Goal: Information Seeking & Learning: Learn about a topic

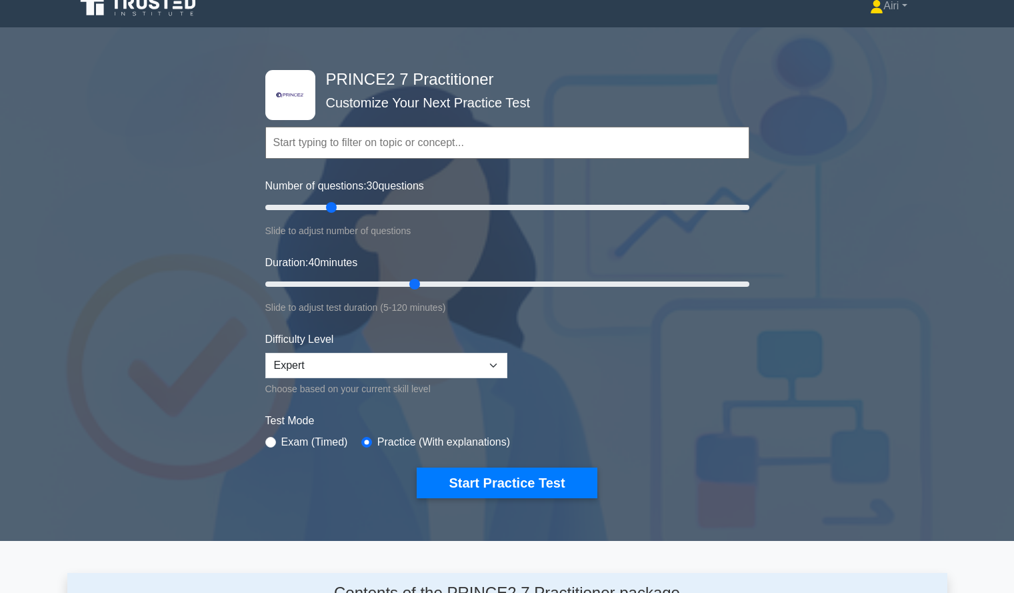
scroll to position [15, 0]
type input "20"
click at [305, 206] on input "Number of questions: 30 questions" at bounding box center [507, 208] width 484 height 16
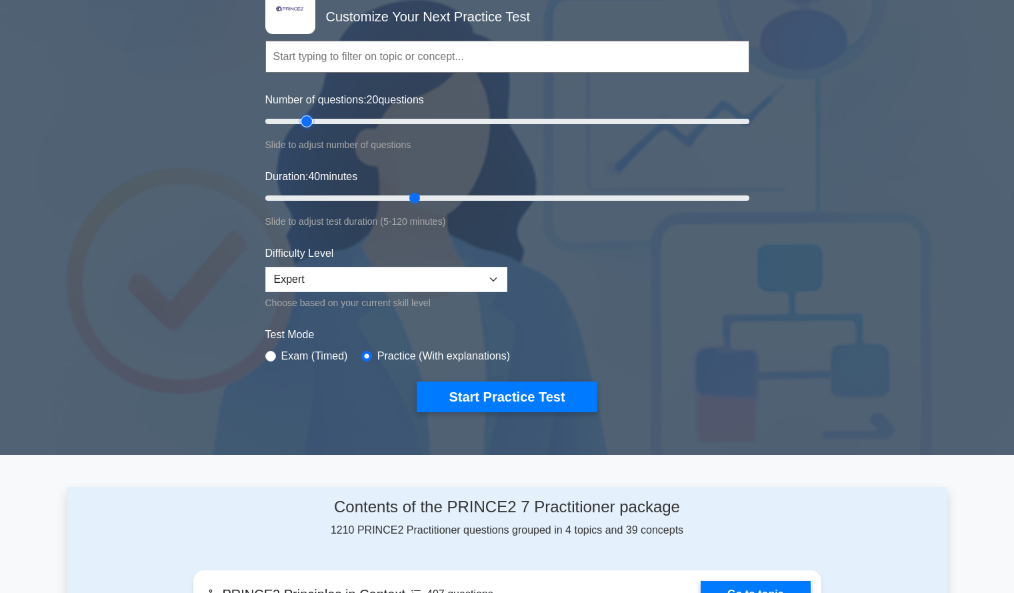
scroll to position [102, 0]
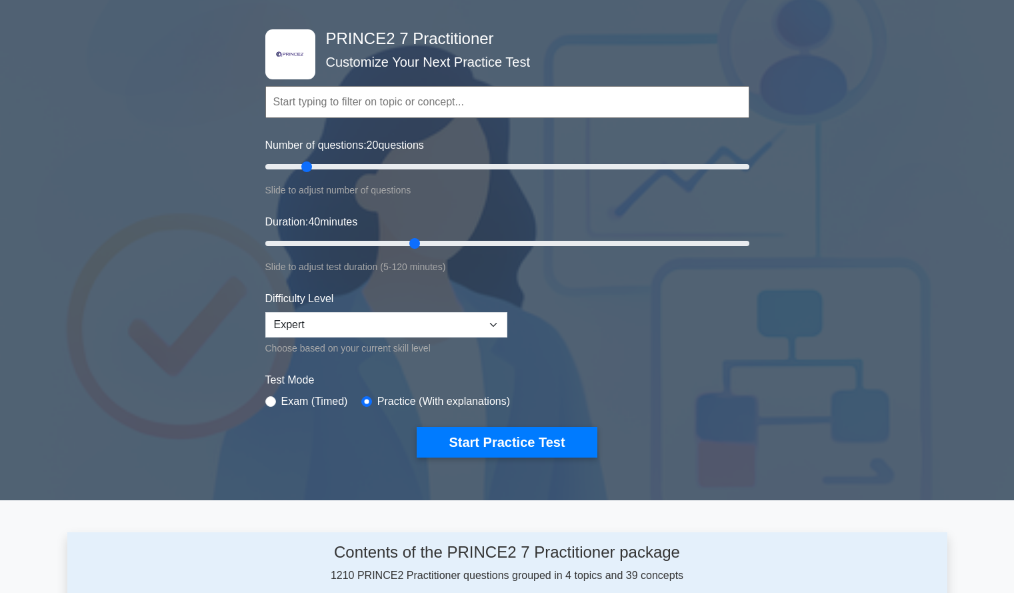
click at [557, 388] on div "Test Mode Exam (Timed) Practice (With explanations)" at bounding box center [507, 391] width 484 height 39
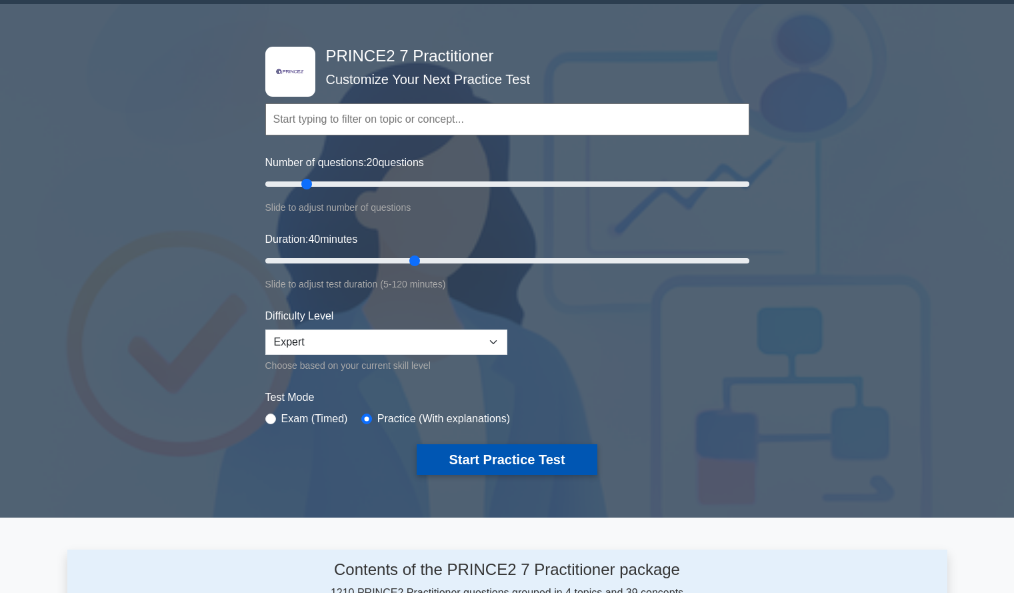
click at [510, 465] on button "Start Practice Test" at bounding box center [507, 459] width 180 height 31
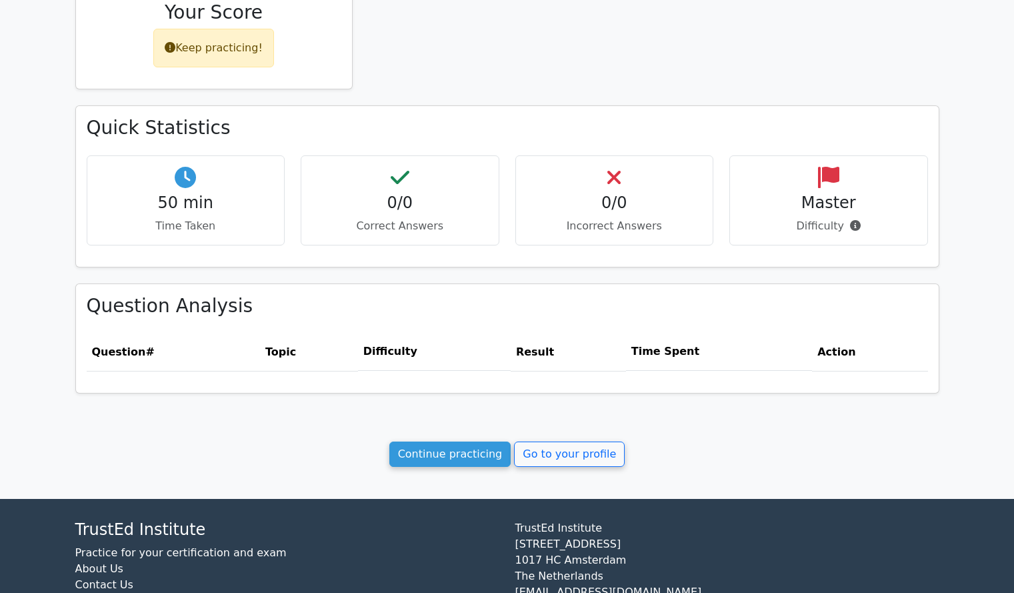
scroll to position [378, 0]
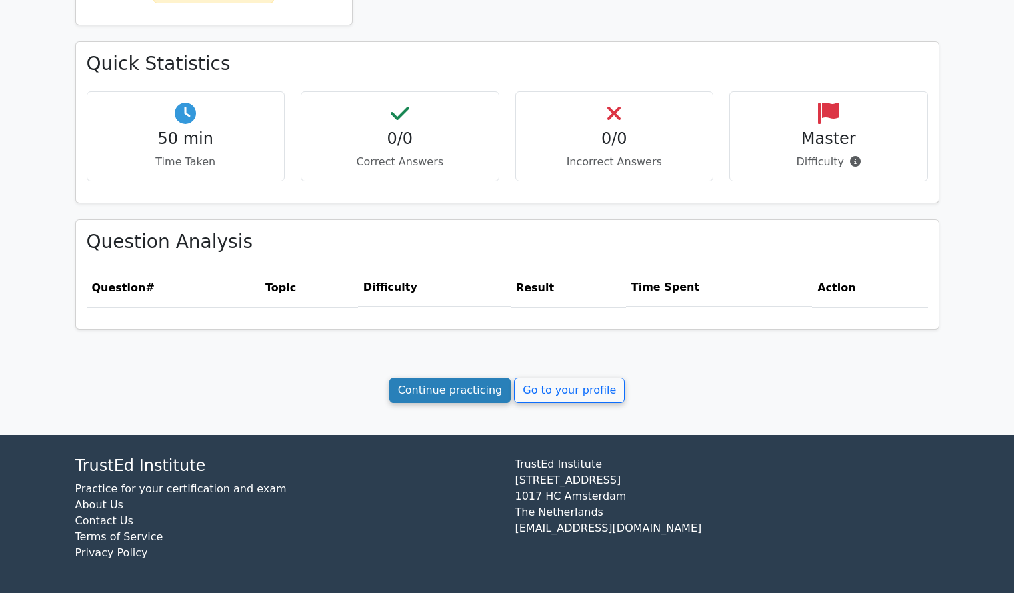
click at [449, 385] on link "Continue practicing" at bounding box center [450, 389] width 122 height 25
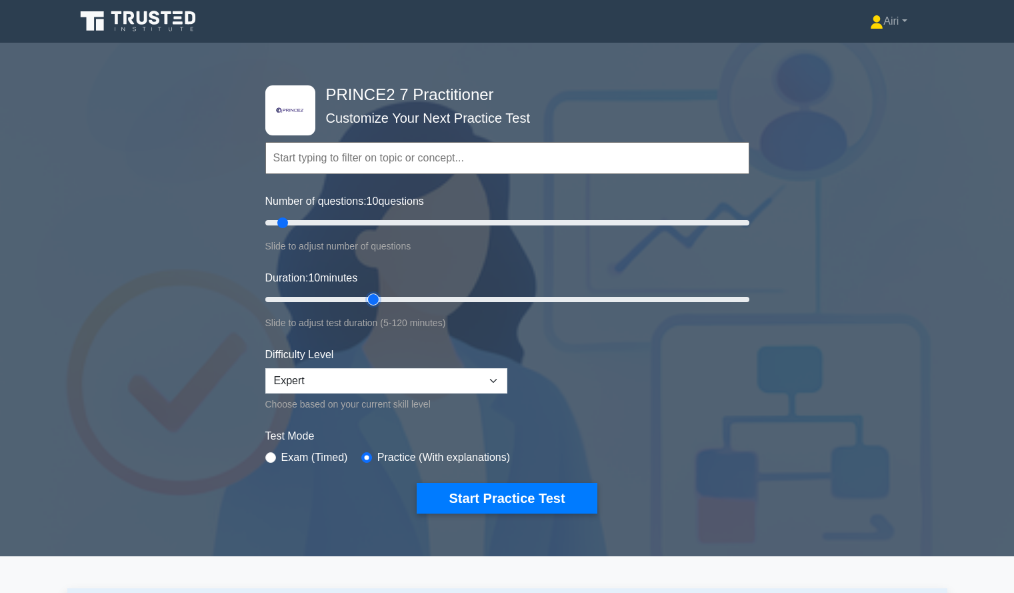
click at [369, 301] on input "Duration: 10 minutes" at bounding box center [507, 299] width 484 height 16
click at [402, 298] on input "Duration: 30 minutes" at bounding box center [507, 299] width 484 height 16
type input "45"
click at [431, 299] on input "Duration: 45 minutes" at bounding box center [507, 299] width 484 height 16
click at [398, 222] on input "Number of questions: 10 questions" at bounding box center [507, 223] width 484 height 16
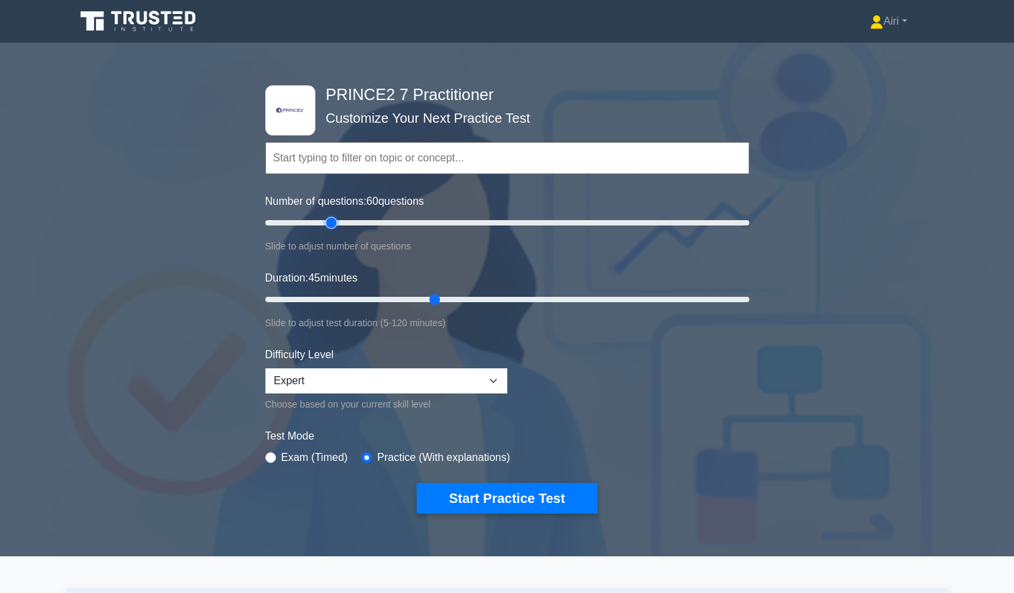
click at [335, 220] on input "Number of questions: 60 questions" at bounding box center [507, 223] width 484 height 16
click at [317, 223] on input "Number of questions: 25 questions" at bounding box center [507, 223] width 484 height 16
type input "20"
click at [307, 222] on input "Number of questions: 25 questions" at bounding box center [507, 223] width 484 height 16
click at [495, 499] on button "Start Practice Test" at bounding box center [507, 498] width 180 height 31
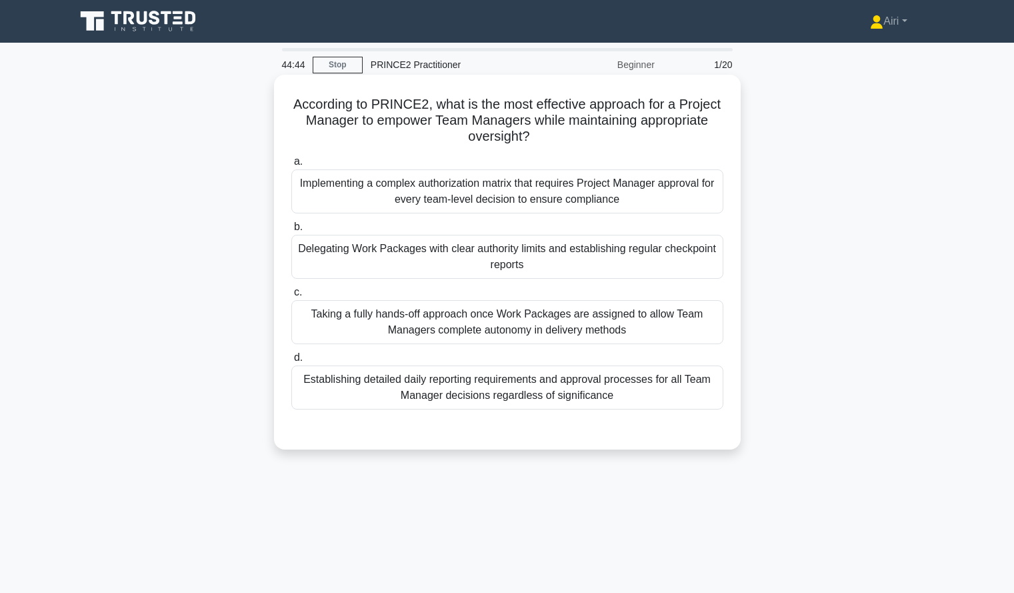
click at [494, 255] on div "Delegating Work Packages with clear authority limits and establishing regular c…" at bounding box center [507, 257] width 432 height 44
click at [291, 231] on input "b. Delegating Work Packages with clear authority limits and establishing regula…" at bounding box center [291, 227] width 0 height 9
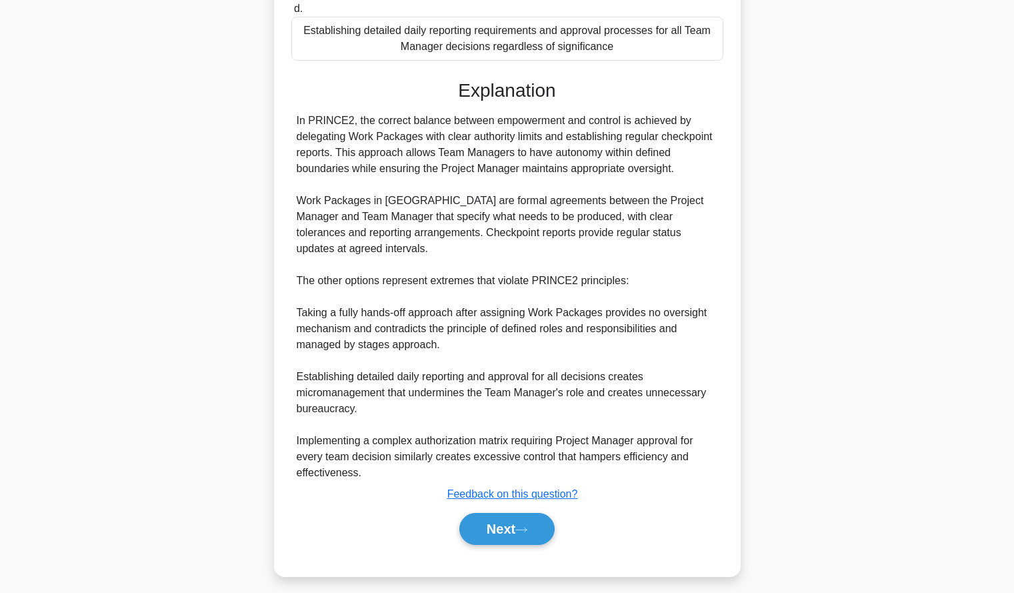
scroll to position [358, 0]
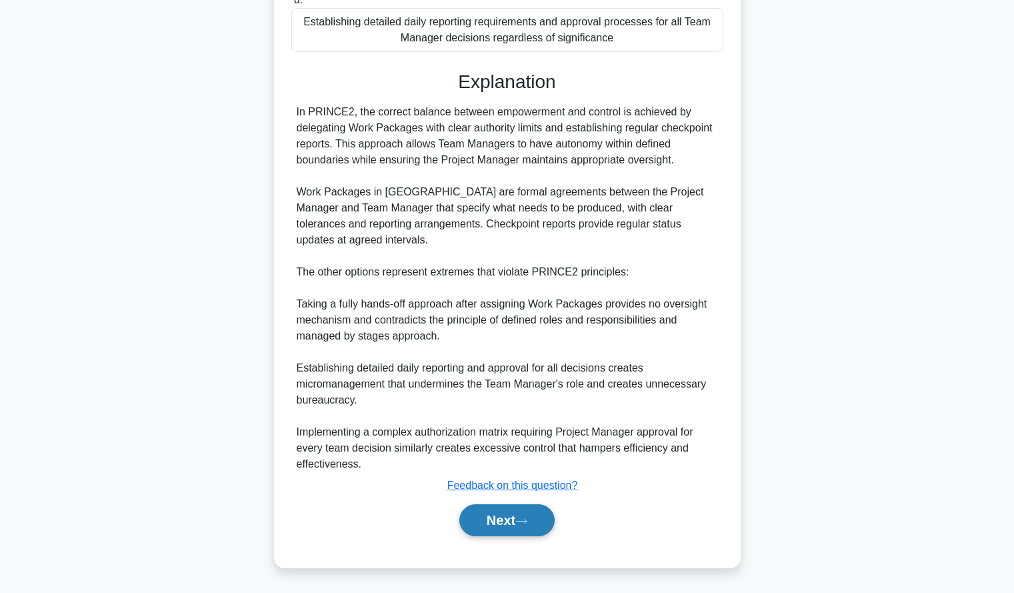
click at [483, 522] on button "Next" at bounding box center [506, 520] width 95 height 32
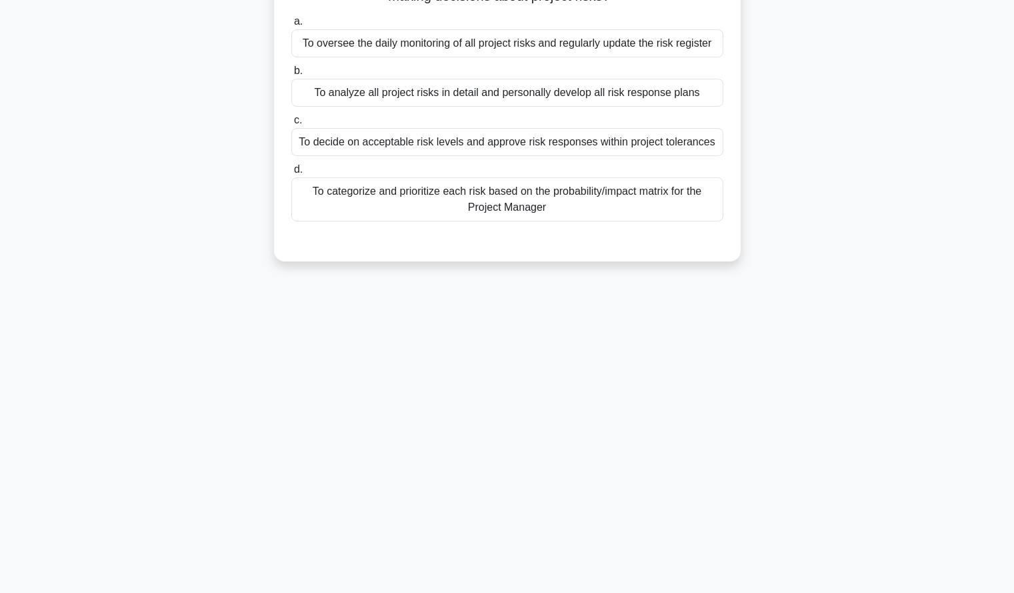
scroll to position [0, 0]
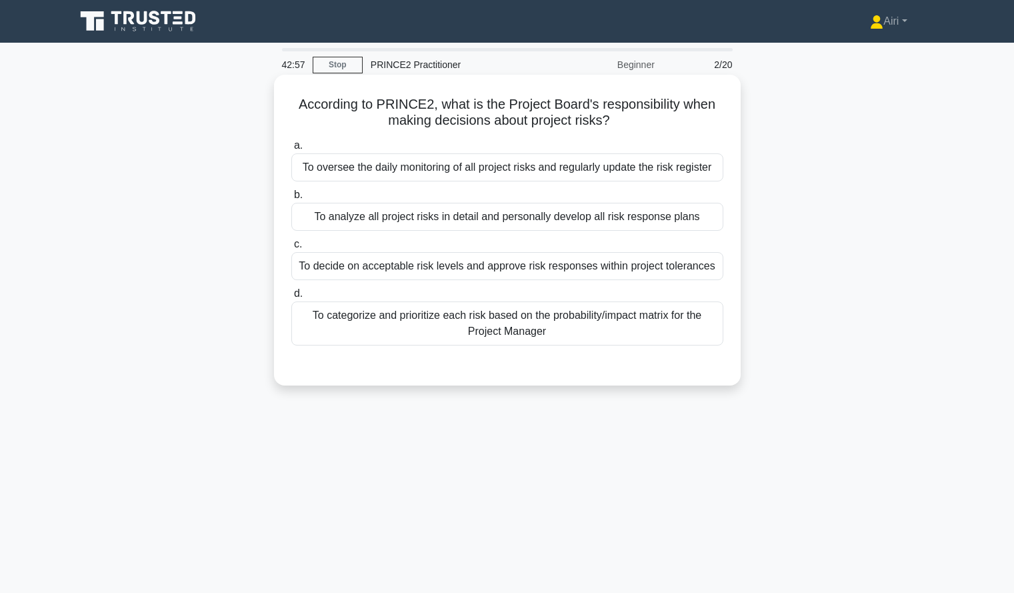
click at [698, 268] on div "To decide on acceptable risk levels and approve risk responses within project t…" at bounding box center [507, 266] width 432 height 28
click at [291, 249] on input "c. To decide on acceptable risk levels and approve risk responses within projec…" at bounding box center [291, 244] width 0 height 9
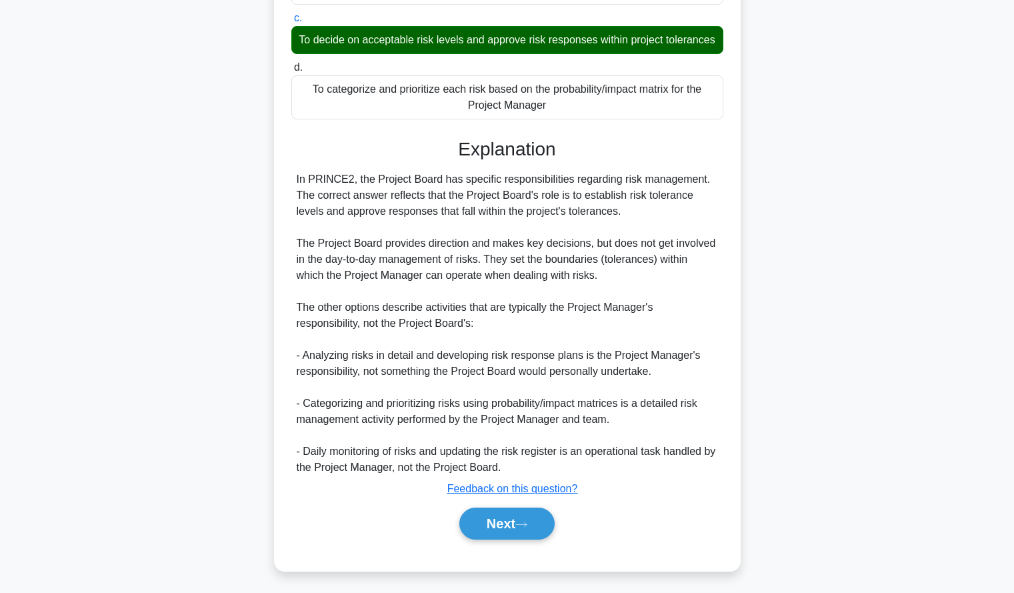
scroll to position [246, 0]
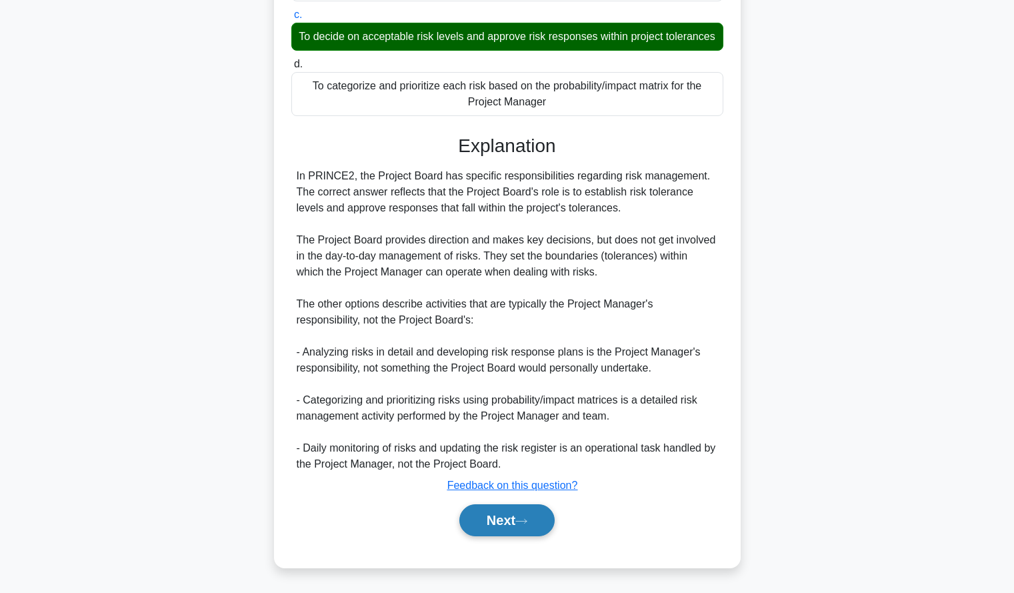
click at [491, 523] on button "Next" at bounding box center [506, 520] width 95 height 32
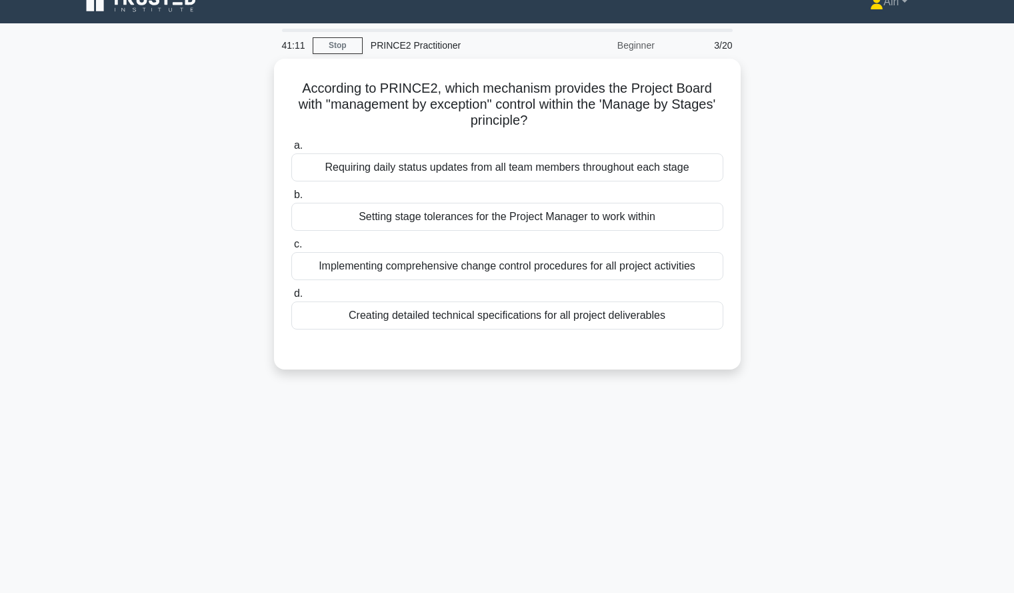
scroll to position [19, 0]
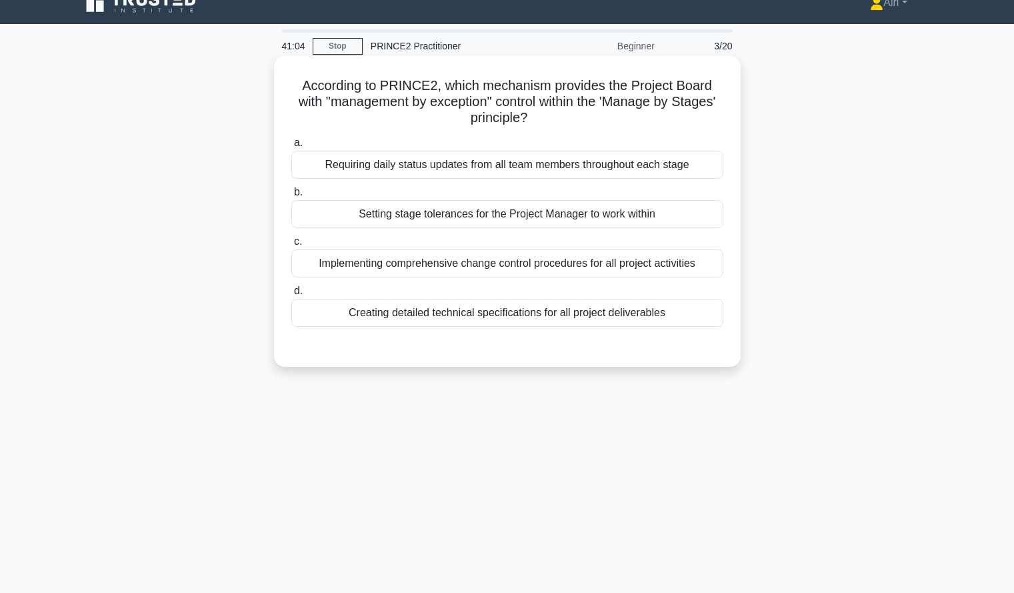
click at [561, 217] on div "Setting stage tolerances for the Project Manager to work within" at bounding box center [507, 214] width 432 height 28
click at [291, 197] on input "b. Setting stage tolerances for the Project Manager to work within" at bounding box center [291, 192] width 0 height 9
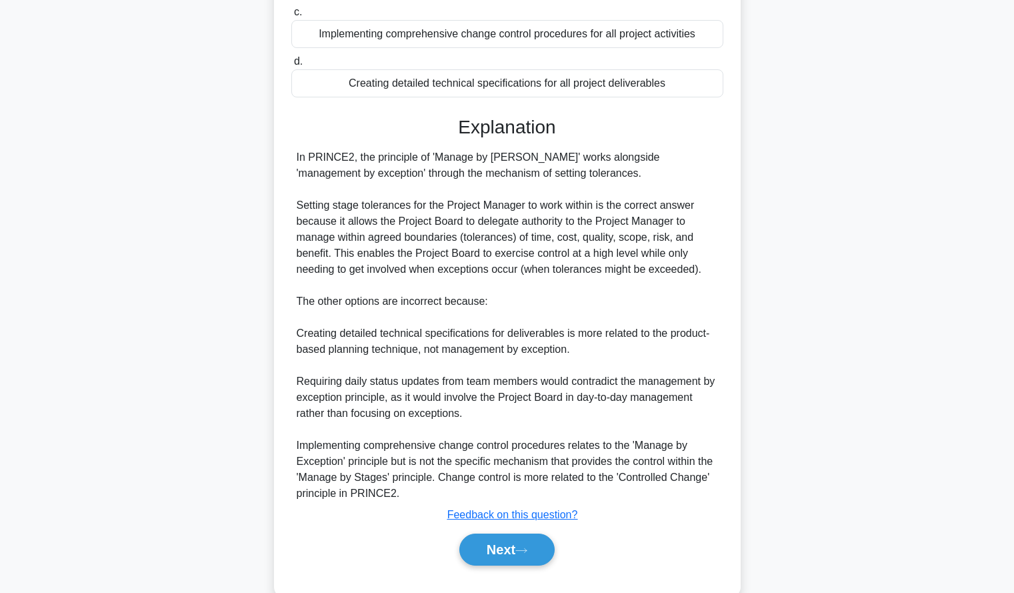
scroll to position [278, 0]
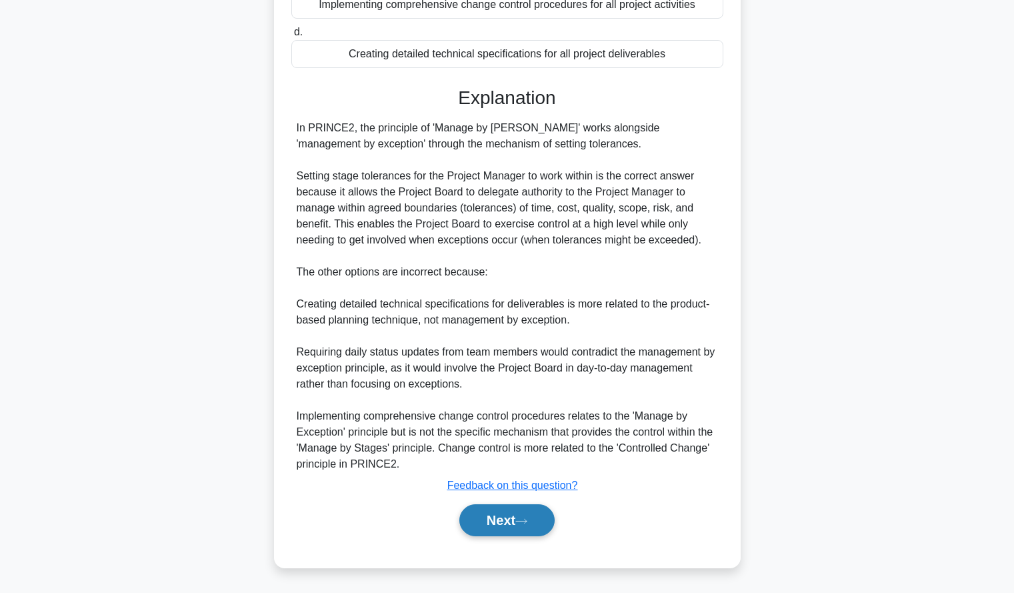
click at [483, 520] on button "Next" at bounding box center [506, 520] width 95 height 32
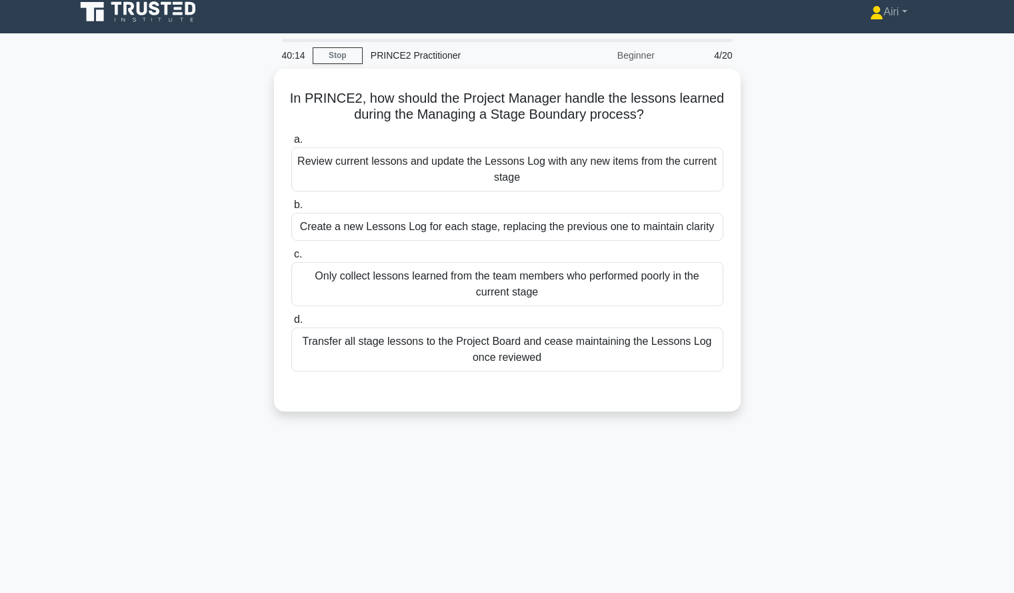
scroll to position [10, 0]
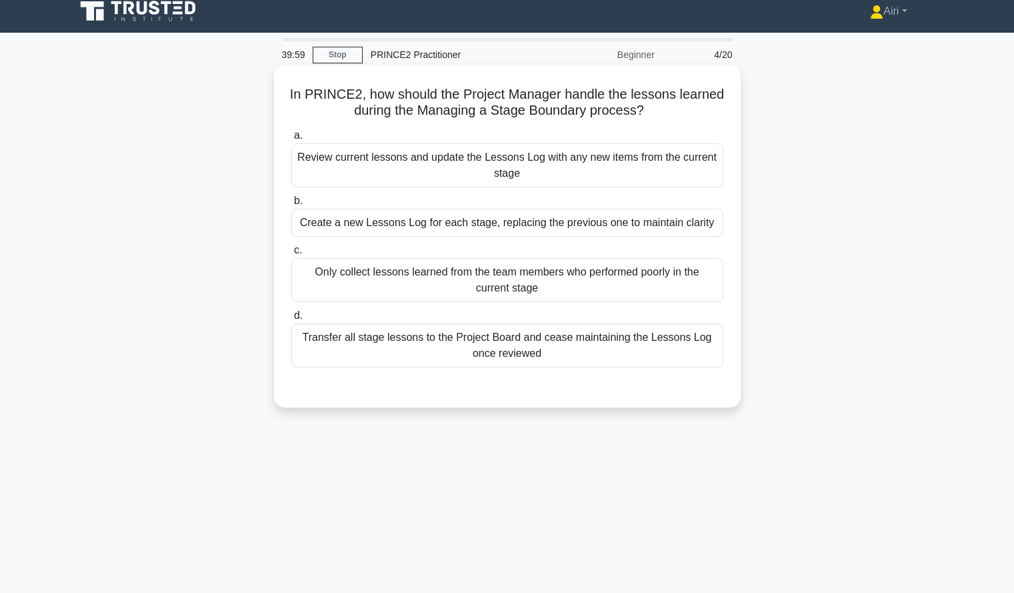
click at [697, 165] on div "Review current lessons and update the Lessons Log with any new items from the c…" at bounding box center [507, 165] width 432 height 44
click at [291, 140] on input "a. Review current lessons and update the Lessons Log with any new items from th…" at bounding box center [291, 135] width 0 height 9
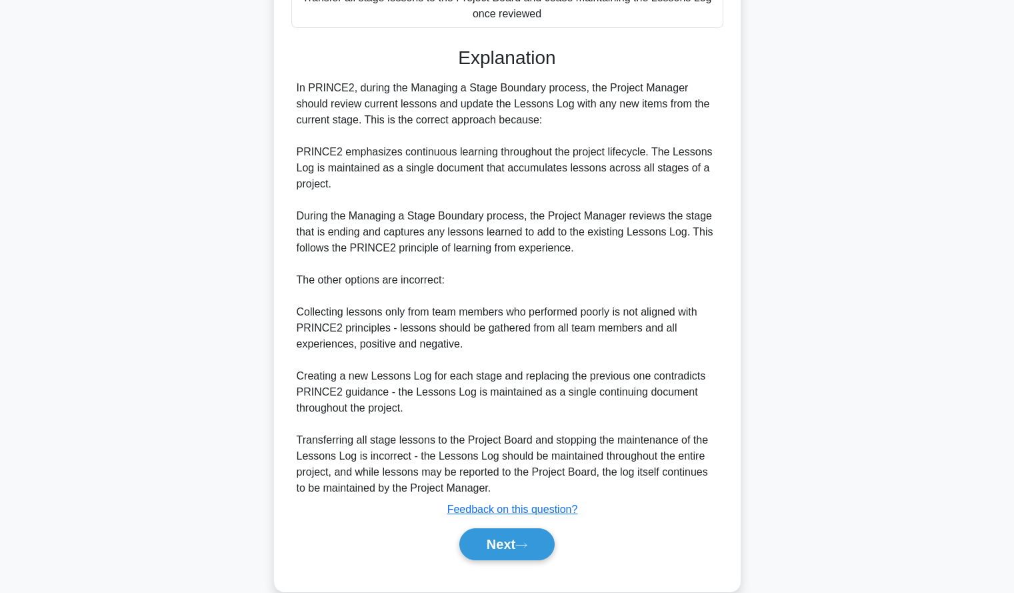
scroll to position [354, 0]
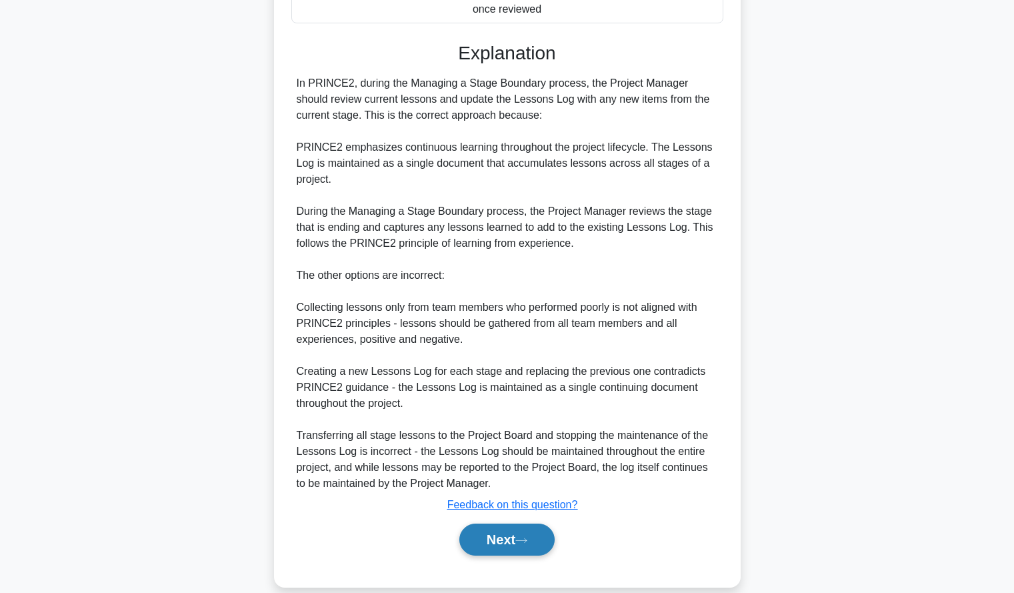
click at [501, 543] on button "Next" at bounding box center [506, 539] width 95 height 32
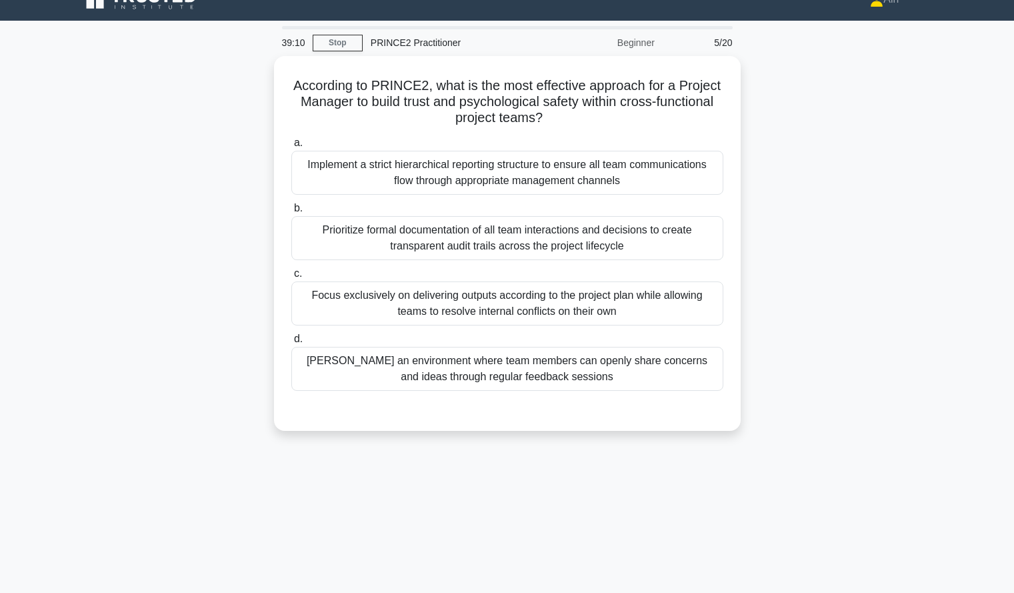
scroll to position [0, 0]
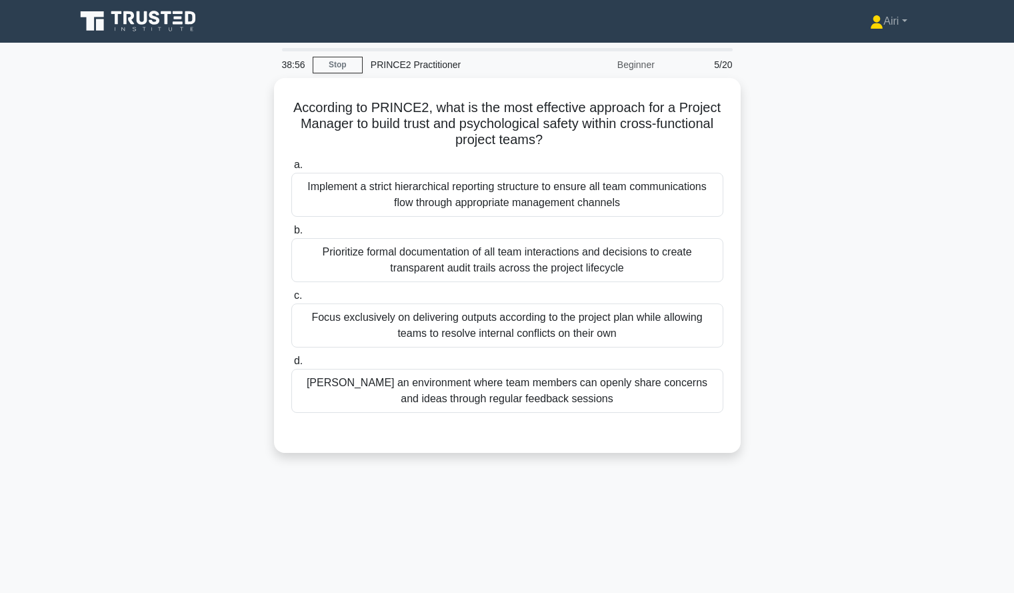
click at [808, 363] on div "According to PRINCE2, what is the most effective approach for a Project Manager…" at bounding box center [507, 273] width 880 height 391
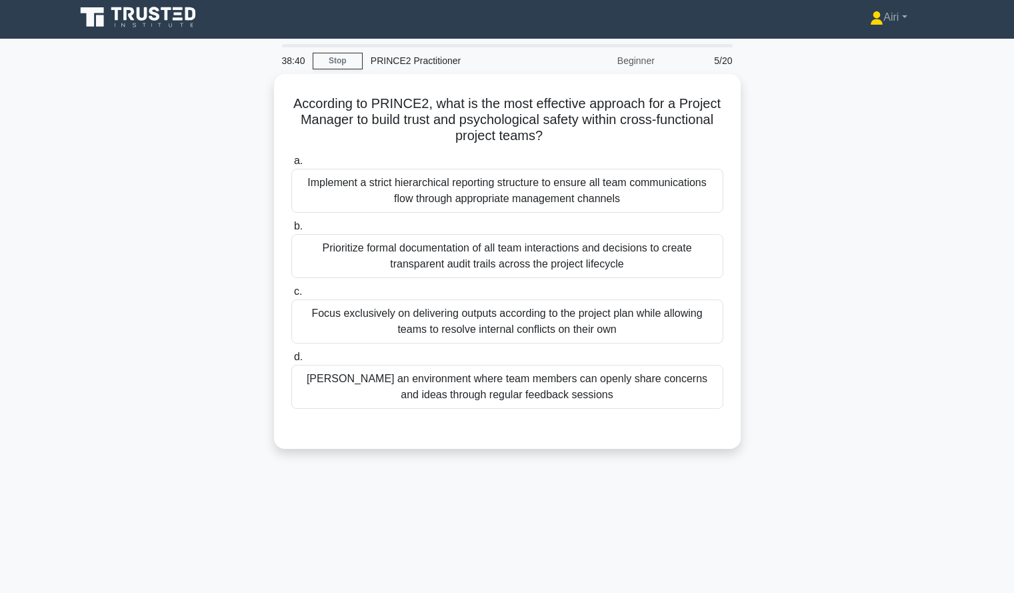
scroll to position [19, 0]
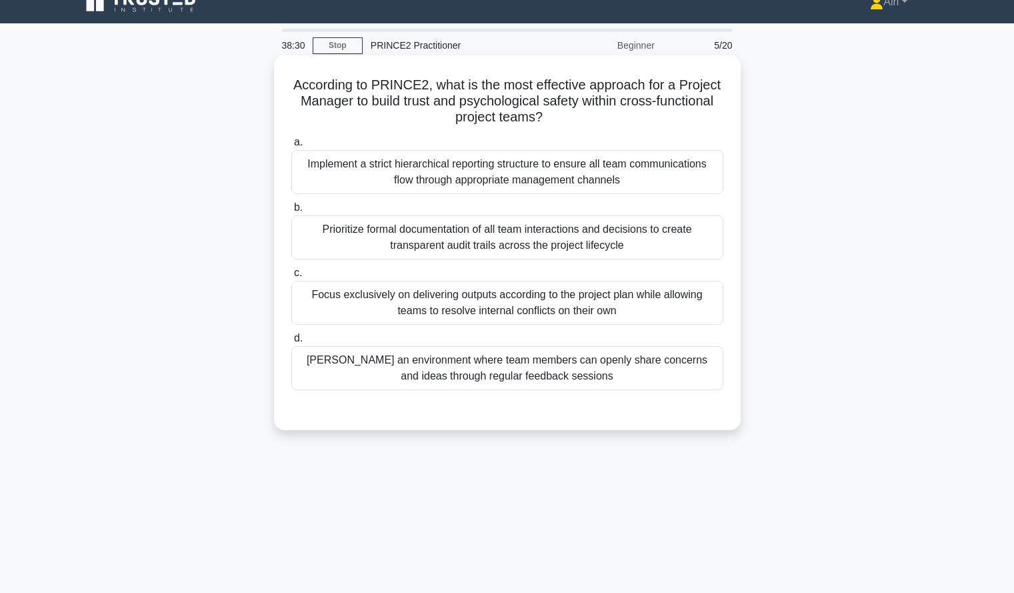
click at [639, 370] on div "Foster an environment where team members can openly share concerns and ideas th…" at bounding box center [507, 368] width 432 height 44
click at [291, 343] on input "d. Foster an environment where team members can openly share concerns and ideas…" at bounding box center [291, 338] width 0 height 9
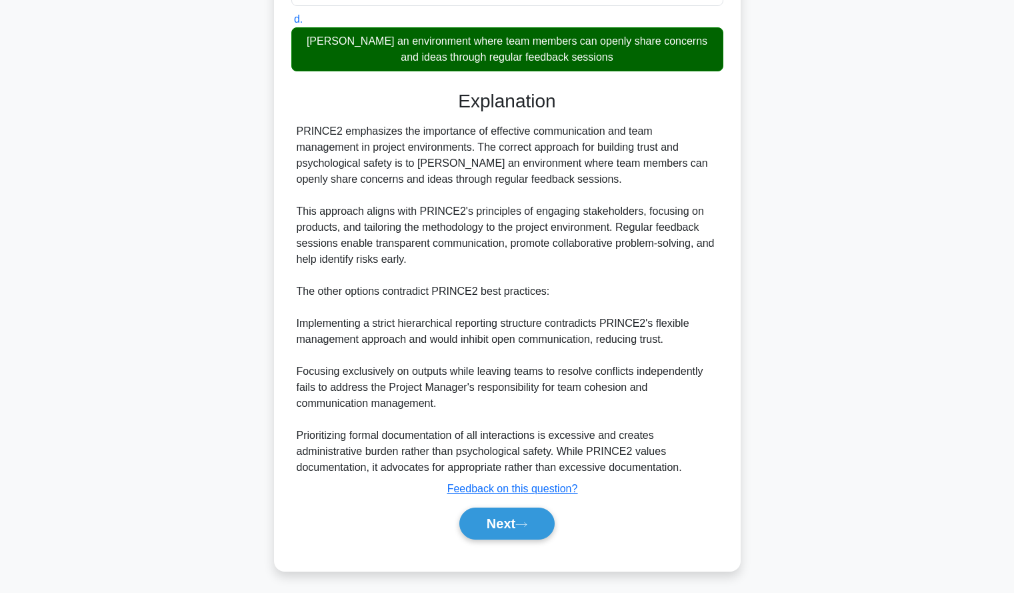
scroll to position [342, 0]
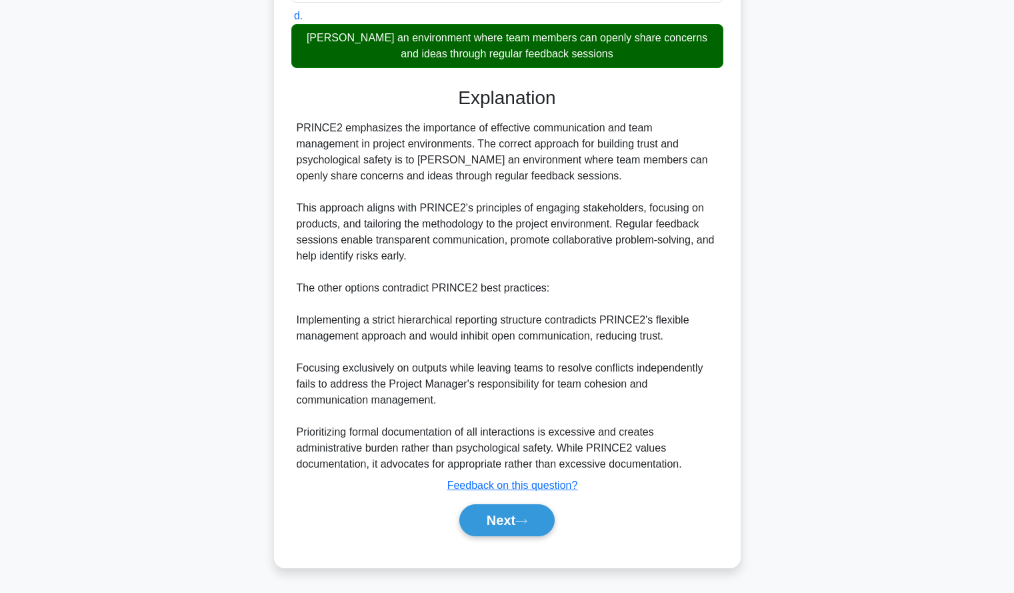
click at [515, 502] on div "Next" at bounding box center [507, 520] width 432 height 43
click at [517, 513] on button "Next" at bounding box center [506, 520] width 95 height 32
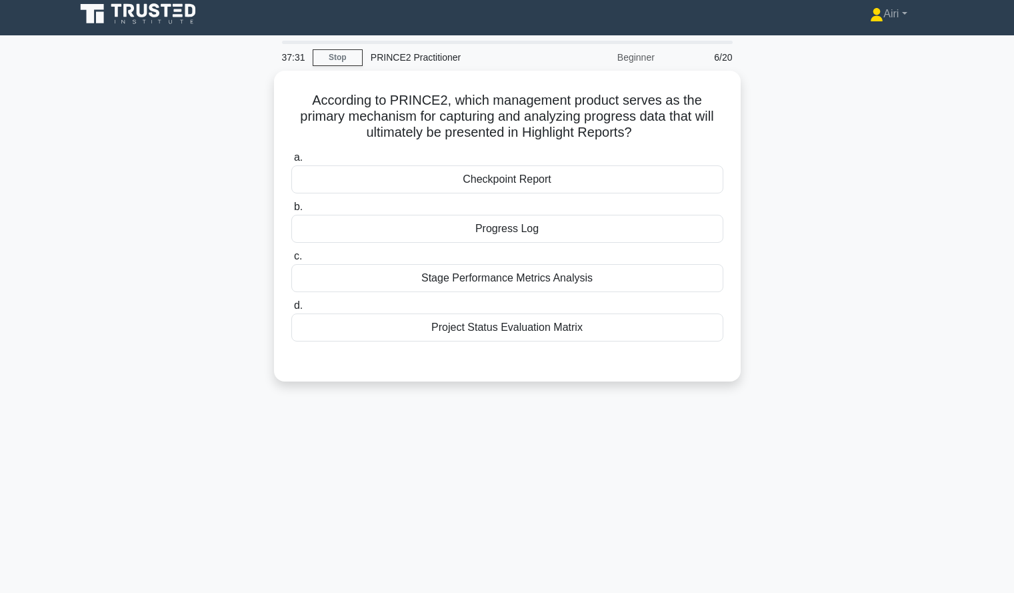
scroll to position [8, 0]
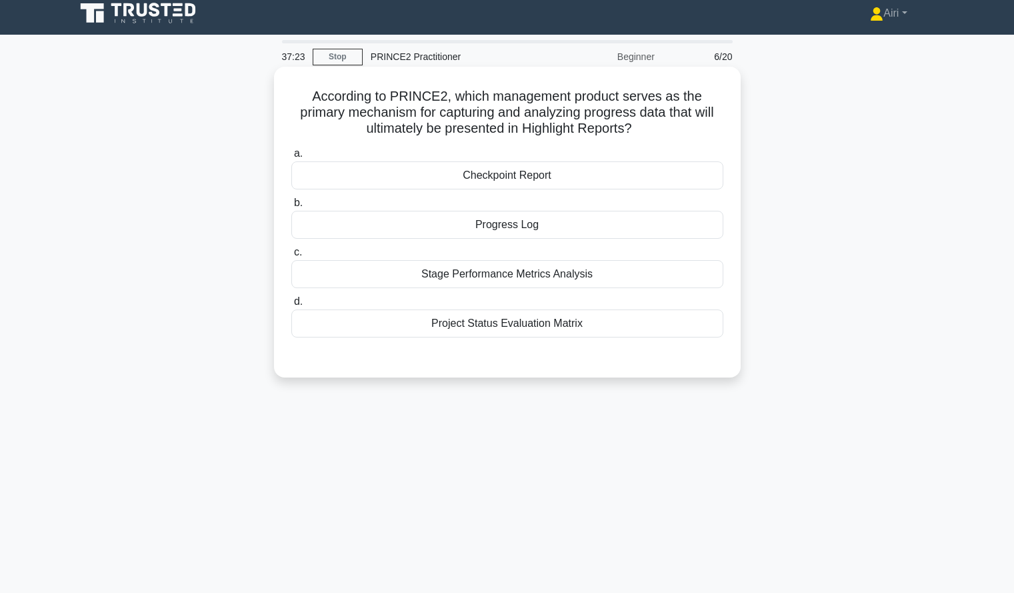
click at [696, 188] on div "Checkpoint Report" at bounding box center [507, 175] width 432 height 28
click at [291, 158] on input "a. Checkpoint Report" at bounding box center [291, 153] width 0 height 9
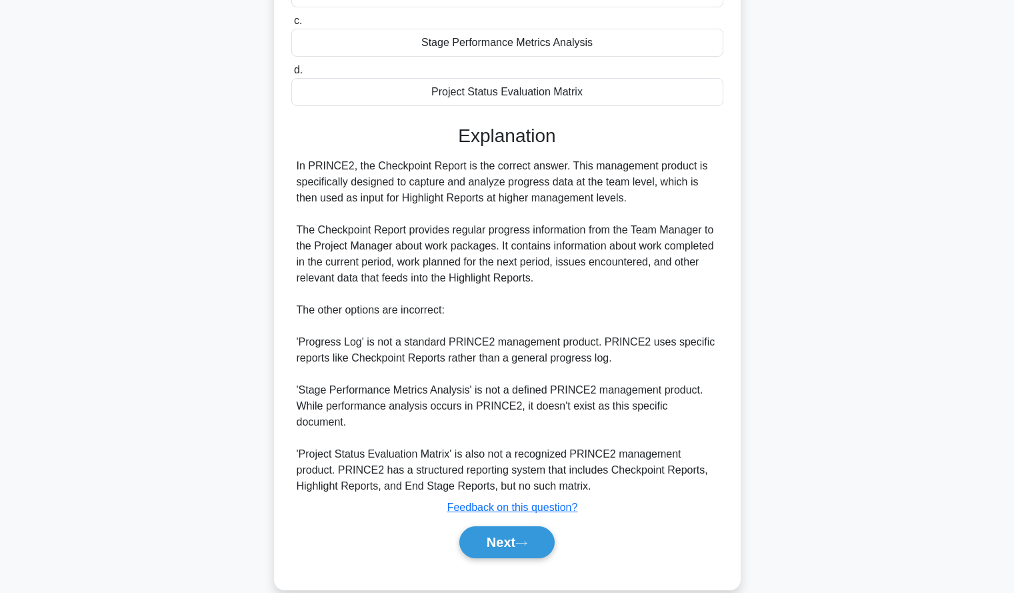
scroll to position [245, 0]
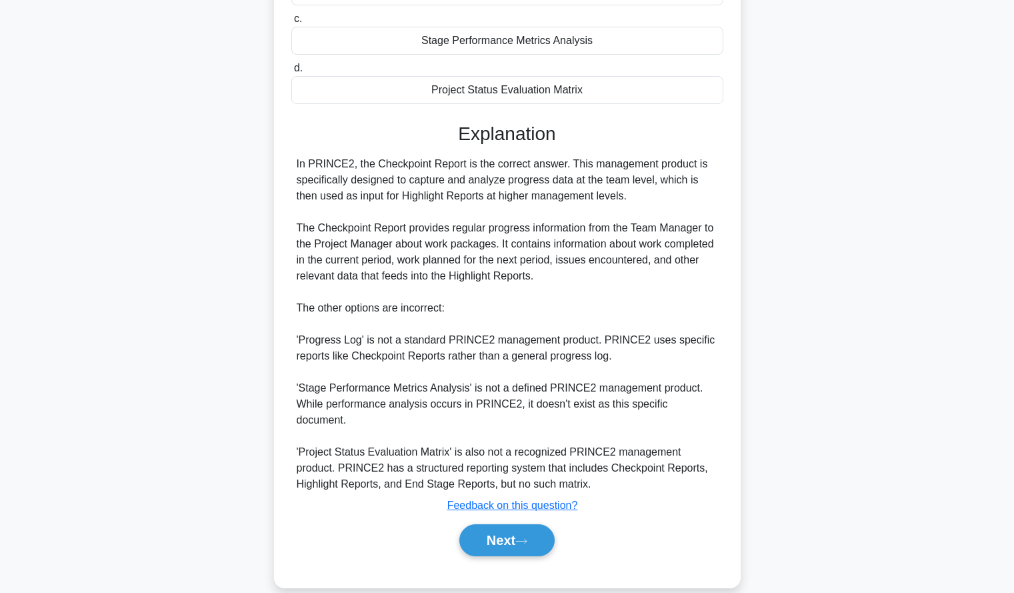
click at [858, 294] on div "According to PRINCE2, which management product serves as the primary mechanism …" at bounding box center [507, 218] width 880 height 770
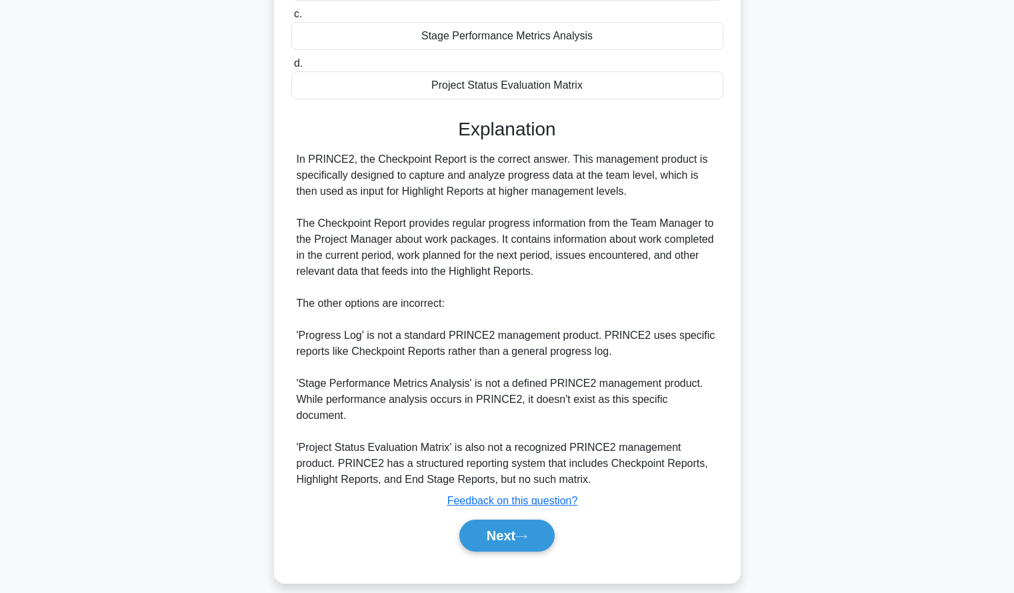
click at [509, 514] on div "Next" at bounding box center [507, 535] width 432 height 43
click at [507, 519] on button "Next" at bounding box center [506, 535] width 95 height 32
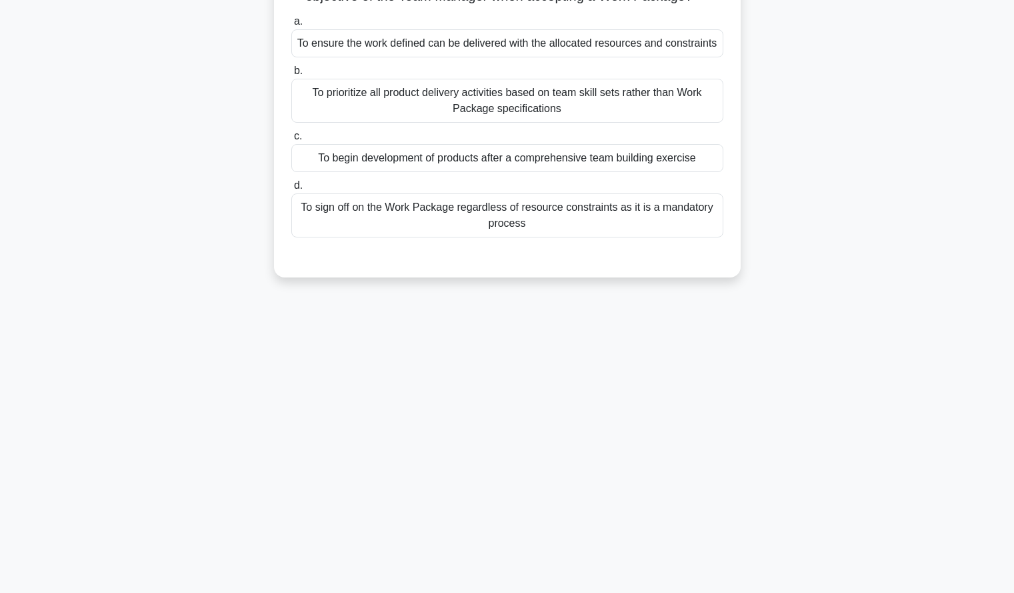
scroll to position [0, 0]
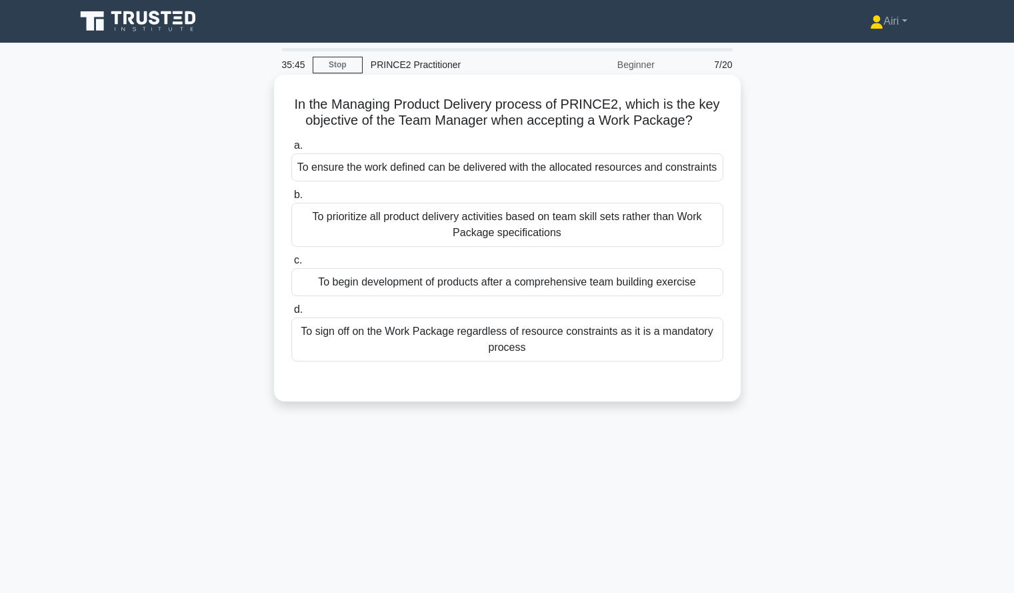
click at [715, 180] on div "To ensure the work defined can be delivered with the allocated resources and co…" at bounding box center [507, 167] width 432 height 28
click at [291, 150] on input "a. To ensure the work defined can be delivered with the allocated resources and…" at bounding box center [291, 145] width 0 height 9
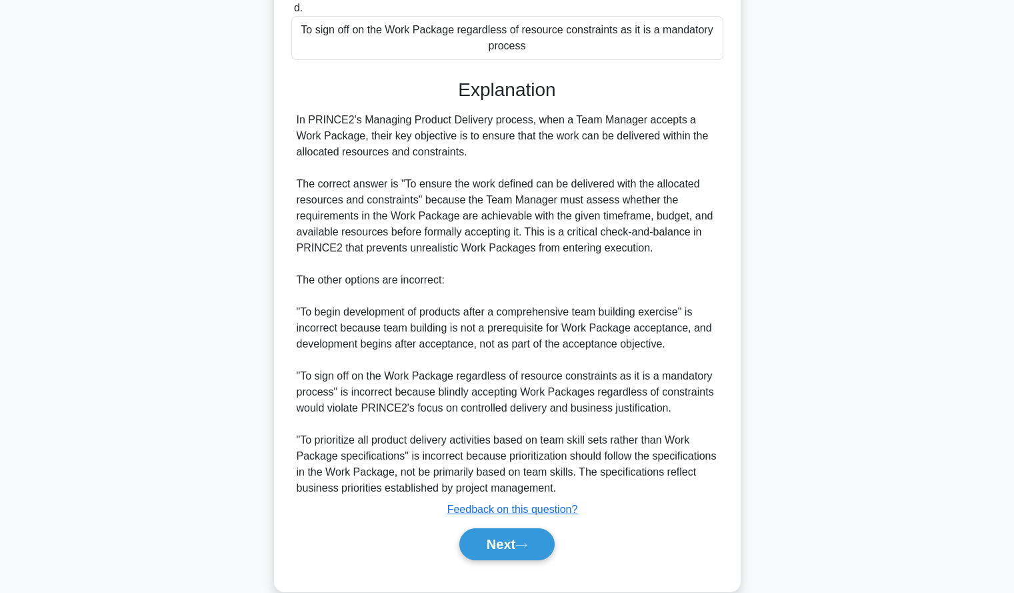
scroll to position [334, 0]
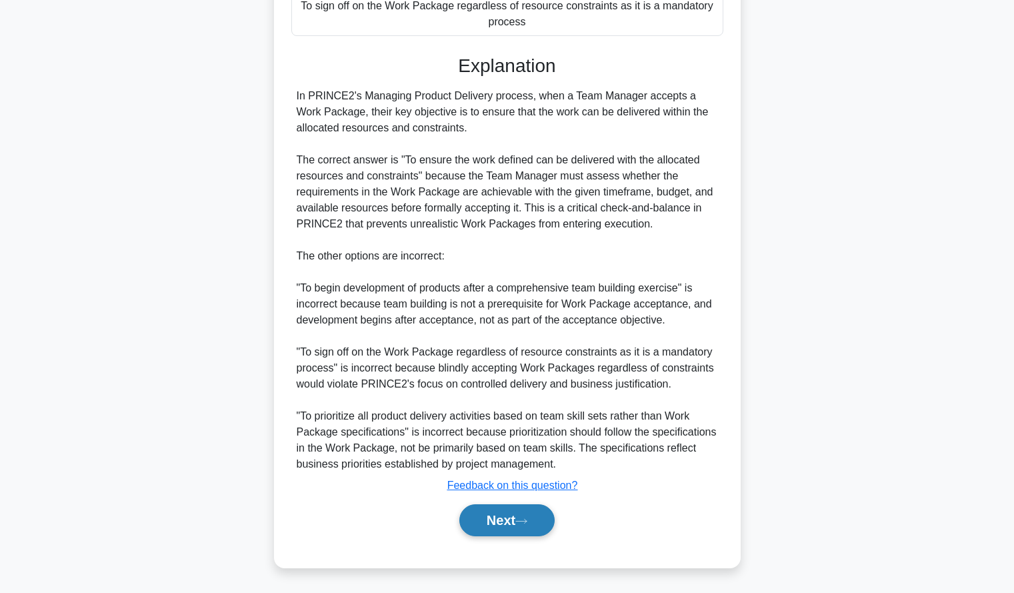
click at [507, 526] on button "Next" at bounding box center [506, 520] width 95 height 32
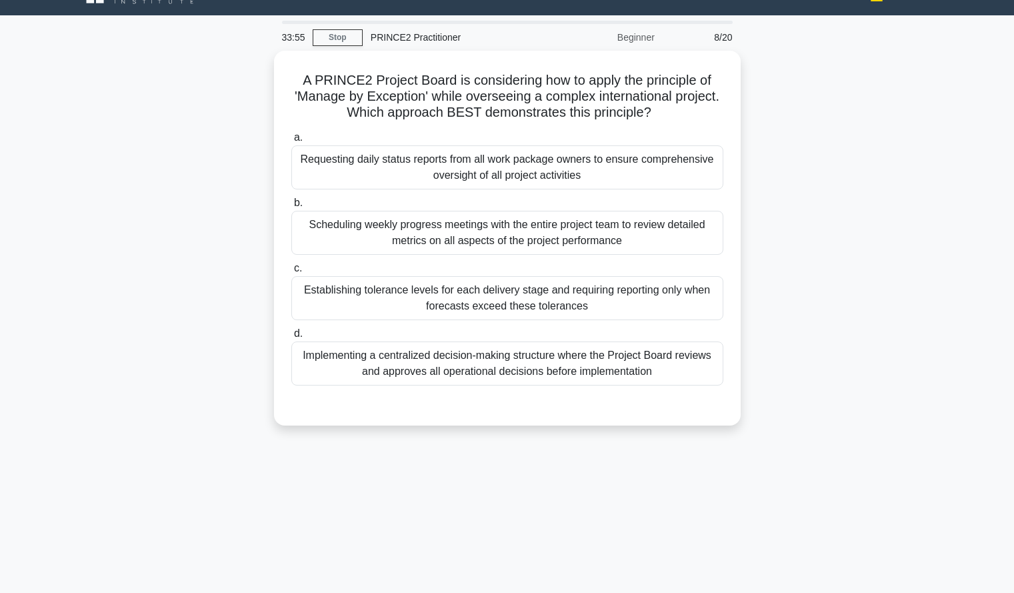
scroll to position [28, 0]
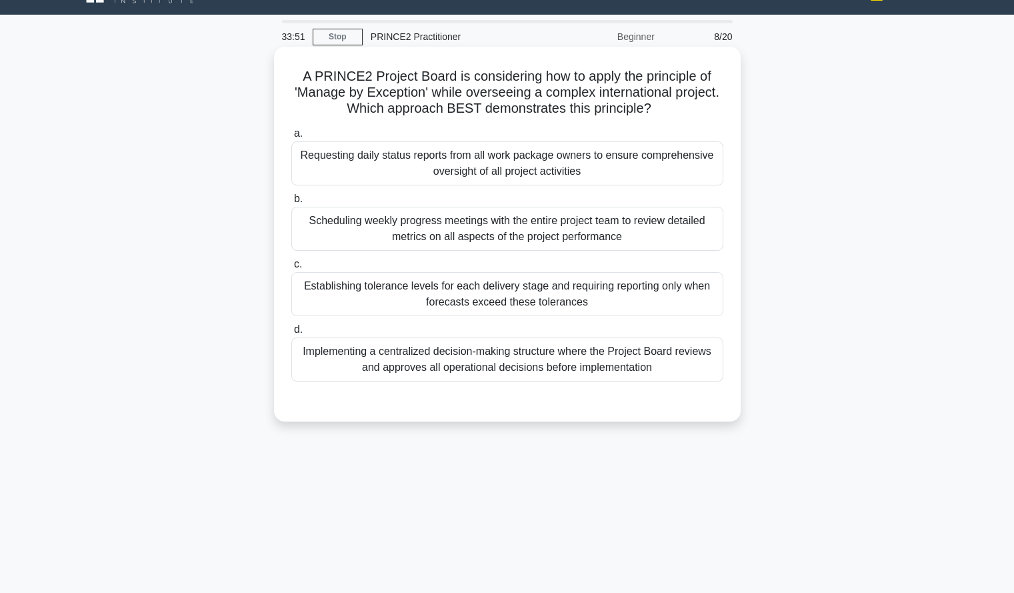
click at [699, 297] on div "Establishing tolerance levels for each delivery stage and requiring reporting o…" at bounding box center [507, 294] width 432 height 44
click at [291, 269] on input "c. Establishing tolerance levels for each delivery stage and requiring reportin…" at bounding box center [291, 264] width 0 height 9
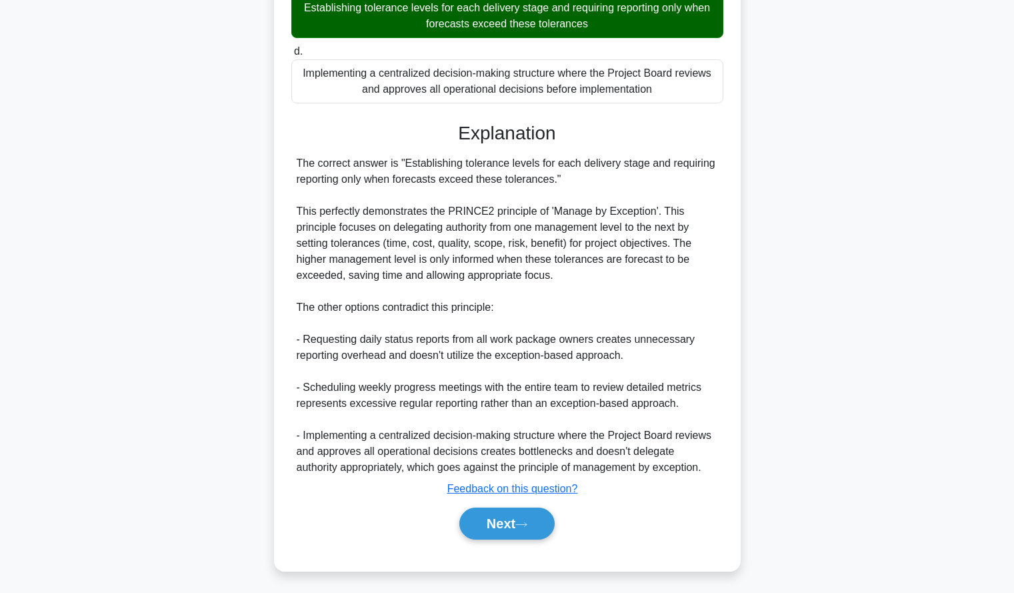
scroll to position [310, 0]
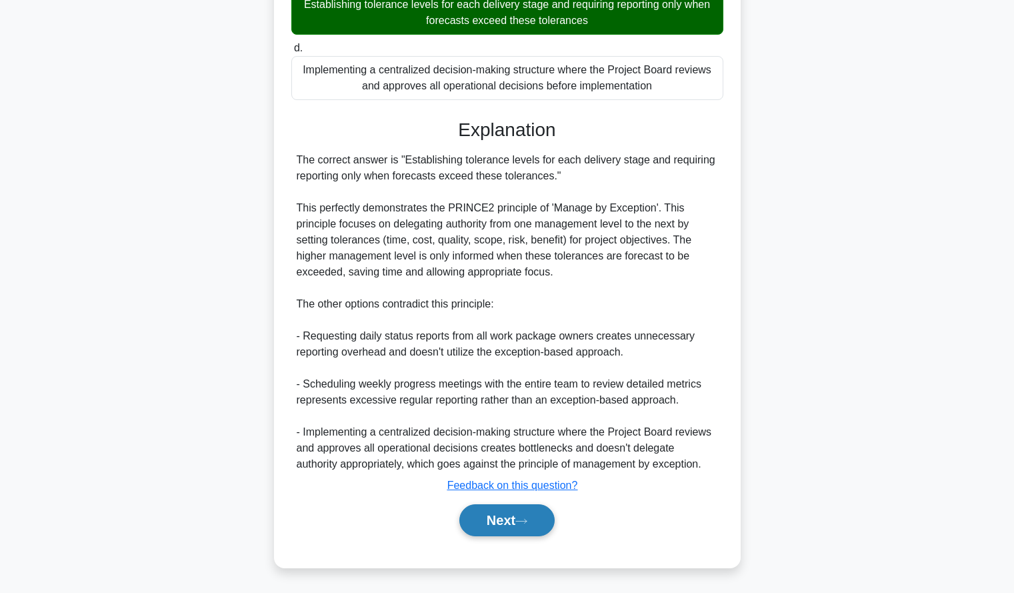
click at [479, 525] on button "Next" at bounding box center [506, 520] width 95 height 32
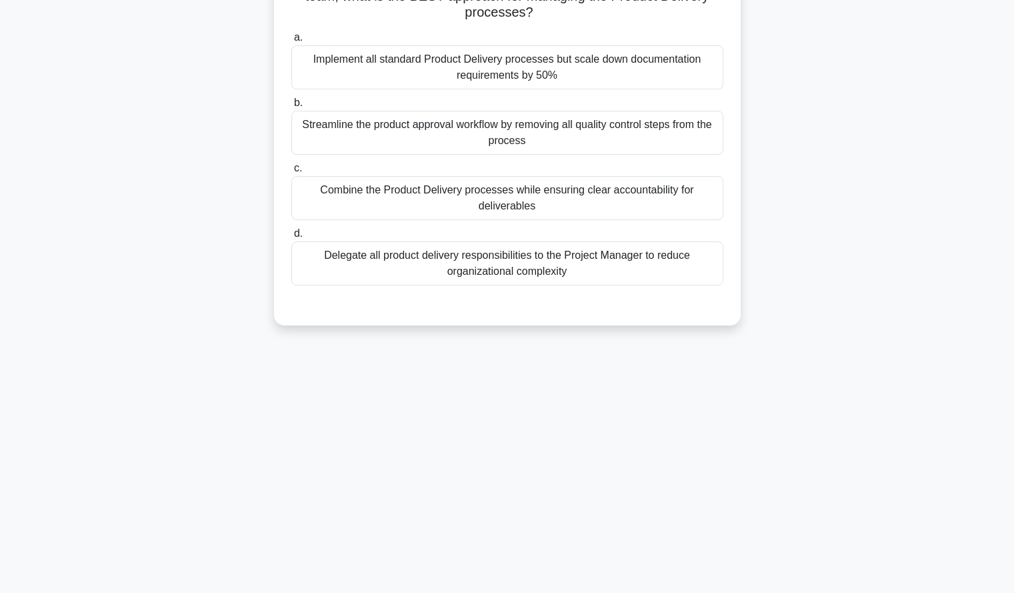
scroll to position [0, 0]
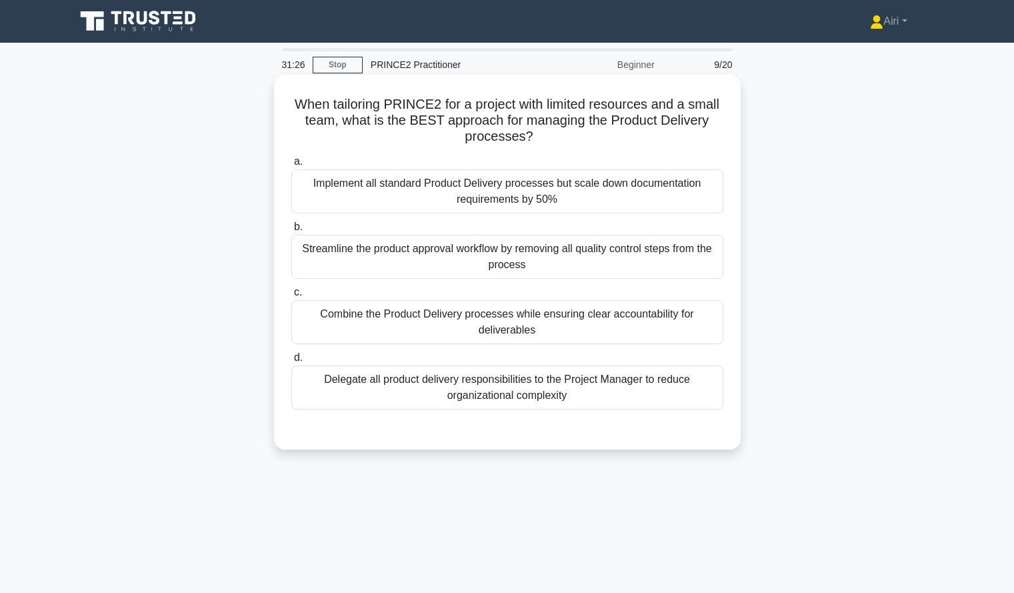
click at [692, 399] on div "Delegate all product delivery responsibilities to the Project Manager to reduce…" at bounding box center [507, 387] width 432 height 44
click at [291, 362] on input "d. Delegate all product delivery responsibilities to the Project Manager to red…" at bounding box center [291, 357] width 0 height 9
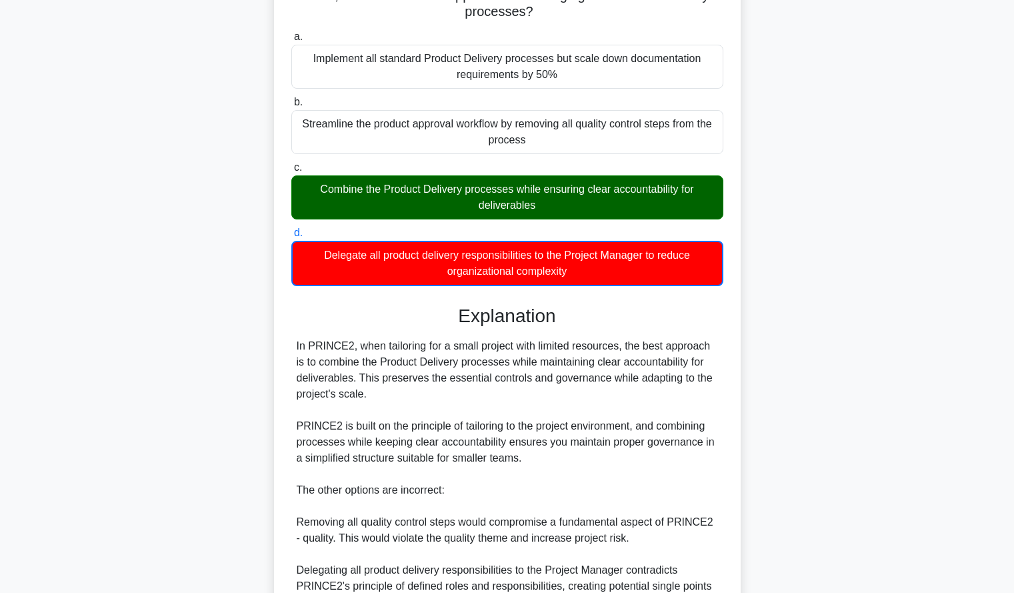
scroll to position [343, 0]
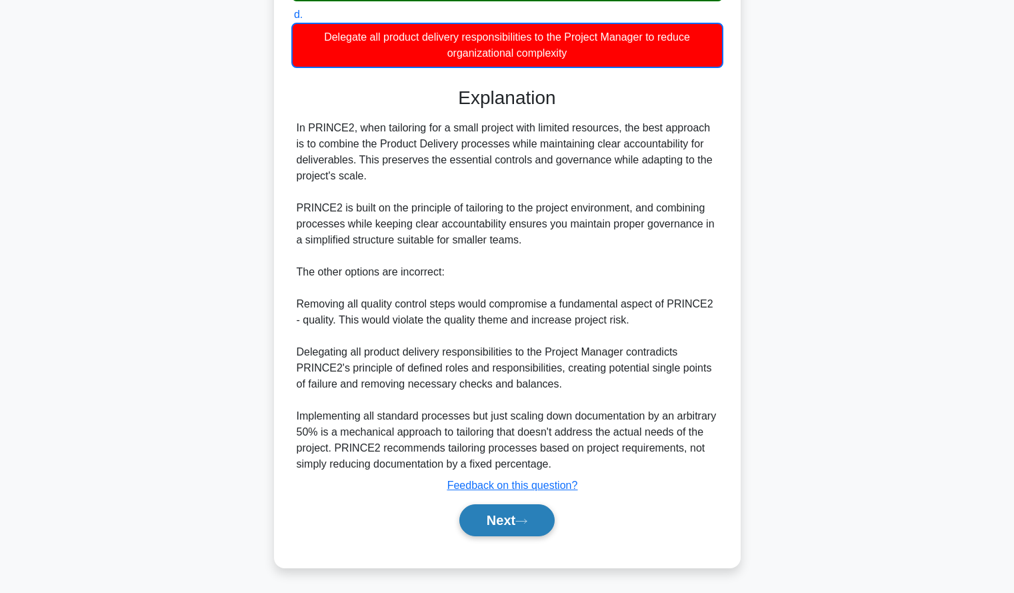
click at [475, 521] on button "Next" at bounding box center [506, 520] width 95 height 32
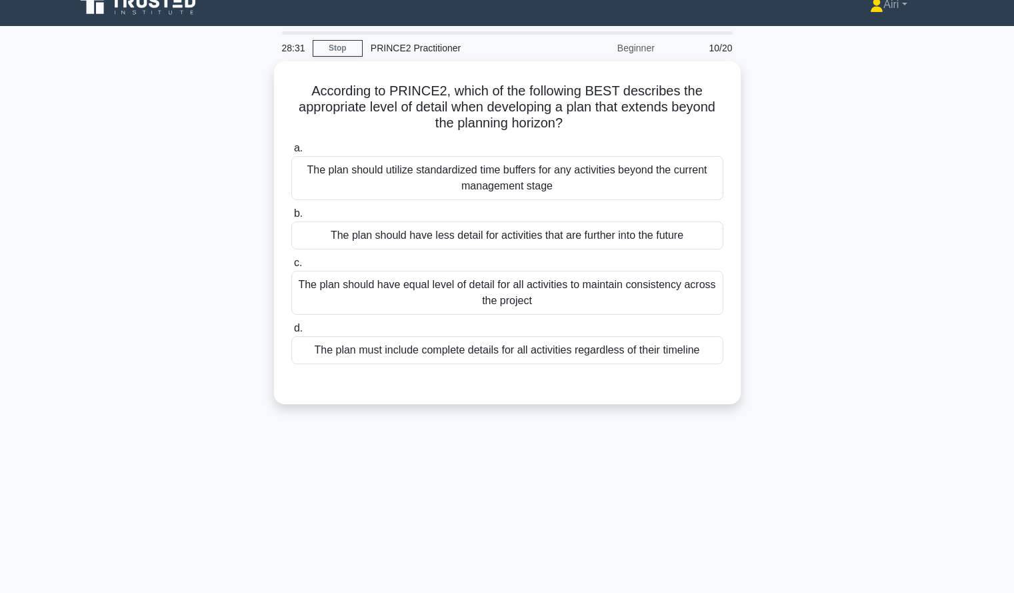
scroll to position [17, 0]
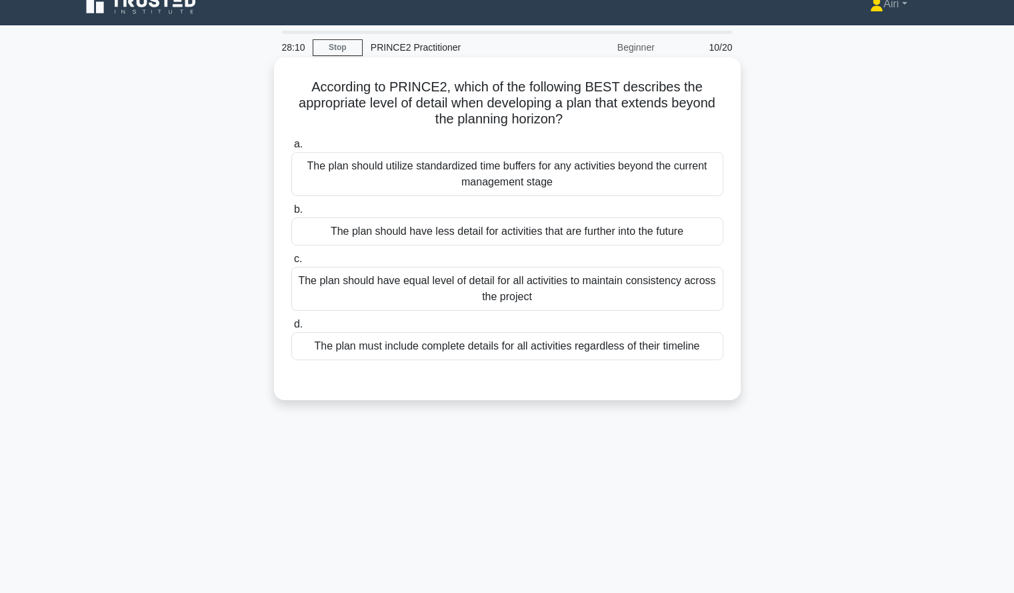
click at [705, 227] on div "The plan should have less detail for activities that are further into the future" at bounding box center [507, 231] width 432 height 28
click at [291, 214] on input "b. The plan should have less detail for activities that are further into the fu…" at bounding box center [291, 209] width 0 height 9
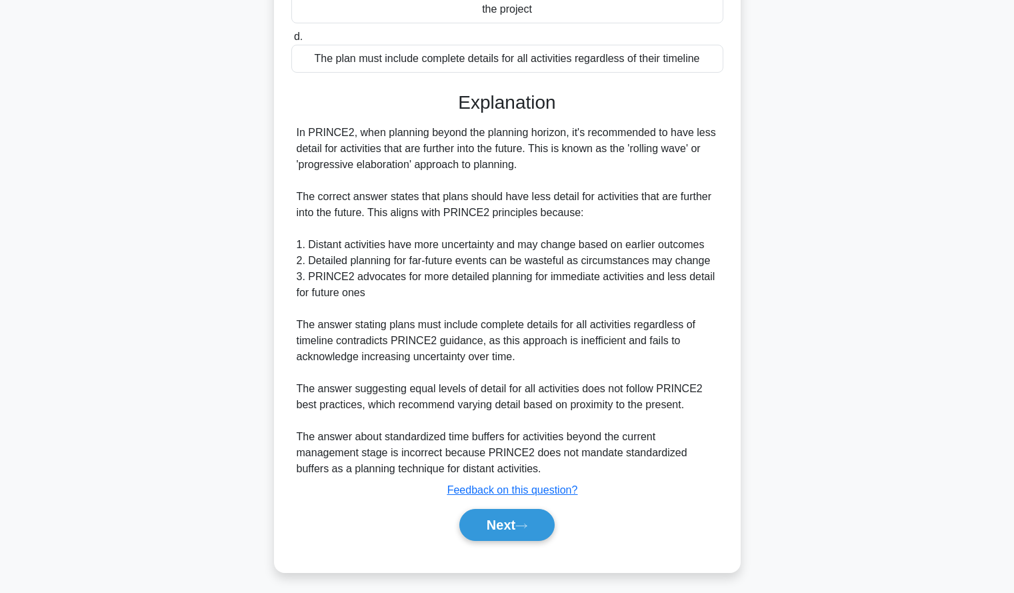
scroll to position [310, 0]
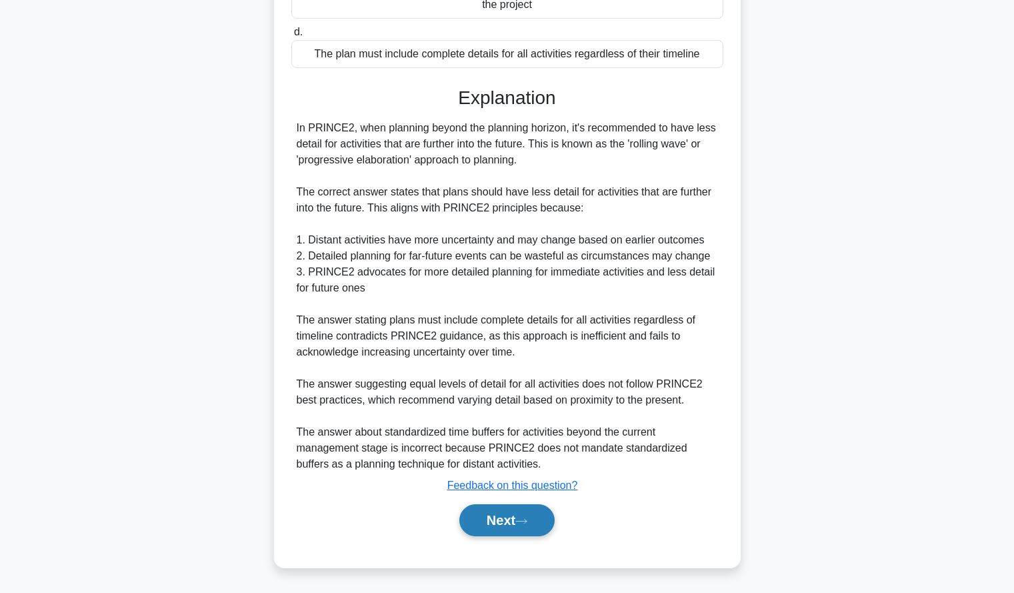
click at [501, 524] on button "Next" at bounding box center [506, 520] width 95 height 32
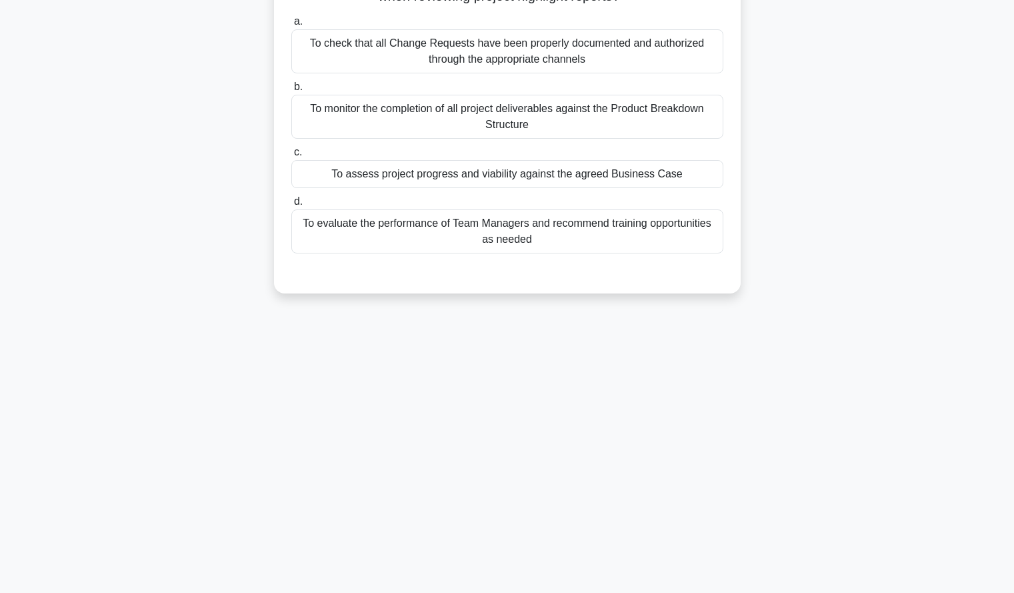
scroll to position [0, 0]
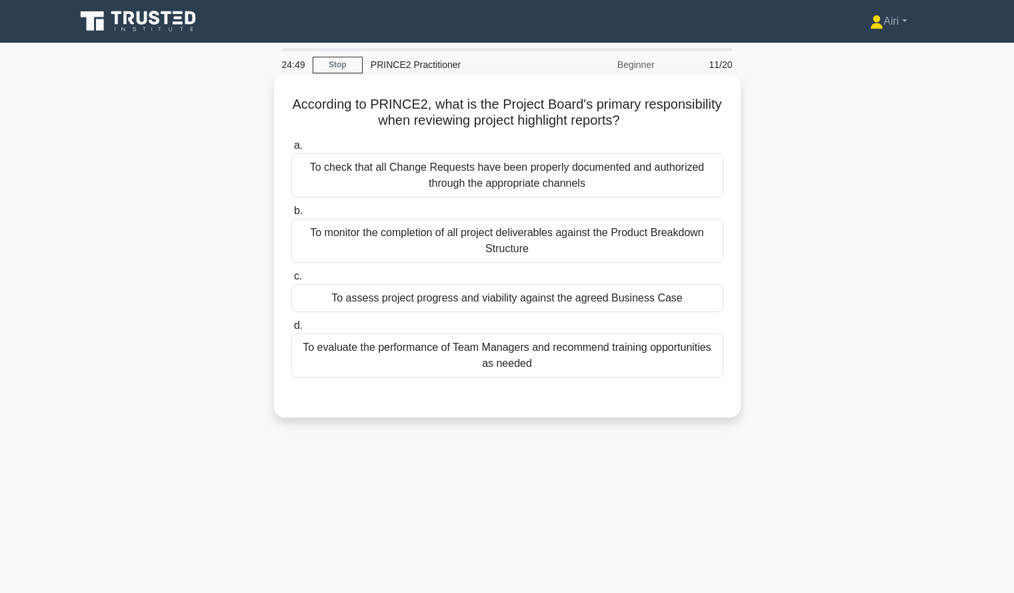
click at [707, 299] on div "To assess project progress and viability against the agreed Business Case" at bounding box center [507, 298] width 432 height 28
click at [291, 281] on input "c. To assess project progress and viability against the agreed Business Case" at bounding box center [291, 276] width 0 height 9
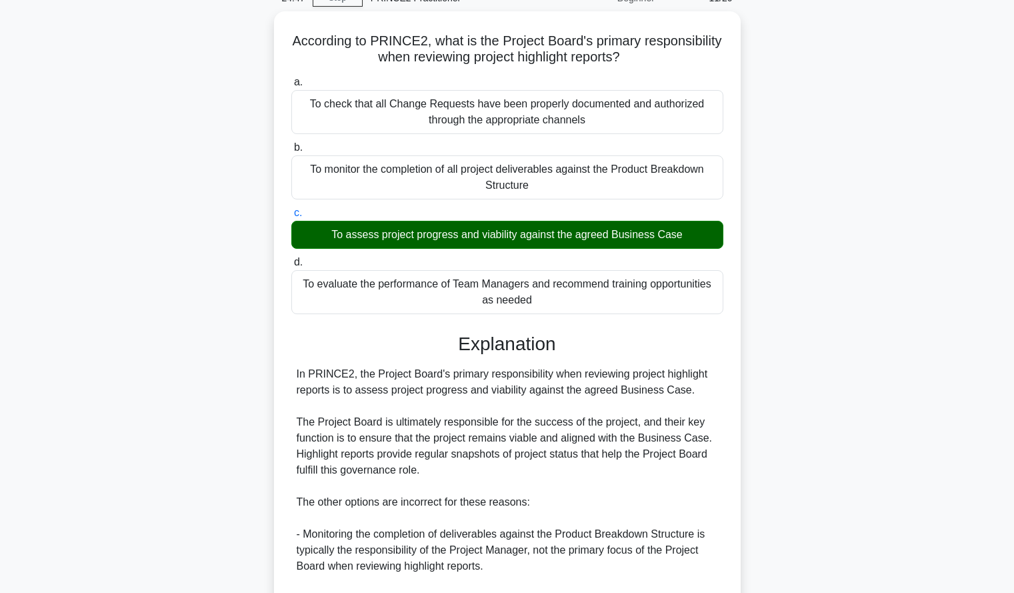
scroll to position [294, 0]
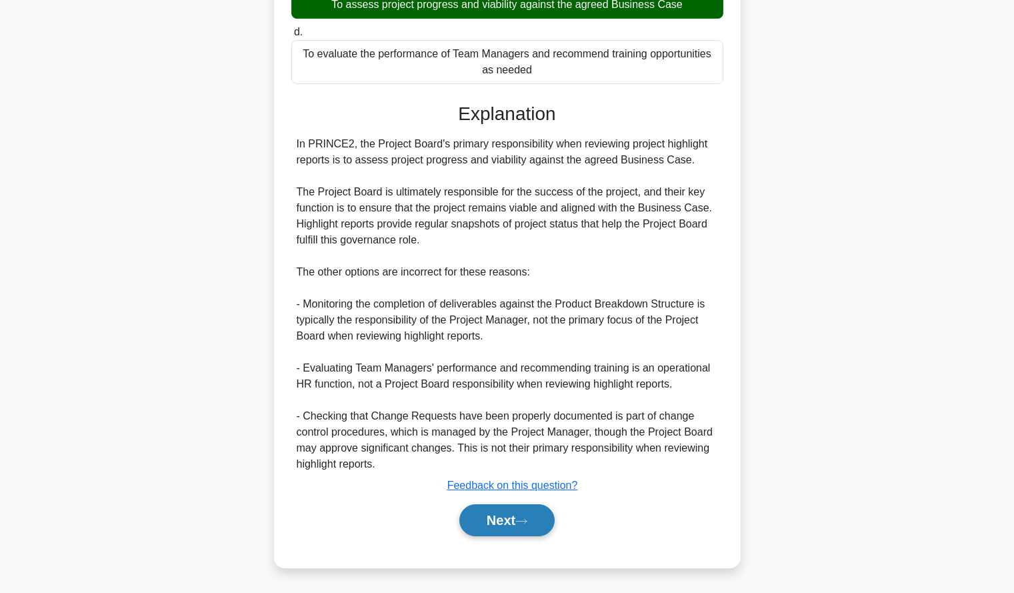
click at [499, 523] on button "Next" at bounding box center [506, 520] width 95 height 32
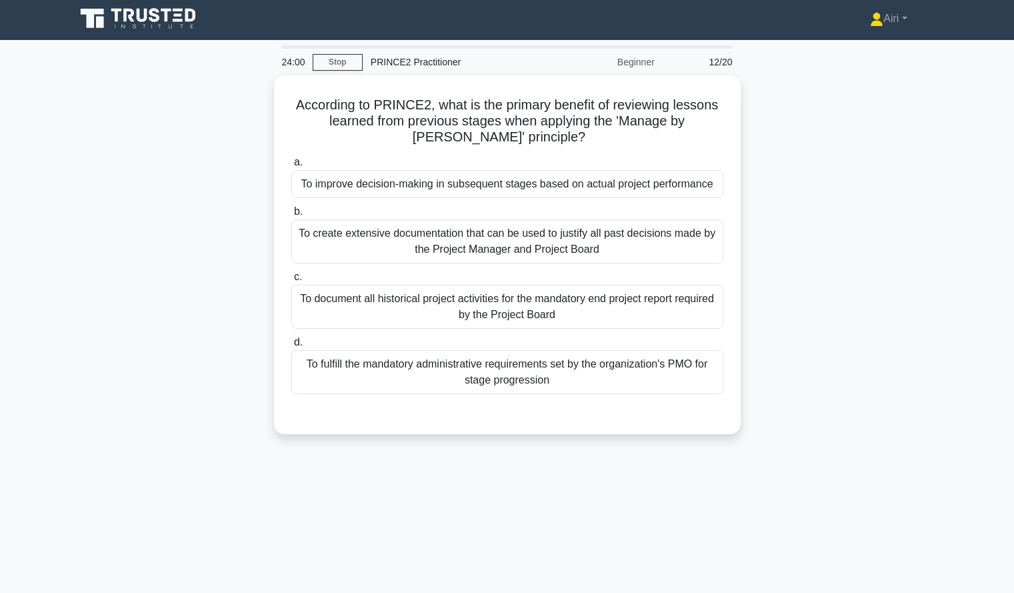
scroll to position [3, 0]
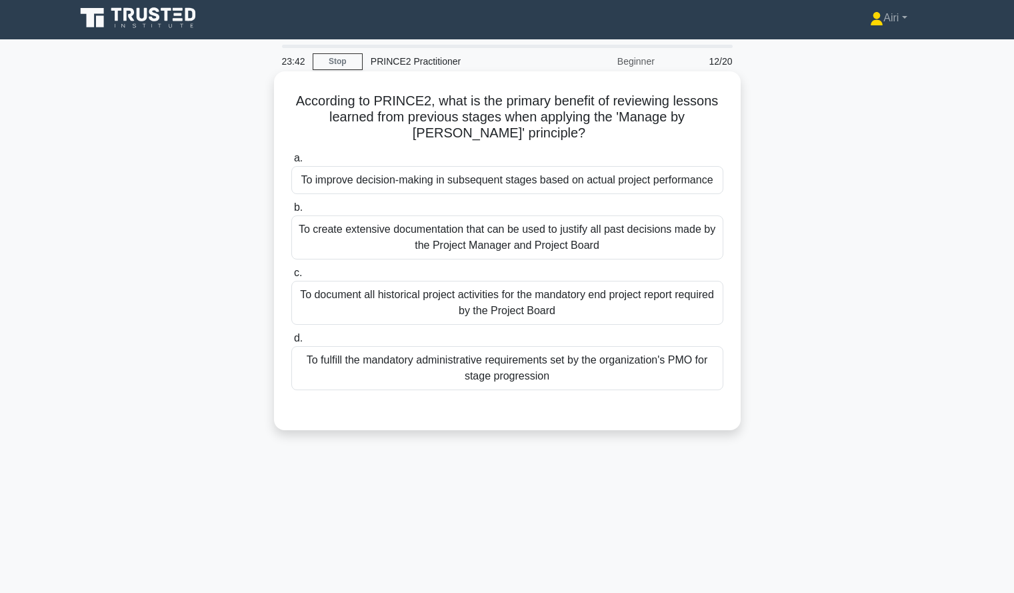
click at [590, 184] on div "To improve decision-making in subsequent stages based on actual project perform…" at bounding box center [507, 180] width 432 height 28
click at [291, 163] on input "a. To improve decision-making in subsequent stages based on actual project perf…" at bounding box center [291, 158] width 0 height 9
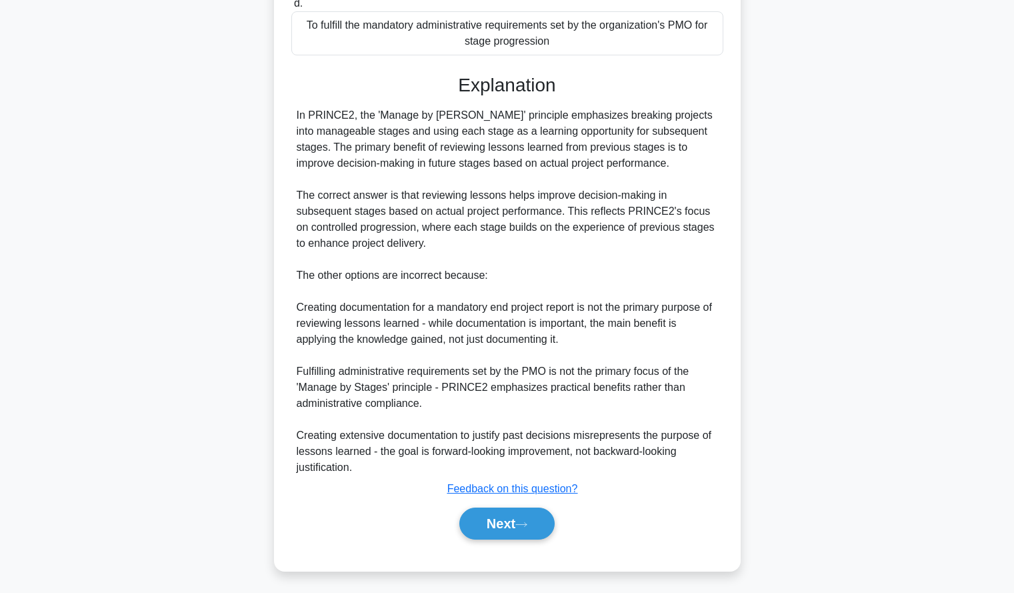
scroll to position [358, 0]
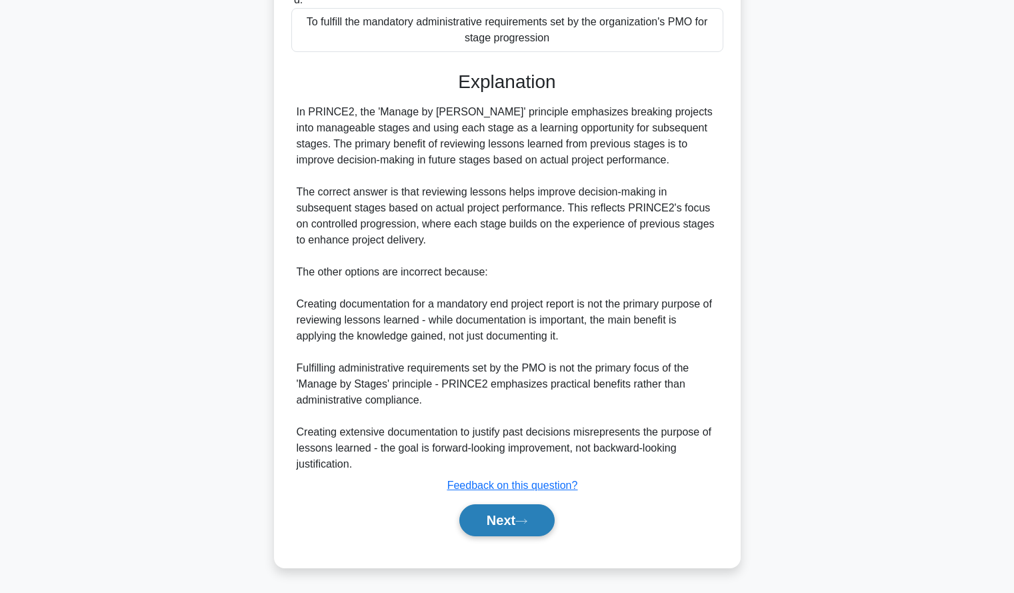
click at [505, 514] on button "Next" at bounding box center [506, 520] width 95 height 32
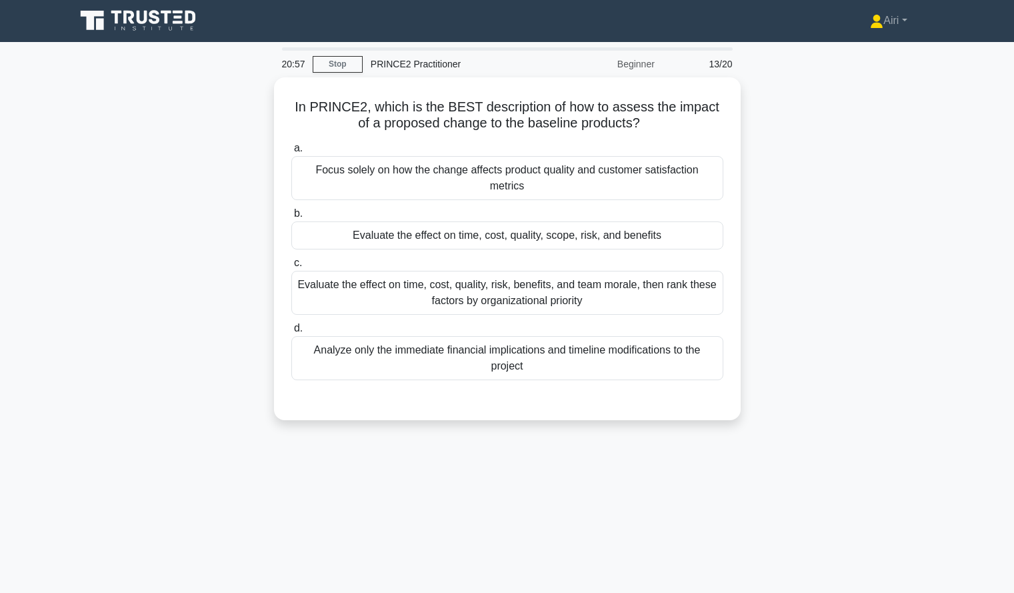
scroll to position [0, 0]
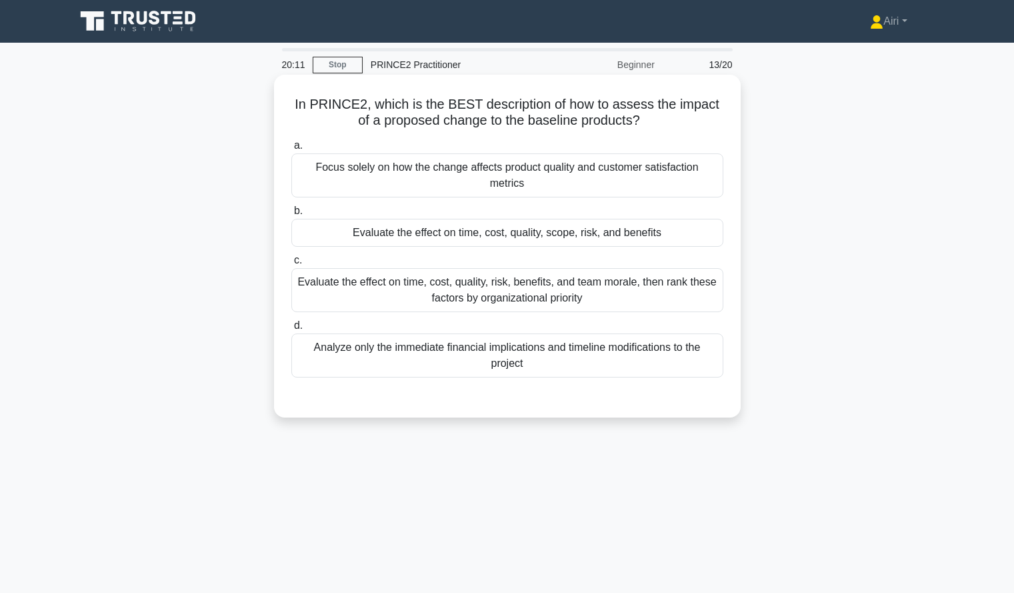
click at [689, 223] on div "Evaluate the effect on time, cost, quality, scope, risk, and benefits" at bounding box center [507, 233] width 432 height 28
click at [291, 215] on input "b. Evaluate the effect on time, cost, quality, scope, risk, and benefits" at bounding box center [291, 211] width 0 height 9
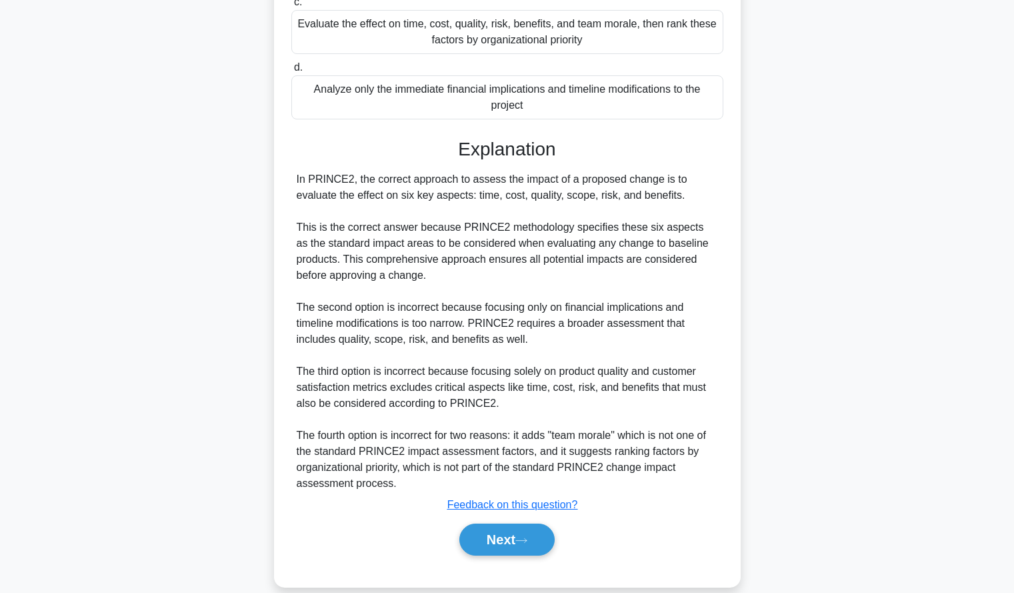
scroll to position [262, 0]
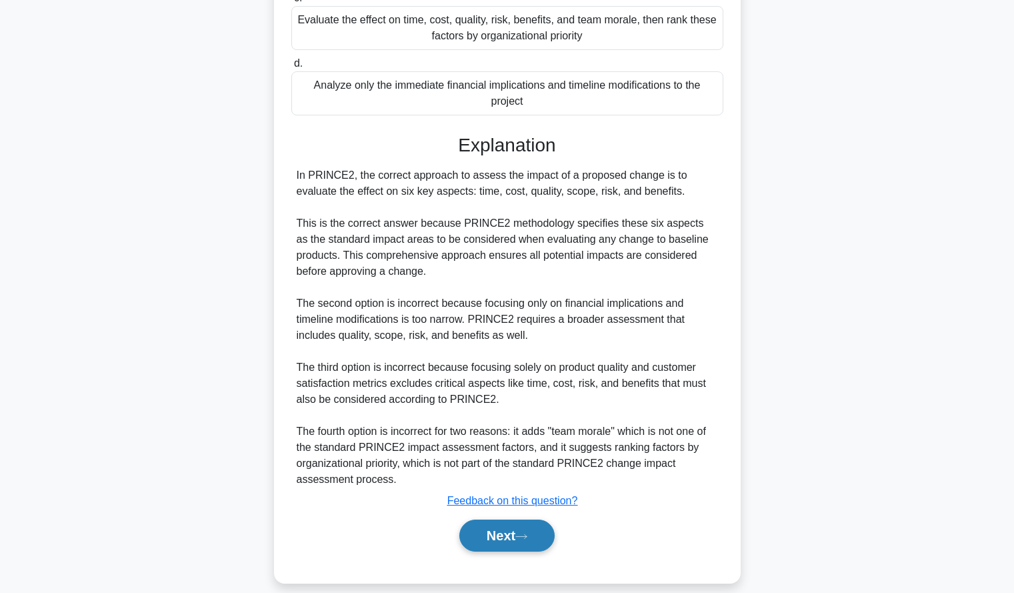
drag, startPoint x: 497, startPoint y: 513, endPoint x: 461, endPoint y: 522, distance: 37.2
click at [461, 522] on button "Next" at bounding box center [506, 535] width 95 height 32
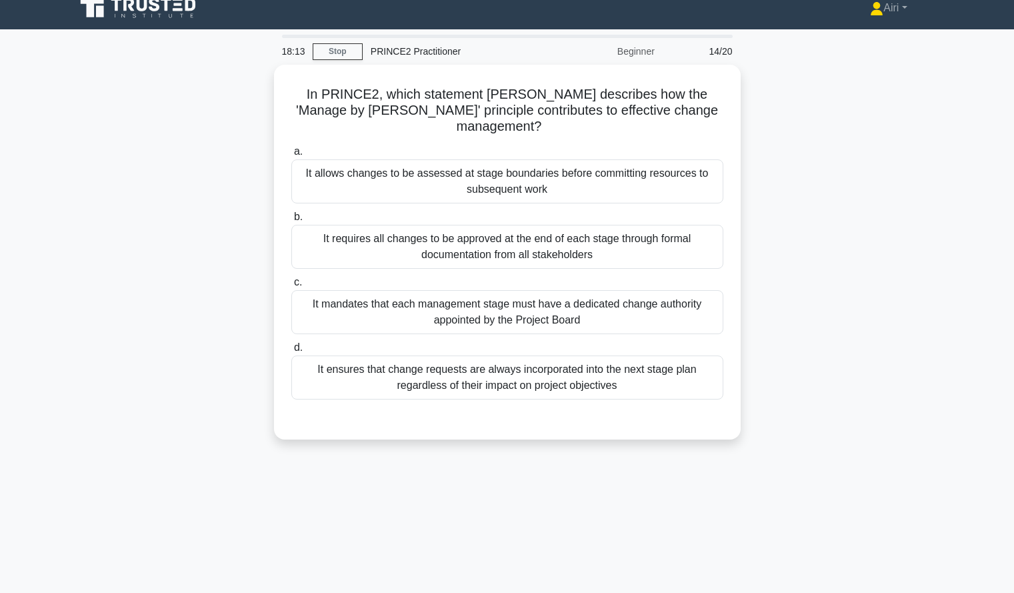
scroll to position [13, 0]
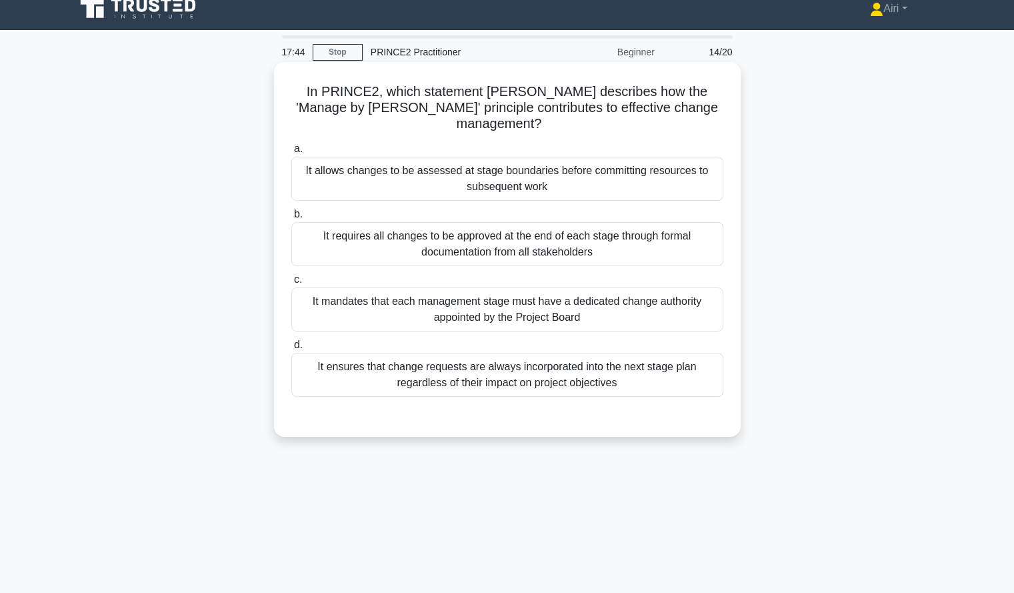
click at [675, 184] on div "It allows changes to be assessed at stage boundaries before committing resource…" at bounding box center [507, 179] width 432 height 44
click at [291, 153] on input "a. It allows changes to be assessed at stage boundaries before committing resou…" at bounding box center [291, 149] width 0 height 9
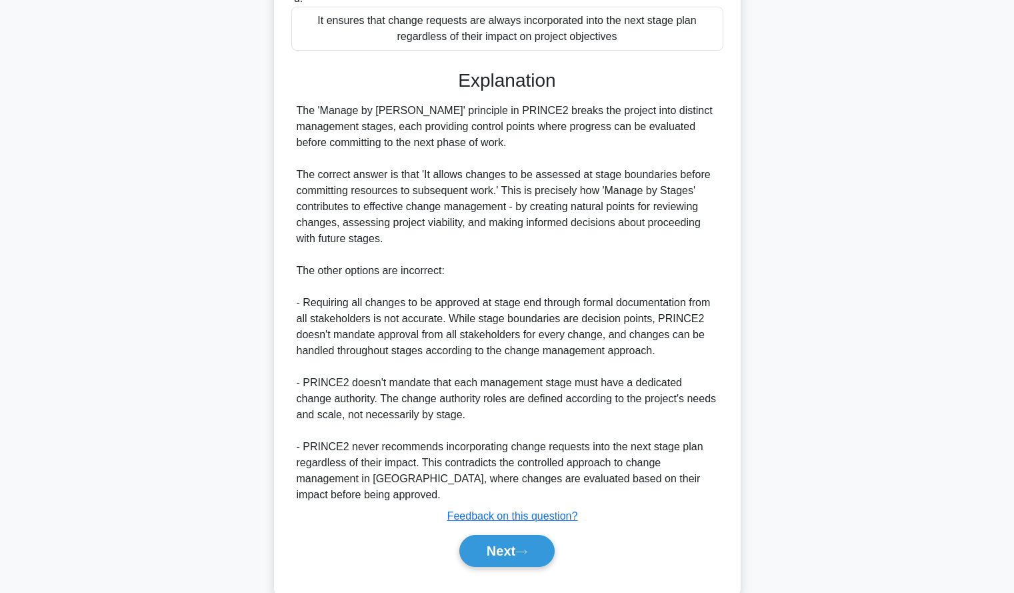
scroll to position [374, 0]
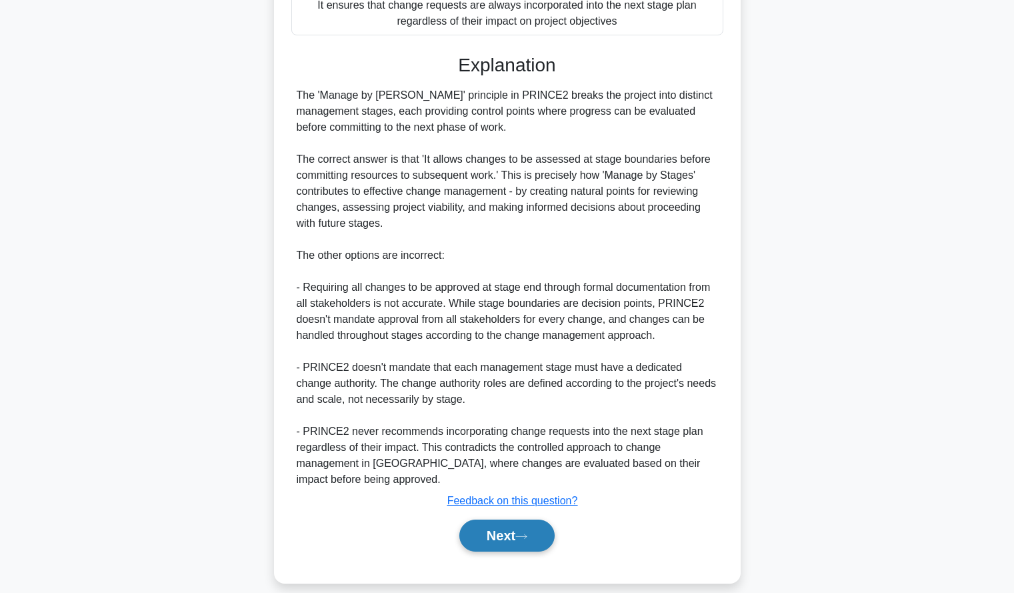
click at [495, 519] on button "Next" at bounding box center [506, 535] width 95 height 32
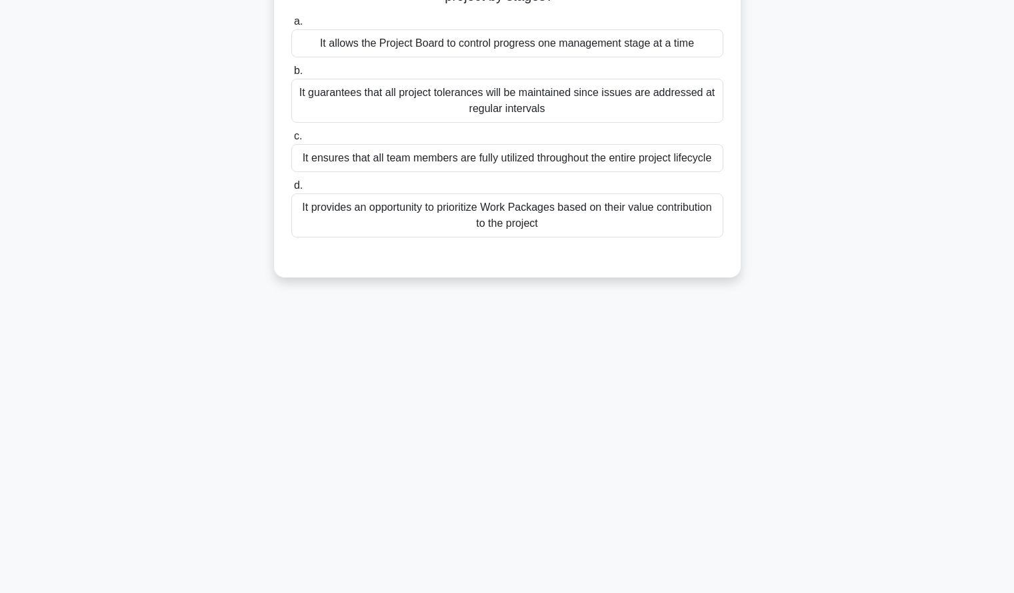
scroll to position [0, 0]
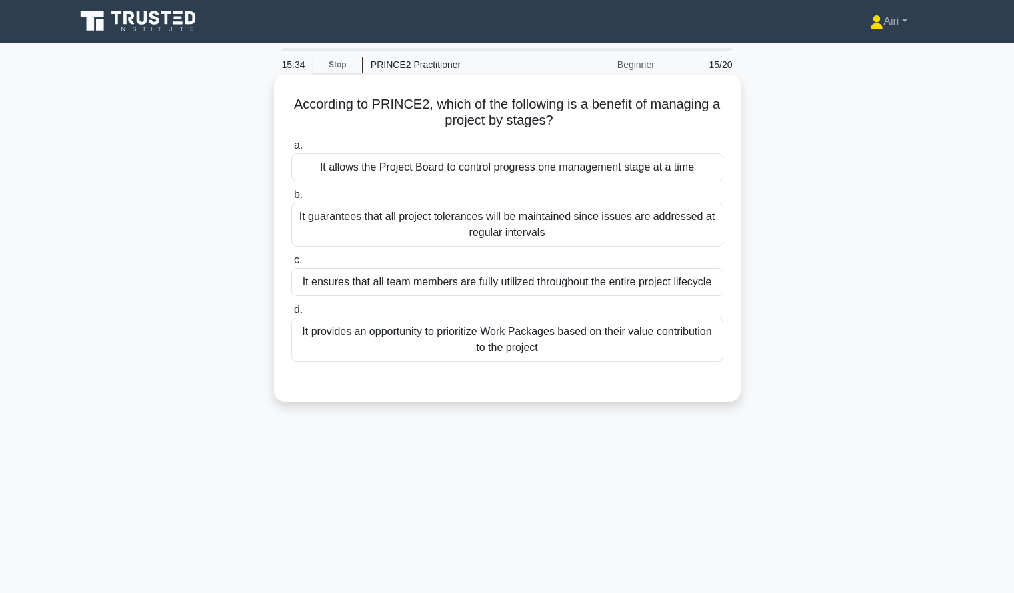
click at [427, 170] on div "It allows the Project Board to control progress one management stage at a time" at bounding box center [507, 167] width 432 height 28
click at [291, 150] on input "a. It allows the Project Board to control progress one management stage at a ti…" at bounding box center [291, 145] width 0 height 9
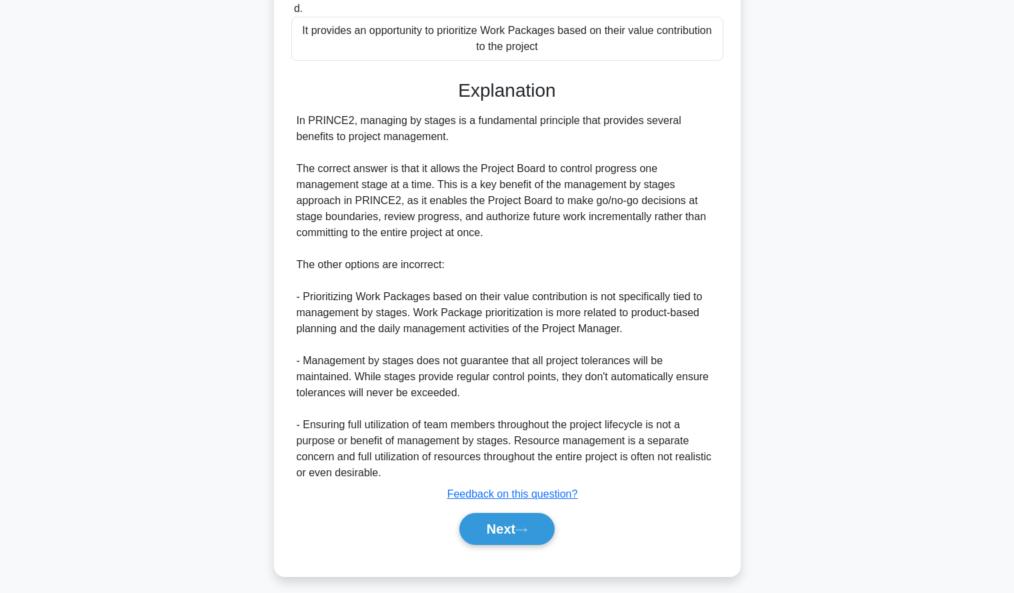
scroll to position [310, 0]
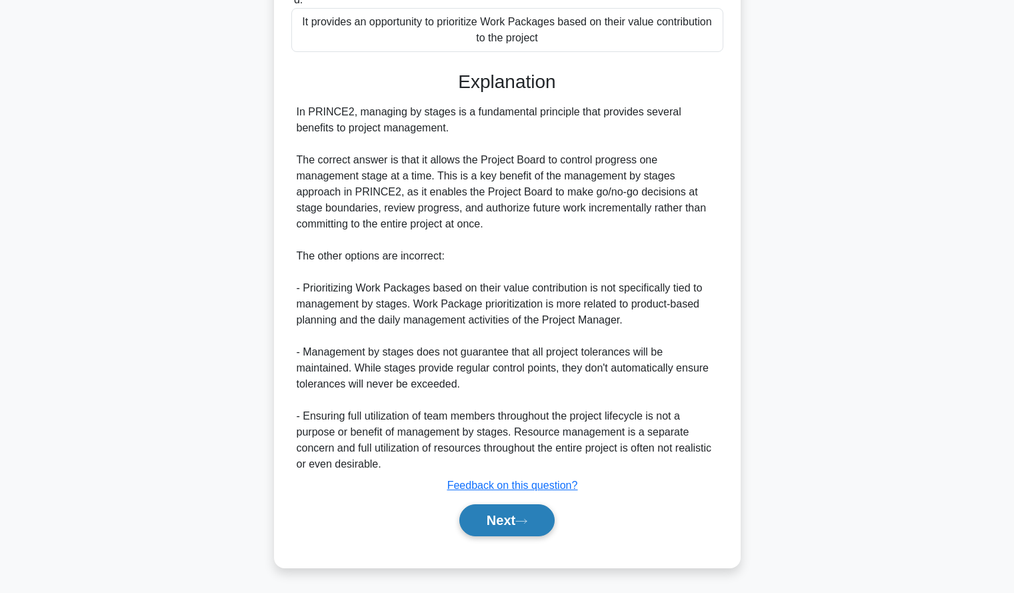
click at [499, 531] on button "Next" at bounding box center [506, 520] width 95 height 32
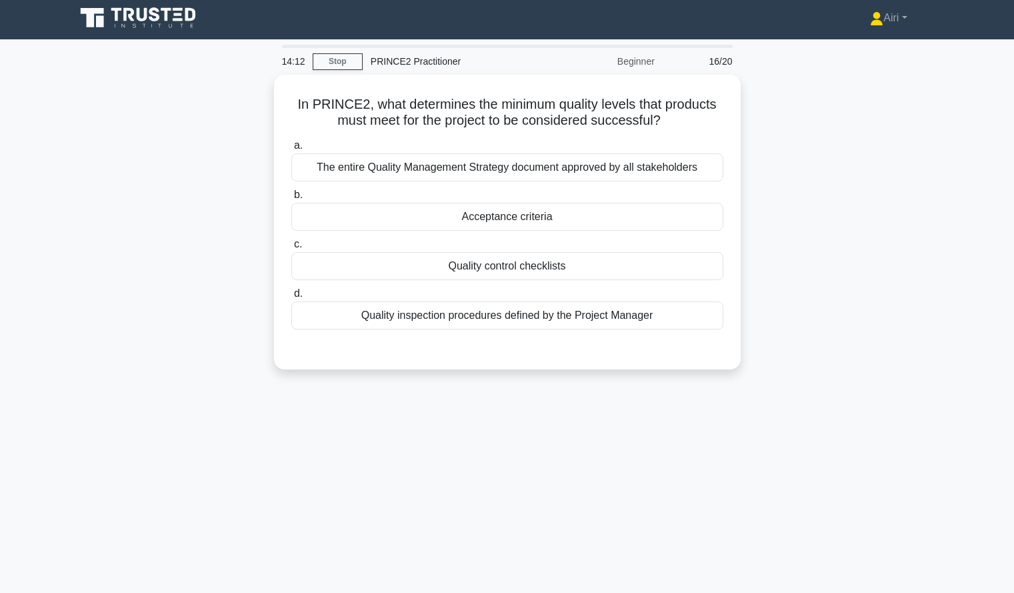
scroll to position [4, 0]
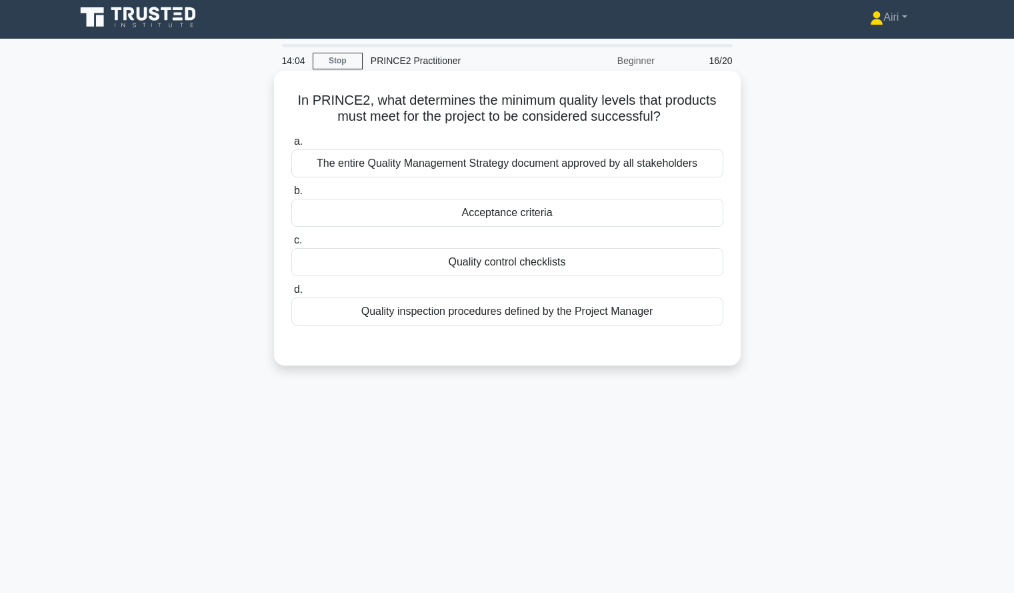
click at [438, 211] on div "Acceptance criteria" at bounding box center [507, 213] width 432 height 28
click at [291, 195] on input "b. Acceptance criteria" at bounding box center [291, 191] width 0 height 9
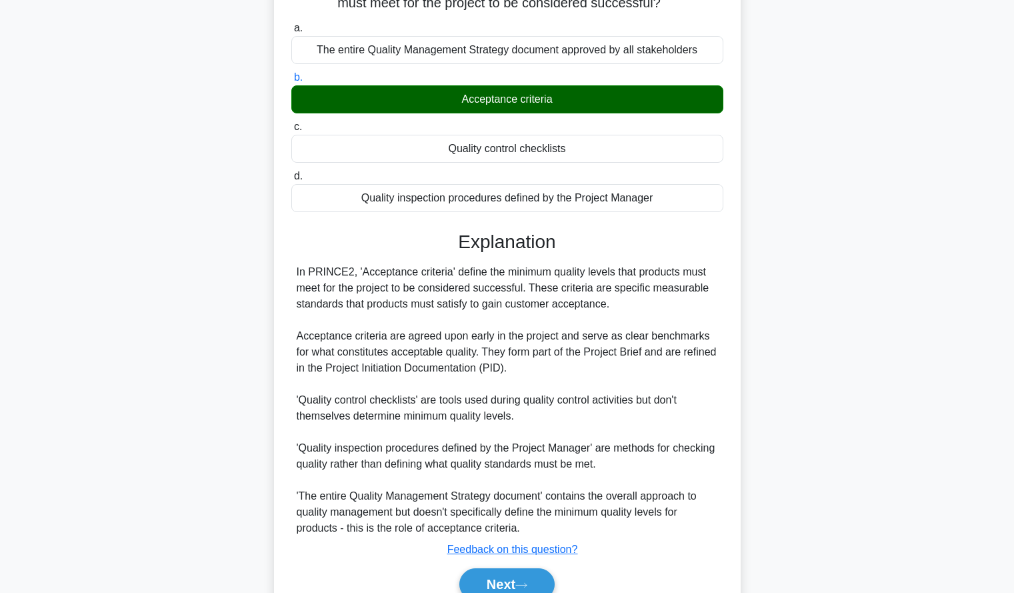
scroll to position [182, 0]
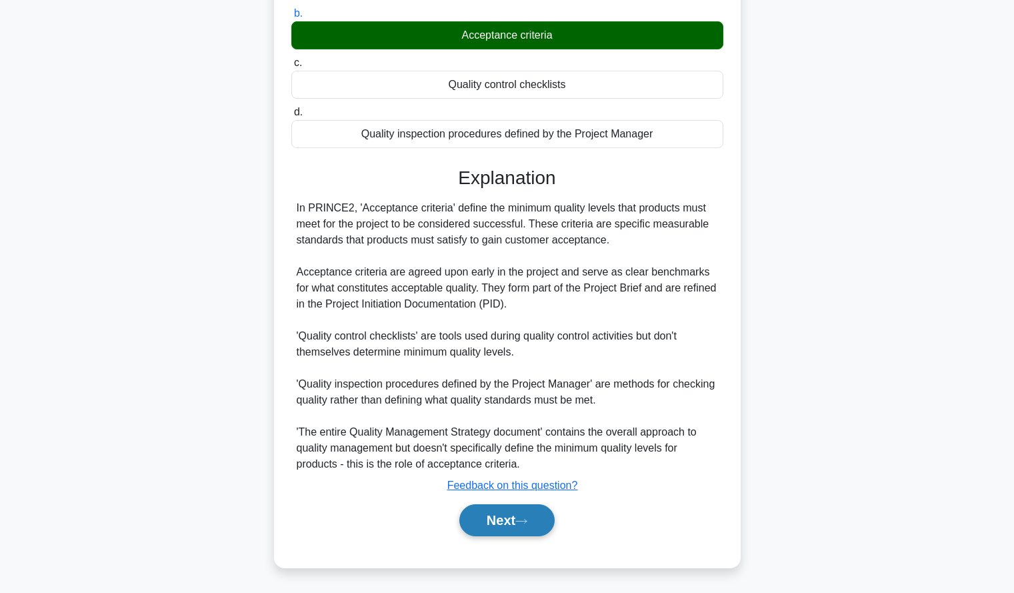
click at [491, 518] on button "Next" at bounding box center [506, 520] width 95 height 32
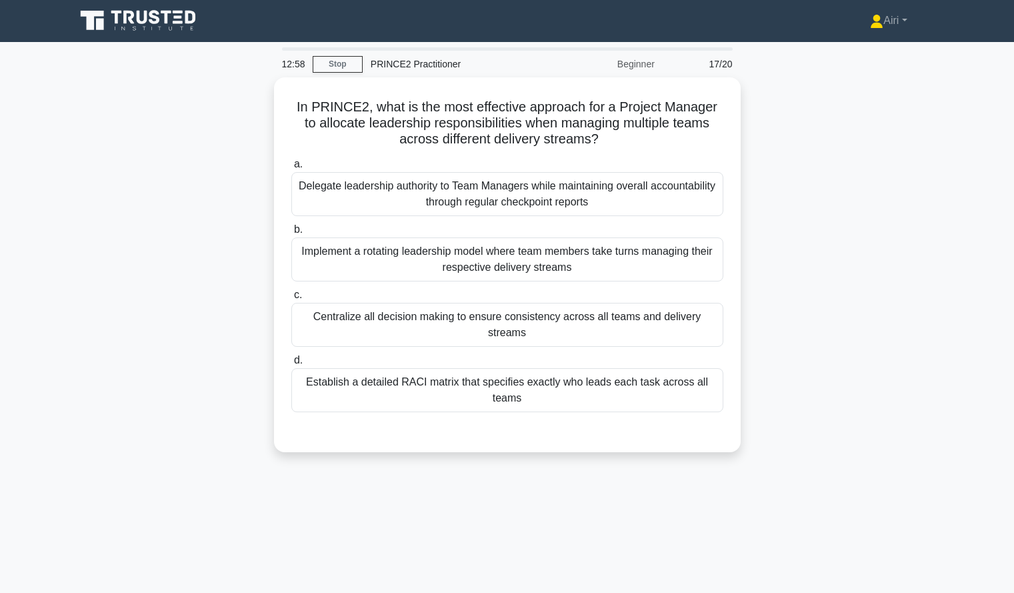
scroll to position [1, 0]
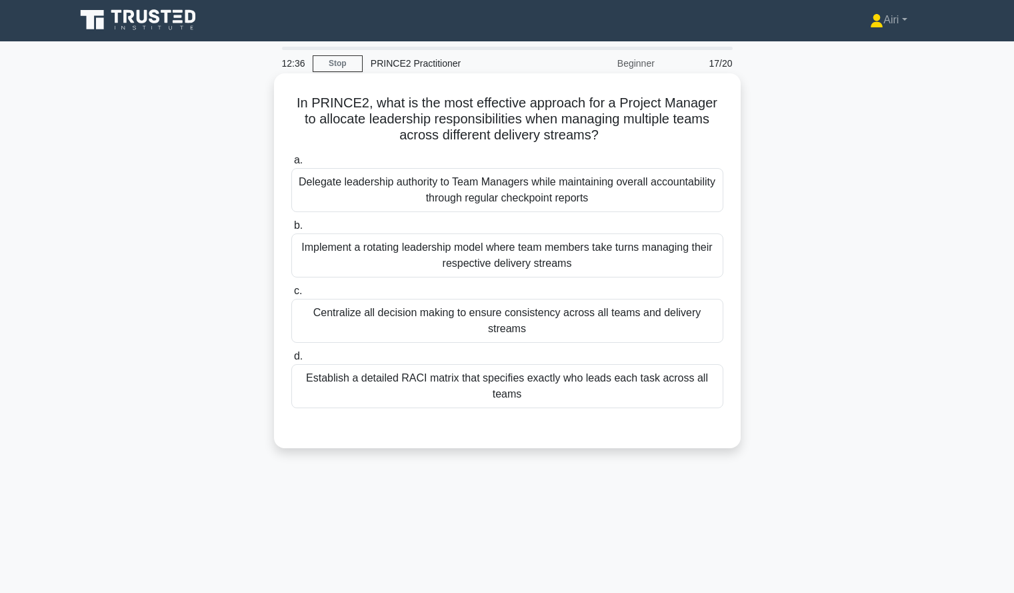
click at [501, 199] on div "Delegate leadership authority to Team Managers while maintaining overall accoun…" at bounding box center [507, 190] width 432 height 44
click at [291, 165] on input "a. Delegate leadership authority to Team Managers while maintaining overall acc…" at bounding box center [291, 160] width 0 height 9
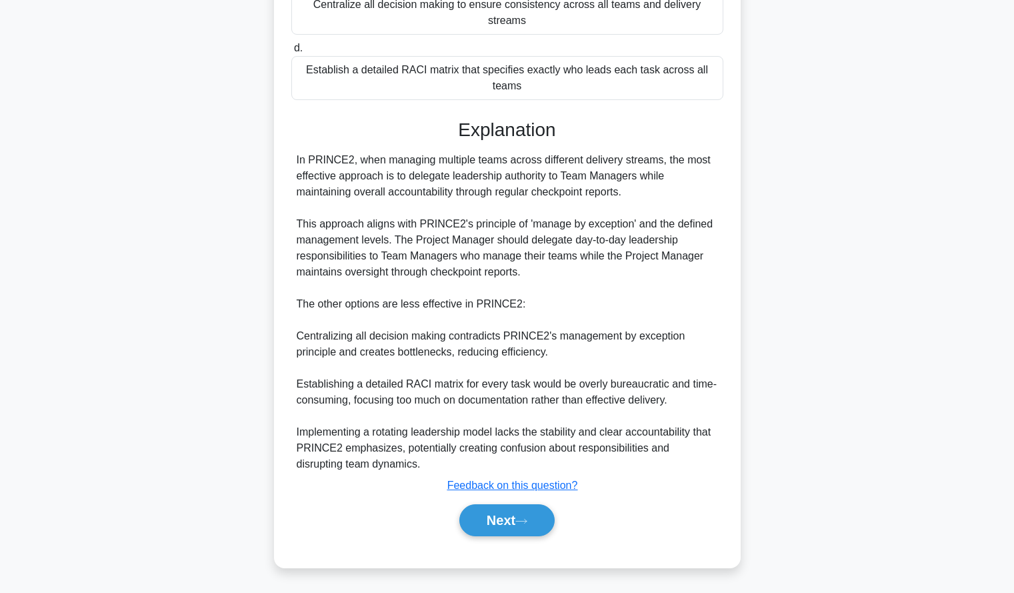
scroll to position [310, 0]
click at [476, 515] on button "Next" at bounding box center [506, 520] width 95 height 32
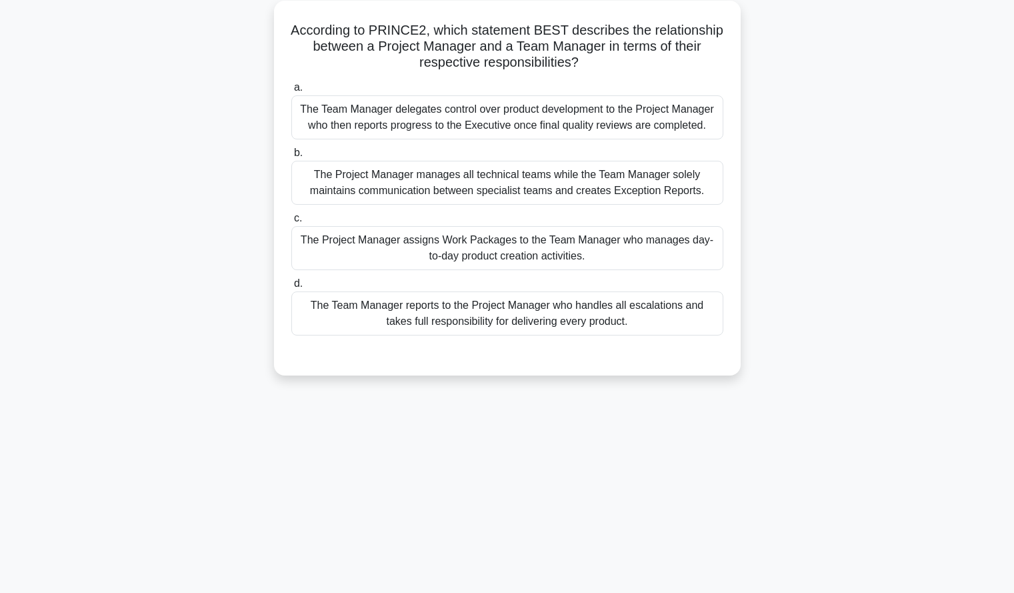
scroll to position [77, 0]
click at [497, 500] on div "9:57 Stop PRINCE2 Practitioner Beginner 18/20 According to PRINCE2, which state…" at bounding box center [507, 304] width 880 height 667
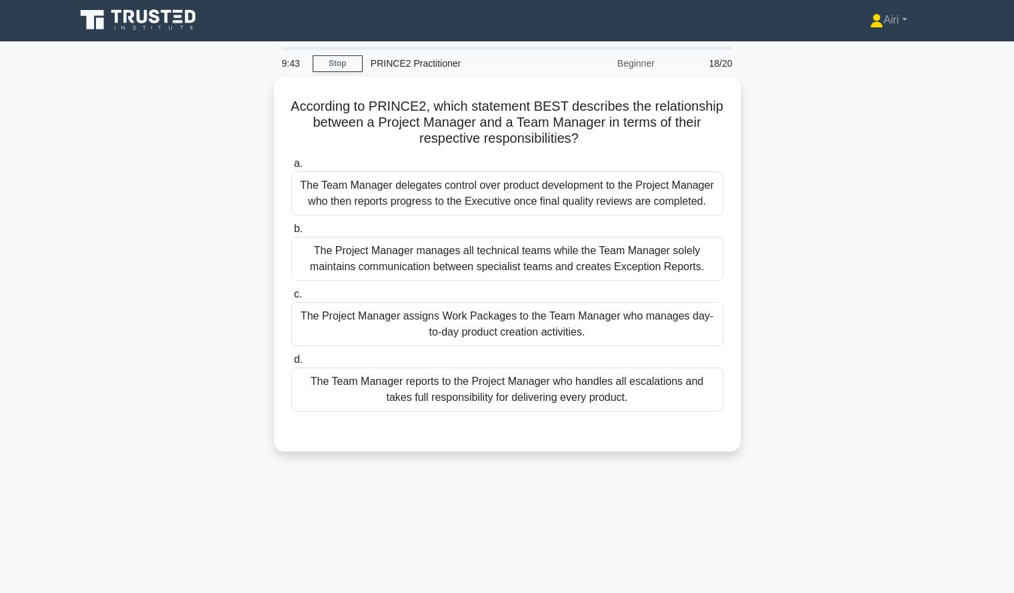
scroll to position [2, 0]
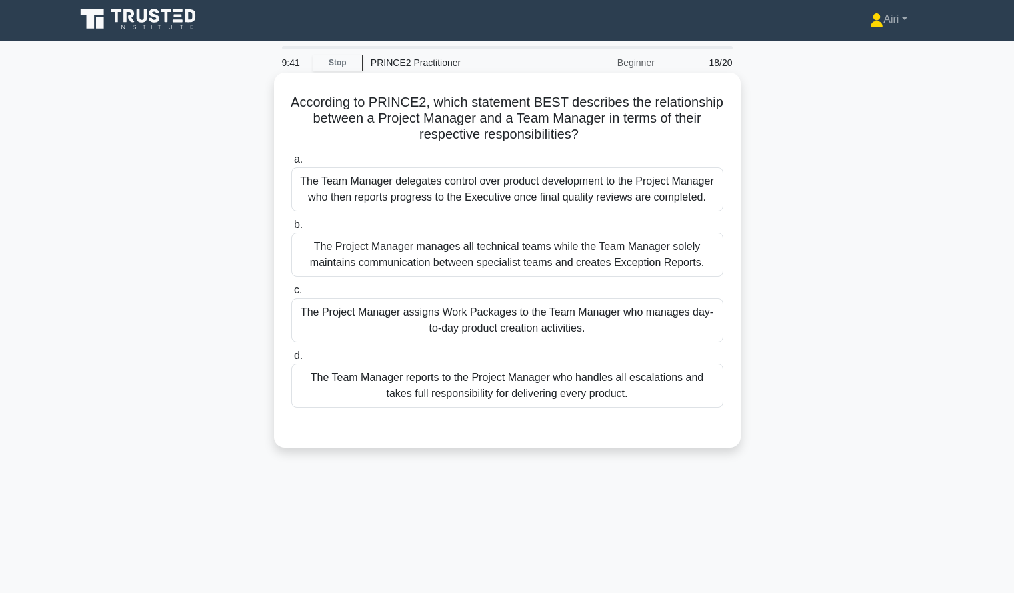
click at [489, 332] on div "The Project Manager assigns Work Packages to the Team Manager who manages day-t…" at bounding box center [507, 320] width 432 height 44
click at [291, 295] on input "c. The Project Manager assigns Work Packages to the Team Manager who manages da…" at bounding box center [291, 290] width 0 height 9
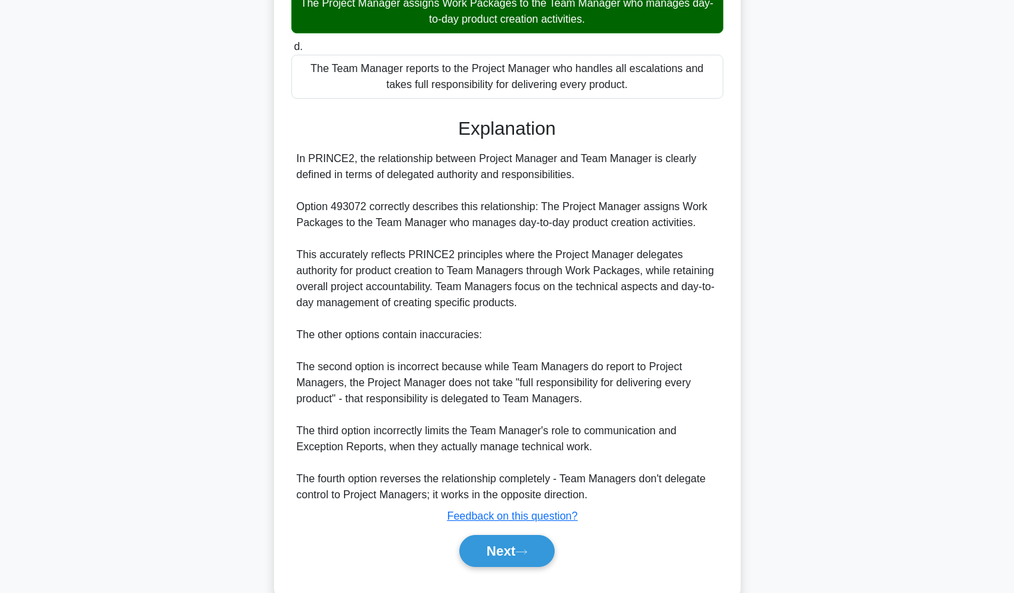
scroll to position [311, 0]
click at [489, 342] on div "In PRINCE2, the relationship between Project Manager and Team Manager is clearl…" at bounding box center [507, 326] width 421 height 352
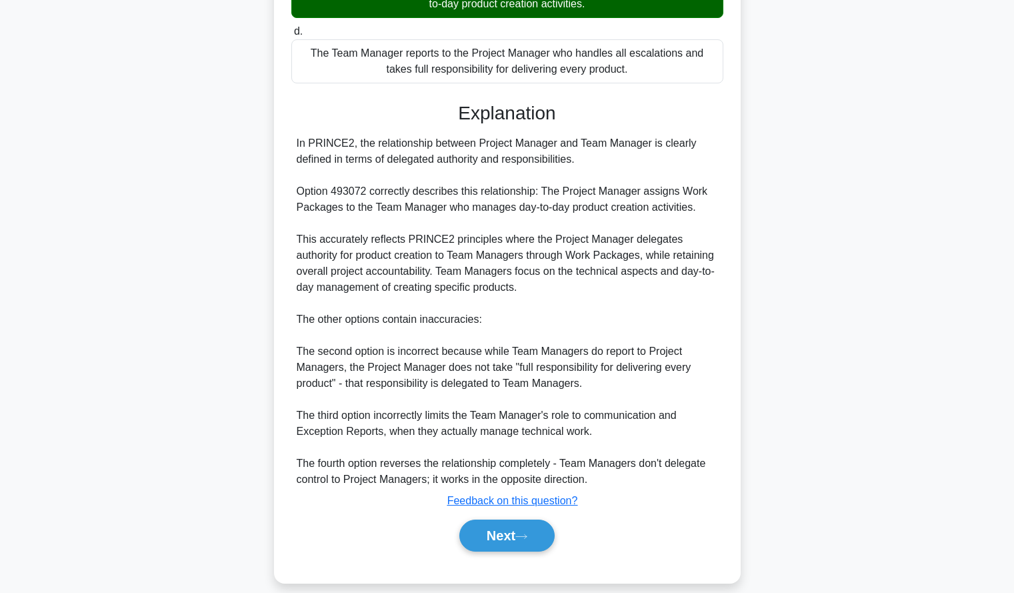
scroll to position [342, 0]
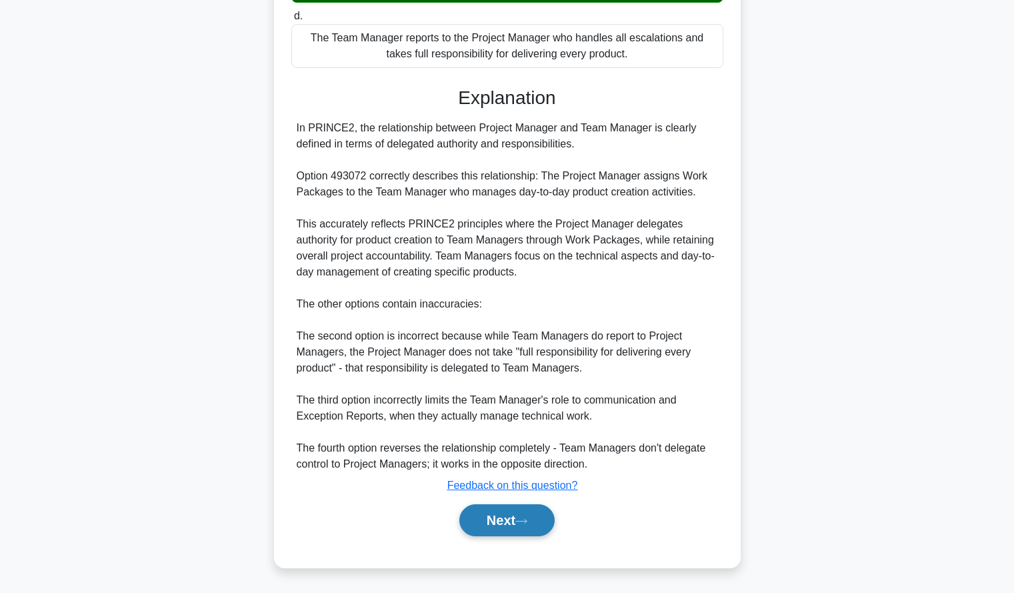
click at [483, 517] on button "Next" at bounding box center [506, 520] width 95 height 32
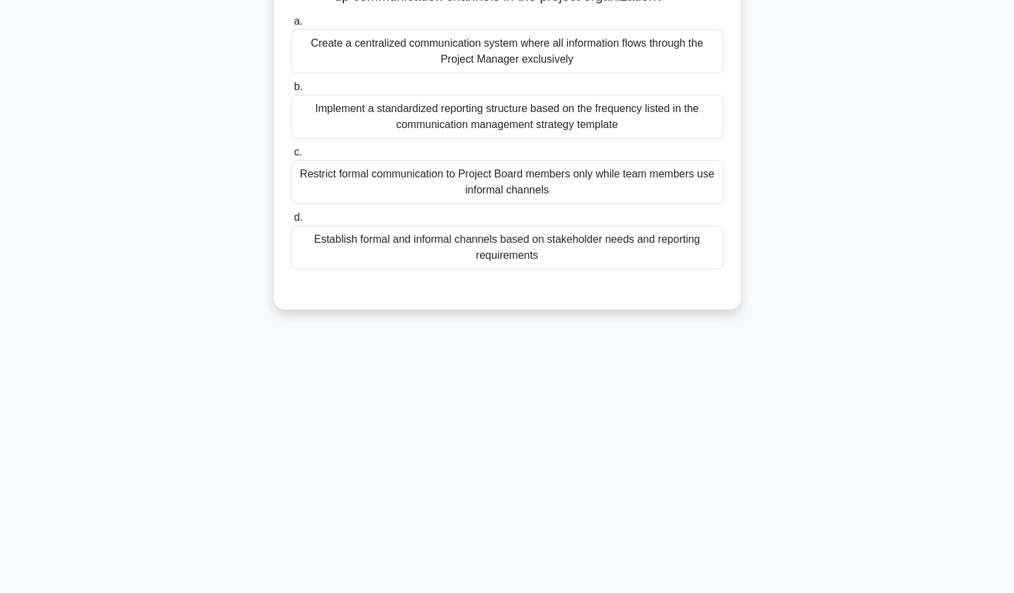
scroll to position [0, 0]
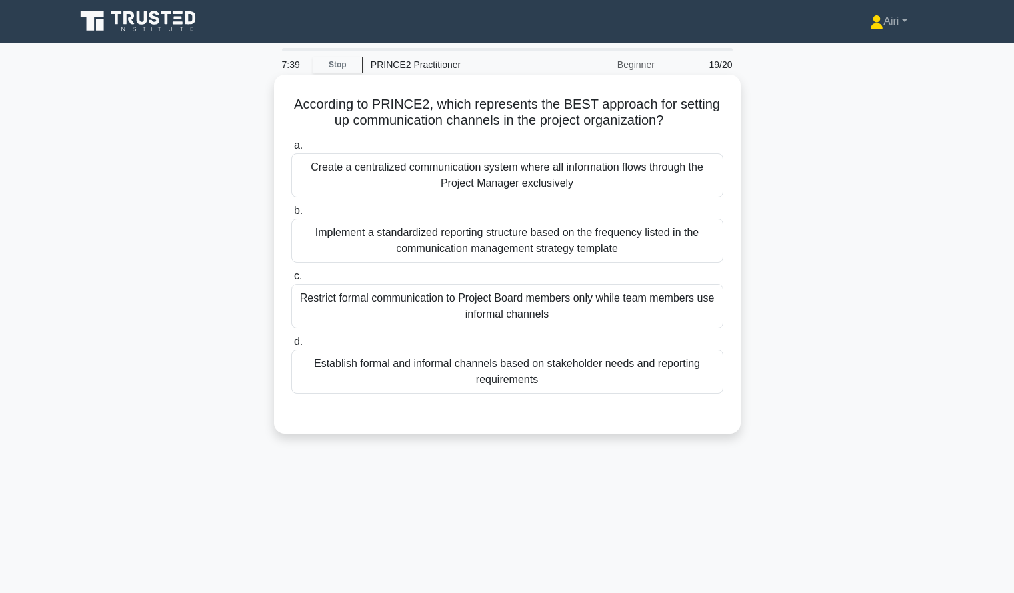
click at [693, 371] on div "Establish formal and informal channels based on stakeholder needs and reporting…" at bounding box center [507, 371] width 432 height 44
click at [291, 346] on input "d. Establish formal and informal channels based on stakeholder needs and report…" at bounding box center [291, 341] width 0 height 9
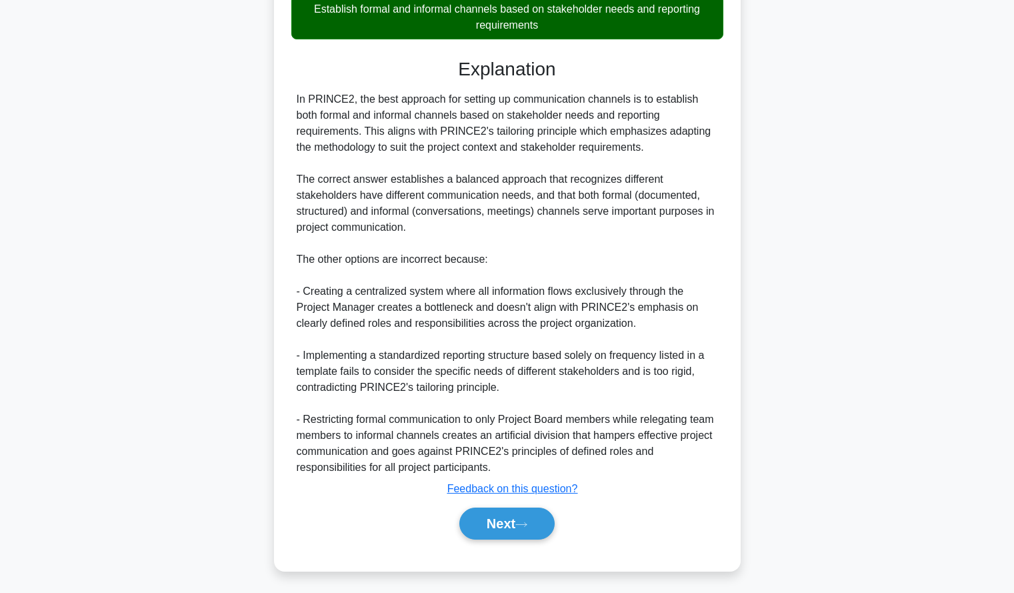
scroll to position [358, 0]
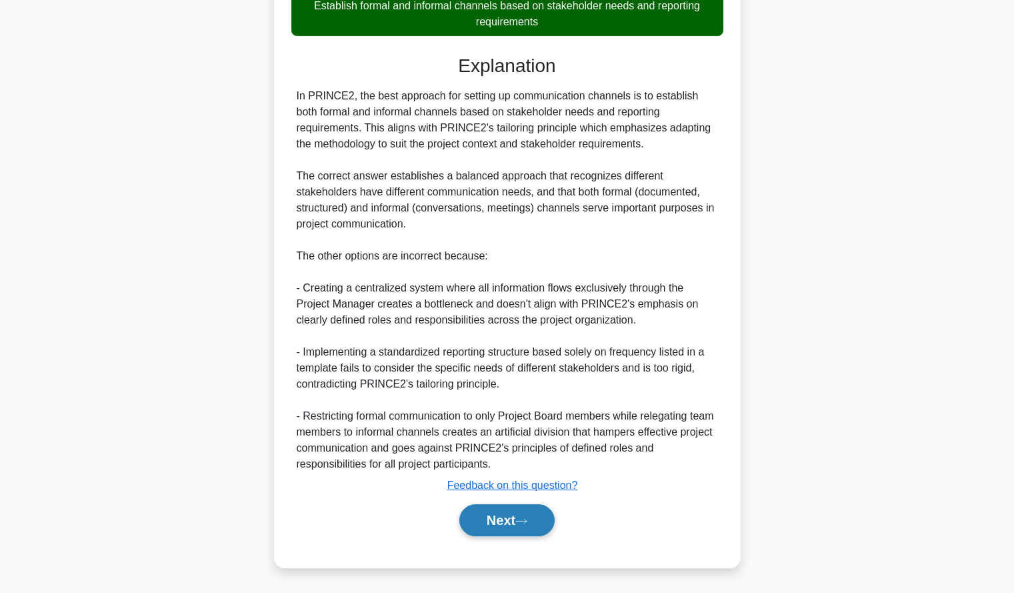
click at [499, 517] on button "Next" at bounding box center [506, 520] width 95 height 32
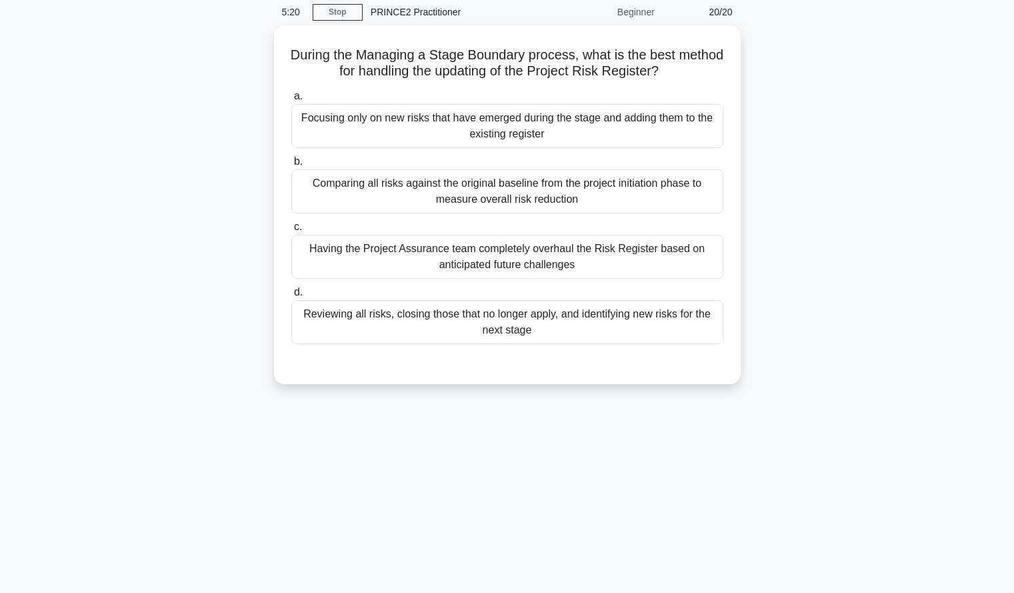
scroll to position [53, 0]
click at [499, 517] on div "5:20 Stop PRINCE2 Practitioner Beginner 20/20 During the Managing a Stage Bound…" at bounding box center [507, 328] width 880 height 667
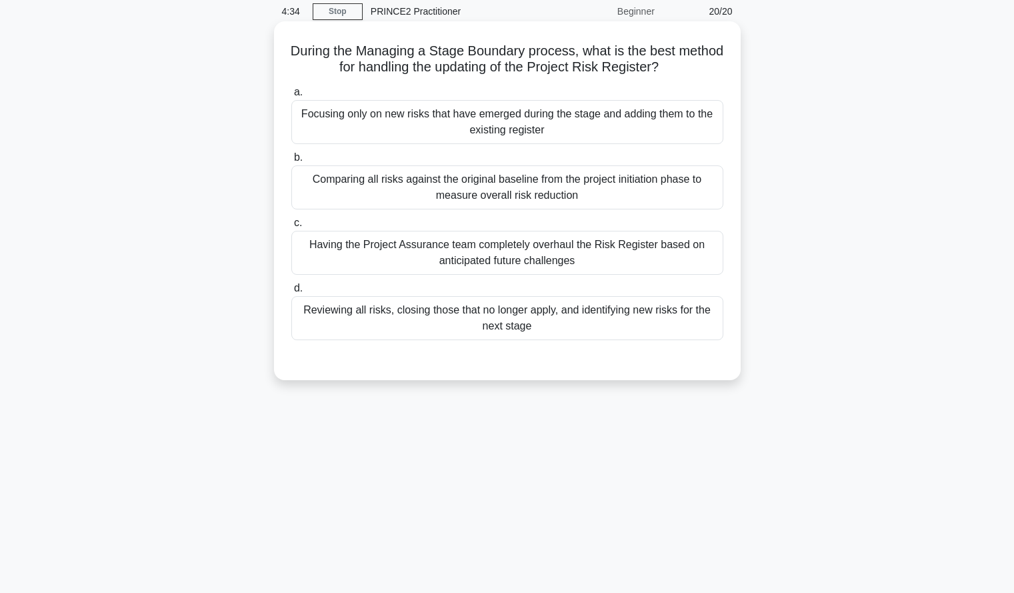
click at [503, 317] on div "Reviewing all risks, closing those that no longer apply, and identifying new ri…" at bounding box center [507, 318] width 432 height 44
click at [291, 293] on input "d. Reviewing all risks, closing those that no longer apply, and identifying new…" at bounding box center [291, 288] width 0 height 9
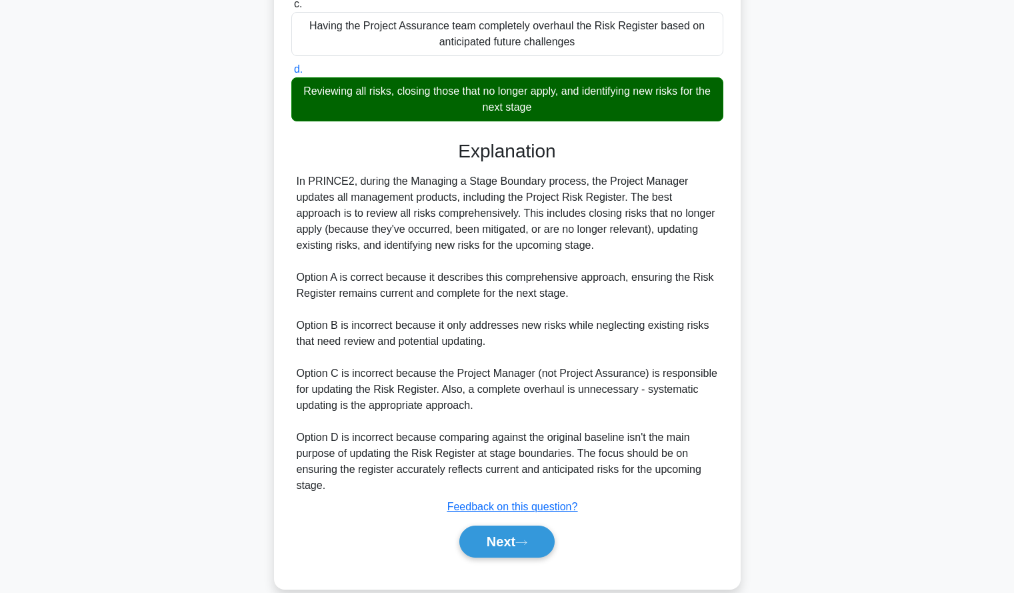
scroll to position [271, 0]
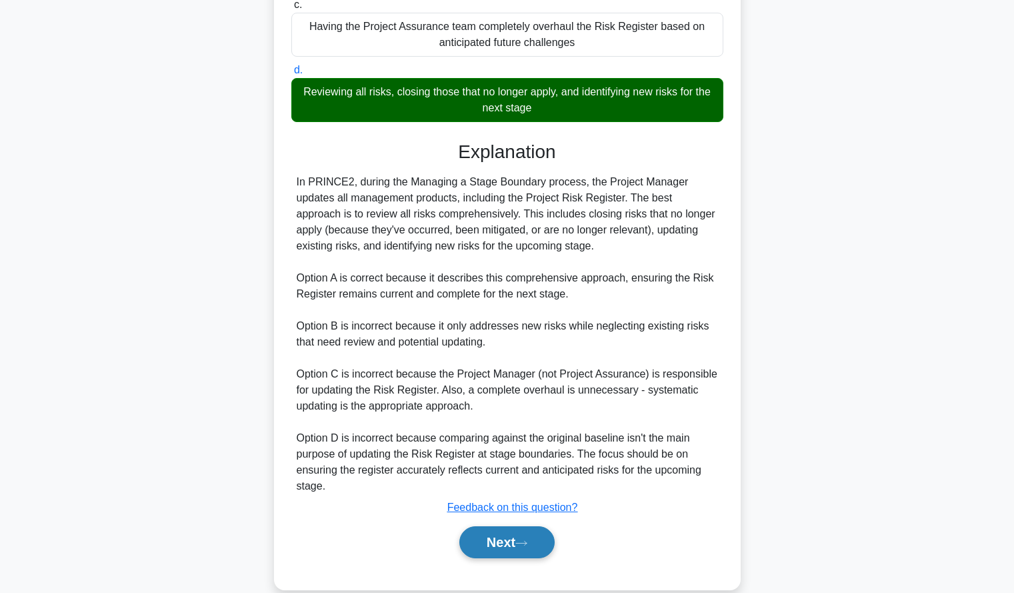
click at [486, 529] on button "Next" at bounding box center [506, 542] width 95 height 32
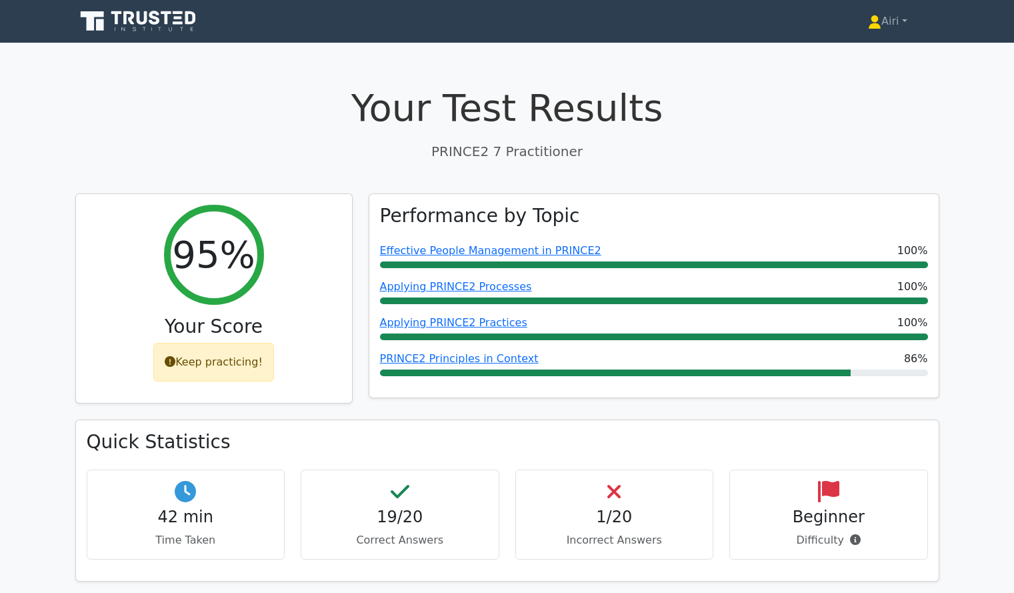
click at [486, 532] on p "Correct Answers" at bounding box center [400, 540] width 176 height 16
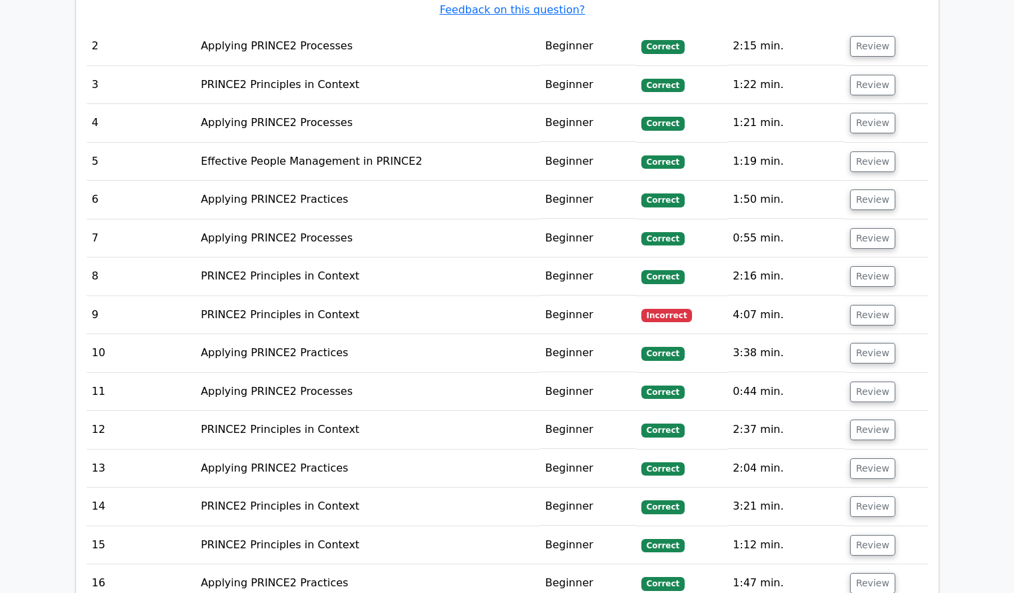
scroll to position [1506, 0]
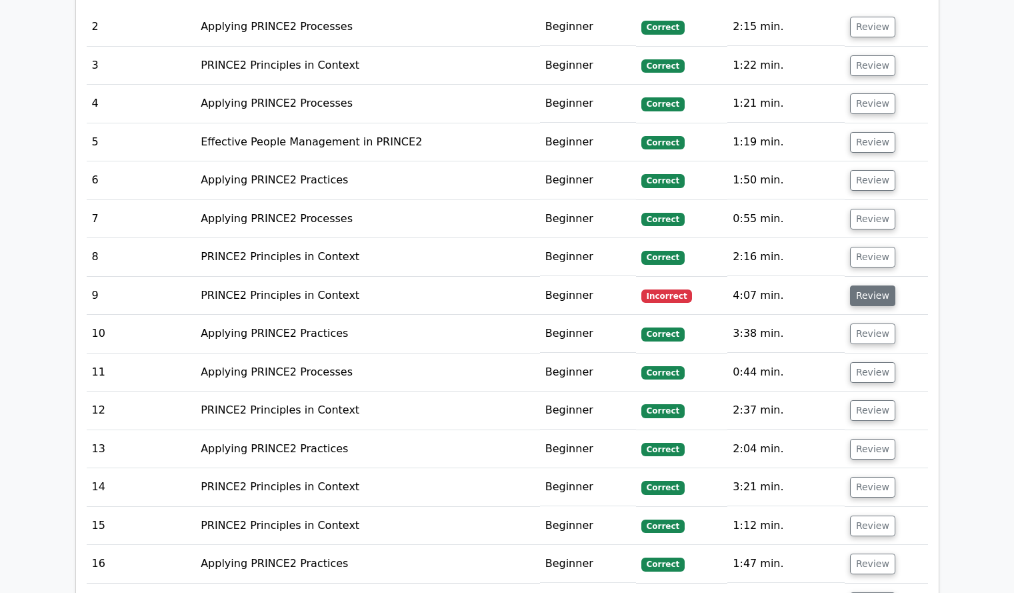
click at [856, 302] on button "Review" at bounding box center [872, 295] width 45 height 21
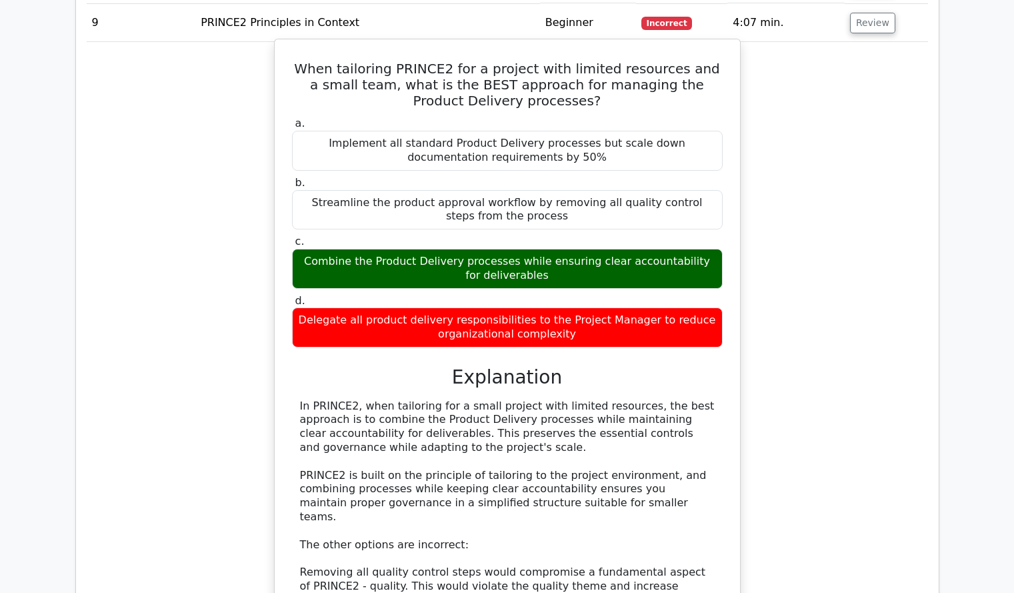
scroll to position [1778, 0]
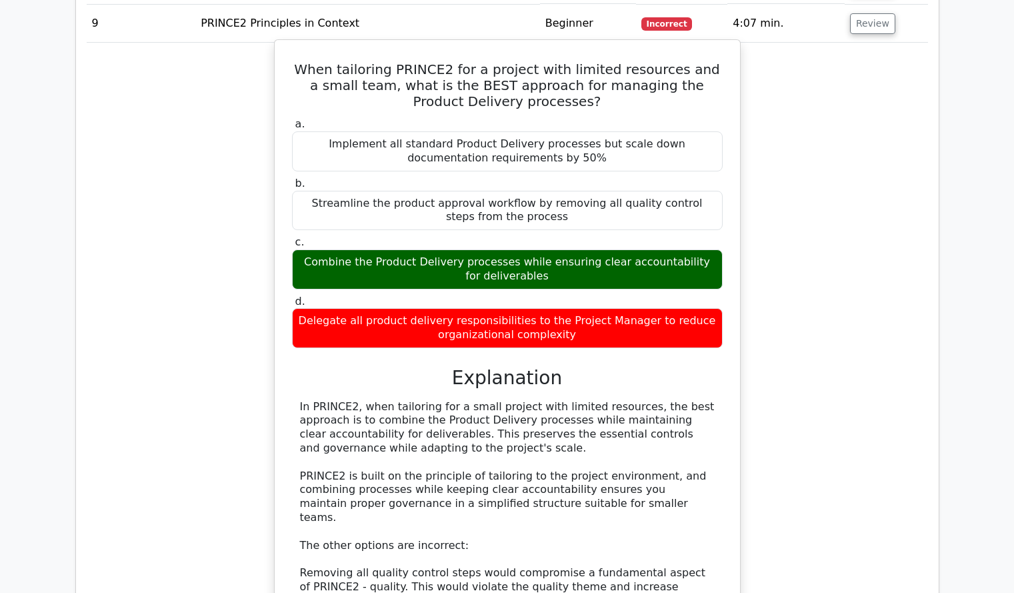
click at [731, 367] on div "When tailoring PRINCE2 for a project with limited resources and a small team, w…" at bounding box center [507, 426] width 455 height 763
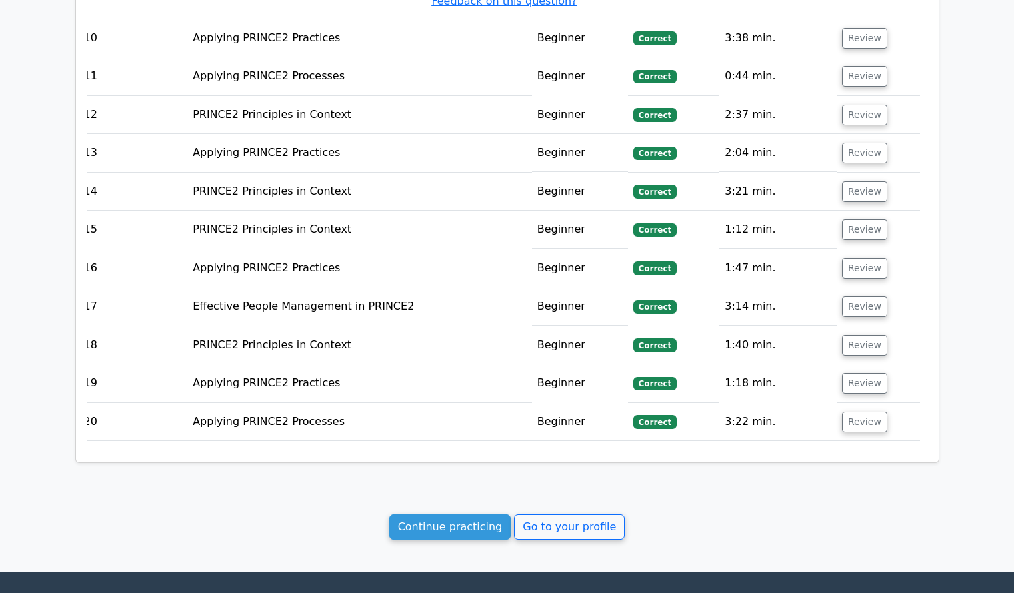
scroll to position [2715, 0]
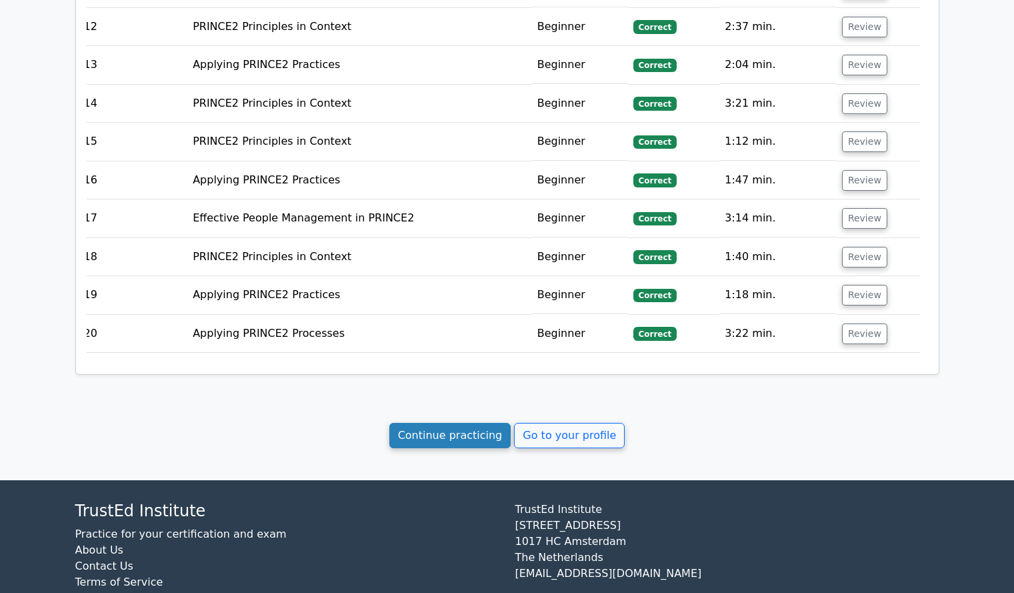
click at [437, 423] on link "Continue practicing" at bounding box center [450, 435] width 122 height 25
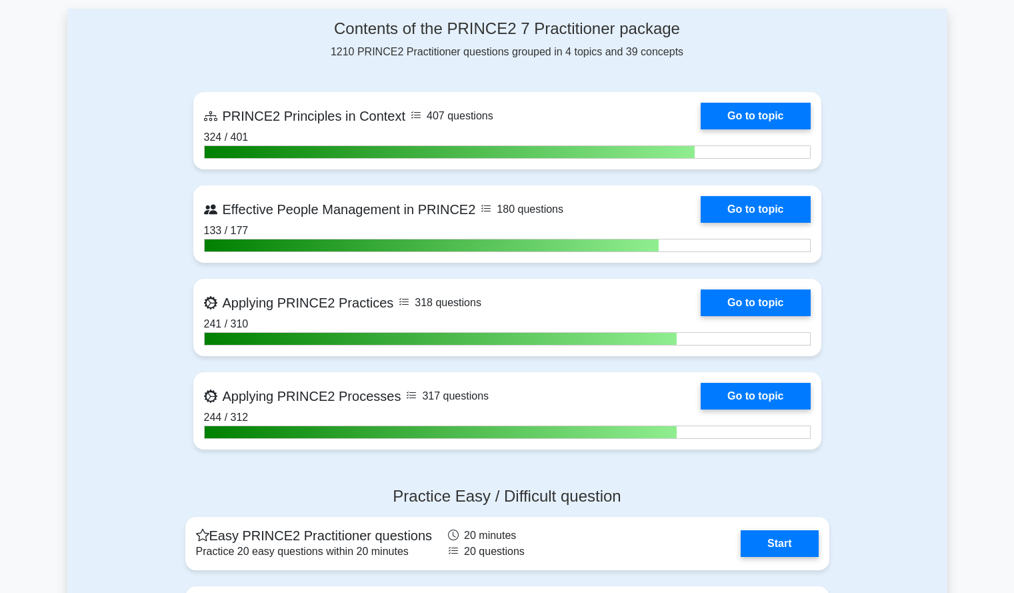
scroll to position [580, 0]
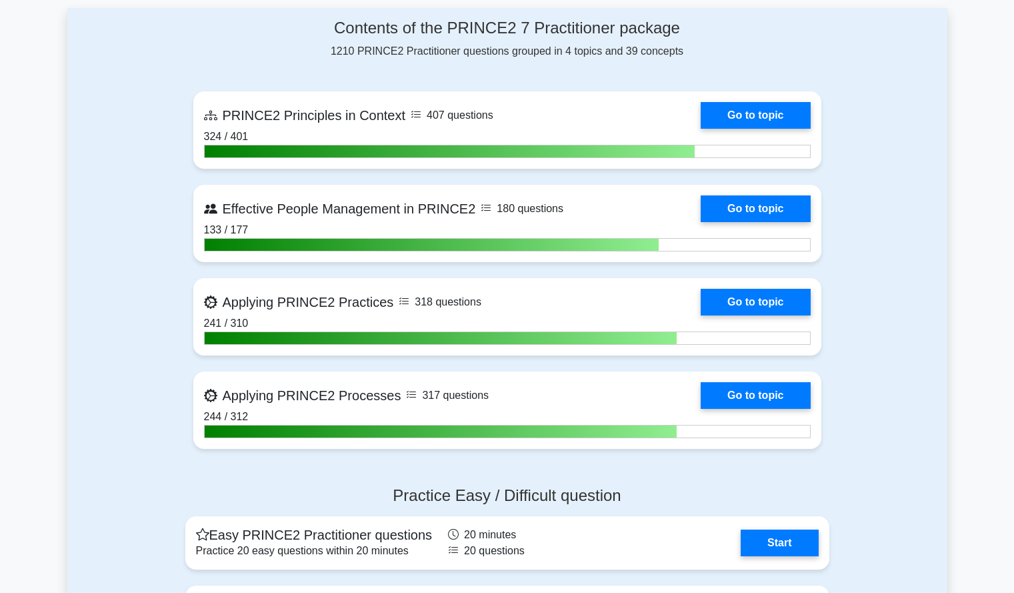
click at [949, 407] on main ".st0{fill-rule:evenodd;clip-rule:evenodd;fill:#000041;} .st1{fill-rule:evenodd;…" at bounding box center [507, 284] width 1014 height 1643
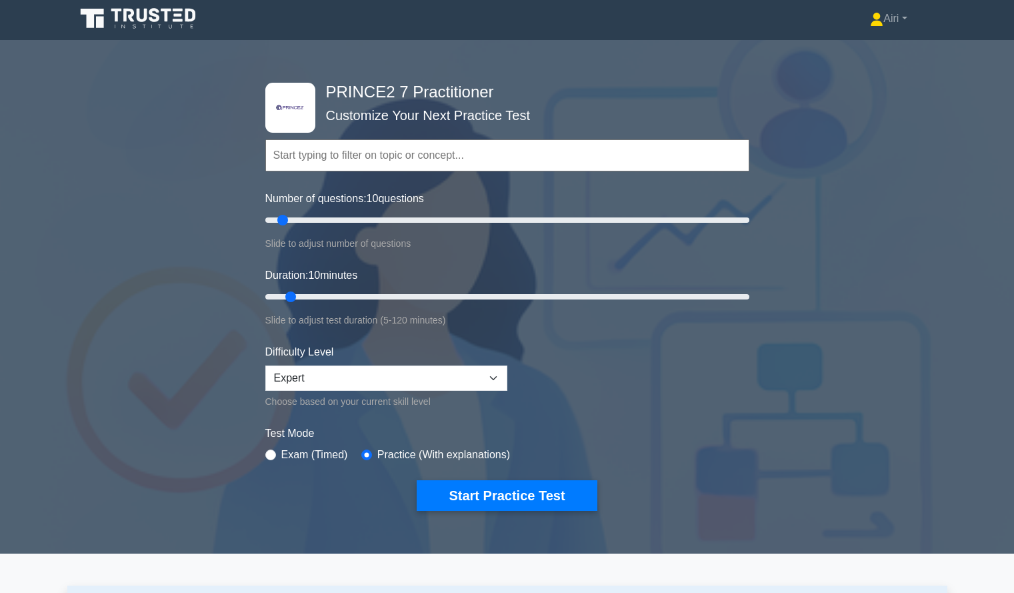
scroll to position [0, 0]
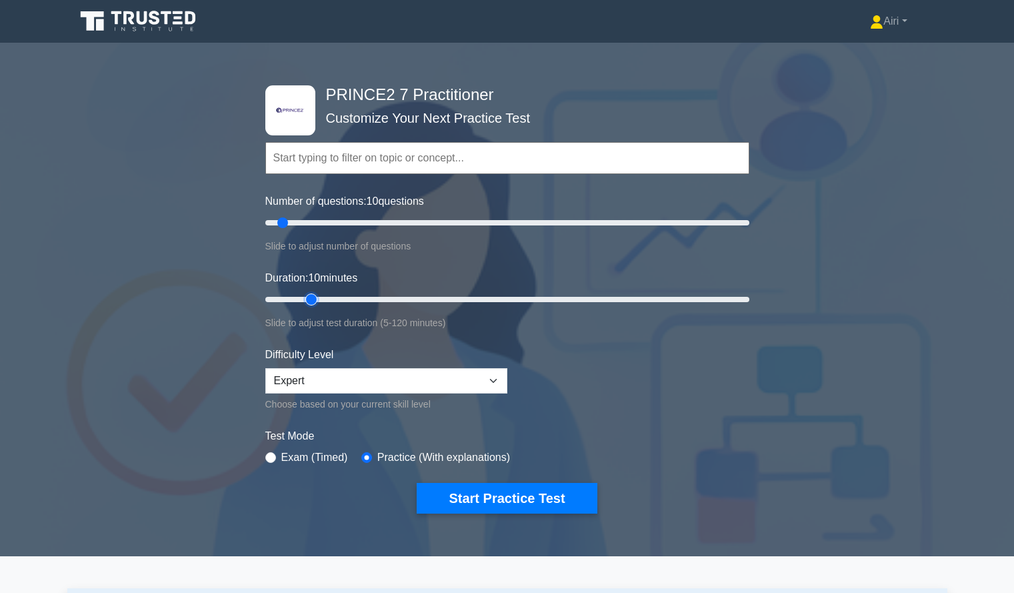
click at [320, 299] on input "Duration: 10 minutes" at bounding box center [507, 299] width 484 height 16
click at [337, 299] on input "Duration: 15 minutes" at bounding box center [507, 299] width 484 height 16
type input "25"
click at [357, 298] on input "Duration: 25 minutes" at bounding box center [507, 299] width 484 height 16
click at [525, 493] on button "Start Practice Test" at bounding box center [507, 498] width 180 height 31
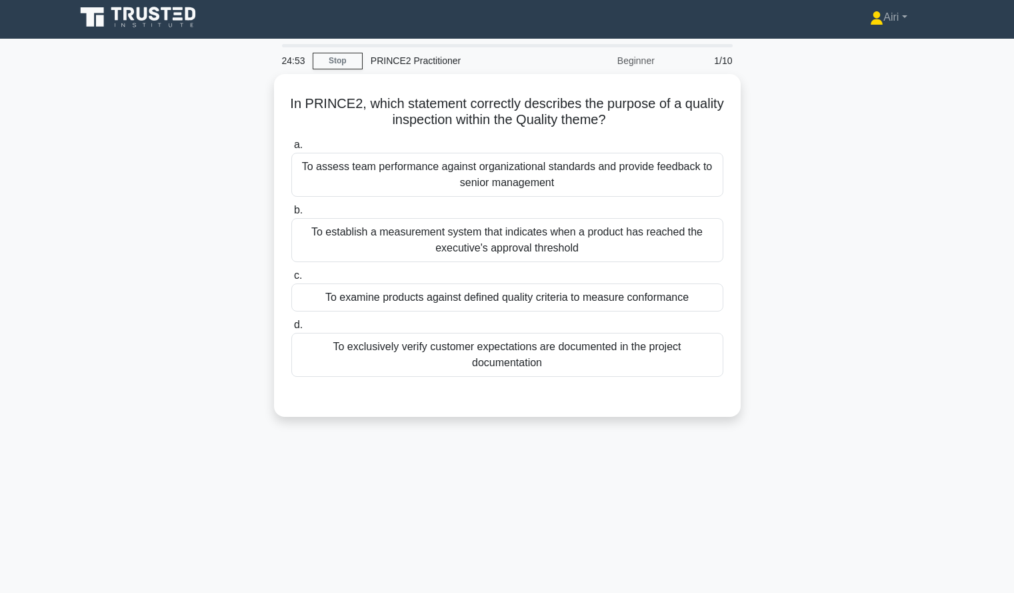
scroll to position [5, 0]
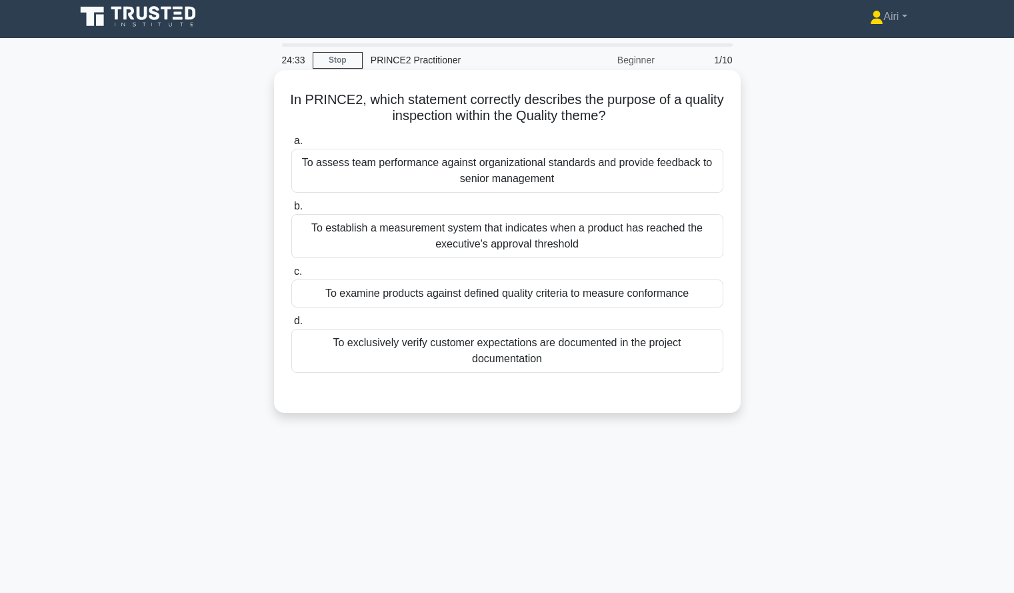
click at [685, 295] on div "To examine products against defined quality criteria to measure conformance" at bounding box center [507, 293] width 432 height 28
click at [291, 276] on input "c. To examine products against defined quality criteria to measure conformance" at bounding box center [291, 271] width 0 height 9
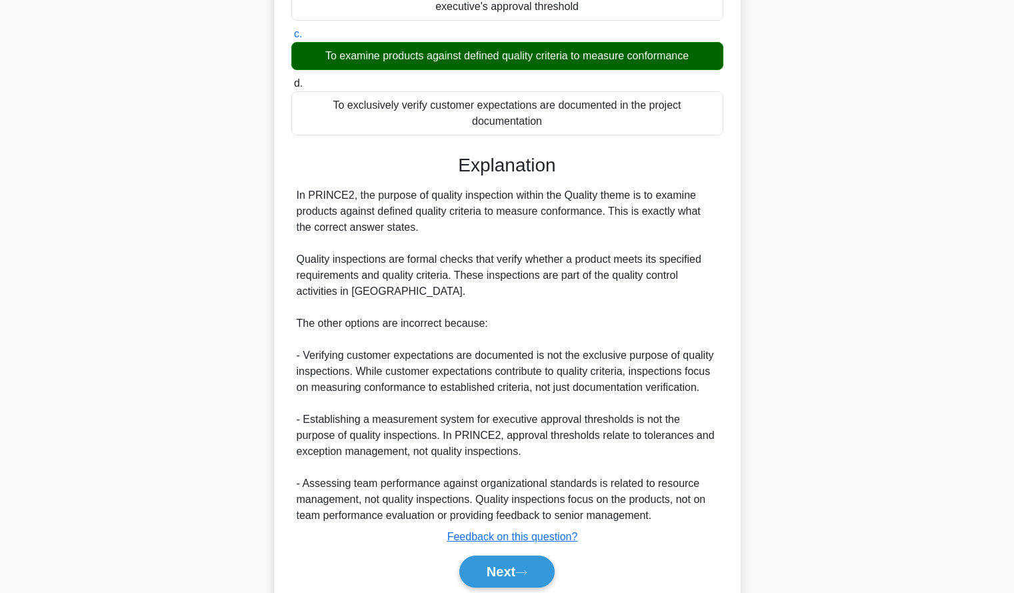
scroll to position [294, 0]
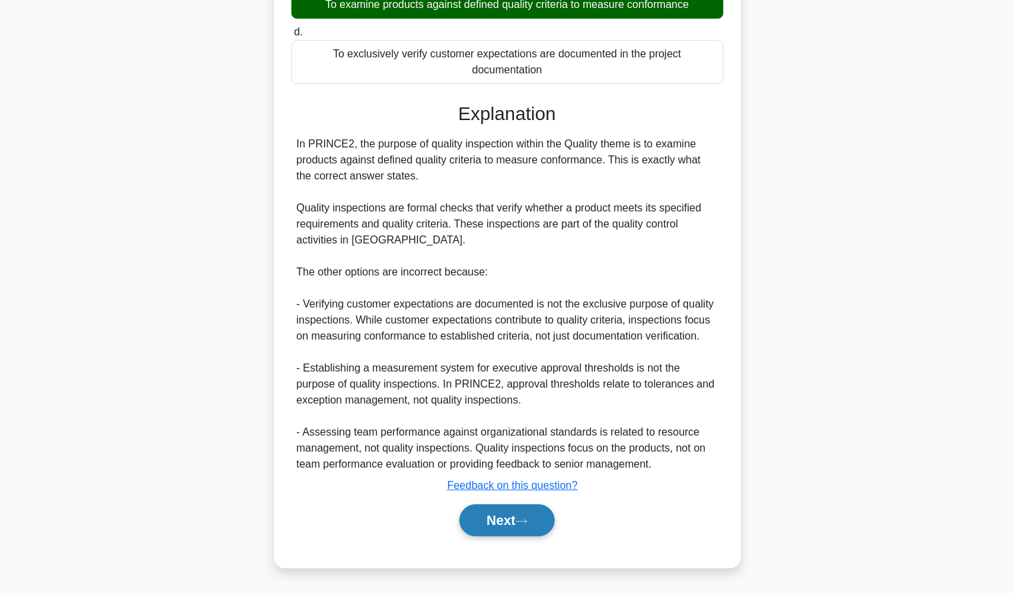
click at [478, 517] on button "Next" at bounding box center [506, 520] width 95 height 32
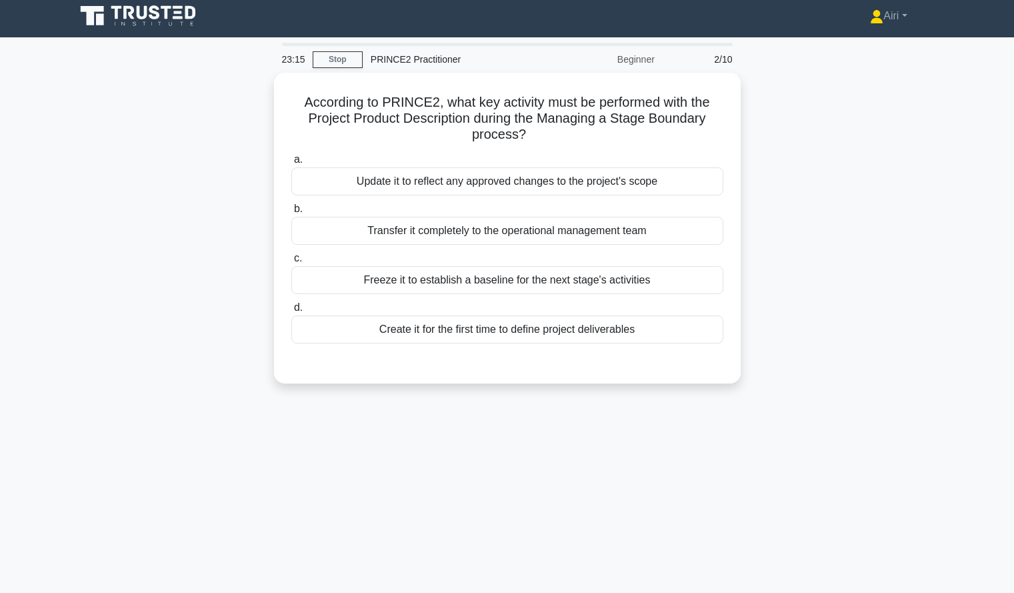
scroll to position [7, 0]
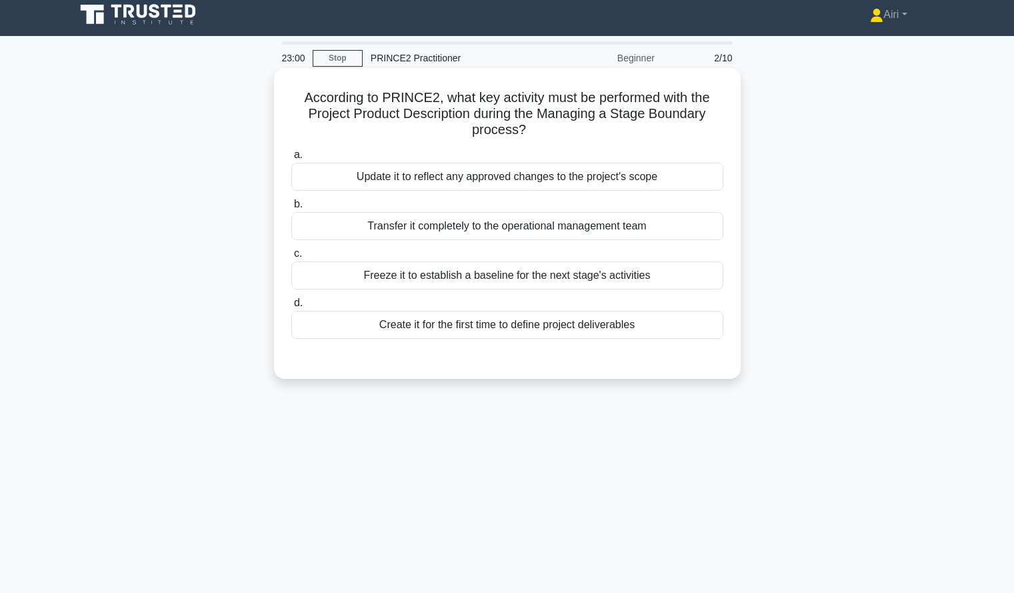
click at [689, 180] on div "Update it to reflect any approved changes to the project's scope" at bounding box center [507, 177] width 432 height 28
click at [291, 159] on input "a. Update it to reflect any approved changes to the project's scope" at bounding box center [291, 155] width 0 height 9
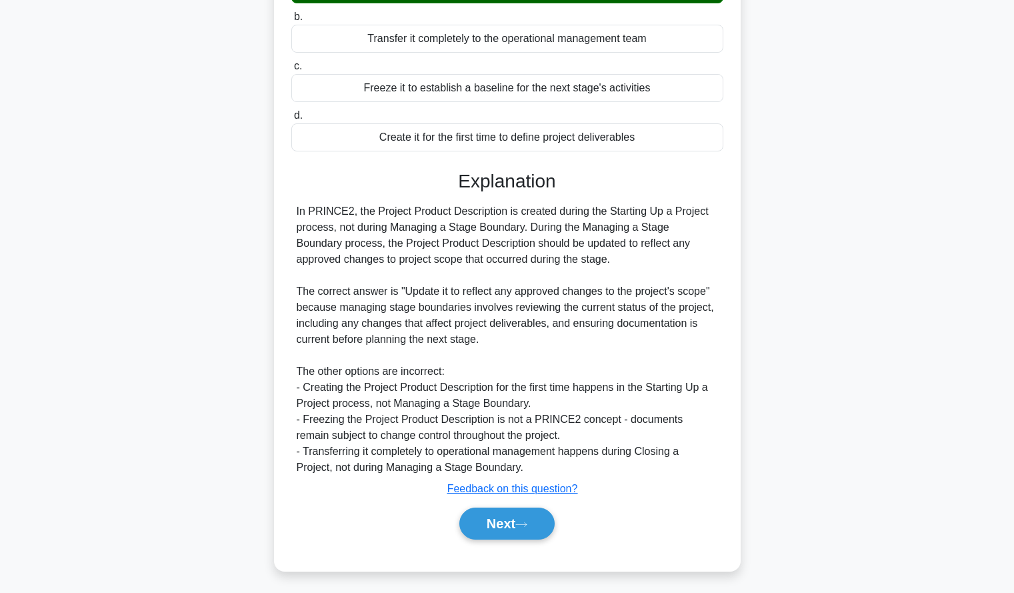
scroll to position [197, 0]
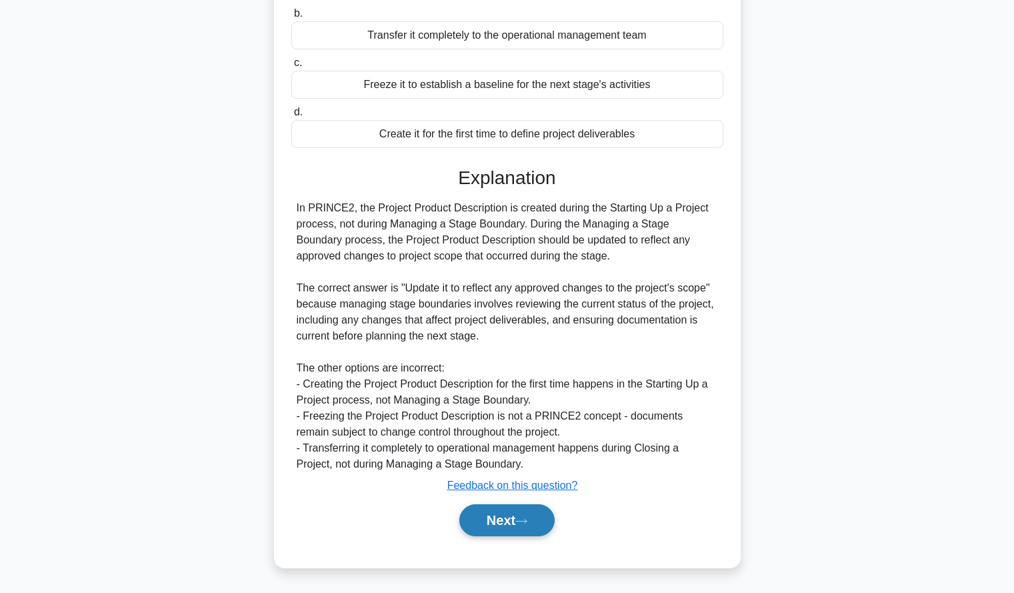
click at [469, 522] on button "Next" at bounding box center [506, 520] width 95 height 32
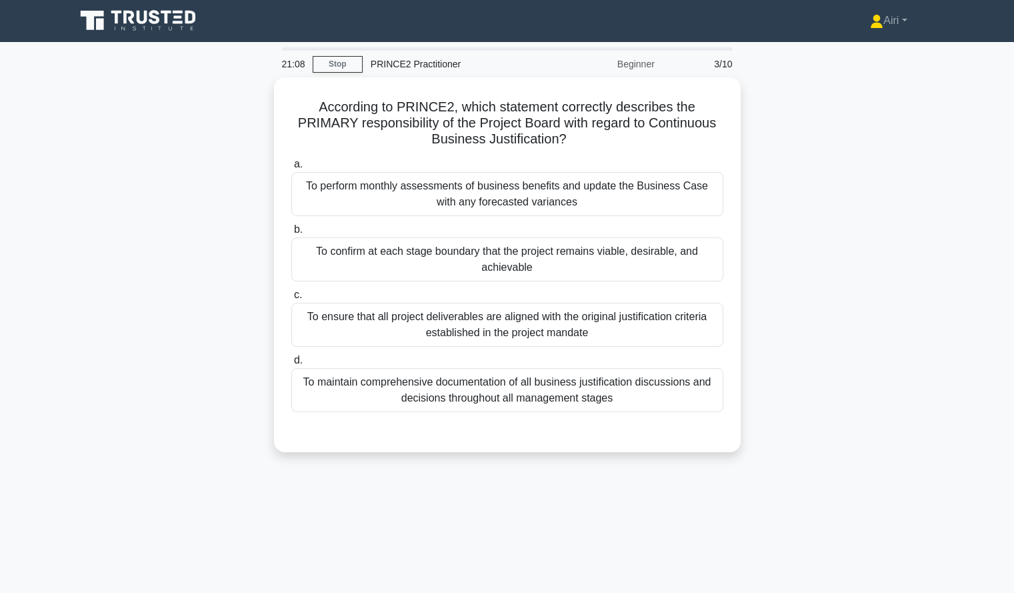
scroll to position [7, 0]
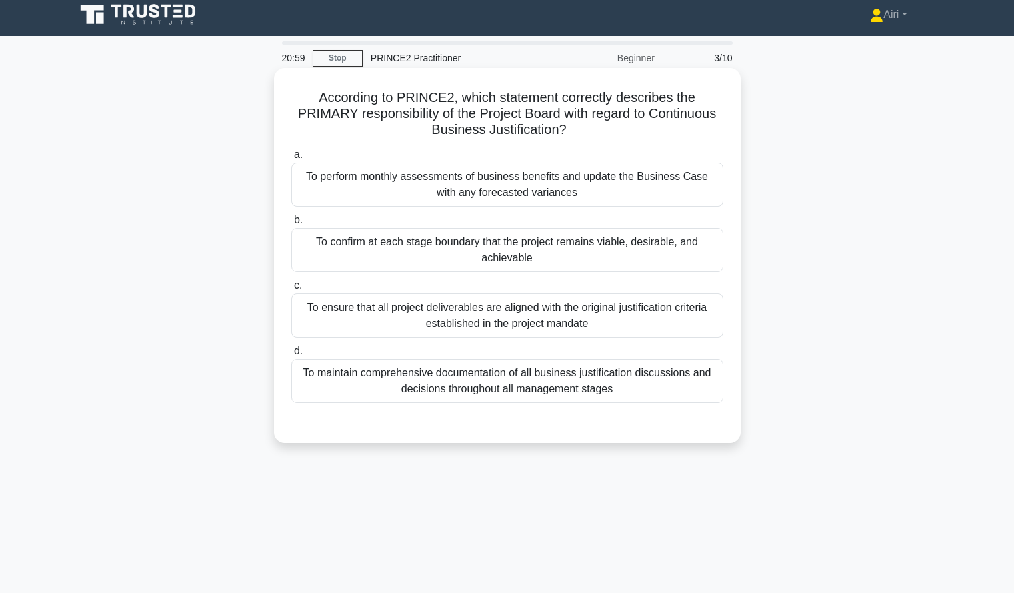
click at [700, 323] on div "To ensure that all project deliverables are aligned with the original justifica…" at bounding box center [507, 315] width 432 height 44
click at [291, 290] on input "c. To ensure that all project deliverables are aligned with the original justif…" at bounding box center [291, 285] width 0 height 9
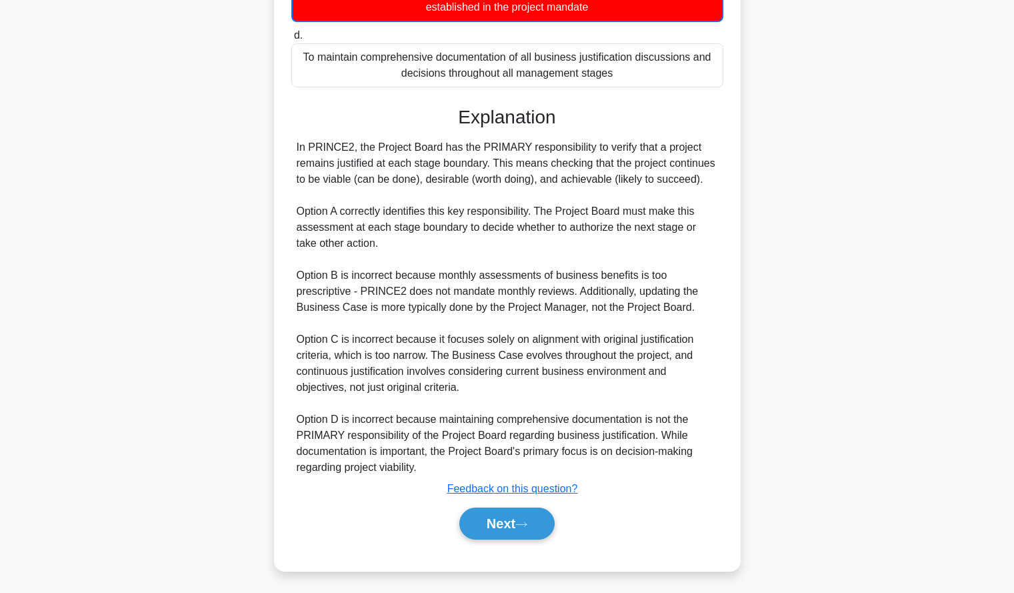
scroll to position [327, 0]
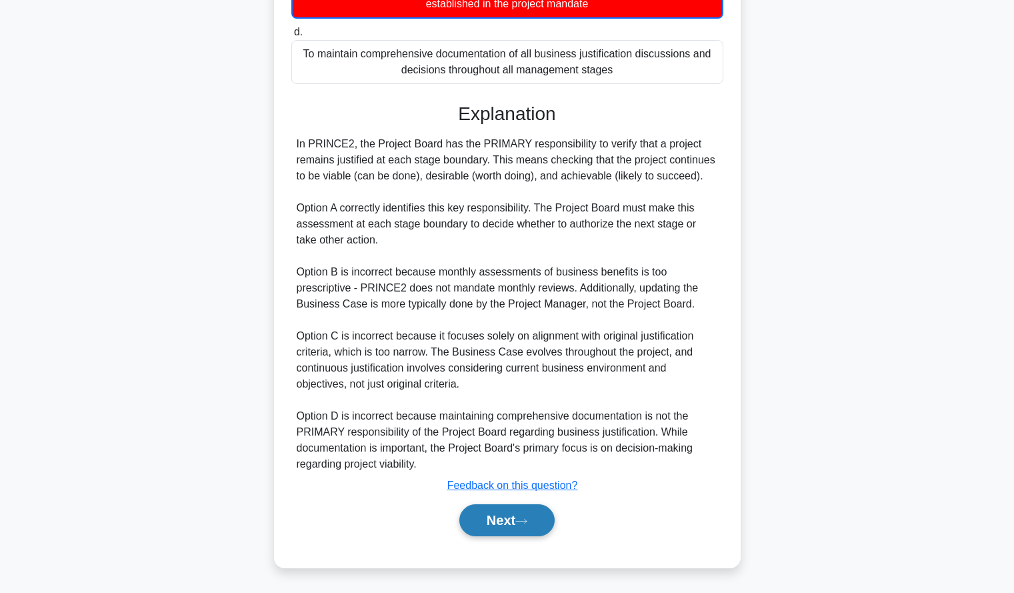
click at [509, 515] on button "Next" at bounding box center [506, 520] width 95 height 32
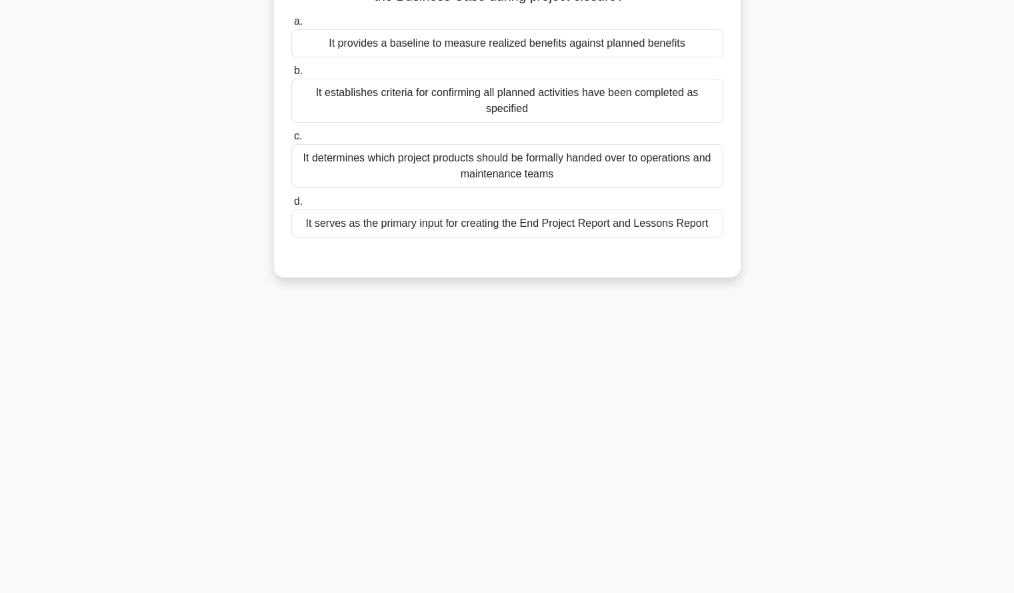
scroll to position [0, 0]
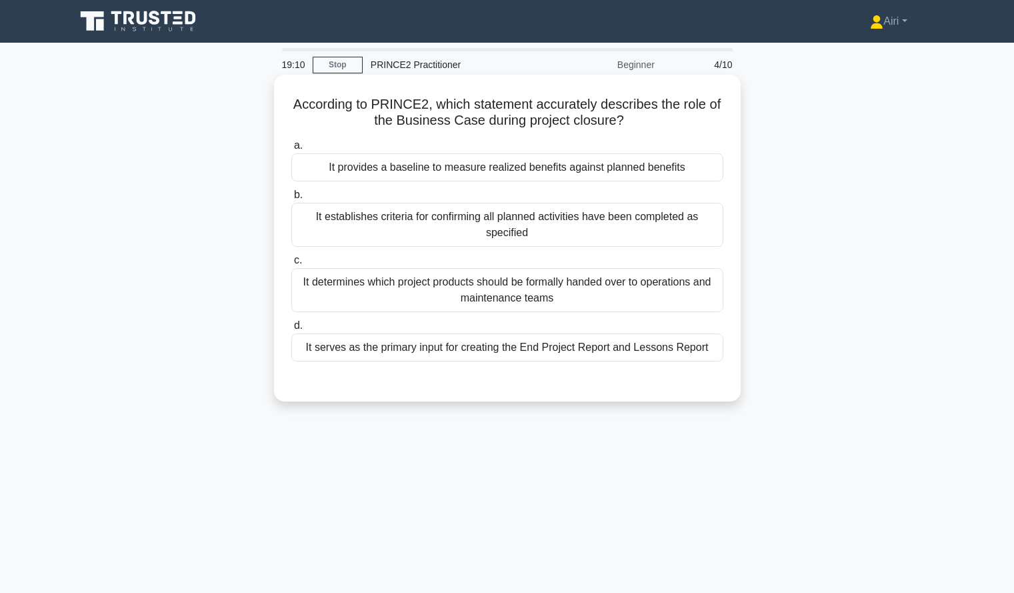
click at [697, 167] on div "It provides a baseline to measure realized benefits against planned benefits" at bounding box center [507, 167] width 432 height 28
click at [291, 150] on input "a. It provides a baseline to measure realized benefits against planned benefits" at bounding box center [291, 145] width 0 height 9
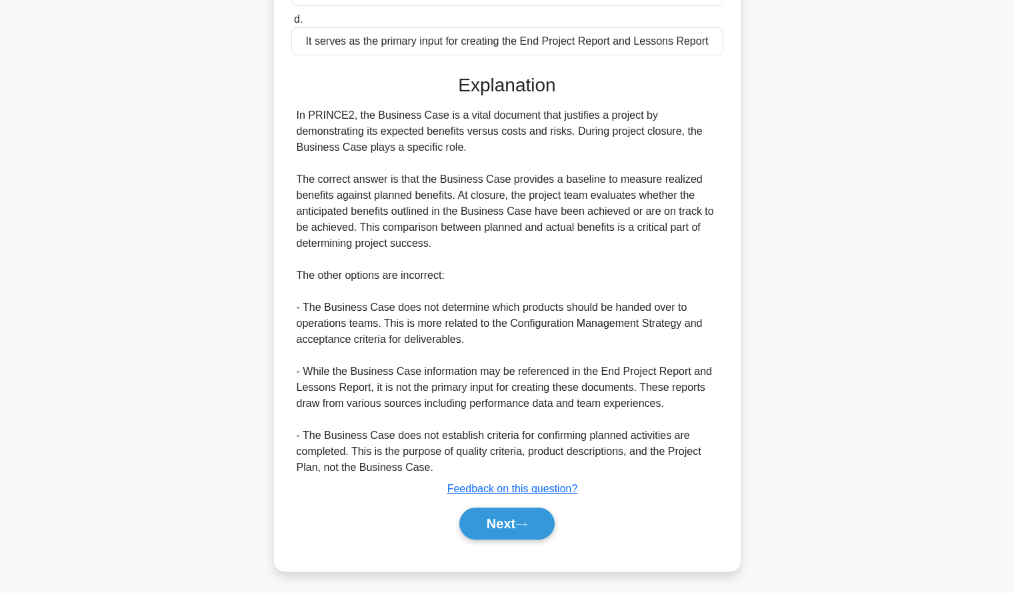
scroll to position [310, 0]
click at [806, 235] on div "According to PRINCE2, which statement accurately describes the role of the Busi…" at bounding box center [507, 178] width 880 height 818
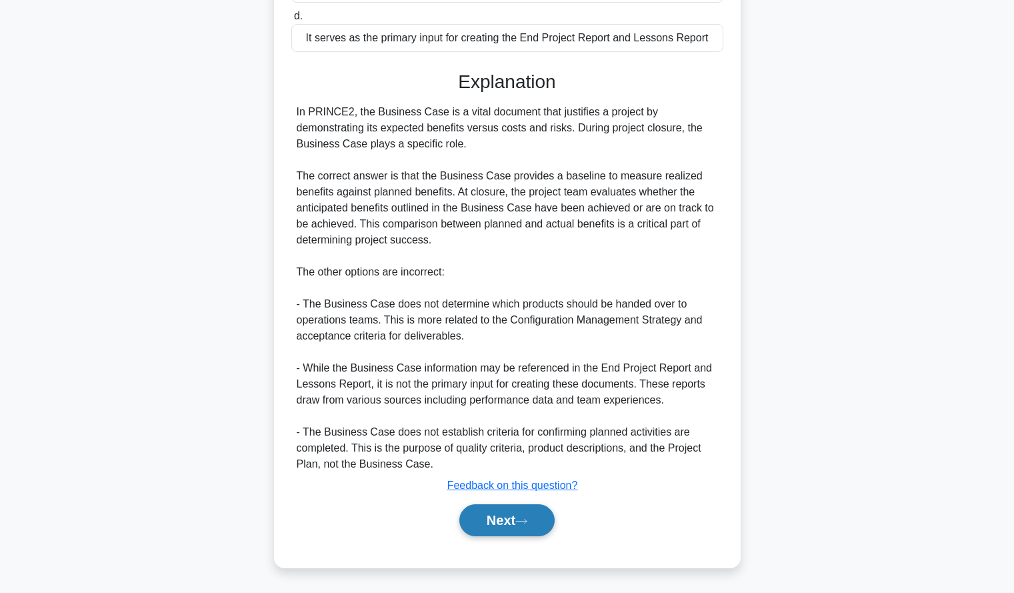
click at [498, 515] on button "Next" at bounding box center [506, 520] width 95 height 32
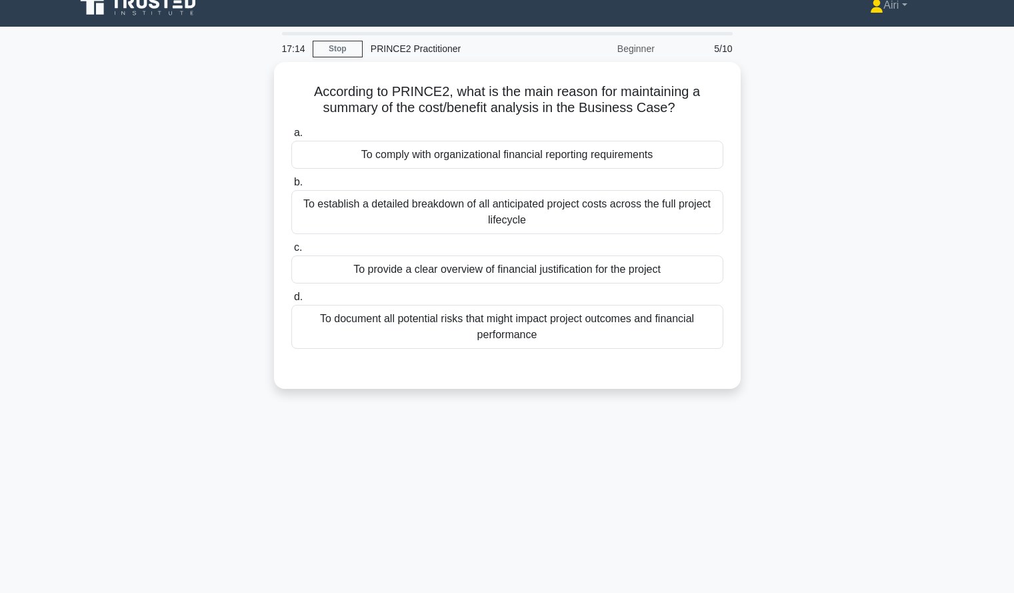
scroll to position [15, 0]
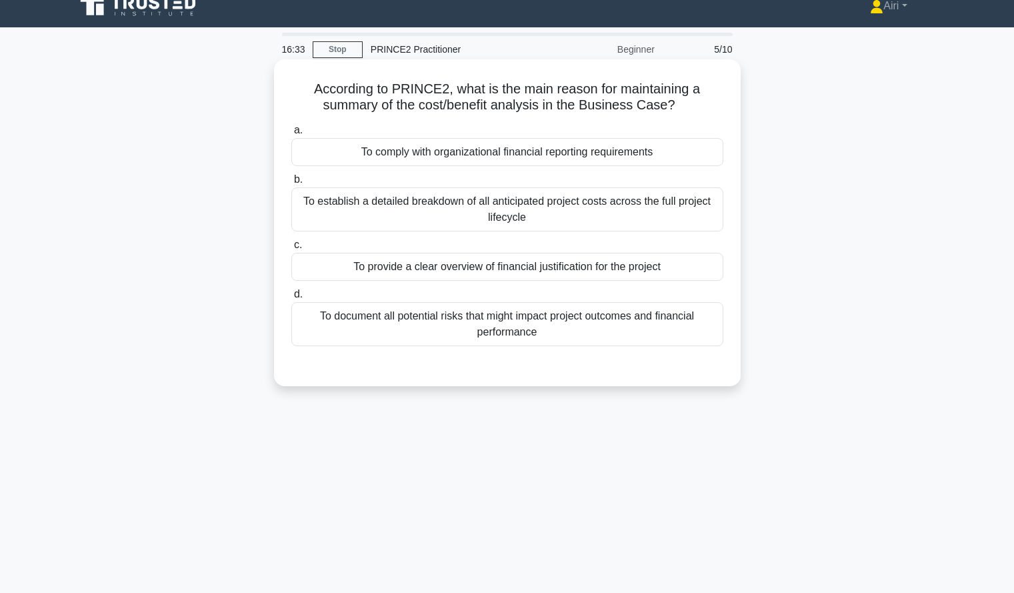
click at [437, 275] on div "To provide a clear overview of financial justification for the project" at bounding box center [507, 267] width 432 height 28
click at [291, 249] on input "c. To provide a clear overview of financial justification for the project" at bounding box center [291, 245] width 0 height 9
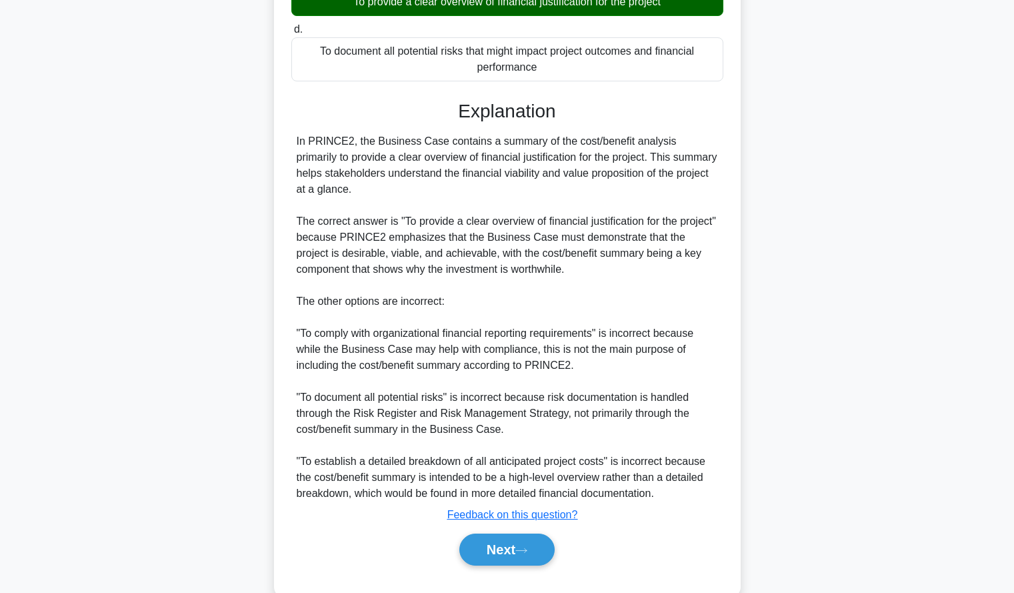
scroll to position [310, 0]
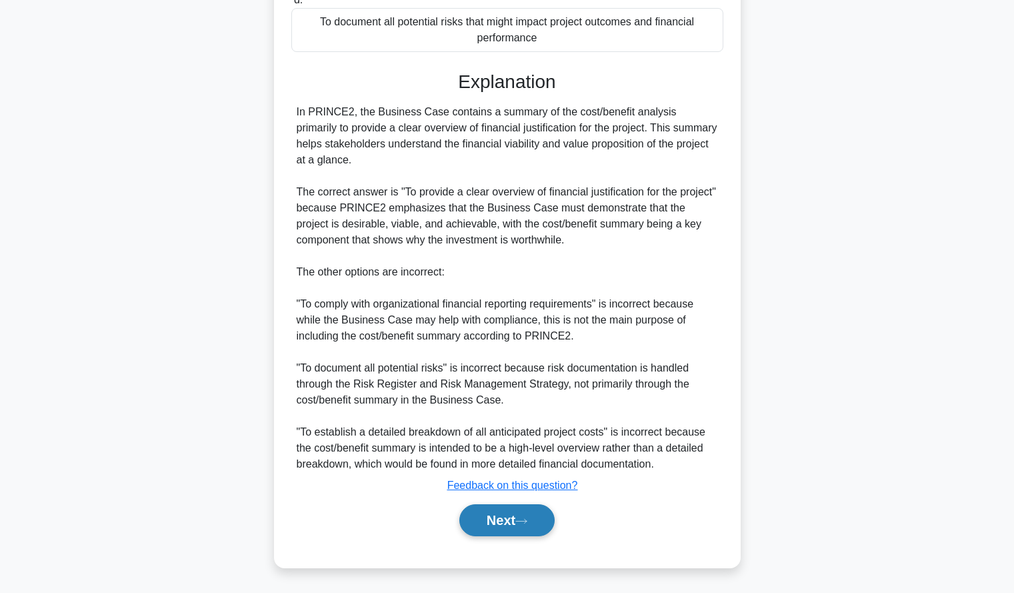
click at [512, 515] on button "Next" at bounding box center [506, 520] width 95 height 32
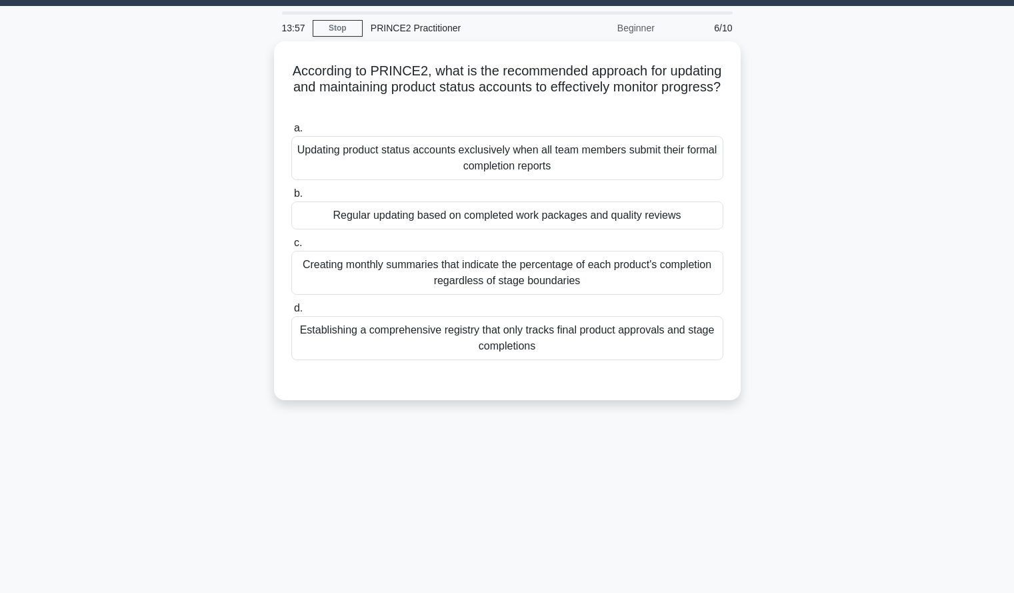
scroll to position [37, 0]
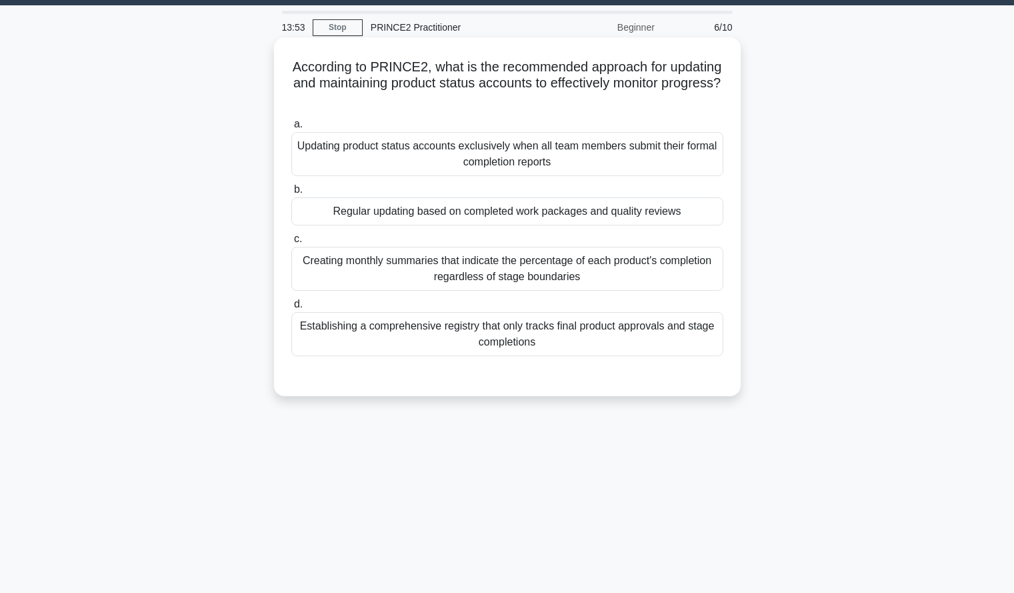
click at [701, 207] on div "Regular updating based on completed work packages and quality reviews" at bounding box center [507, 211] width 432 height 28
click at [291, 194] on input "b. Regular updating based on completed work packages and quality reviews" at bounding box center [291, 189] width 0 height 9
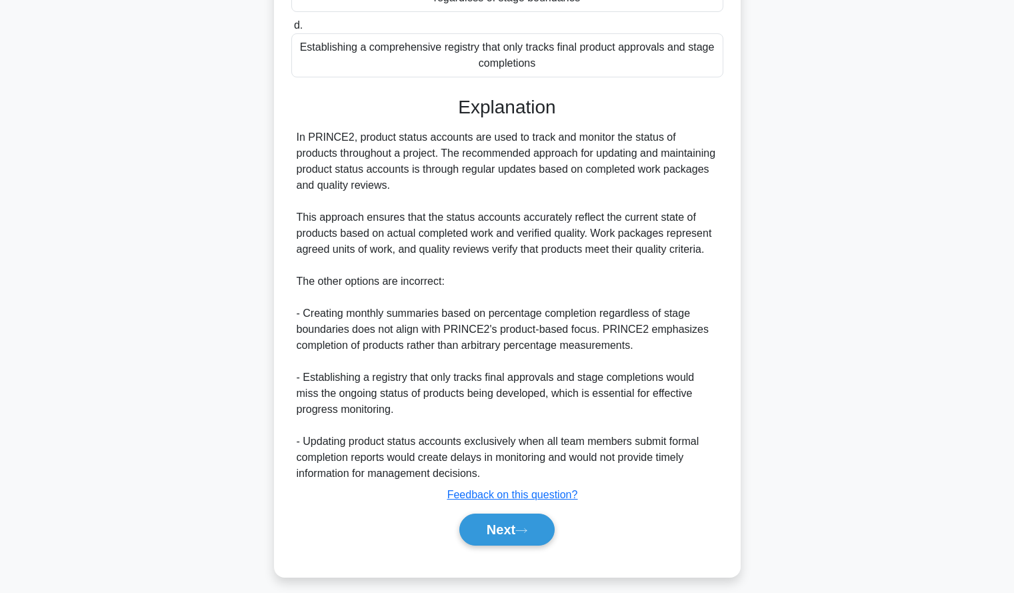
scroll to position [326, 0]
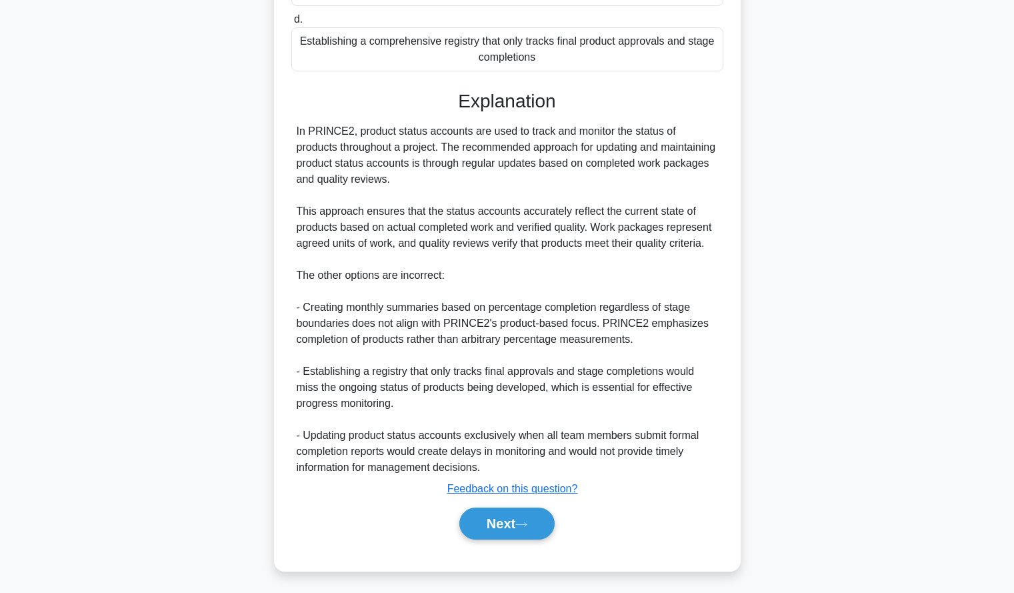
click at [828, 235] on div "According to PRINCE2, what is the recommended approach for updating and maintai…" at bounding box center [507, 170] width 880 height 834
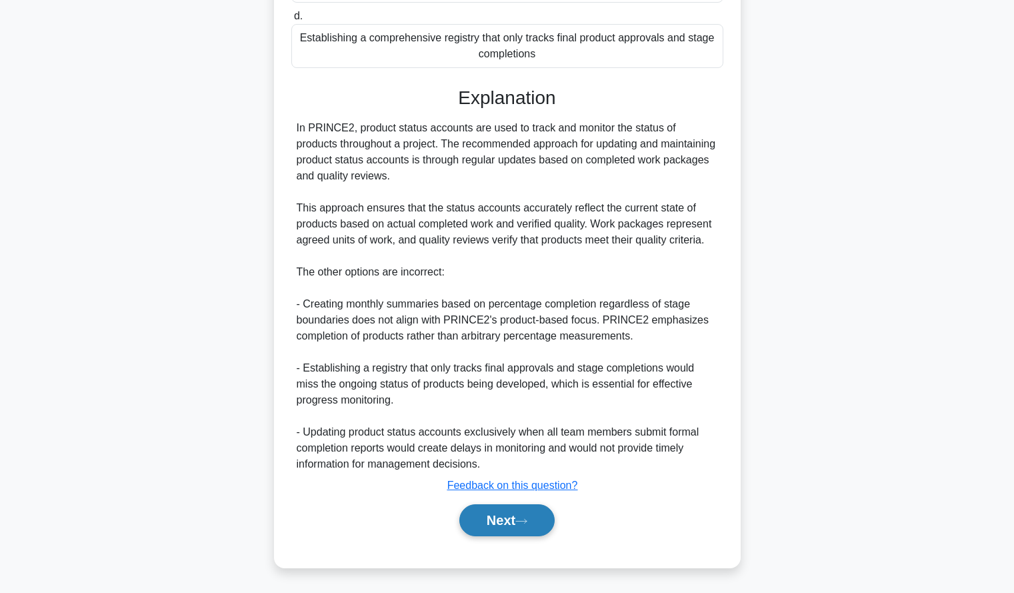
click at [489, 519] on button "Next" at bounding box center [506, 520] width 95 height 32
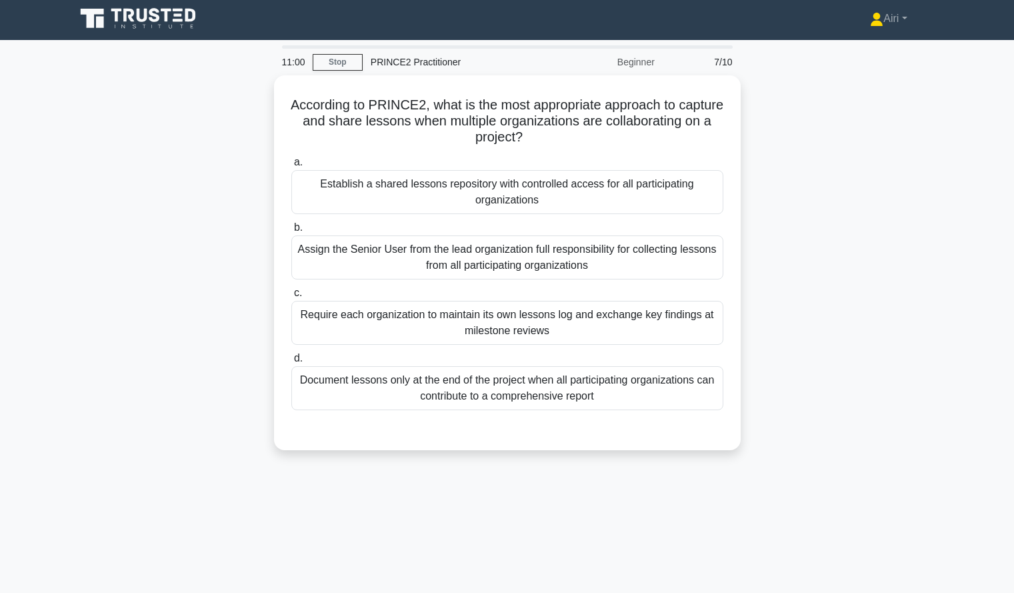
scroll to position [3, 0]
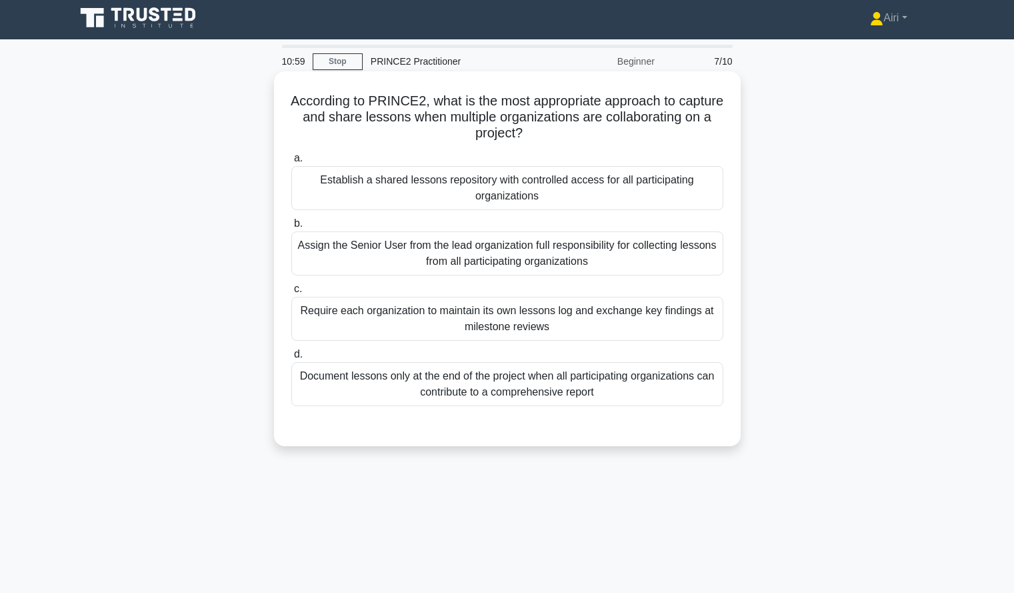
click at [640, 189] on div "Establish a shared lessons repository with controlled access for all participat…" at bounding box center [507, 188] width 432 height 44
click at [291, 163] on input "a. Establish a shared lessons repository with controlled access for all partici…" at bounding box center [291, 158] width 0 height 9
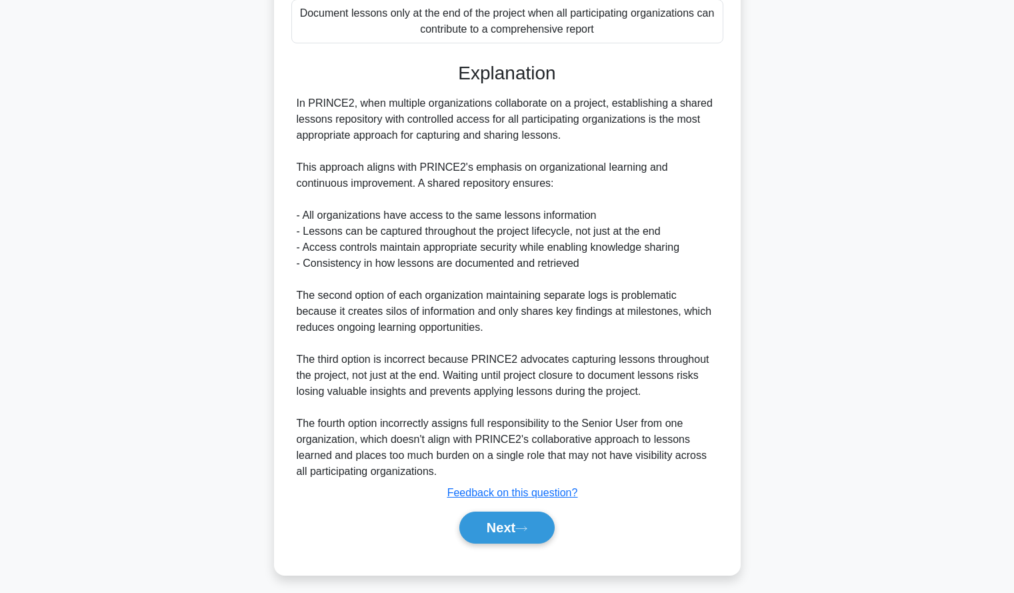
scroll to position [374, 0]
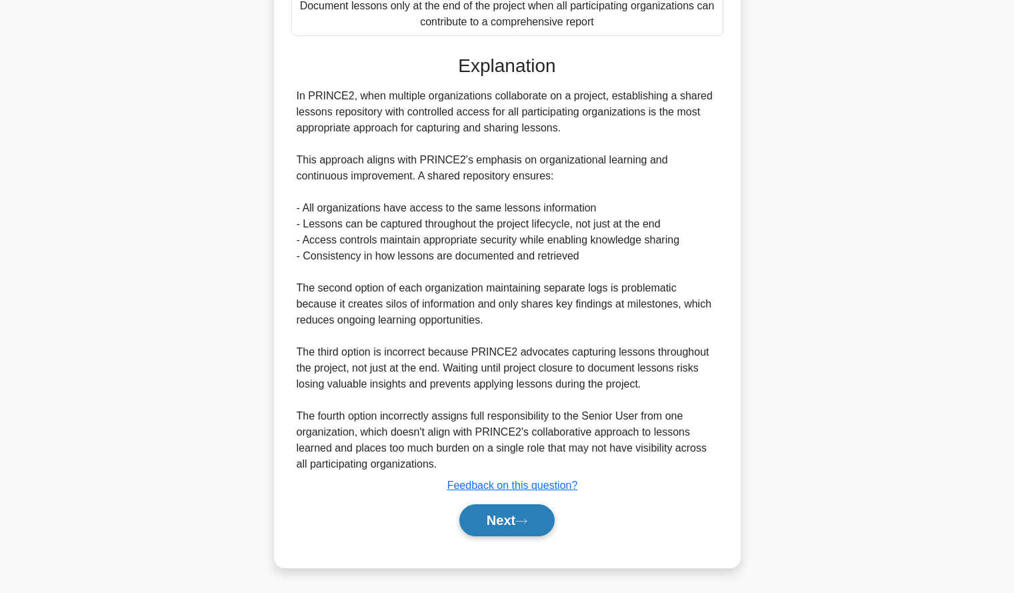
click at [480, 520] on button "Next" at bounding box center [506, 520] width 95 height 32
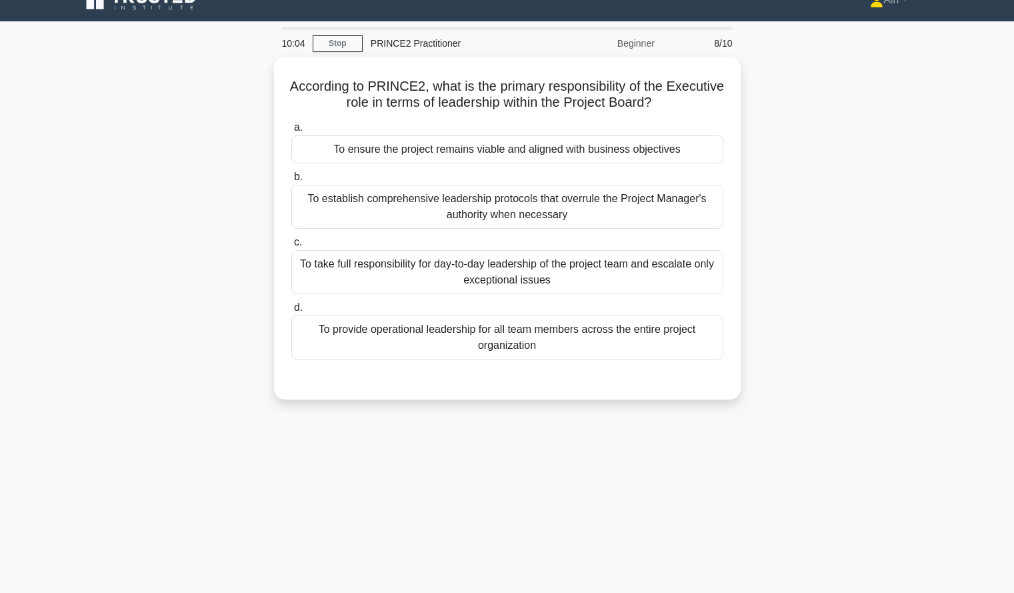
scroll to position [22, 0]
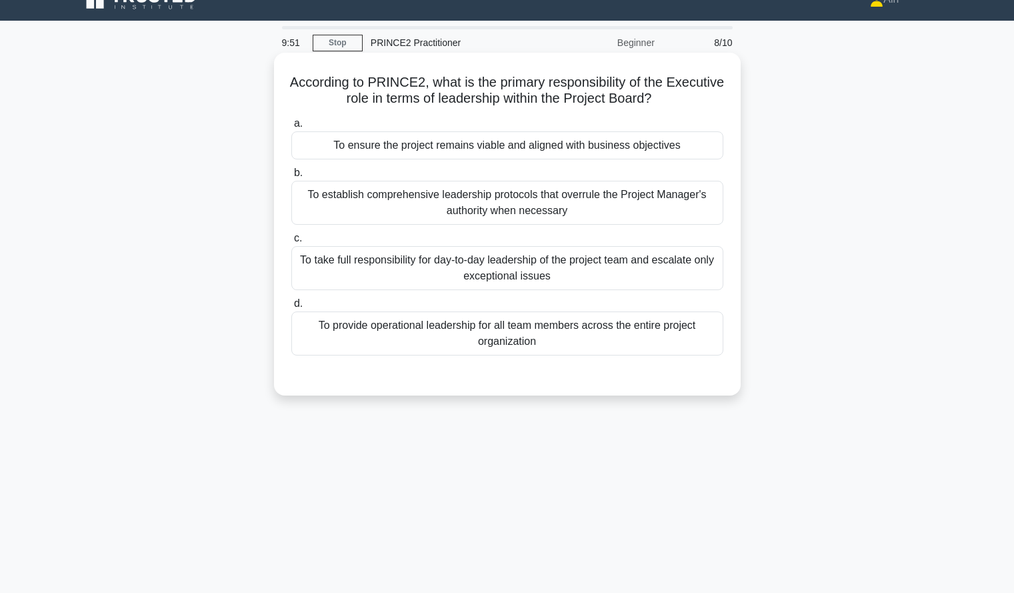
click at [665, 147] on div "To ensure the project remains viable and aligned with business objectives" at bounding box center [507, 145] width 432 height 28
click at [291, 128] on input "a. To ensure the project remains viable and aligned with business objectives" at bounding box center [291, 123] width 0 height 9
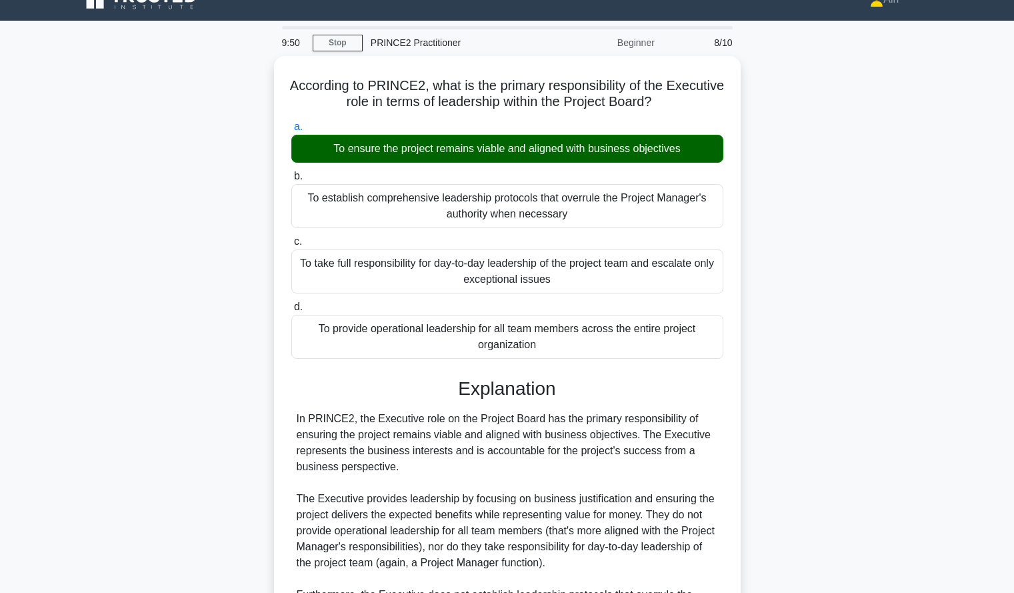
scroll to position [214, 0]
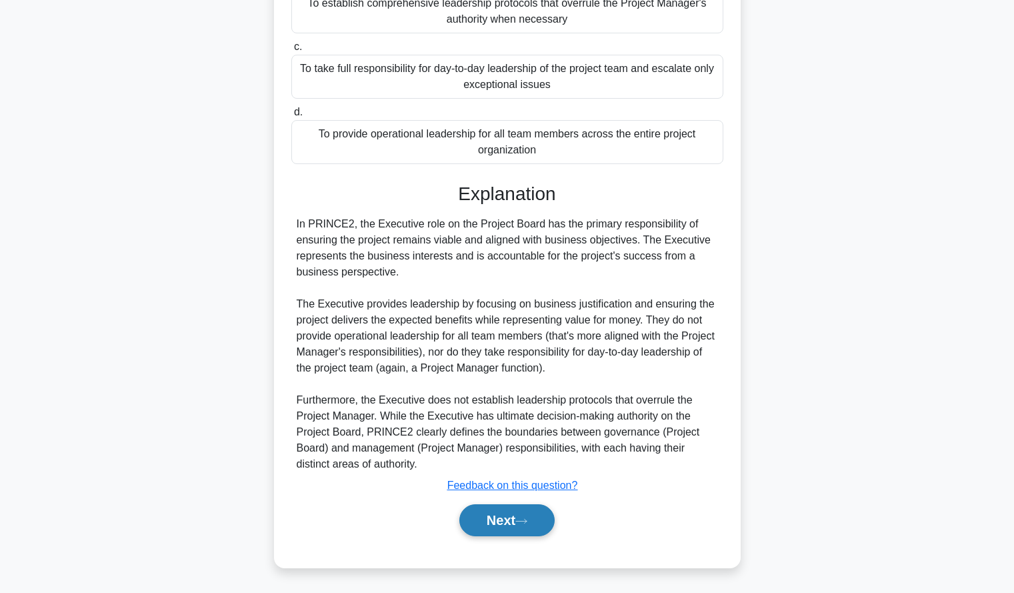
click at [484, 530] on button "Next" at bounding box center [506, 520] width 95 height 32
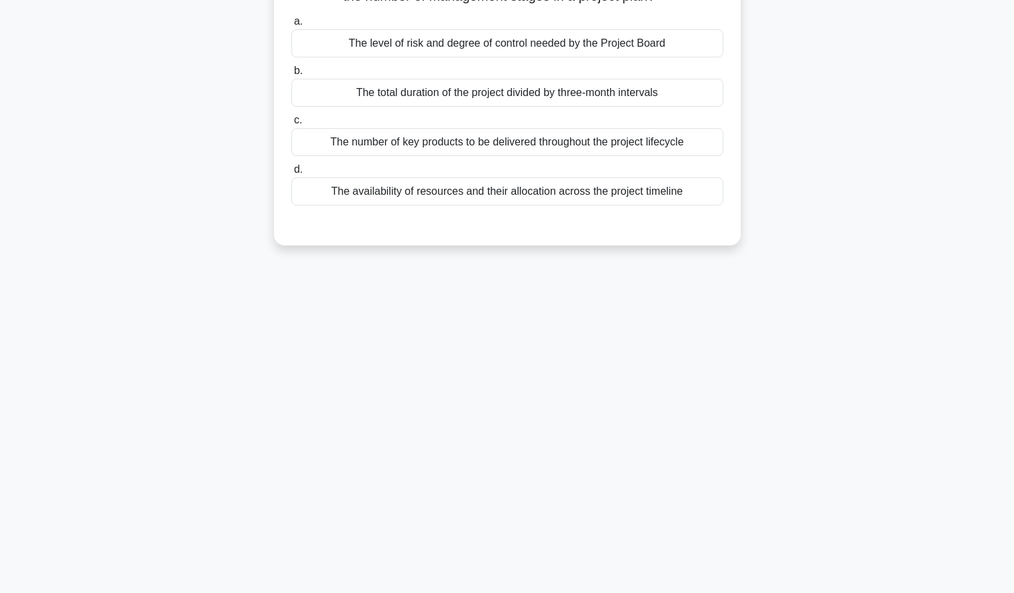
scroll to position [0, 0]
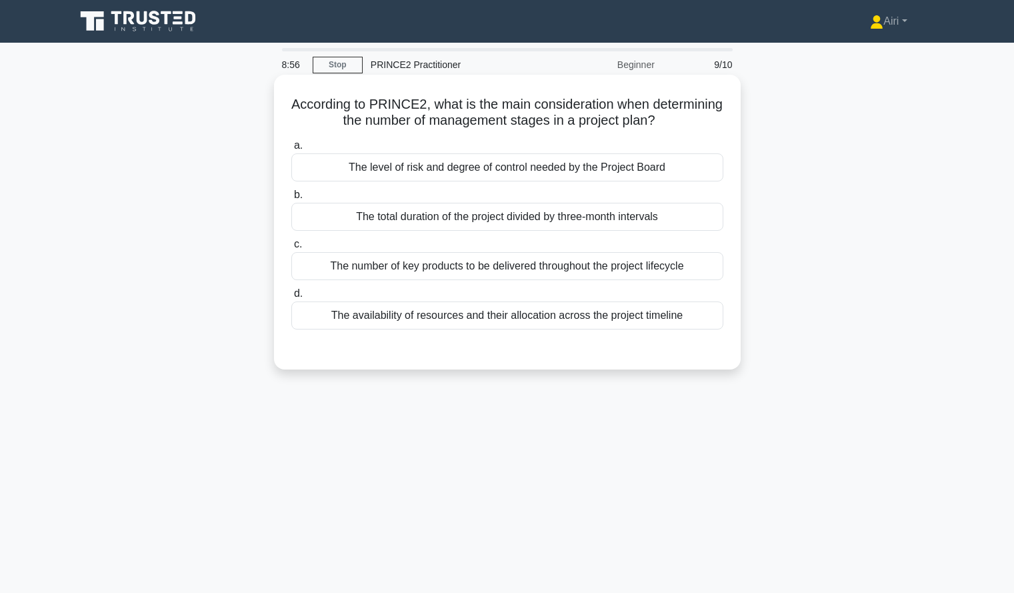
click at [715, 157] on div "The level of risk and degree of control needed by the Project Board" at bounding box center [507, 167] width 432 height 28
click at [291, 150] on input "a. The level of risk and degree of control needed by the Project Board" at bounding box center [291, 145] width 0 height 9
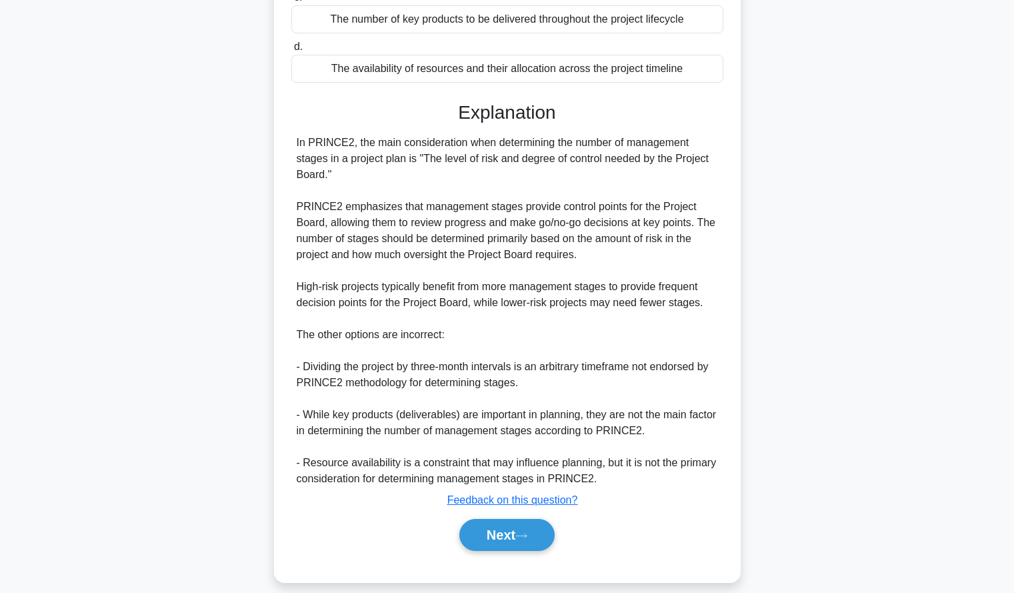
scroll to position [262, 0]
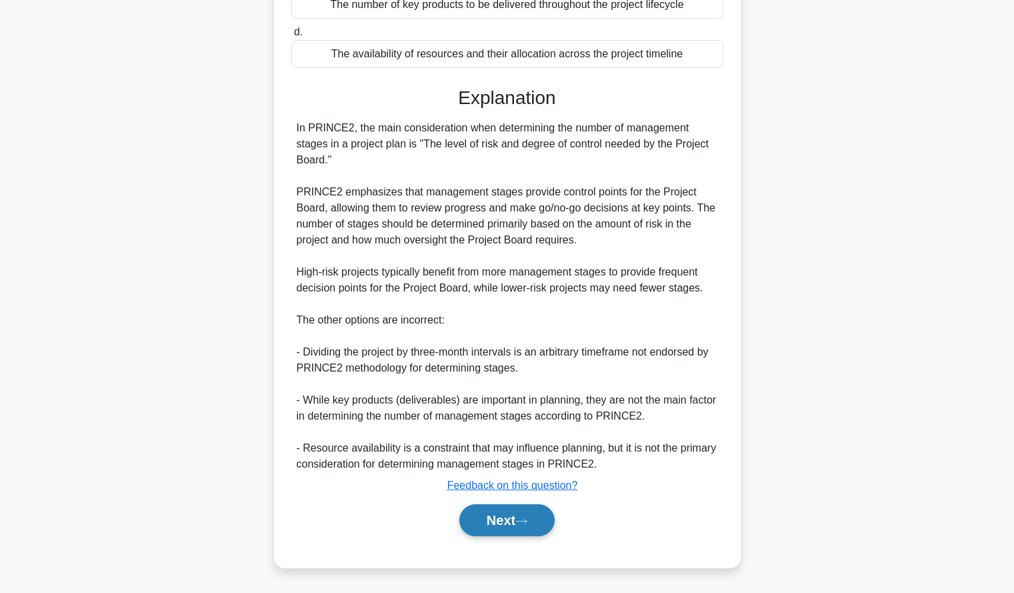
click at [484, 523] on button "Next" at bounding box center [506, 520] width 95 height 32
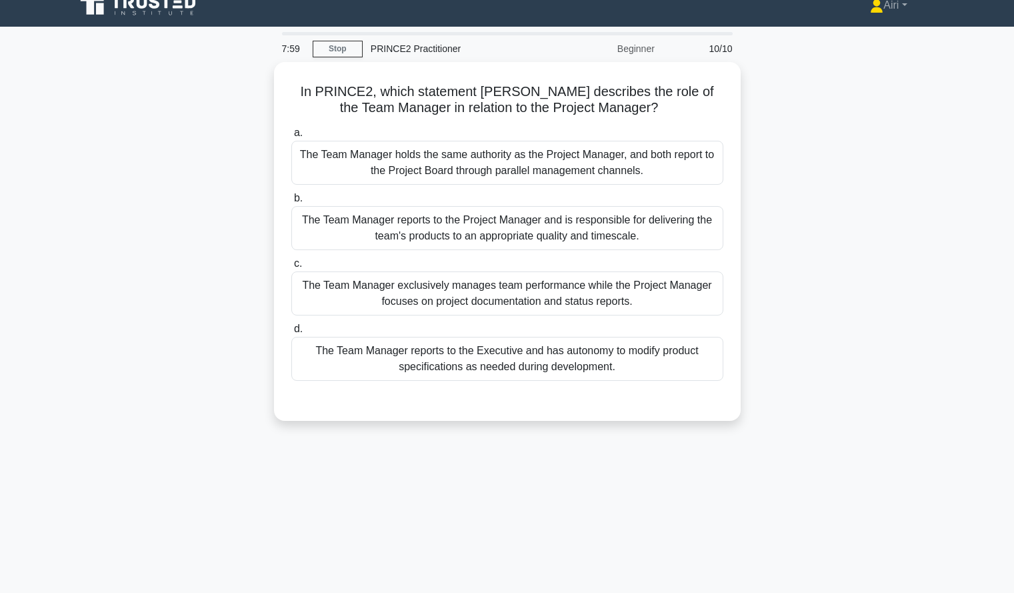
scroll to position [17, 0]
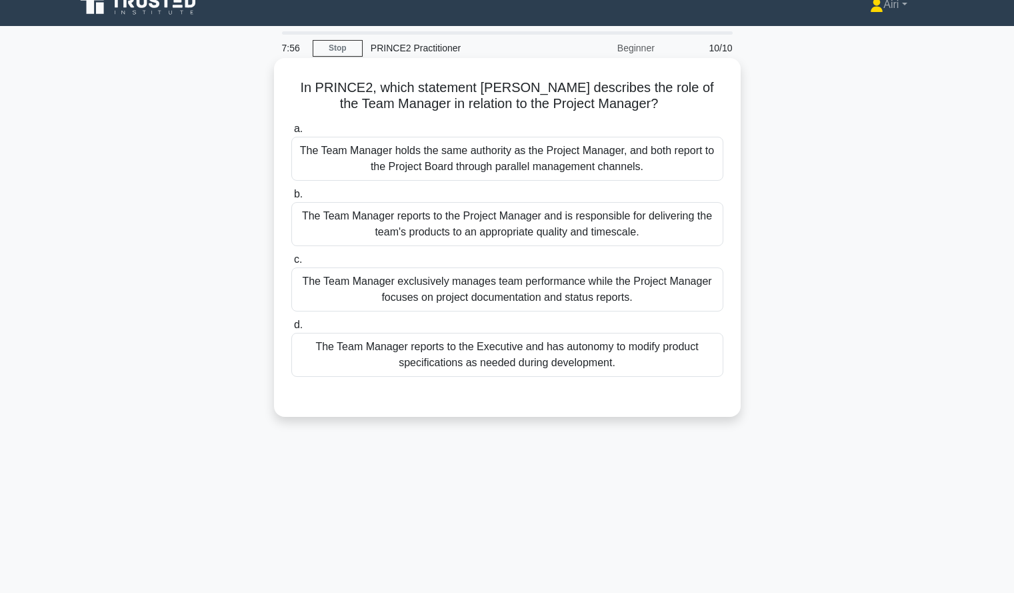
click at [693, 238] on div "The Team Manager reports to the Project Manager and is responsible for deliveri…" at bounding box center [507, 224] width 432 height 44
click at [291, 199] on input "b. The Team Manager reports to the Project Manager and is responsible for deliv…" at bounding box center [291, 194] width 0 height 9
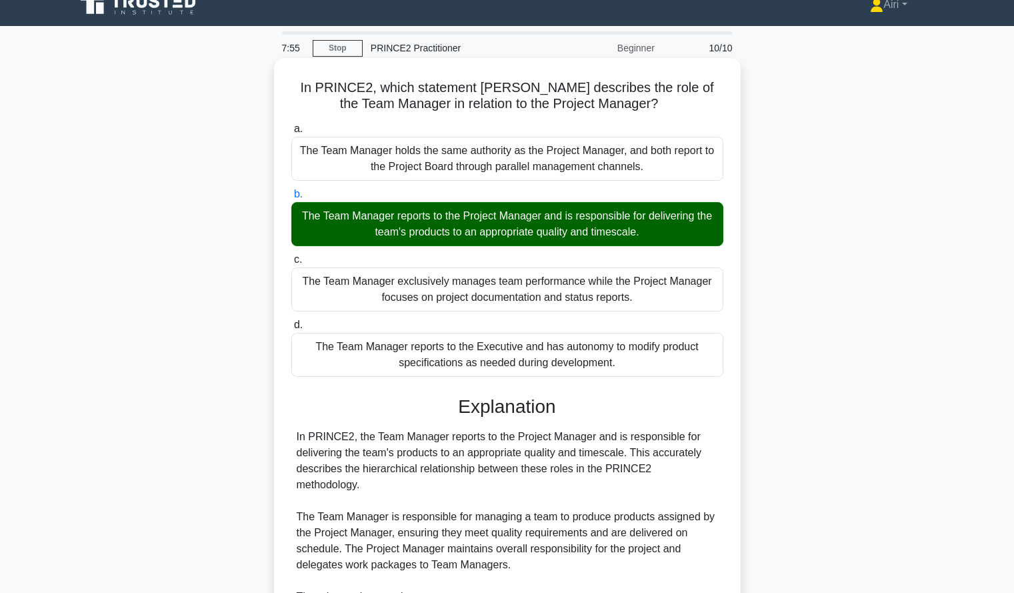
scroll to position [342, 0]
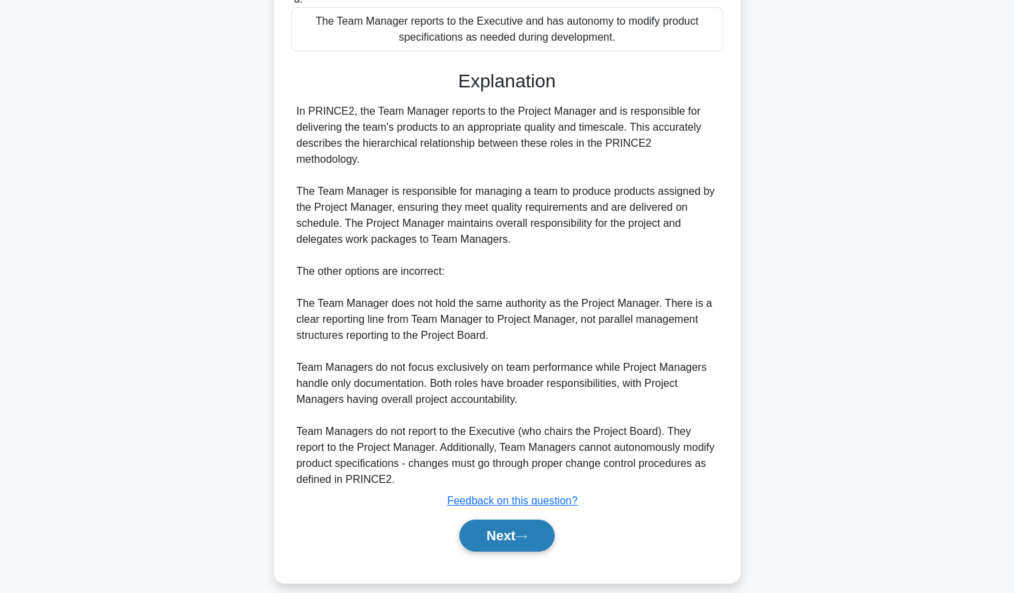
click at [482, 519] on button "Next" at bounding box center [506, 535] width 95 height 32
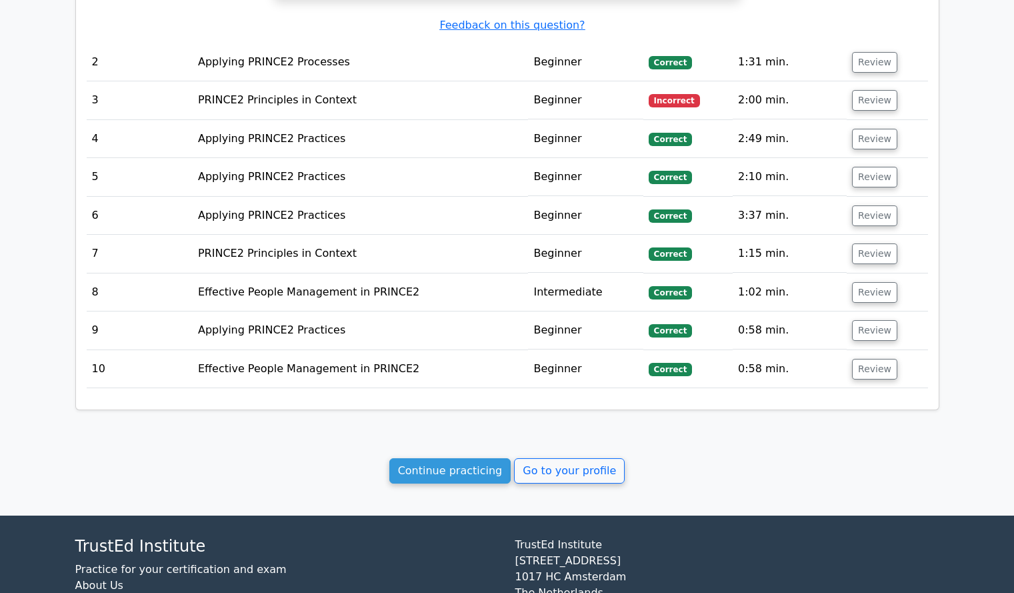
scroll to position [1444, 0]
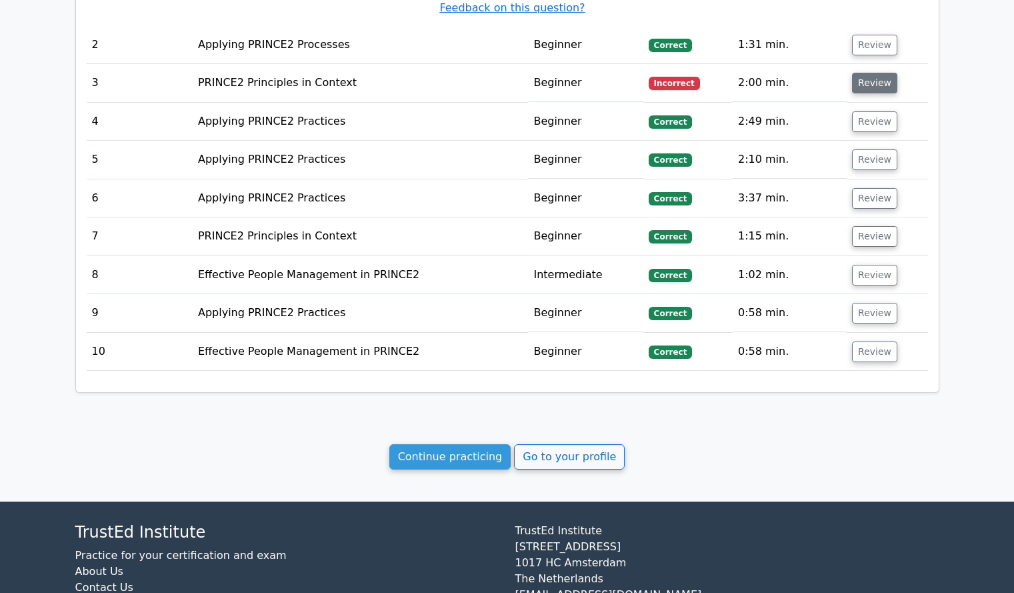
click at [868, 73] on button "Review" at bounding box center [874, 83] width 45 height 21
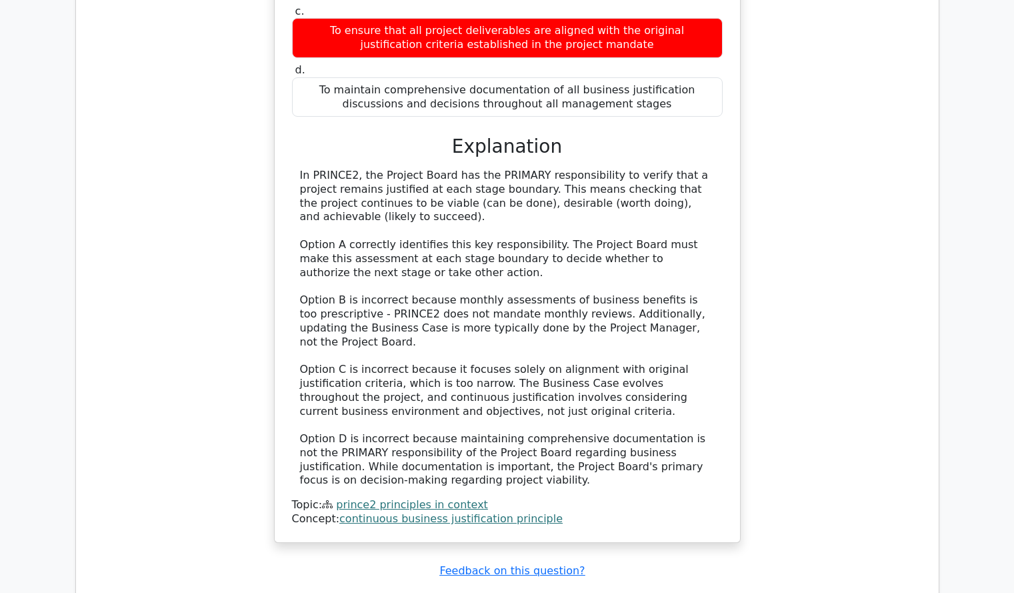
scroll to position [1739, 0]
click at [840, 237] on div "According to PRINCE2, which statement correctly describes the PRIMARY responsib…" at bounding box center [508, 183] width 842 height 750
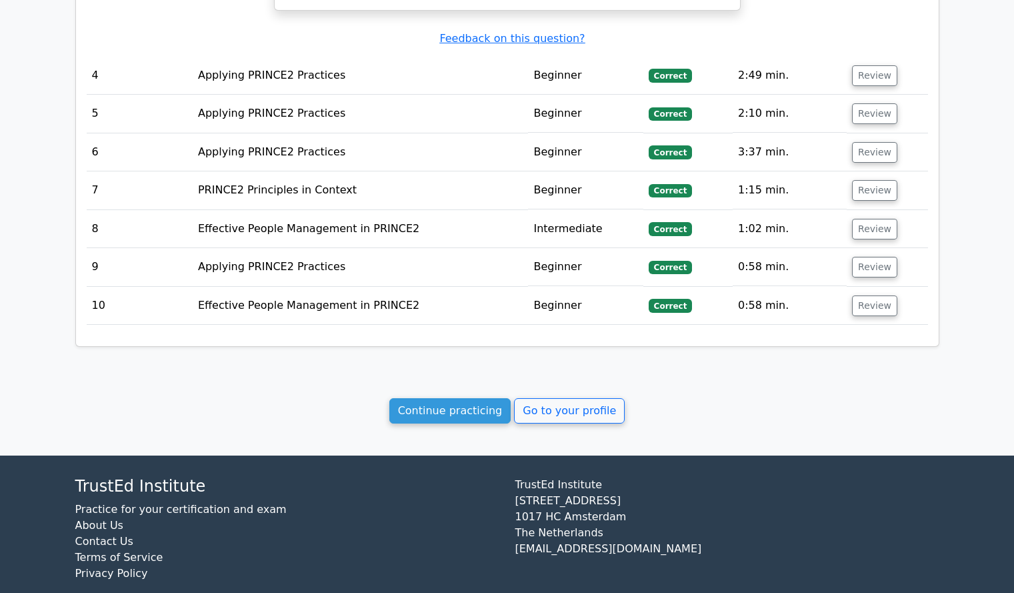
scroll to position [2273, 0]
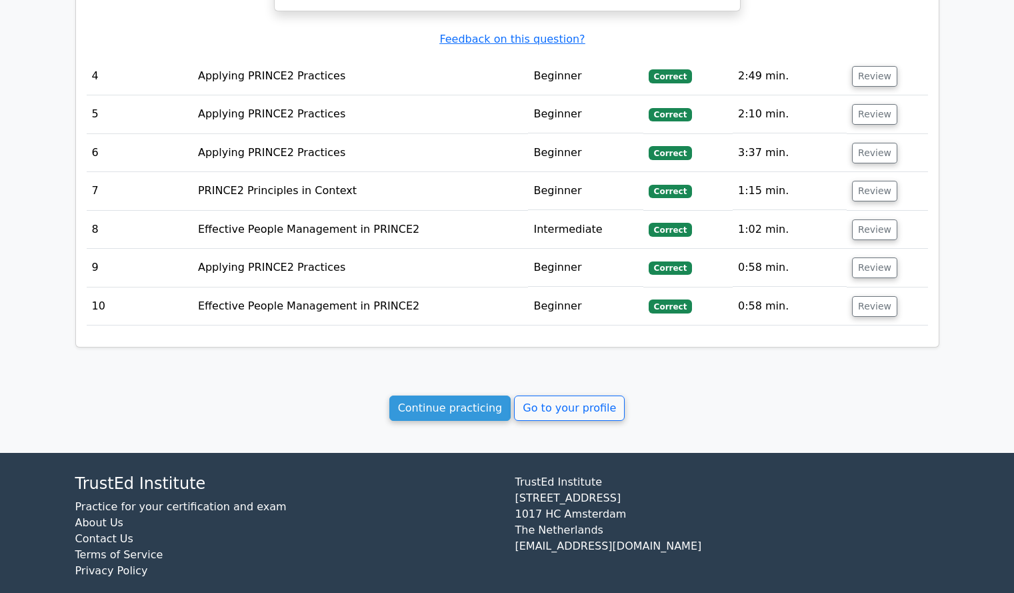
click at [478, 395] on link "Continue practicing" at bounding box center [450, 407] width 122 height 25
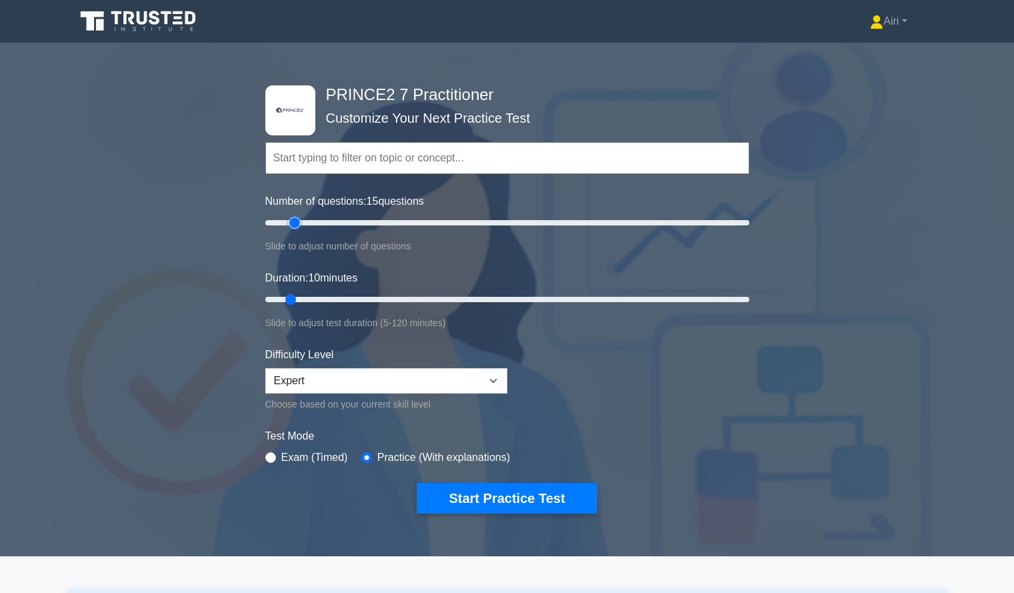
type input "15"
click at [299, 221] on input "Number of questions: 15 questions" at bounding box center [507, 223] width 484 height 16
type input "35"
click at [386, 297] on input "Duration: 35 minutes" at bounding box center [507, 299] width 484 height 16
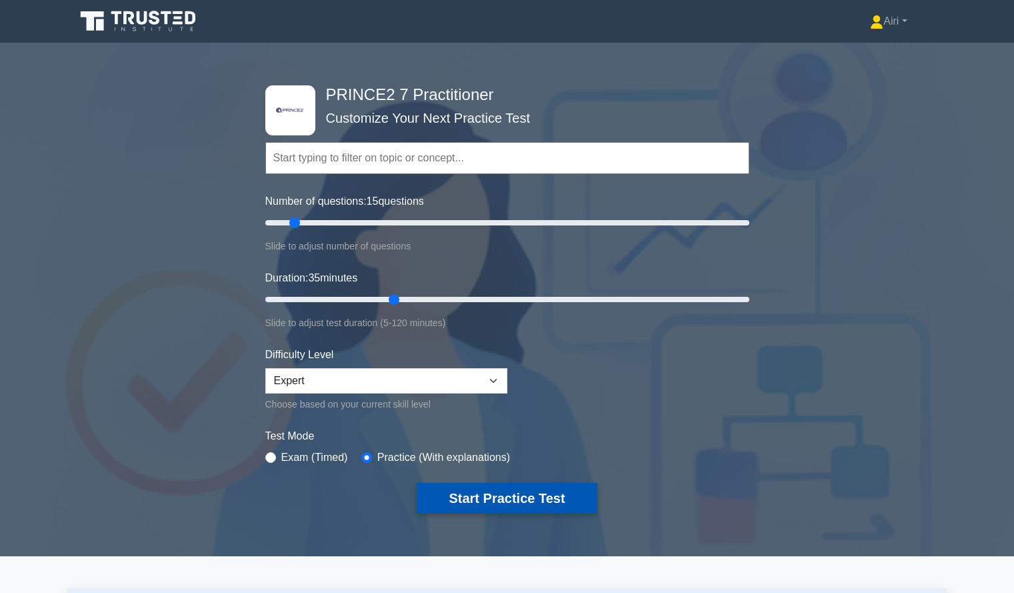
click at [554, 490] on button "Start Practice Test" at bounding box center [507, 498] width 180 height 31
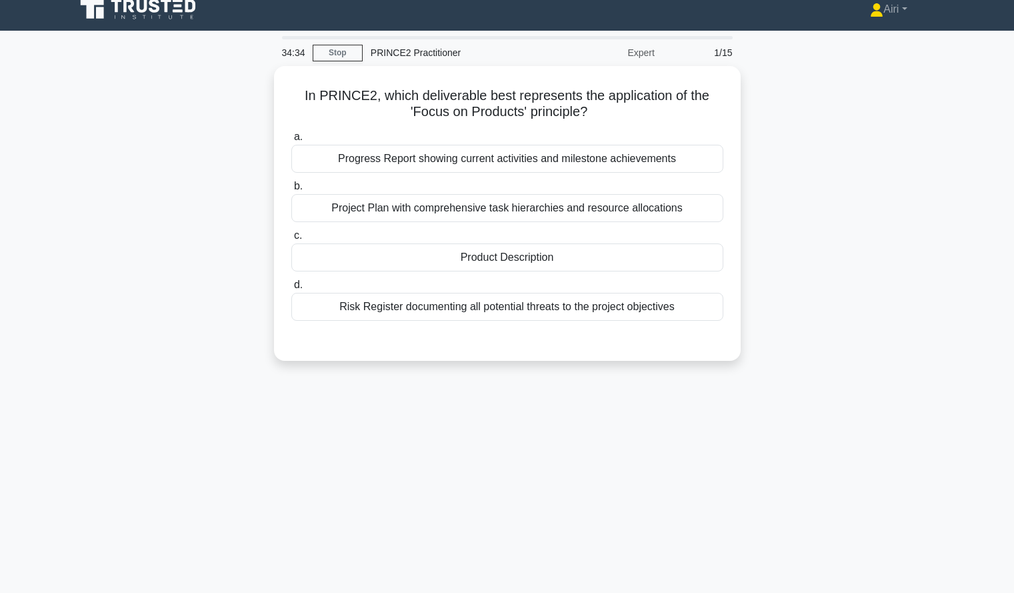
scroll to position [13, 0]
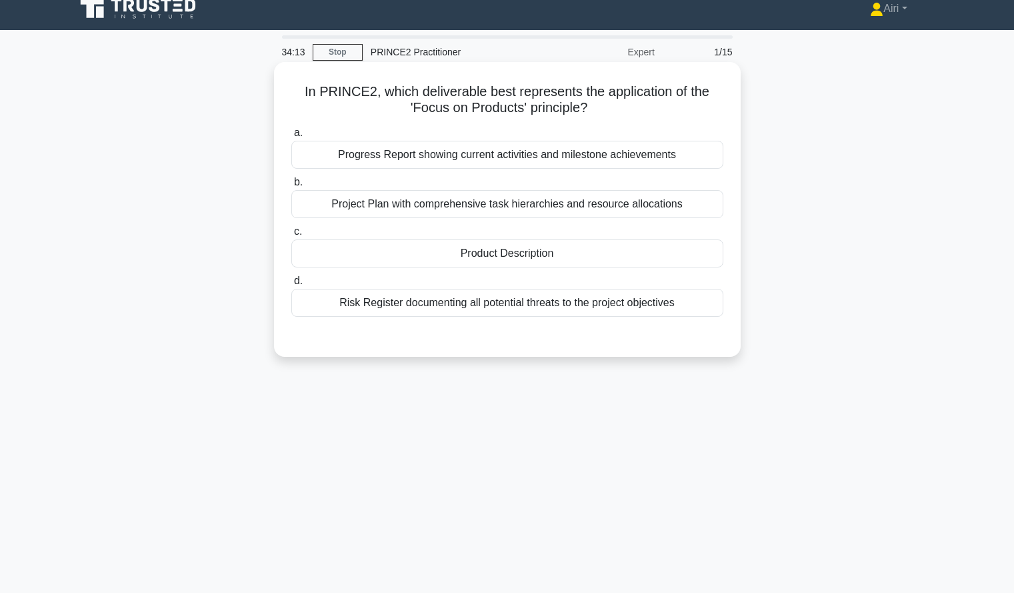
click at [658, 255] on div "Product Description" at bounding box center [507, 253] width 432 height 28
click at [291, 236] on input "c. Product Description" at bounding box center [291, 231] width 0 height 9
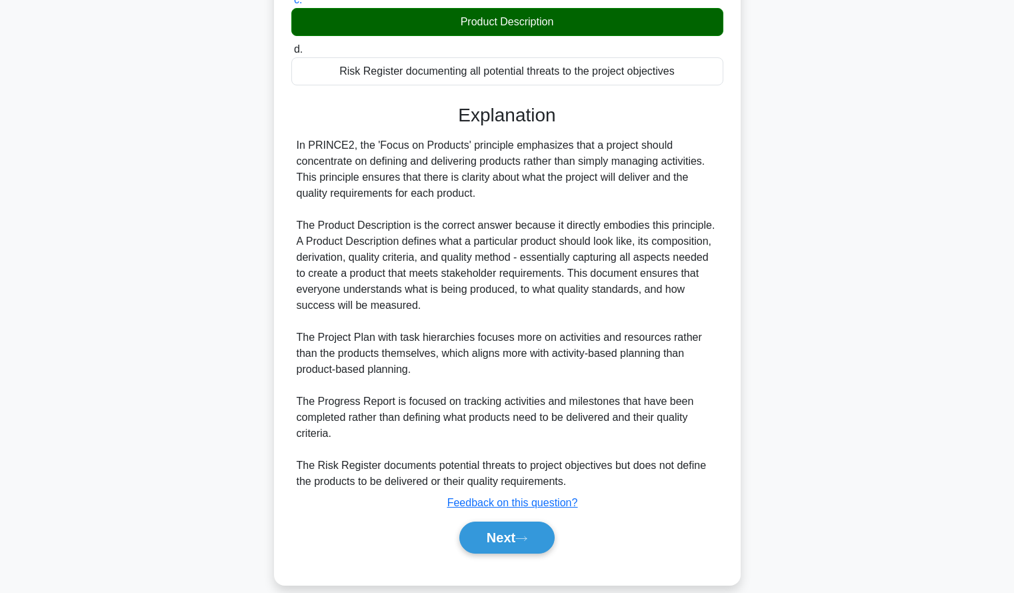
scroll to position [262, 0]
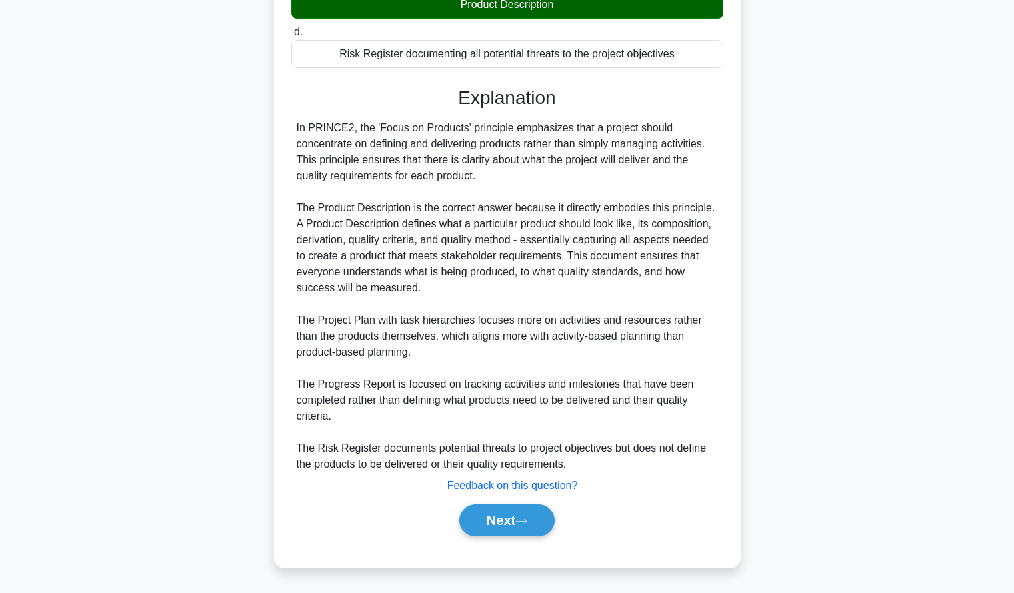
click at [475, 501] on div "Next" at bounding box center [507, 520] width 432 height 43
click at [480, 511] on button "Next" at bounding box center [506, 520] width 95 height 32
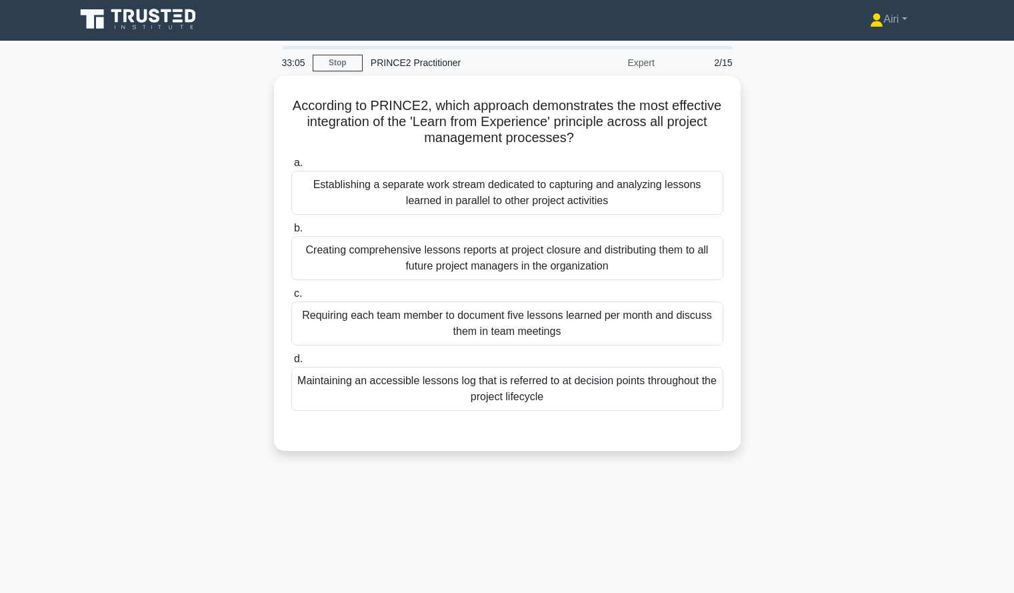
scroll to position [3, 0]
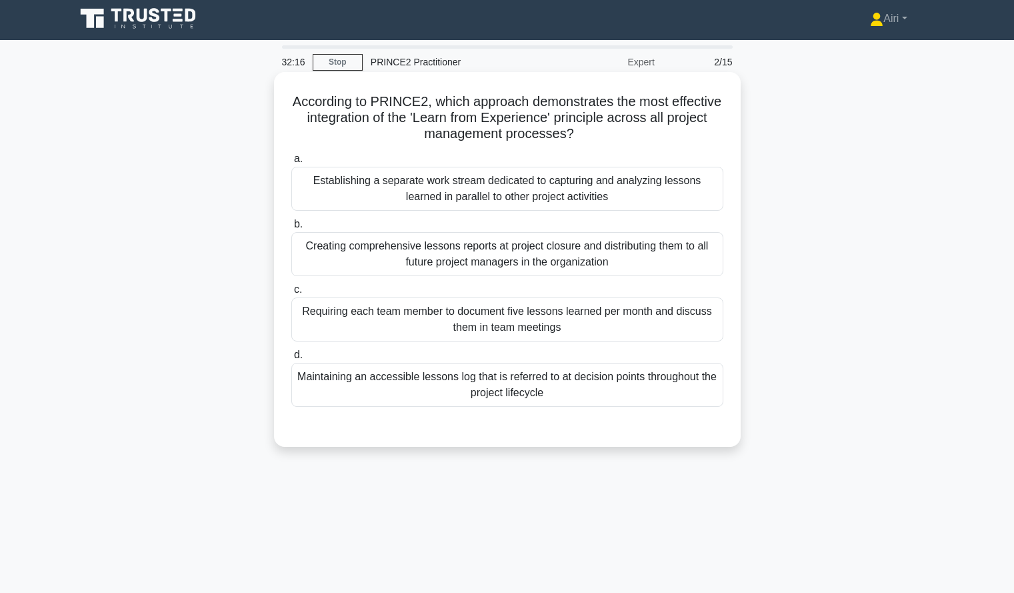
click at [610, 392] on div "Maintaining an accessible lessons log that is referred to at decision points th…" at bounding box center [507, 385] width 432 height 44
click at [291, 359] on input "d. Maintaining an accessible lessons log that is referred to at decision points…" at bounding box center [291, 355] width 0 height 9
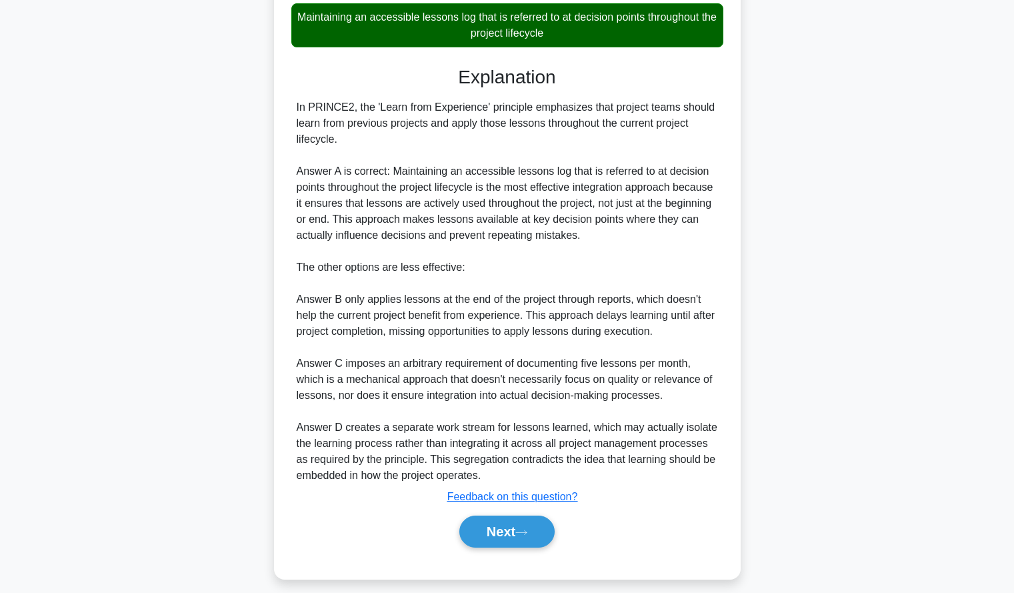
scroll to position [374, 0]
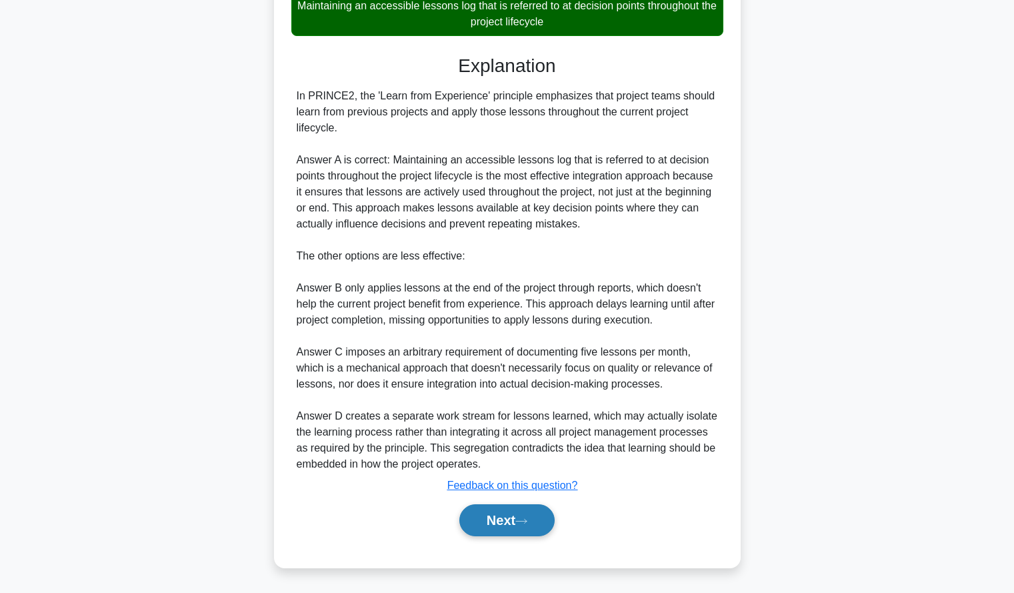
click at [493, 518] on button "Next" at bounding box center [506, 520] width 95 height 32
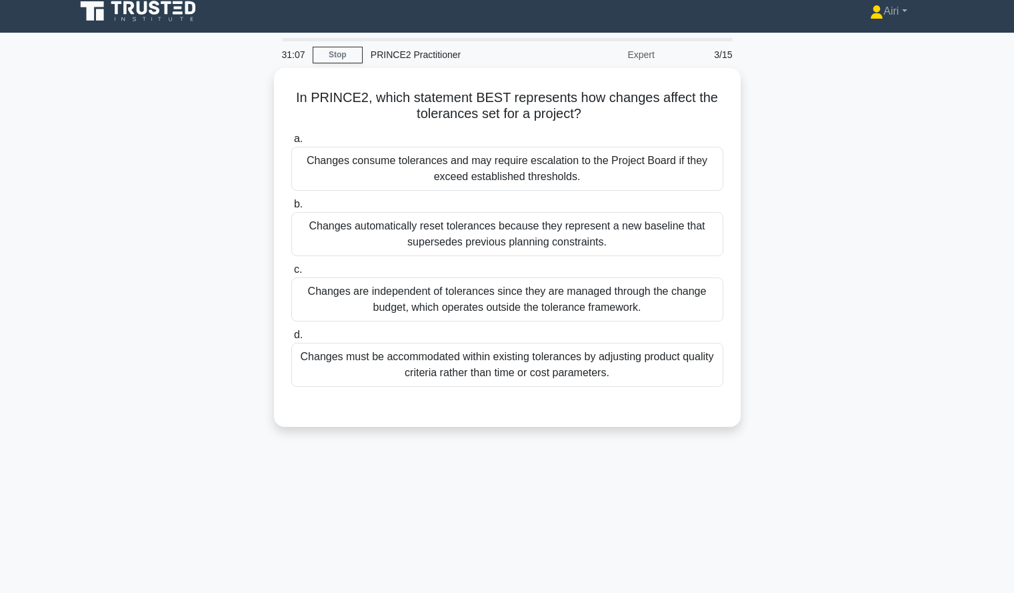
scroll to position [11, 0]
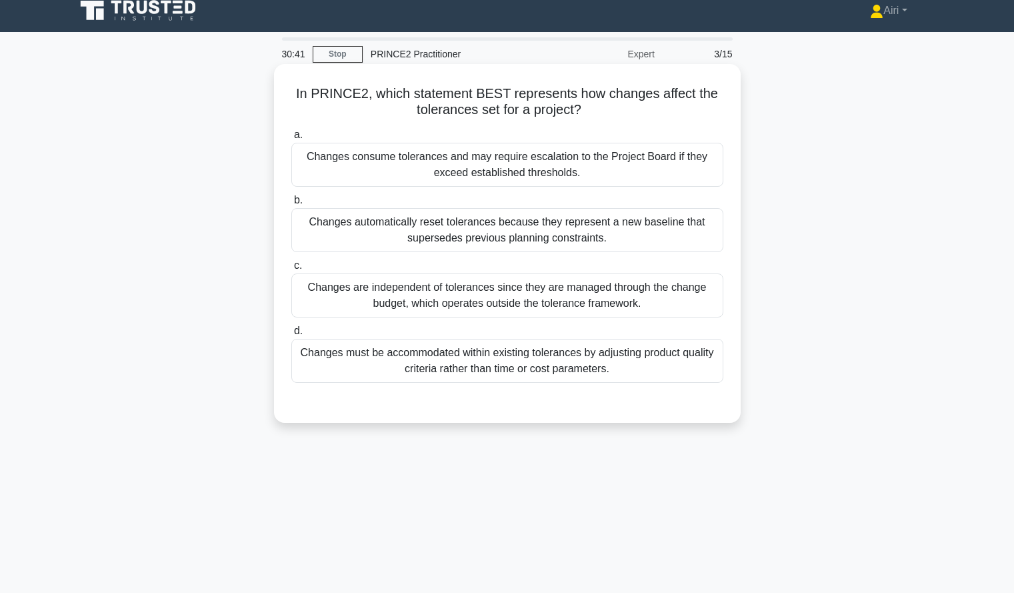
click at [713, 158] on div "Changes consume tolerances and may require escalation to the Project Board if t…" at bounding box center [507, 165] width 432 height 44
click at [291, 139] on input "a. Changes consume tolerances and may require escalation to the Project Board i…" at bounding box center [291, 135] width 0 height 9
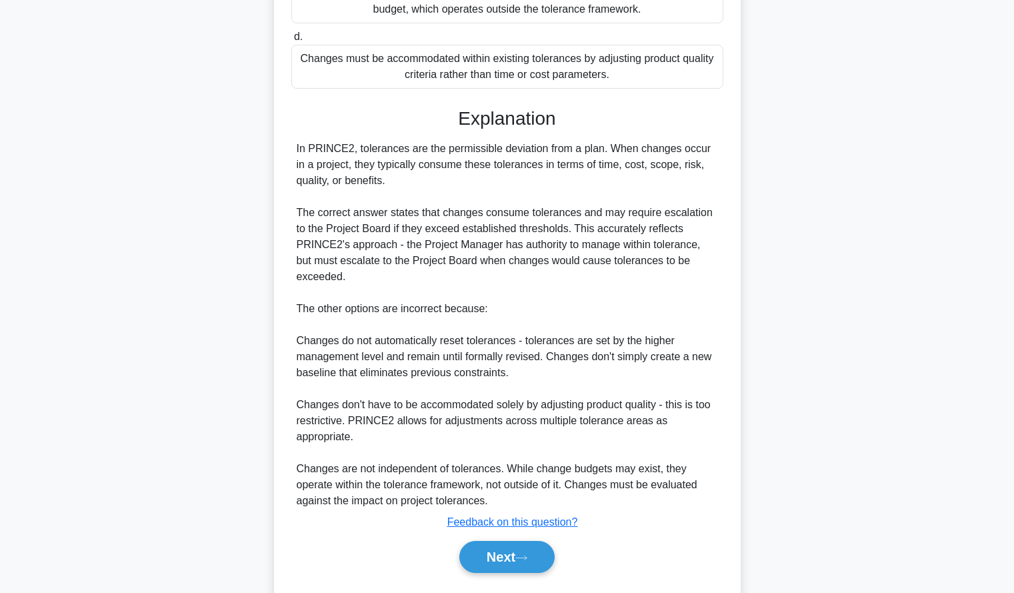
scroll to position [310, 0]
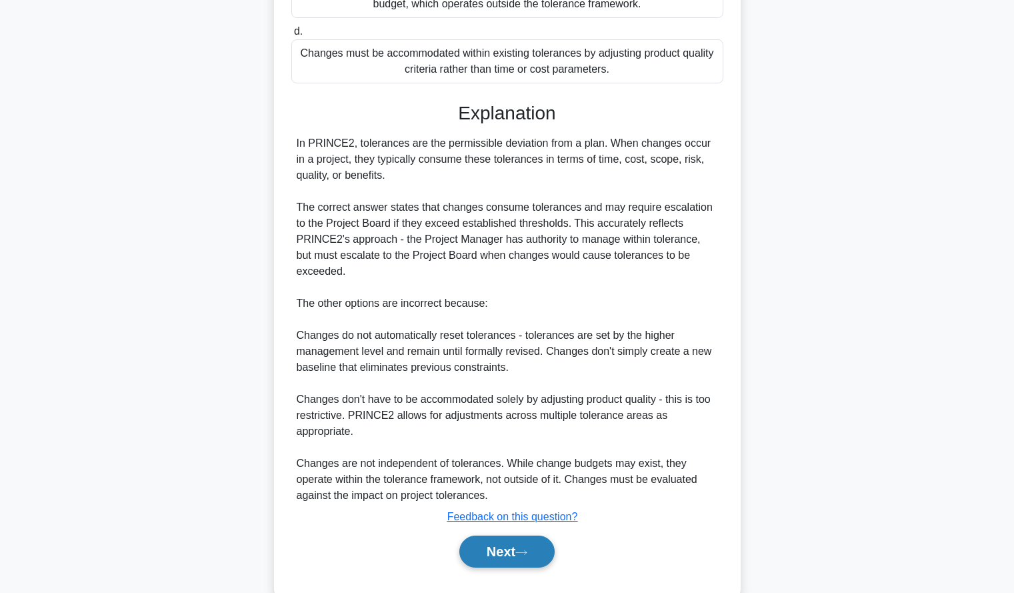
click at [495, 535] on button "Next" at bounding box center [506, 551] width 95 height 32
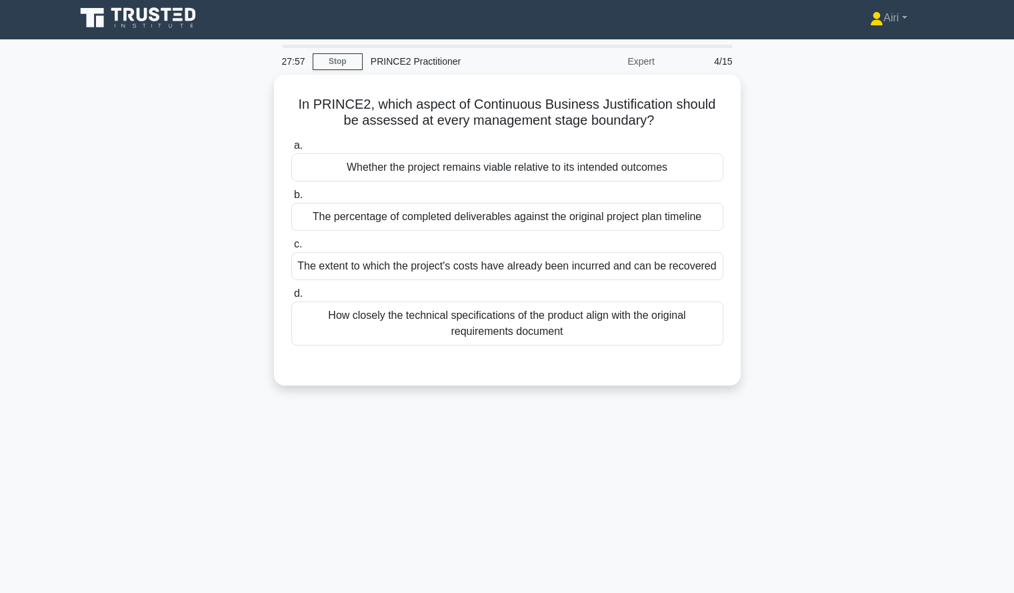
scroll to position [0, 0]
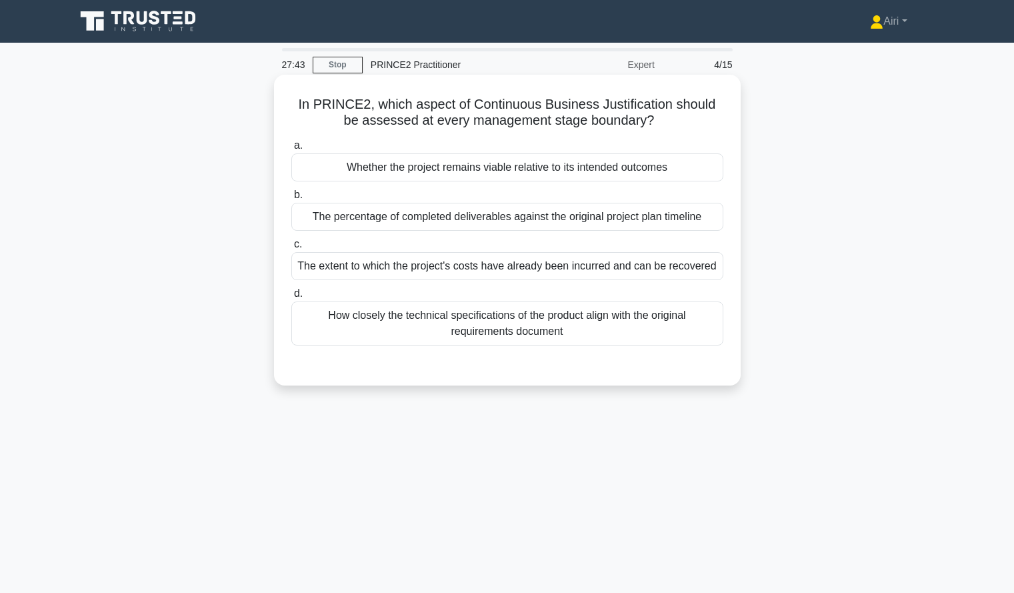
click at [694, 169] on div "Whether the project remains viable relative to its intended outcomes" at bounding box center [507, 167] width 432 height 28
click at [291, 150] on input "a. Whether the project remains viable relative to its intended outcomes" at bounding box center [291, 145] width 0 height 9
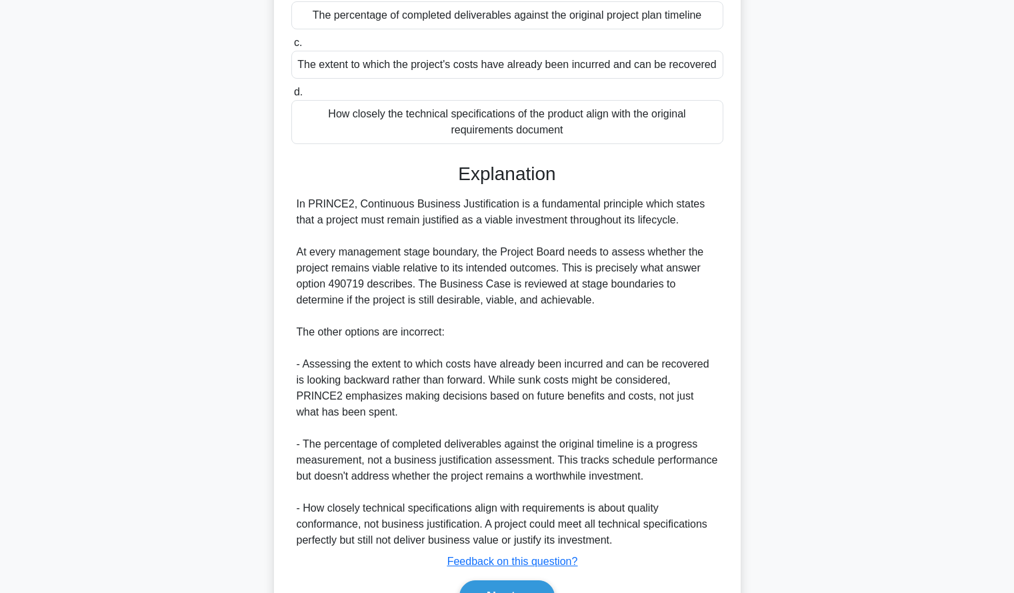
scroll to position [278, 0]
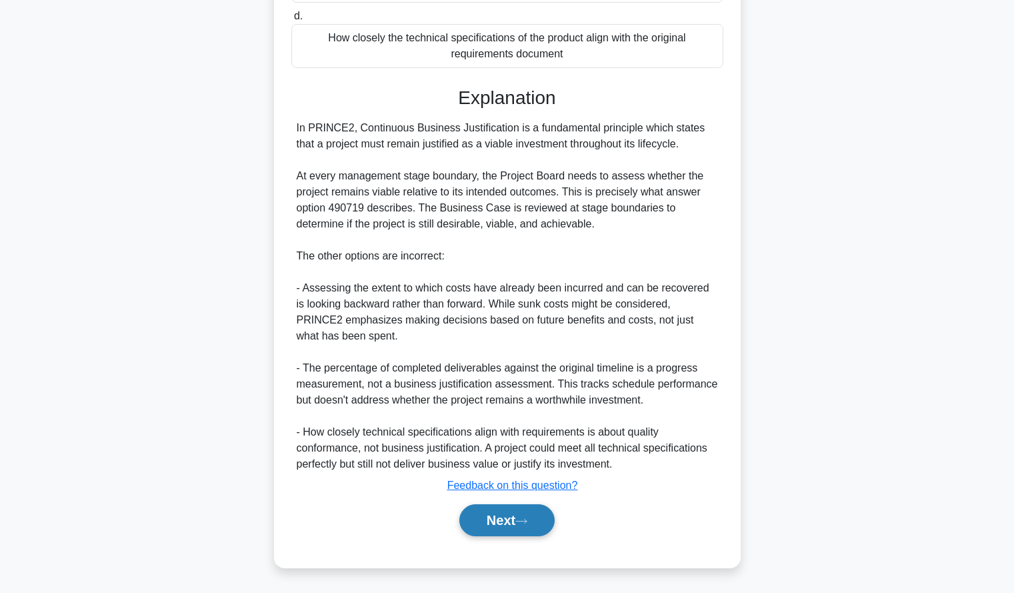
click at [530, 511] on button "Next" at bounding box center [506, 520] width 95 height 32
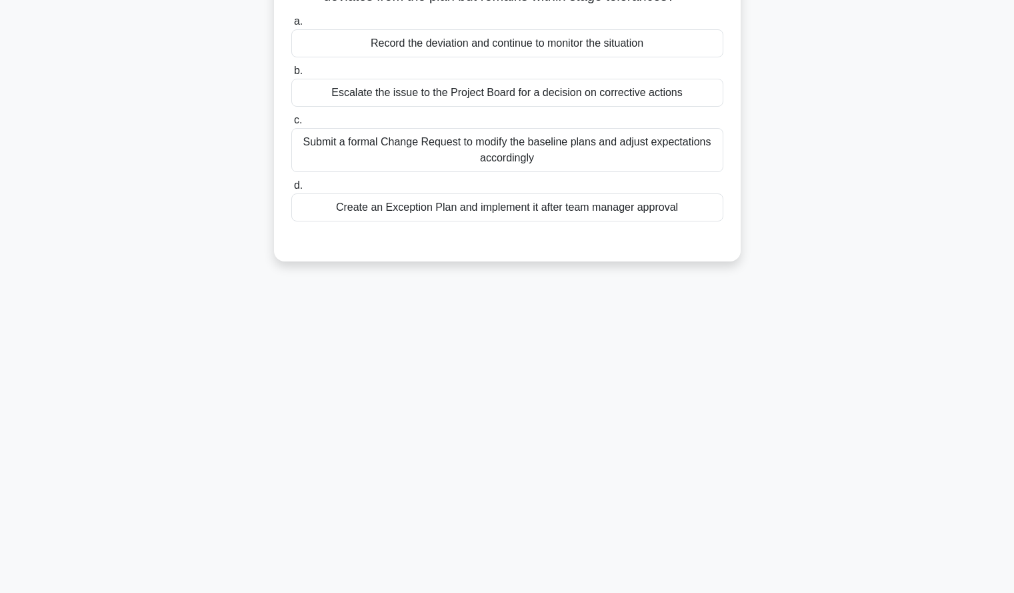
scroll to position [0, 0]
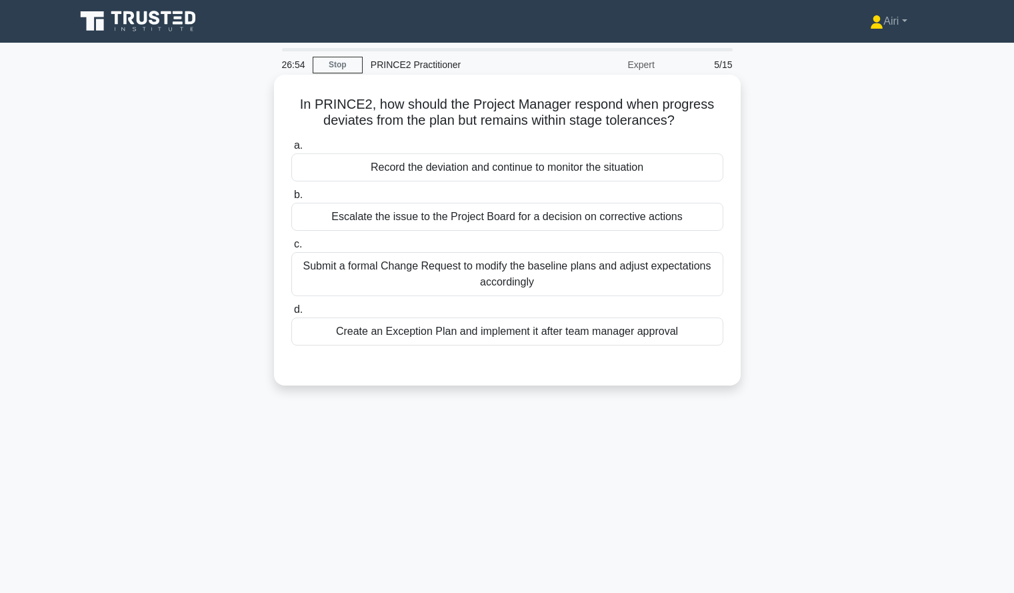
click at [693, 169] on div "Record the deviation and continue to monitor the situation" at bounding box center [507, 167] width 432 height 28
click at [291, 150] on input "a. Record the deviation and continue to monitor the situation" at bounding box center [291, 145] width 0 height 9
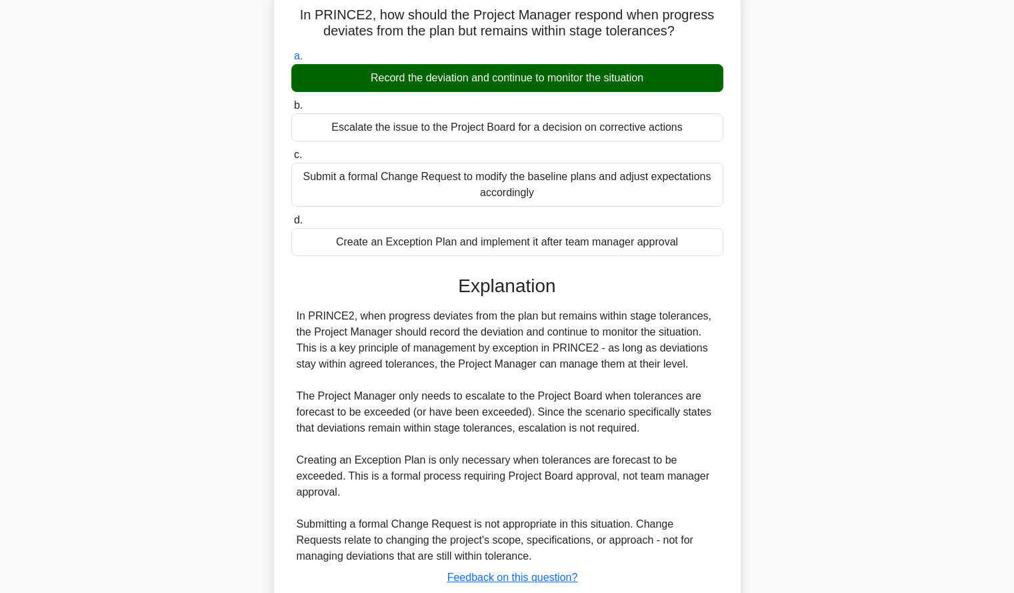
scroll to position [182, 0]
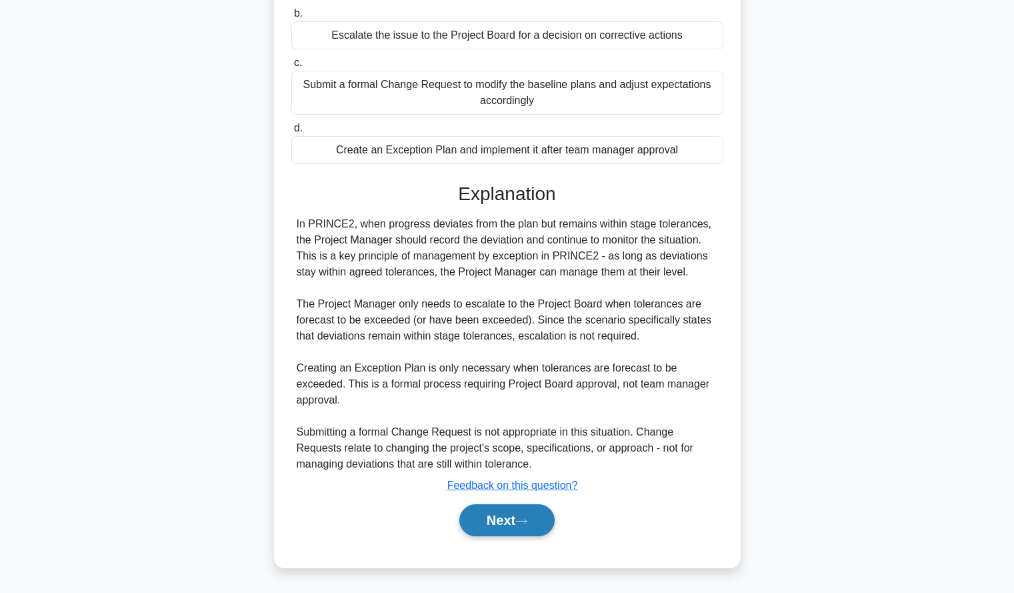
click at [465, 526] on button "Next" at bounding box center [506, 520] width 95 height 32
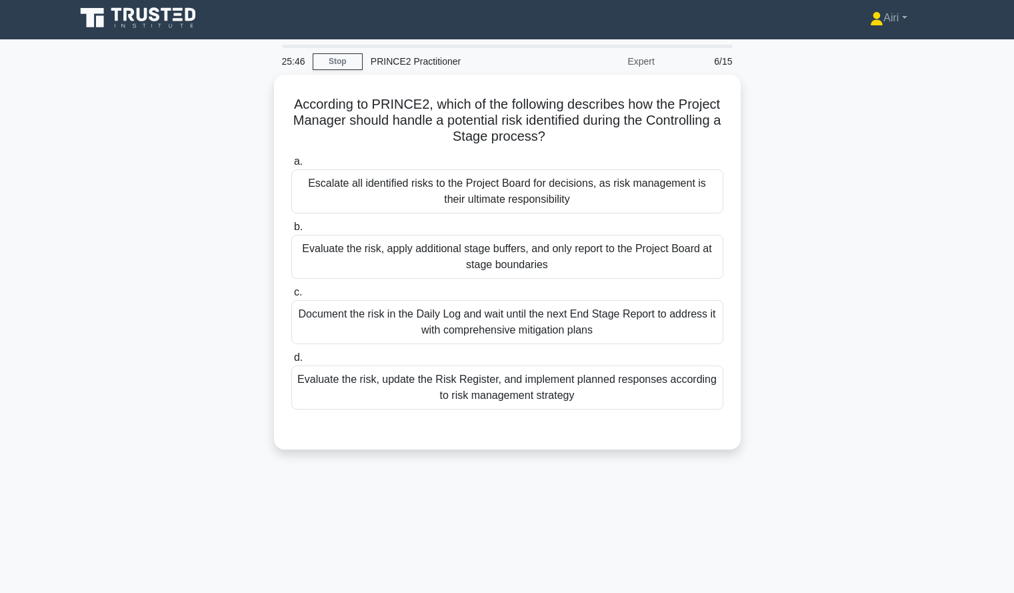
scroll to position [4, 0]
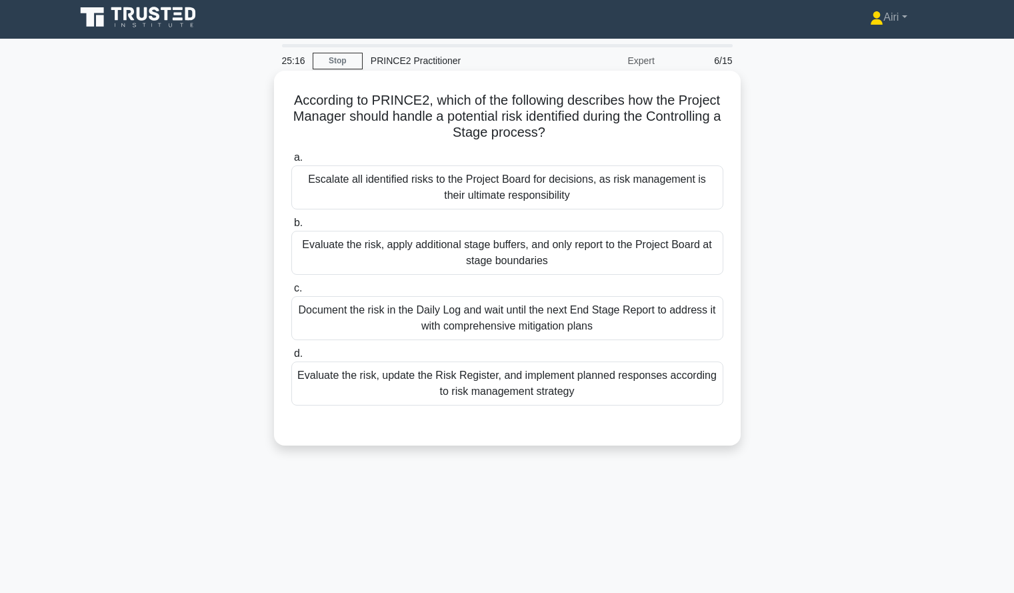
click at [711, 381] on div "Evaluate the risk, update the Risk Register, and implement planned responses ac…" at bounding box center [507, 383] width 432 height 44
click at [291, 358] on input "d. Evaluate the risk, update the Risk Register, and implement planned responses…" at bounding box center [291, 353] width 0 height 9
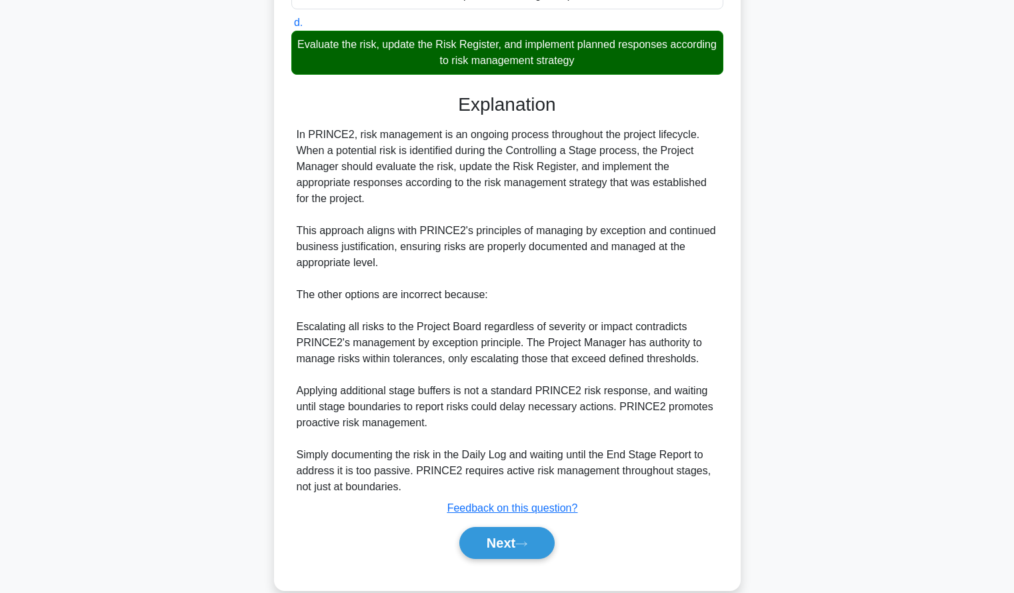
scroll to position [358, 0]
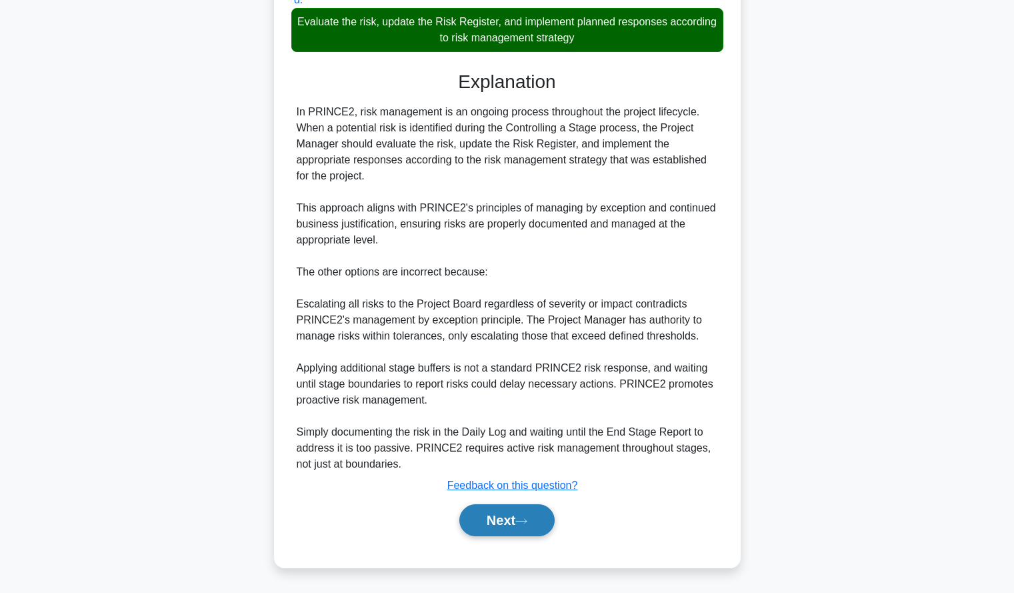
click at [485, 524] on button "Next" at bounding box center [506, 520] width 95 height 32
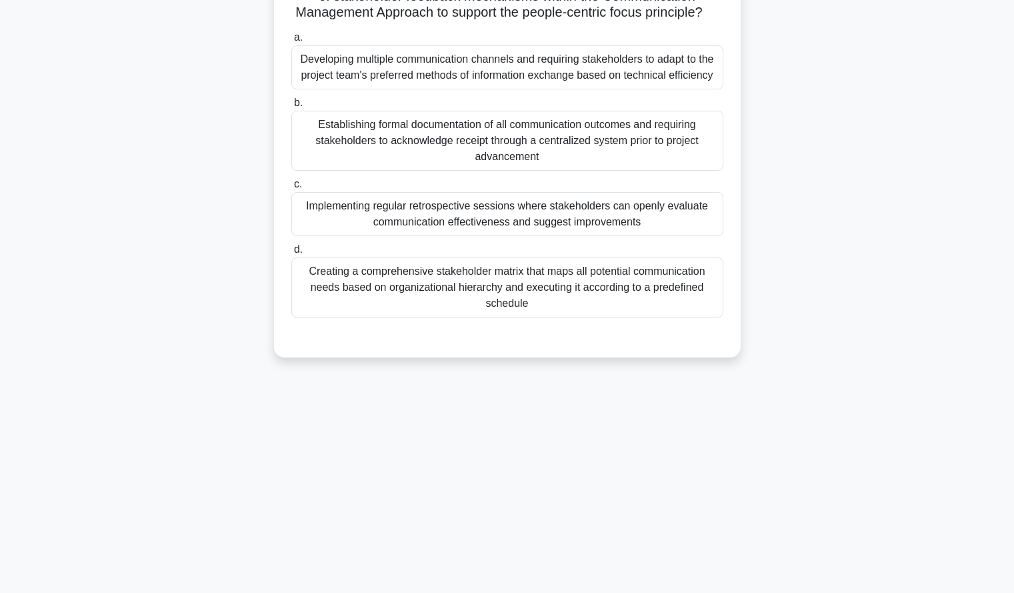
scroll to position [0, 0]
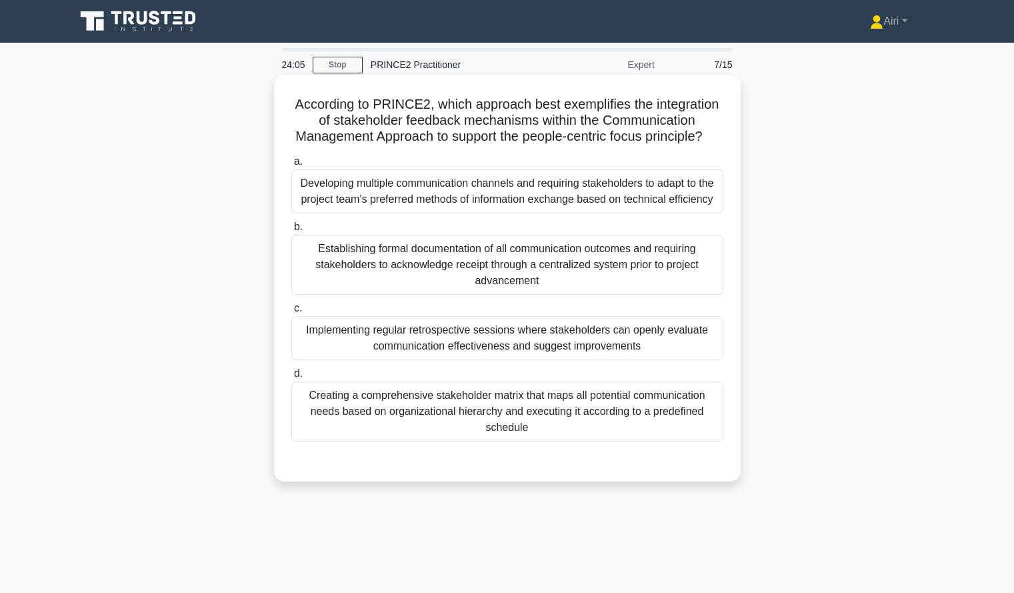
click at [639, 360] on div "Implementing regular retrospective sessions where stakeholders can openly evalu…" at bounding box center [507, 338] width 432 height 44
click at [291, 313] on input "c. Implementing regular retrospective sessions where stakeholders can openly ev…" at bounding box center [291, 308] width 0 height 9
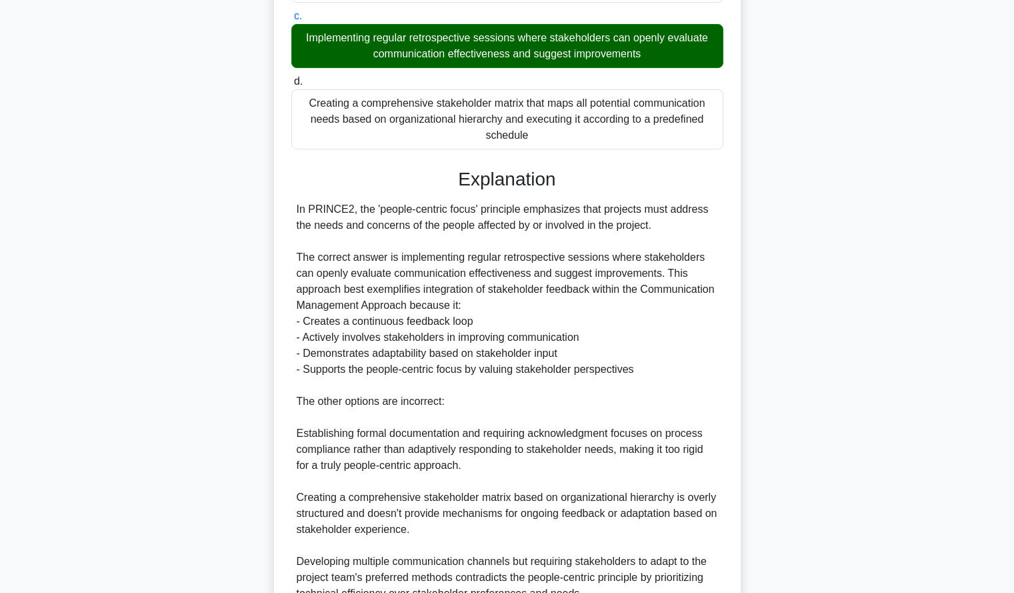
scroll to position [438, 0]
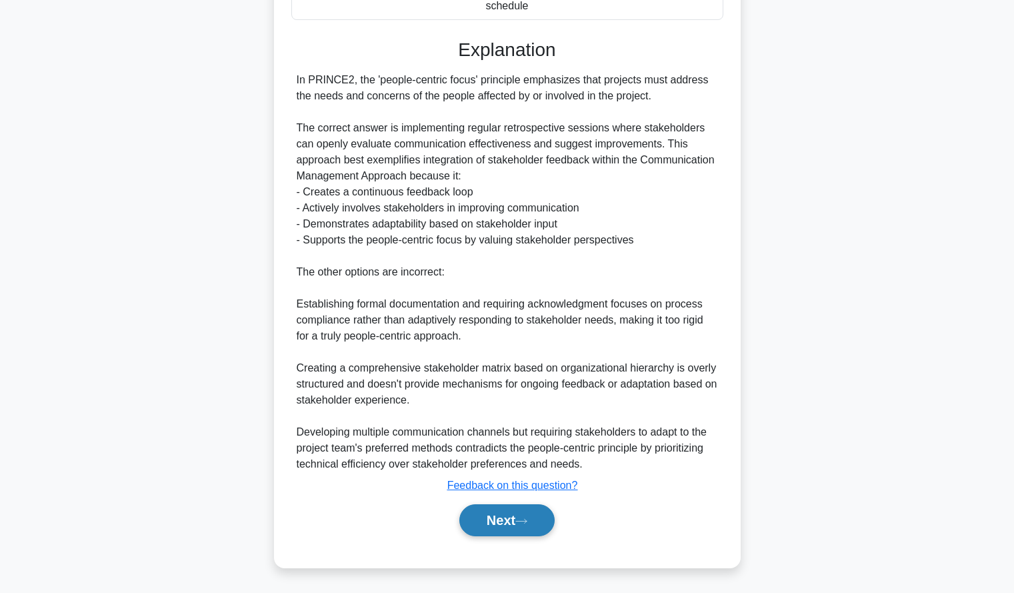
click at [508, 522] on button "Next" at bounding box center [506, 520] width 95 height 32
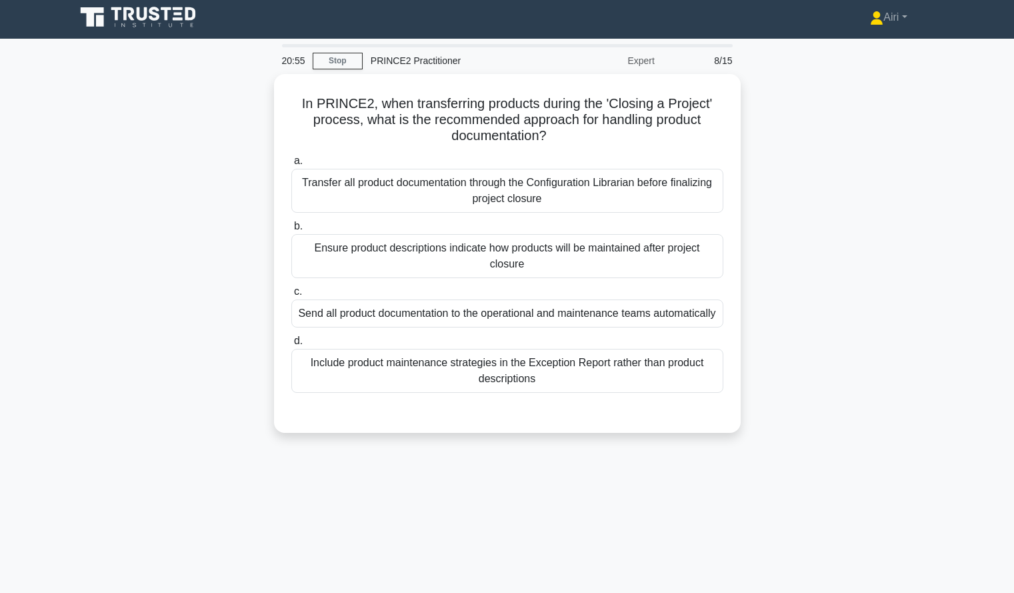
scroll to position [5, 0]
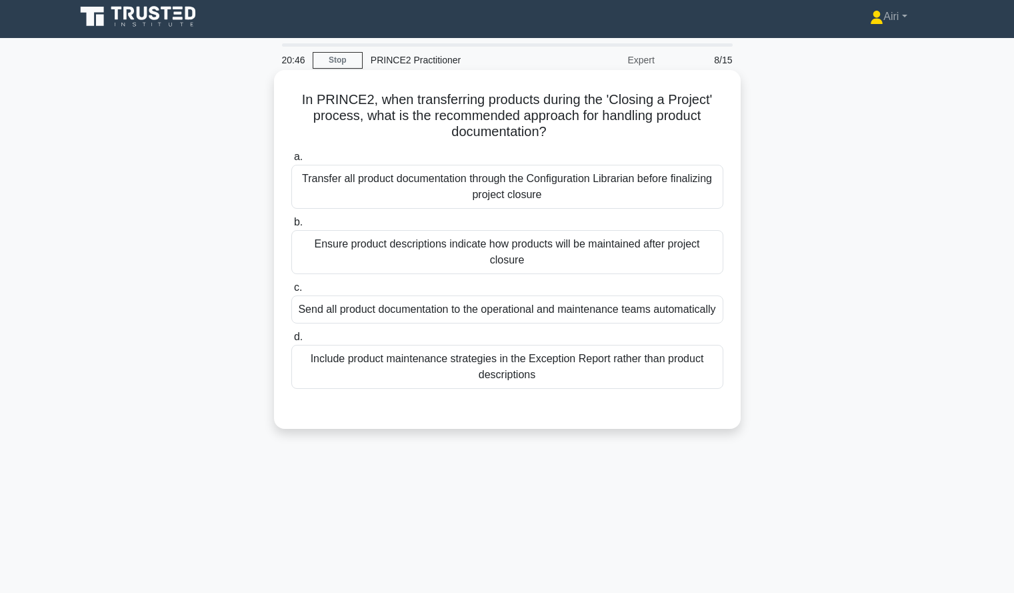
click at [631, 245] on div "Ensure product descriptions indicate how products will be maintained after proj…" at bounding box center [507, 252] width 432 height 44
click at [291, 227] on input "b. Ensure product descriptions indicate how products will be maintained after p…" at bounding box center [291, 222] width 0 height 9
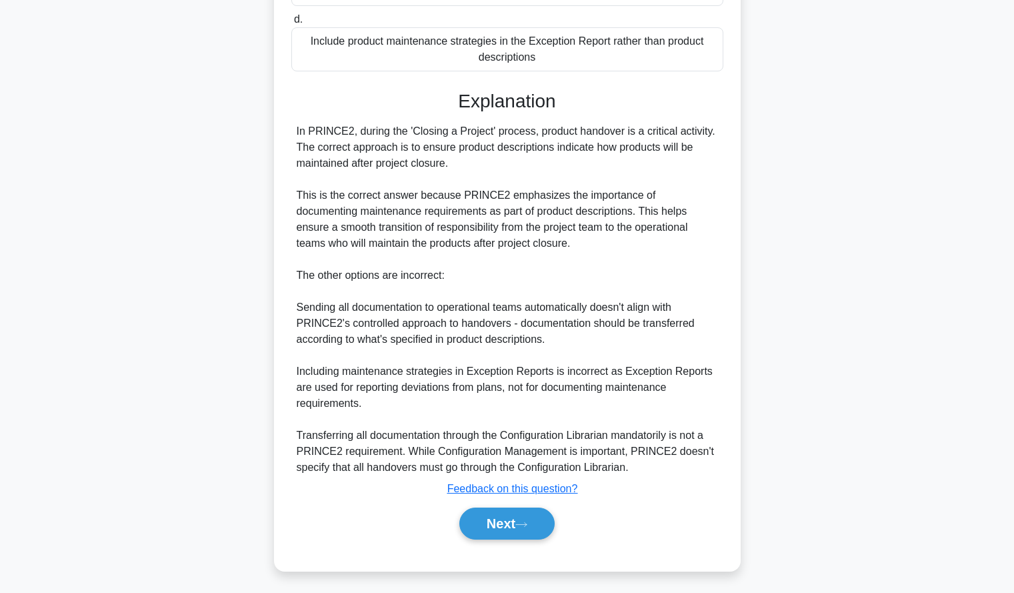
scroll to position [342, 0]
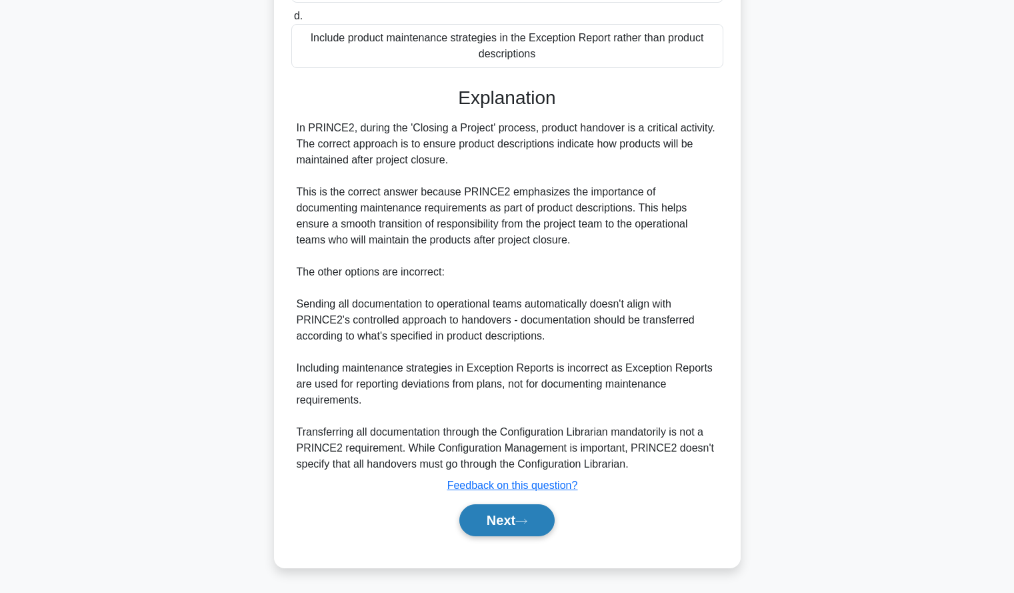
click at [503, 521] on button "Next" at bounding box center [506, 520] width 95 height 32
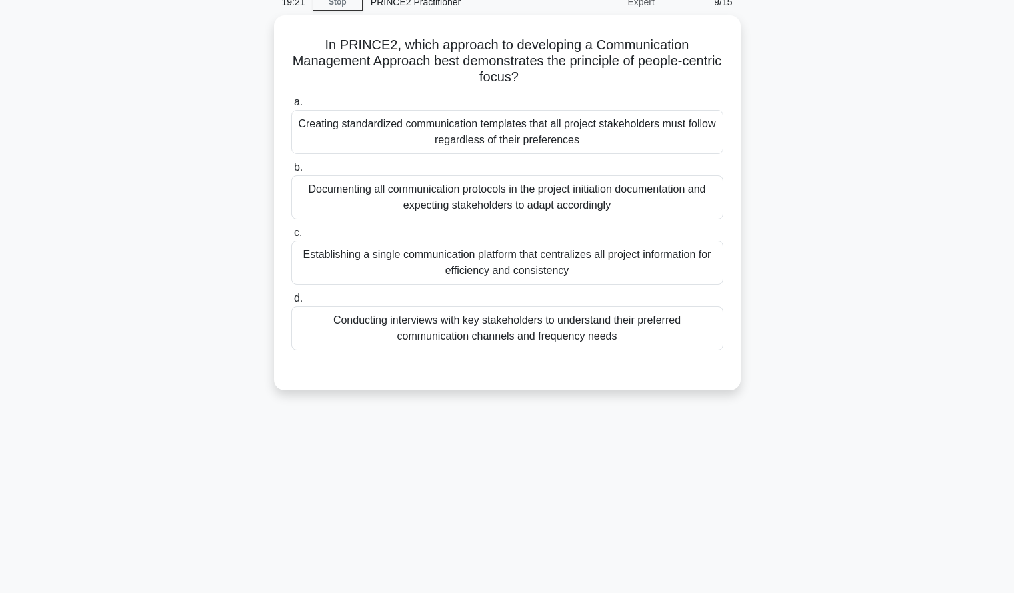
scroll to position [65, 0]
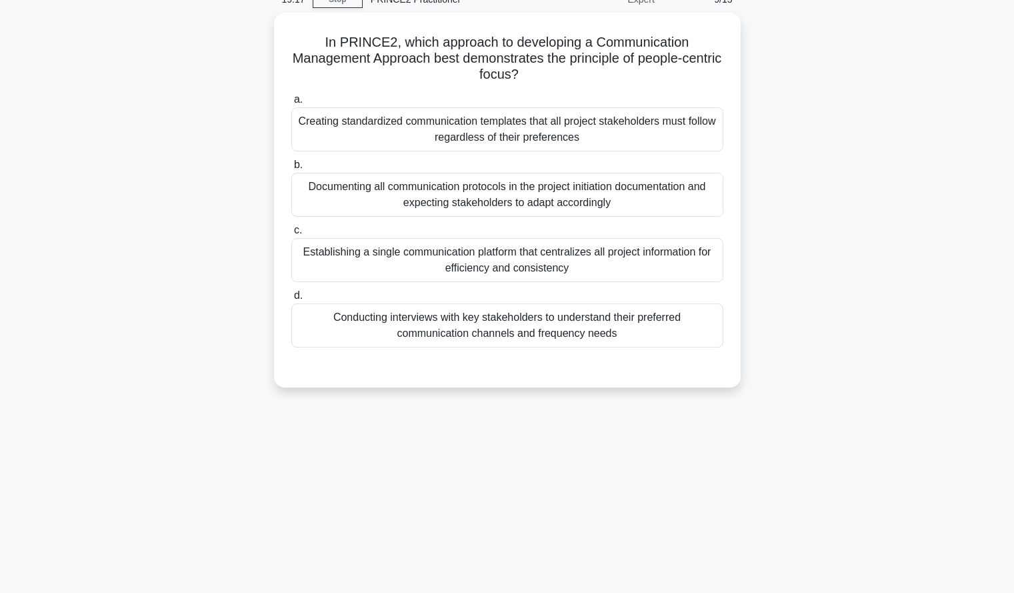
click at [814, 267] on div "In PRINCE2, which approach to developing a Communication Management Approach be…" at bounding box center [507, 208] width 880 height 391
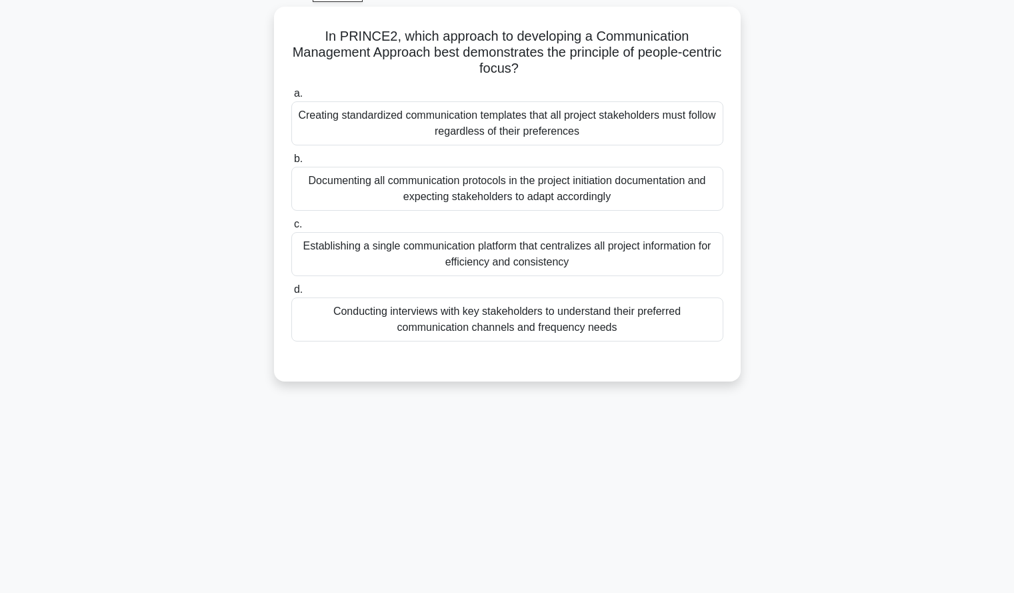
scroll to position [79, 0]
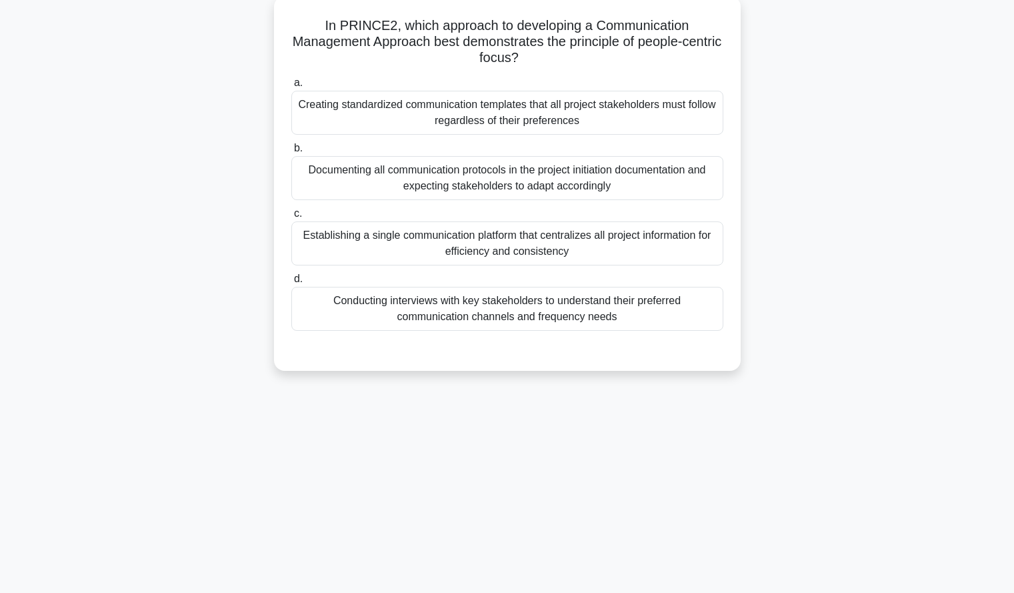
click at [693, 318] on div "Conducting interviews with key stakeholders to understand their preferred commu…" at bounding box center [507, 309] width 432 height 44
click at [291, 283] on input "d. Conducting interviews with key stakeholders to understand their preferred co…" at bounding box center [291, 279] width 0 height 9
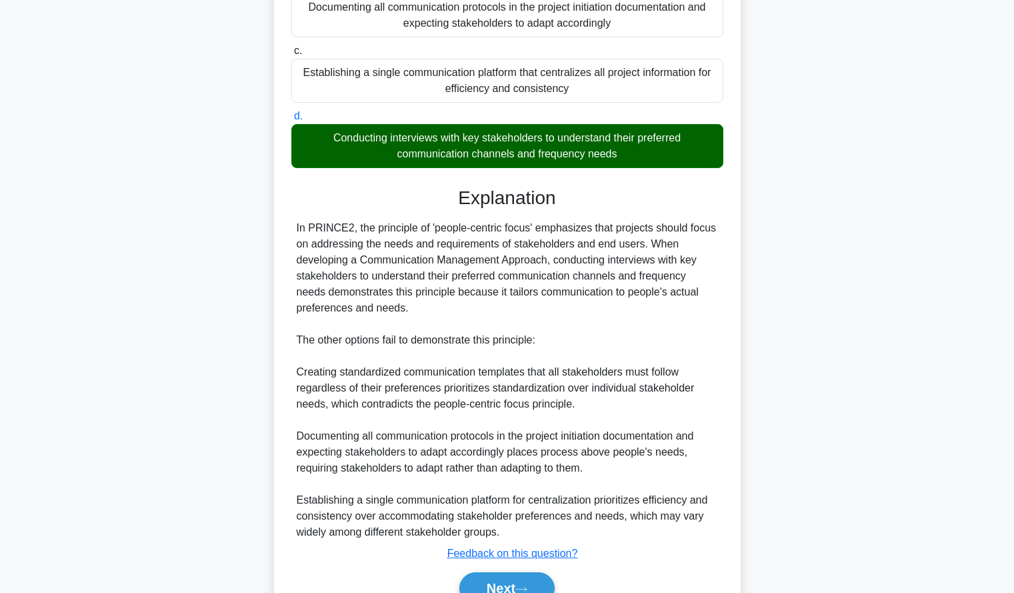
scroll to position [310, 0]
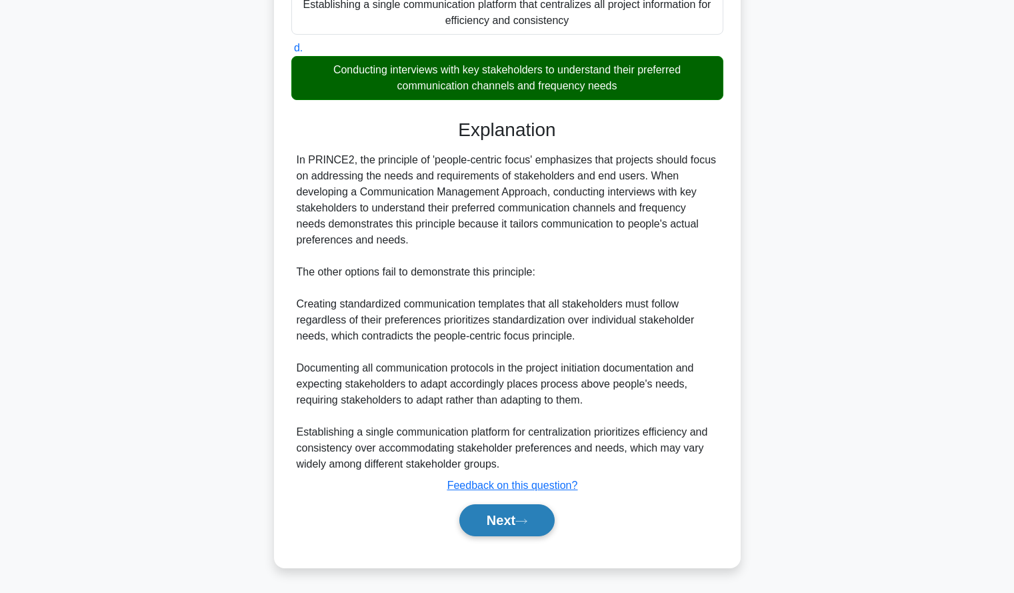
click at [478, 511] on button "Next" at bounding box center [506, 520] width 95 height 32
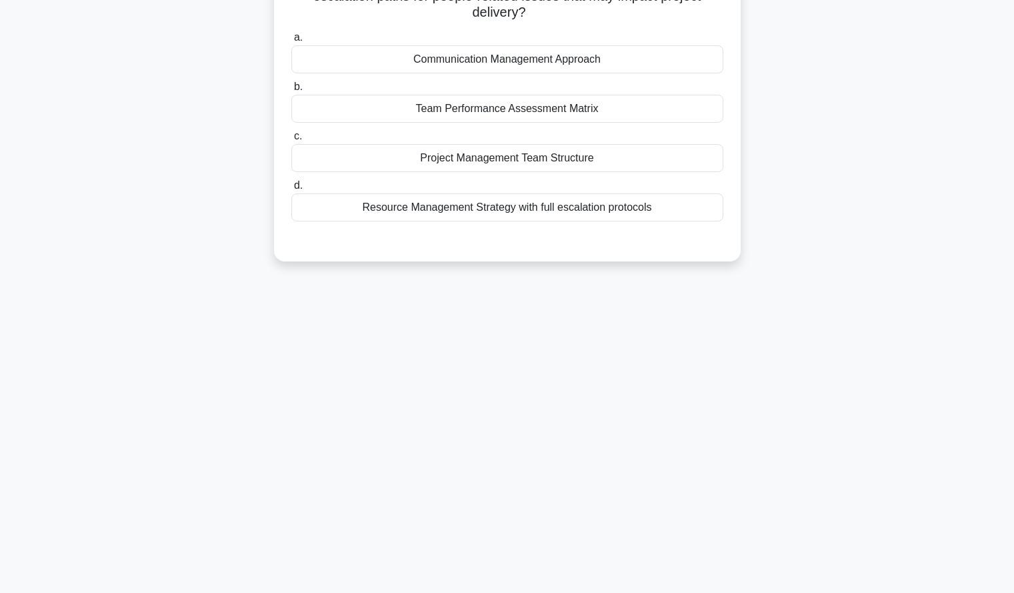
scroll to position [0, 0]
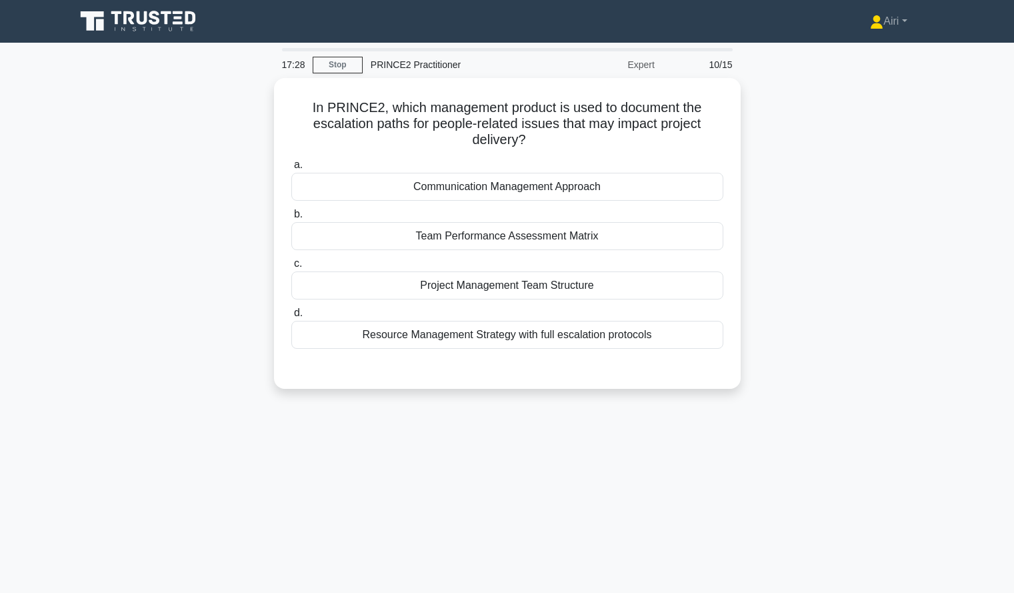
click at [854, 321] on div "In PRINCE2, which management product is used to document the escalation paths f…" at bounding box center [507, 241] width 880 height 327
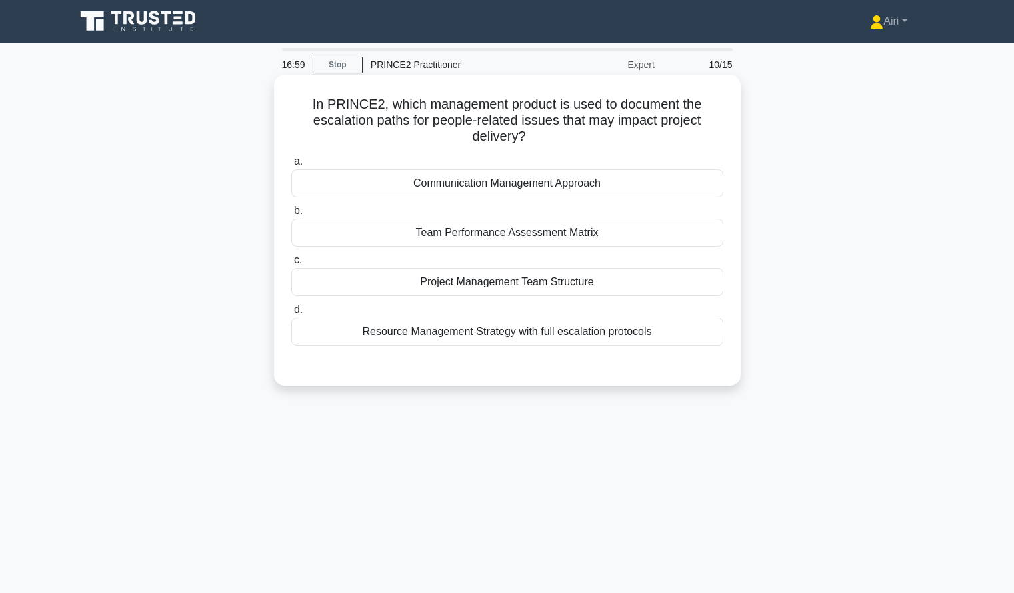
click at [703, 185] on div "Communication Management Approach" at bounding box center [507, 183] width 432 height 28
click at [291, 166] on input "a. Communication Management Approach" at bounding box center [291, 161] width 0 height 9
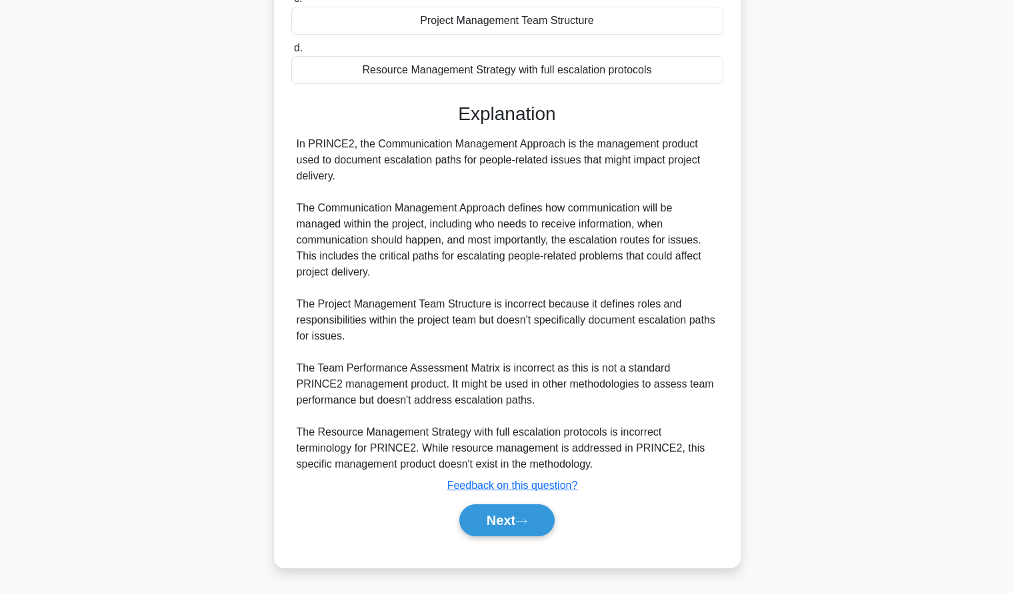
scroll to position [262, 0]
click at [490, 530] on button "Next" at bounding box center [506, 520] width 95 height 32
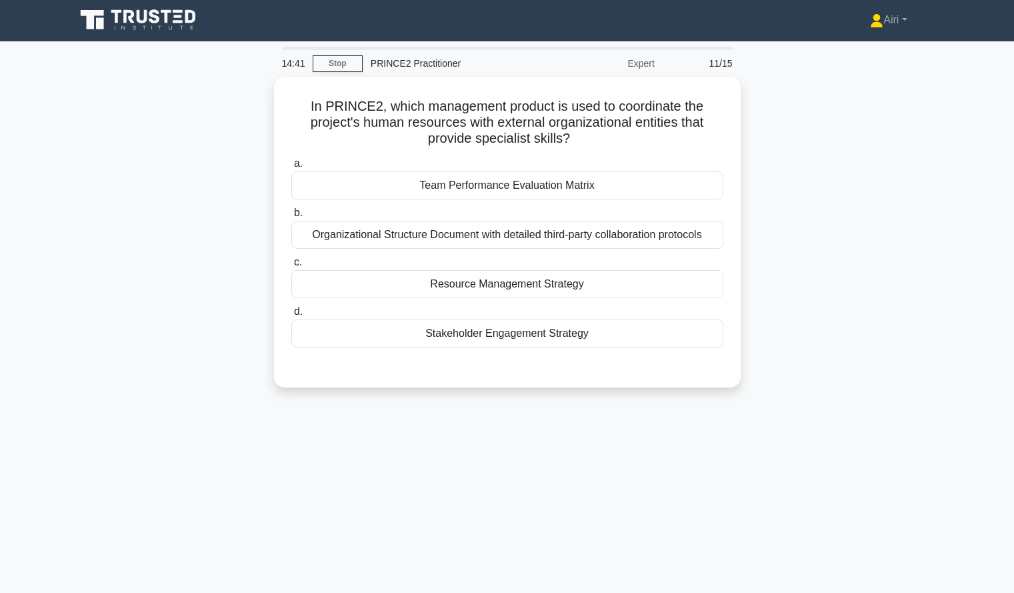
scroll to position [2, 0]
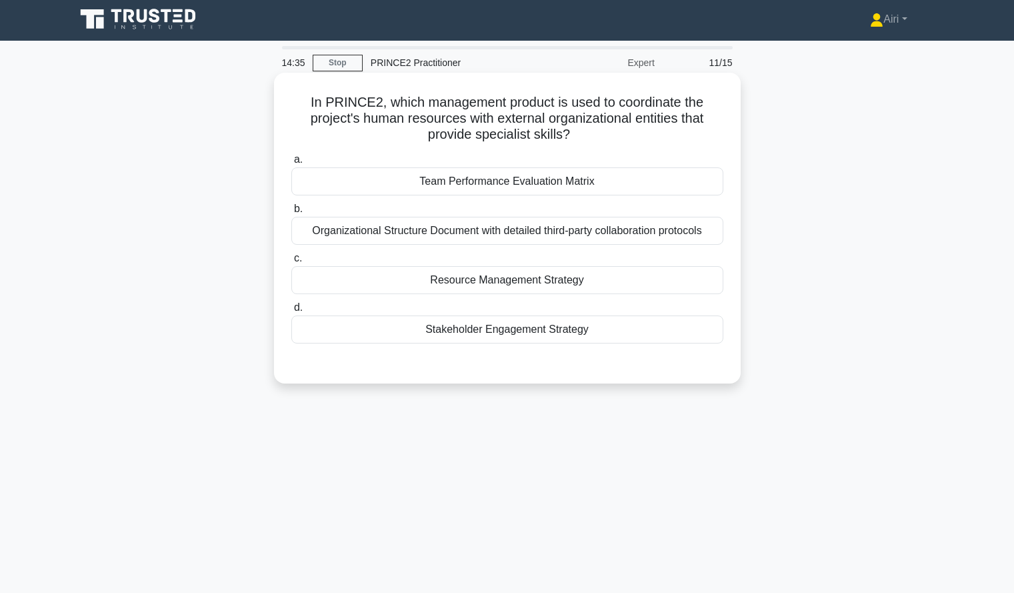
click at [662, 284] on div "Resource Management Strategy" at bounding box center [507, 280] width 432 height 28
click at [291, 263] on input "c. Resource Management Strategy" at bounding box center [291, 258] width 0 height 9
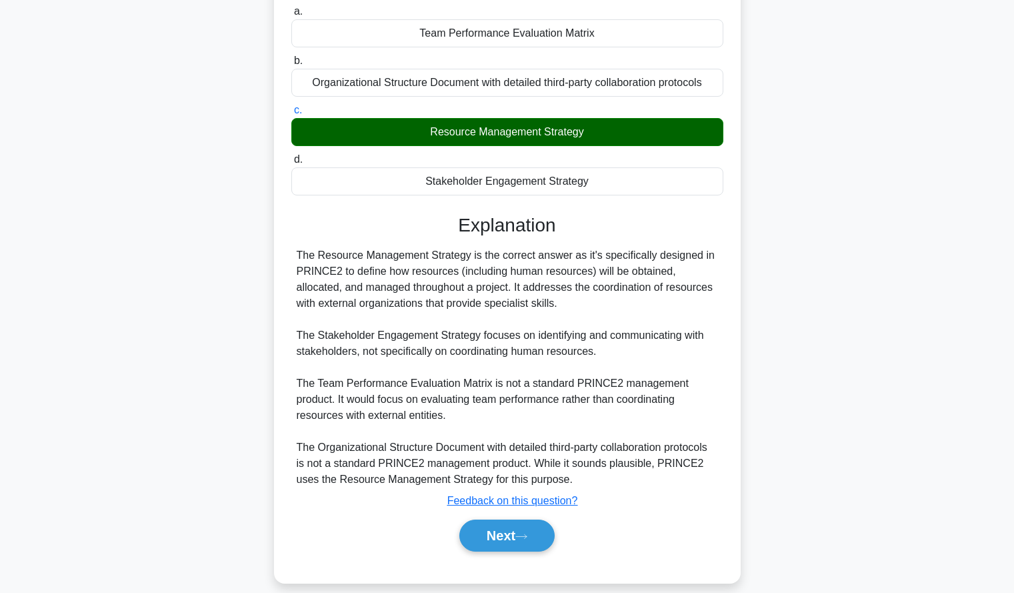
scroll to position [166, 0]
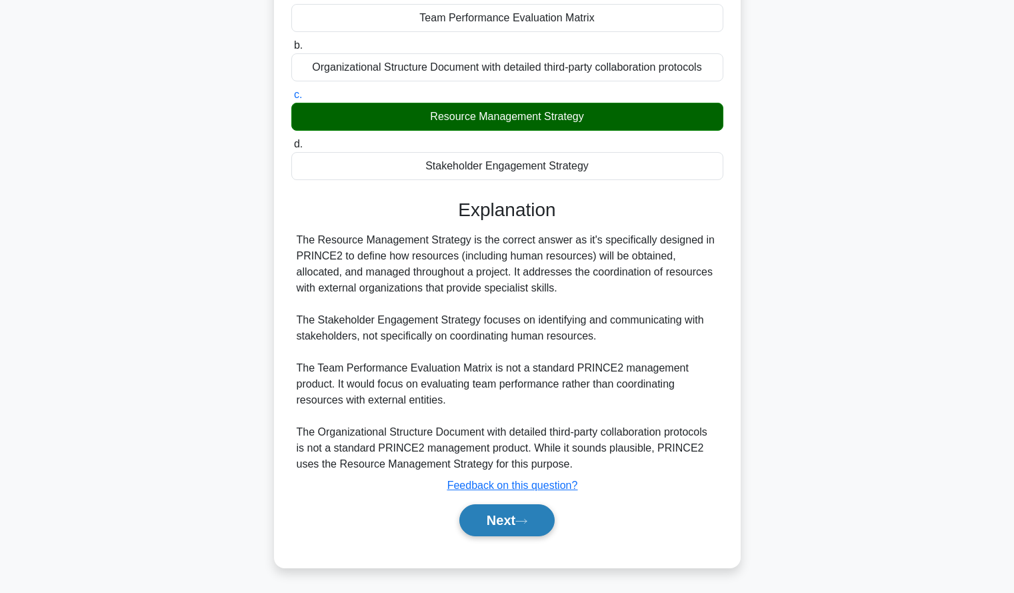
click at [485, 519] on button "Next" at bounding box center [506, 520] width 95 height 32
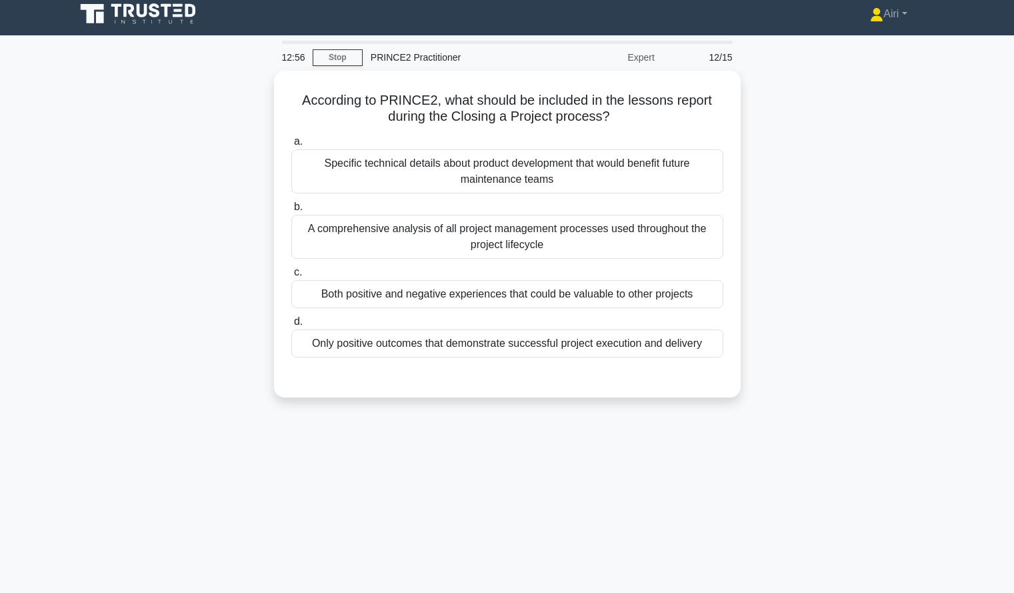
scroll to position [8, 0]
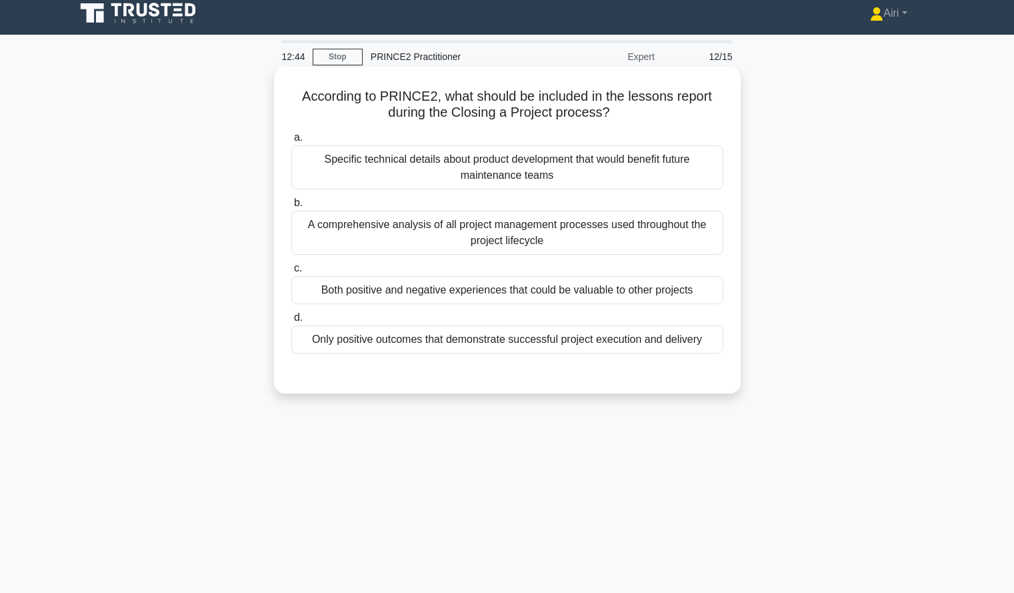
click at [694, 301] on div "Both positive and negative experiences that could be valuable to other projects" at bounding box center [507, 290] width 432 height 28
click at [291, 273] on input "c. Both positive and negative experiences that could be valuable to other proje…" at bounding box center [291, 268] width 0 height 9
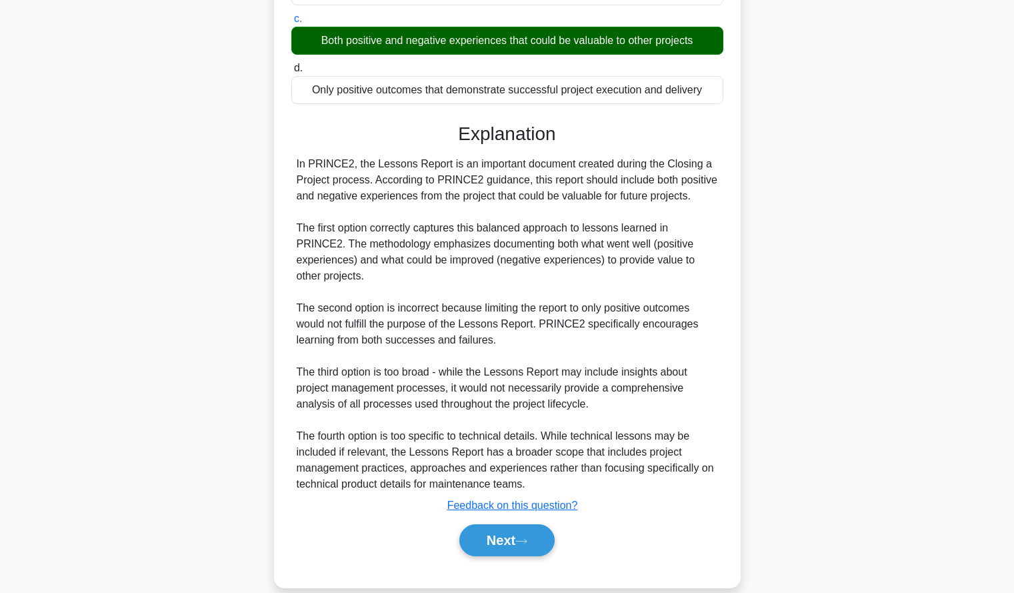
scroll to position [262, 0]
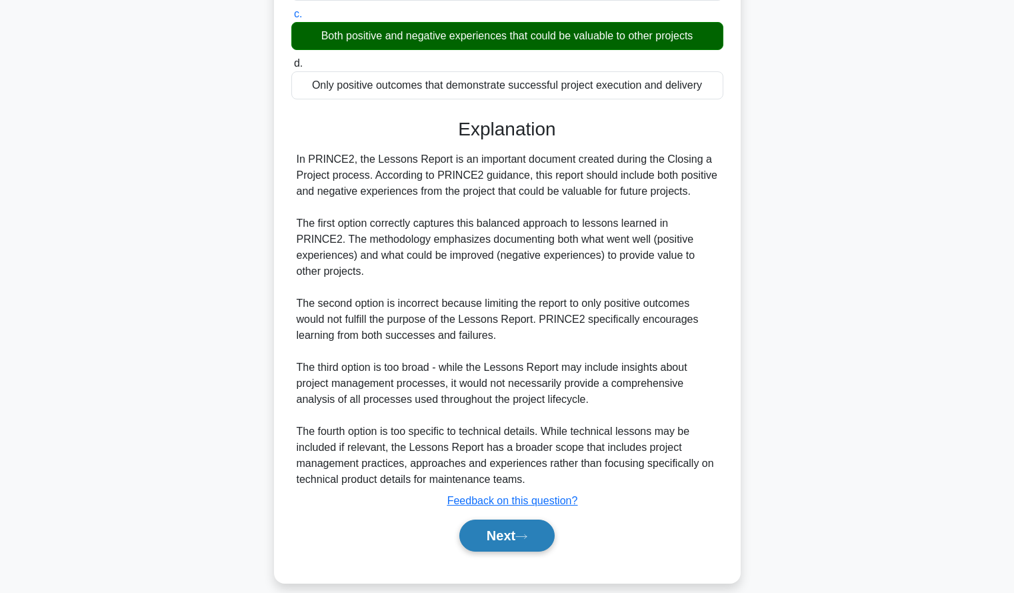
click at [502, 527] on button "Next" at bounding box center [506, 535] width 95 height 32
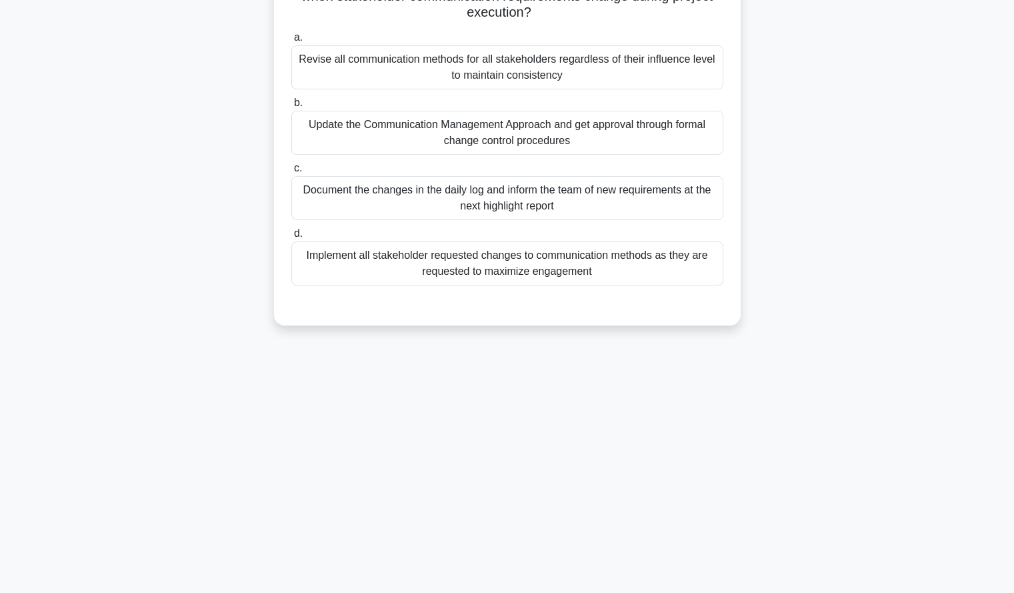
scroll to position [0, 0]
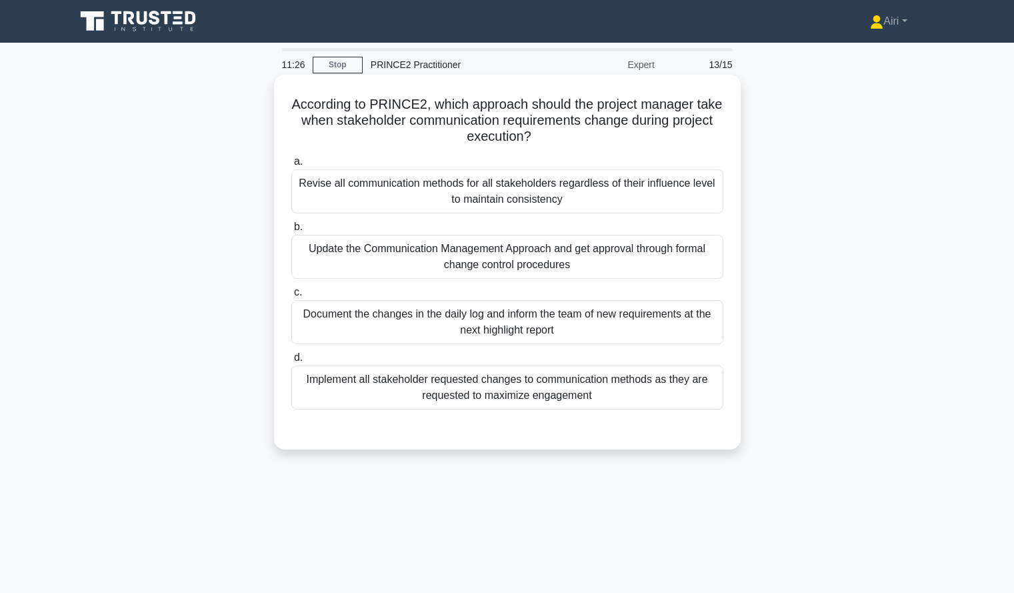
click at [689, 270] on div "Update the Communication Management Approach and get approval through formal ch…" at bounding box center [507, 257] width 432 height 44
click at [291, 231] on input "b. Update the Communication Management Approach and get approval through formal…" at bounding box center [291, 227] width 0 height 9
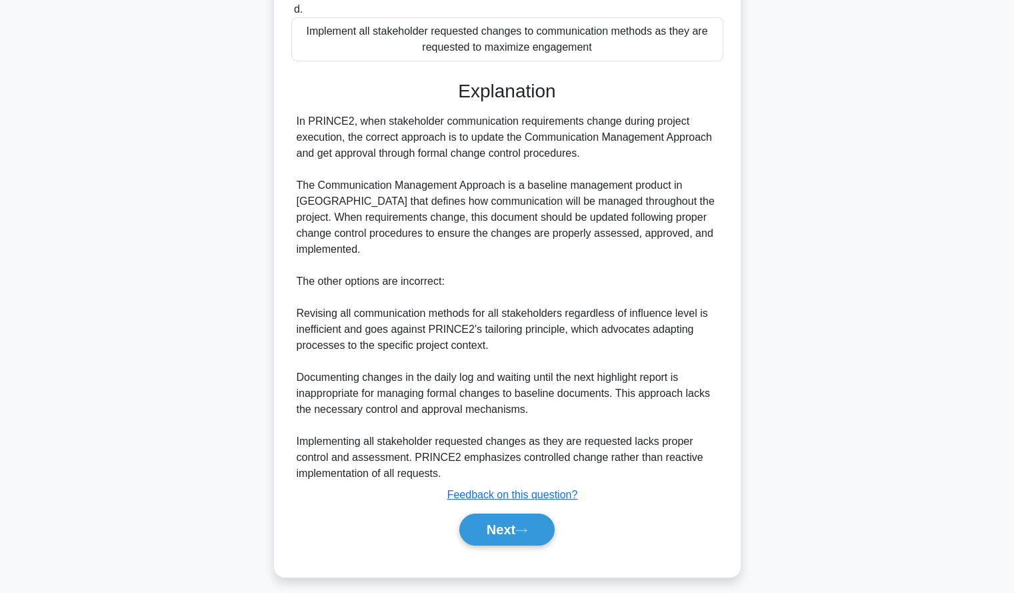
scroll to position [358, 0]
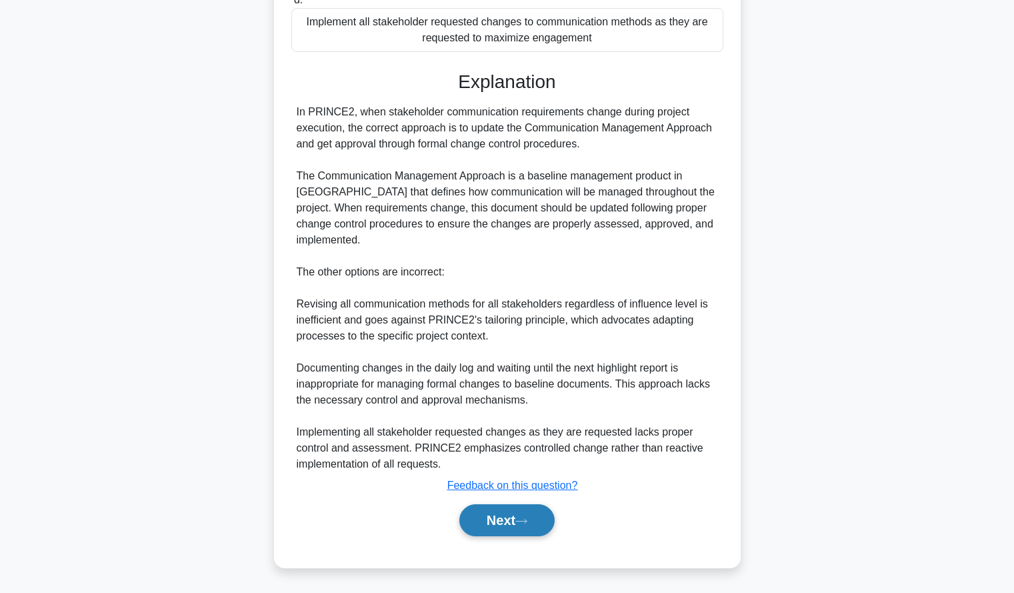
click at [519, 517] on button "Next" at bounding box center [506, 520] width 95 height 32
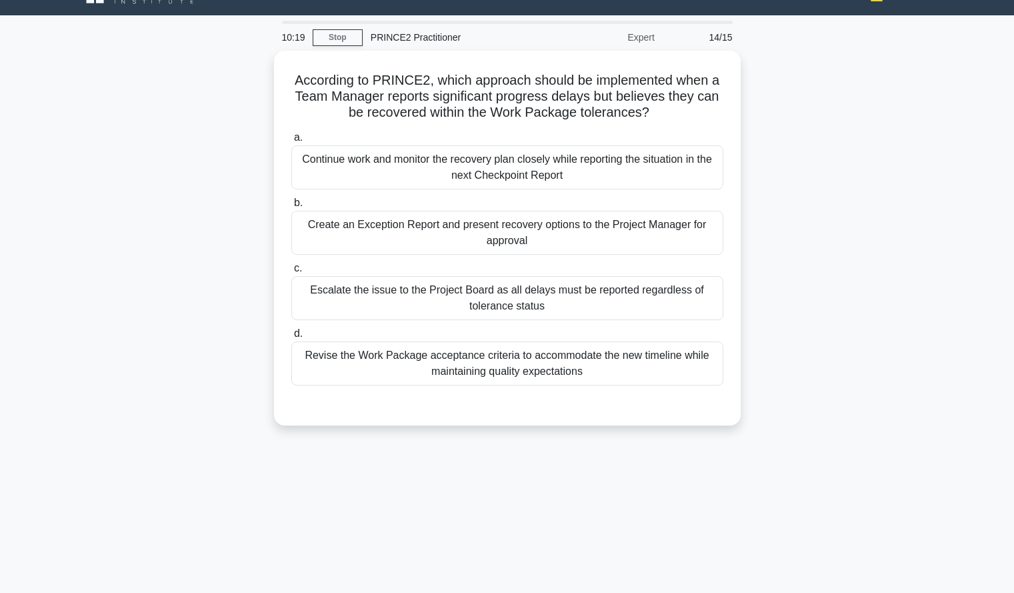
scroll to position [27, 0]
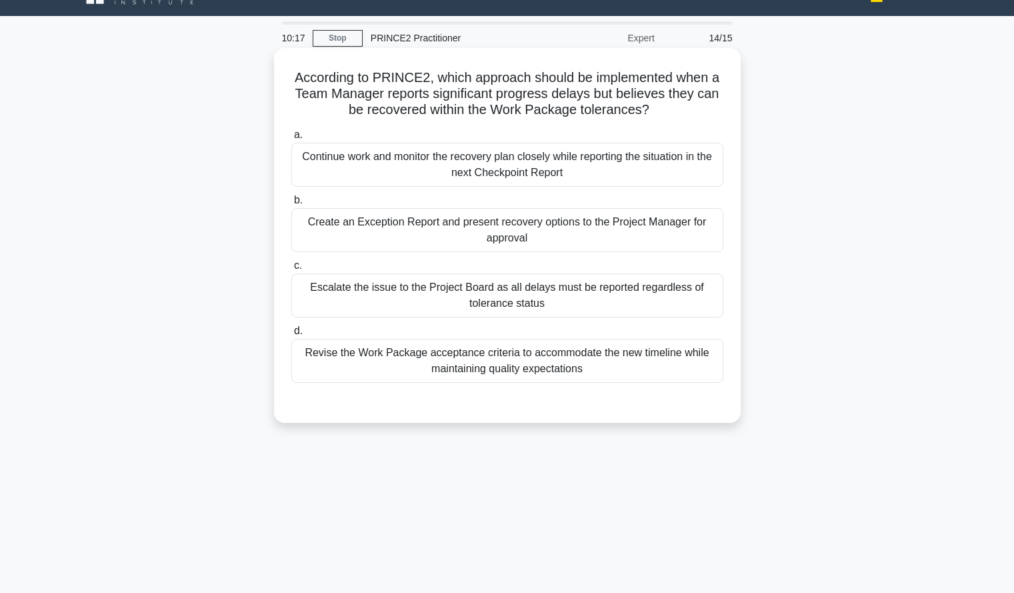
click at [689, 180] on div "Continue work and monitor the recovery plan closely while reporting the situati…" at bounding box center [507, 165] width 432 height 44
click at [291, 139] on input "a. Continue work and monitor the recovery plan closely while reporting the situ…" at bounding box center [291, 135] width 0 height 9
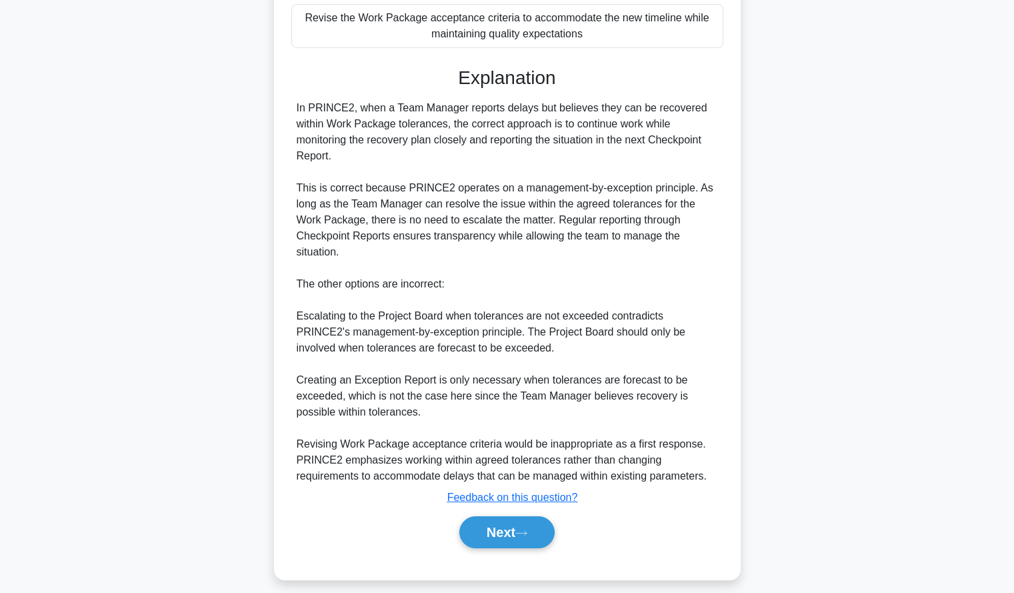
scroll to position [374, 0]
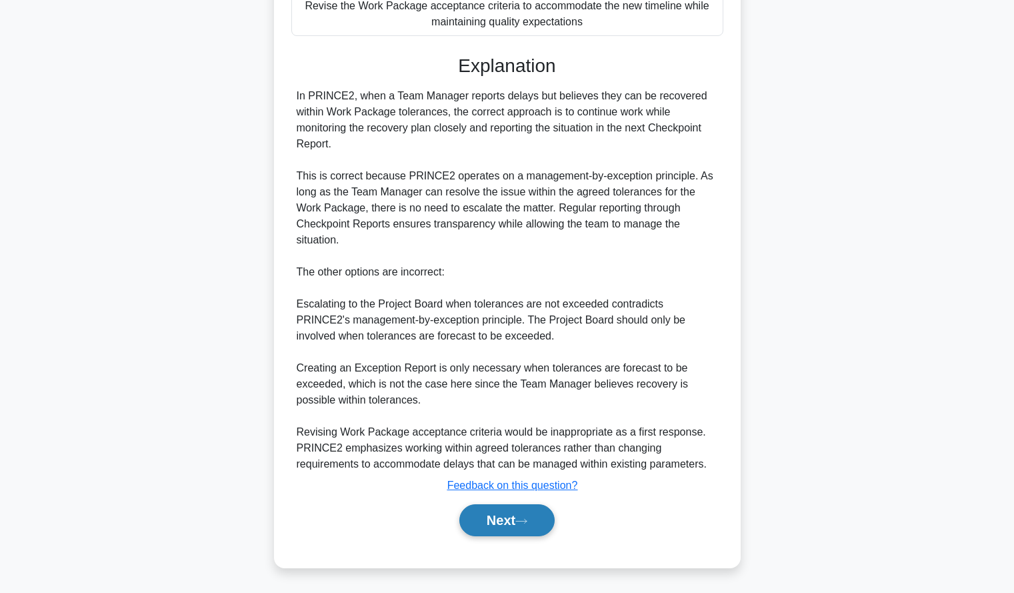
click at [472, 522] on button "Next" at bounding box center [506, 520] width 95 height 32
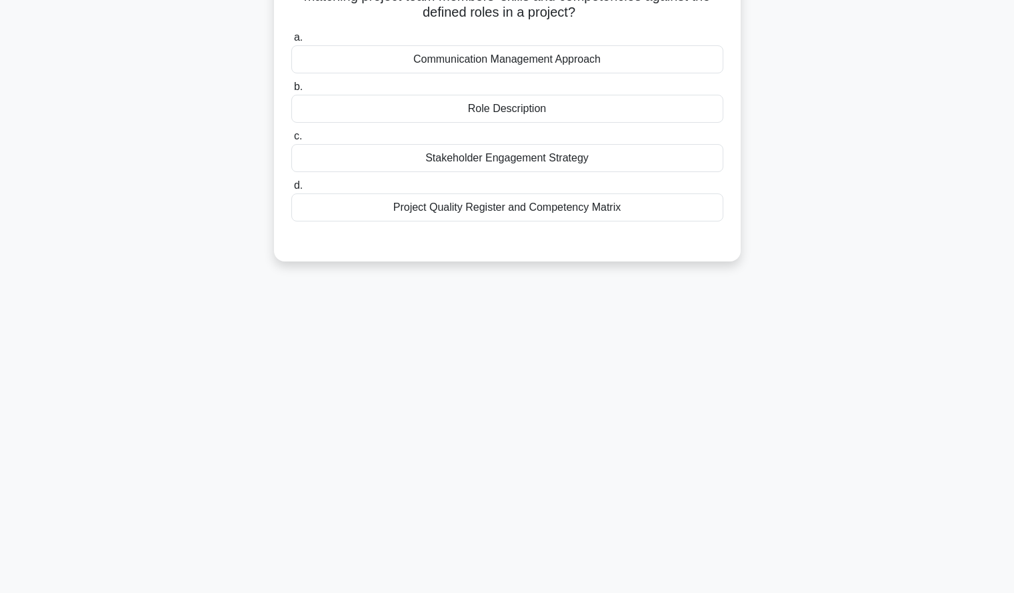
scroll to position [0, 0]
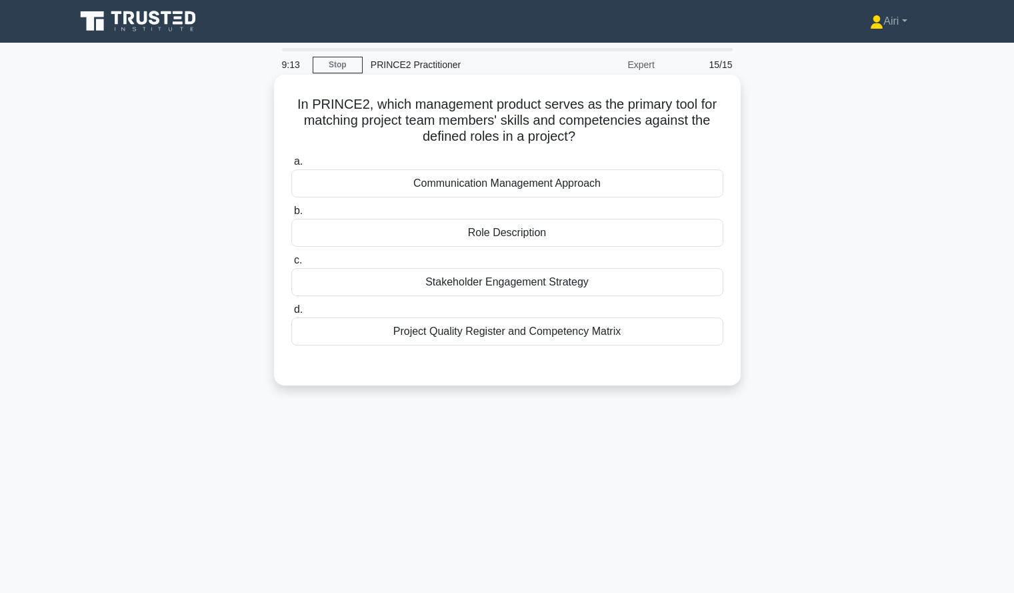
click at [637, 239] on div "Role Description" at bounding box center [507, 233] width 432 height 28
click at [291, 215] on input "b. Role Description" at bounding box center [291, 211] width 0 height 9
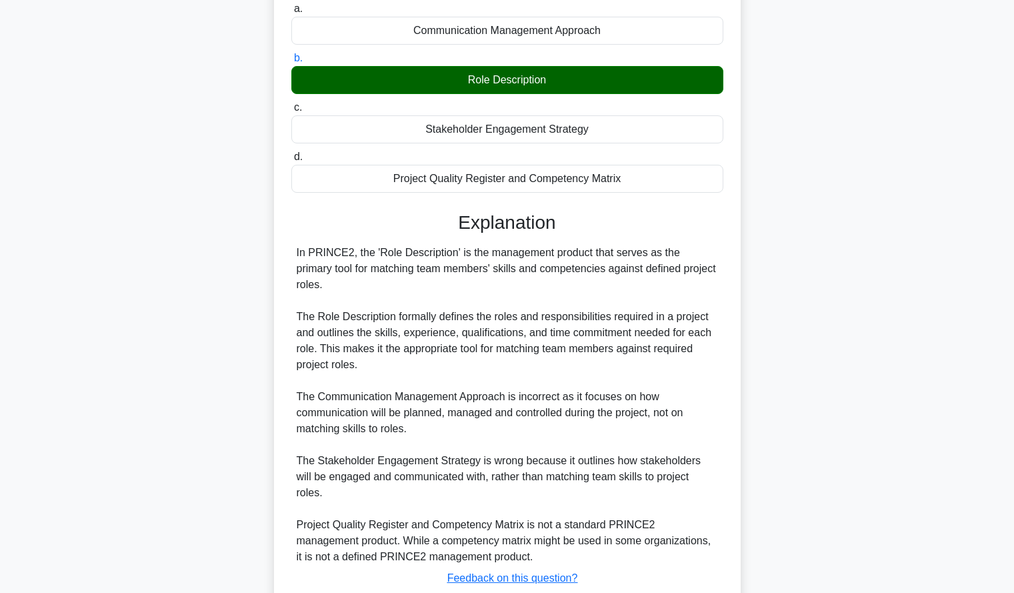
scroll to position [214, 0]
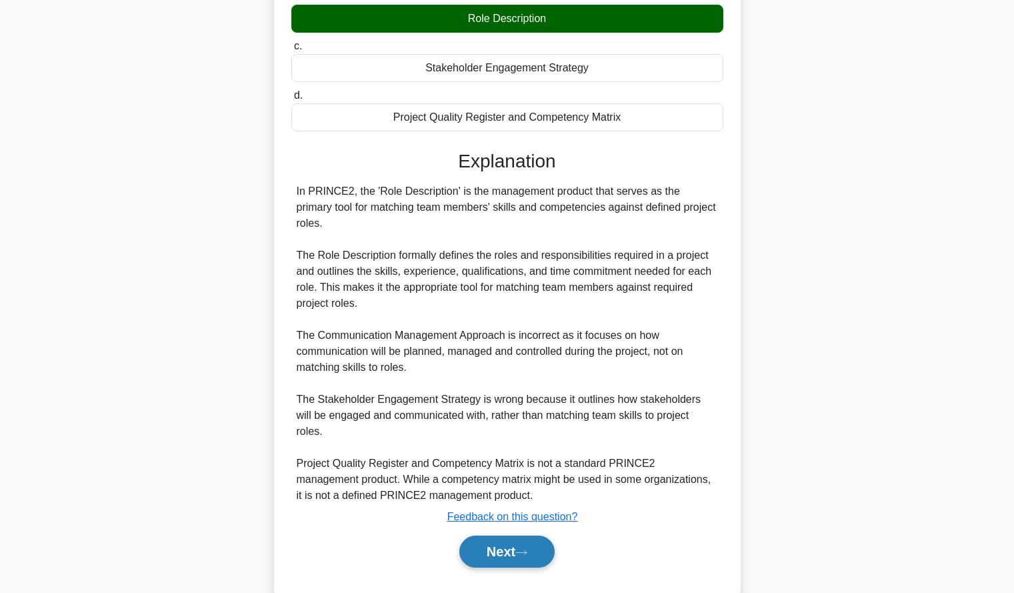
click at [515, 535] on button "Next" at bounding box center [506, 551] width 95 height 32
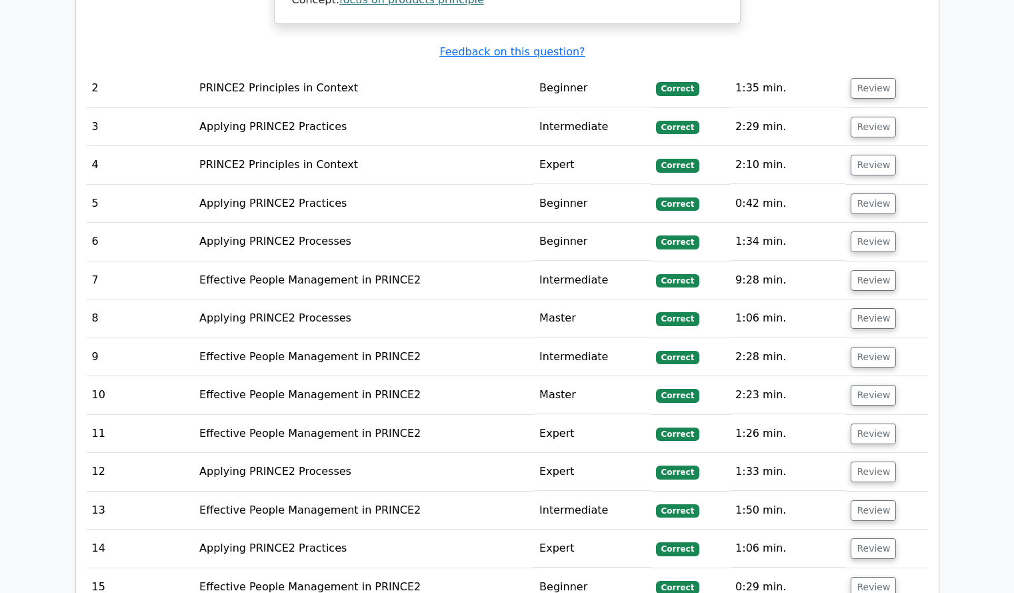
scroll to position [1657, 0]
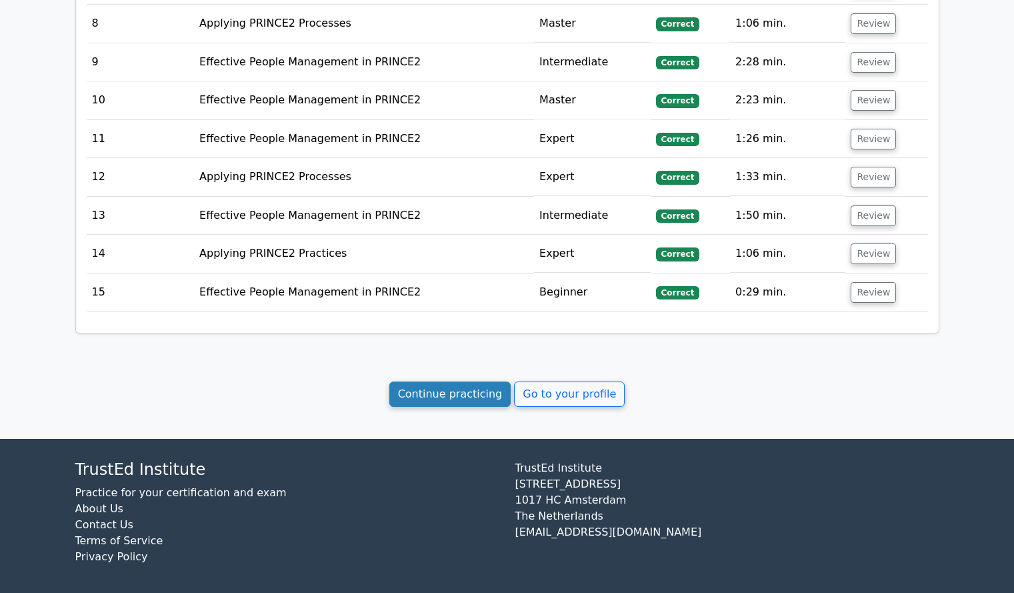
click at [429, 391] on link "Continue practicing" at bounding box center [450, 393] width 122 height 25
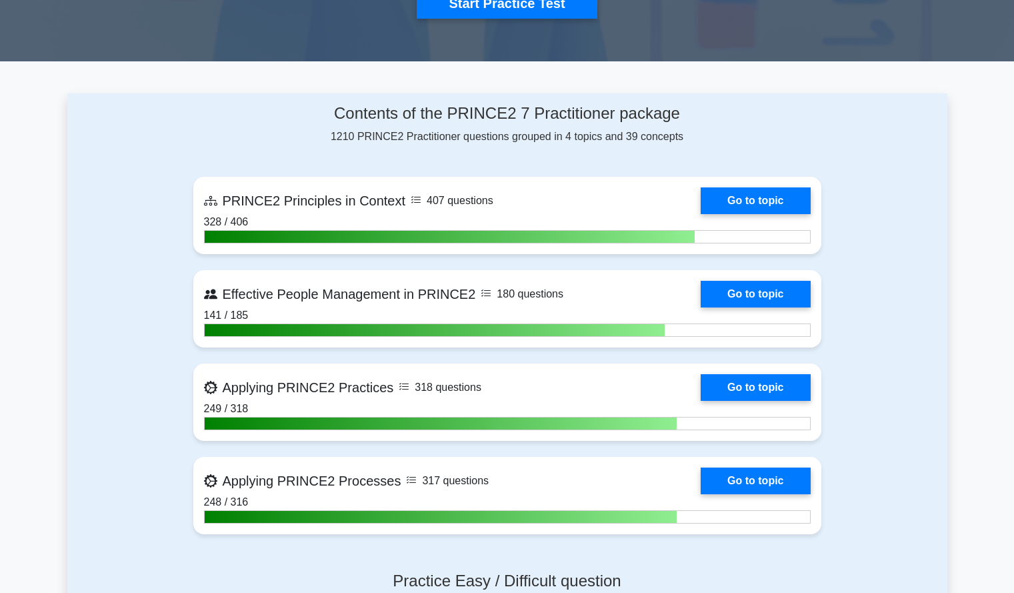
scroll to position [495, 0]
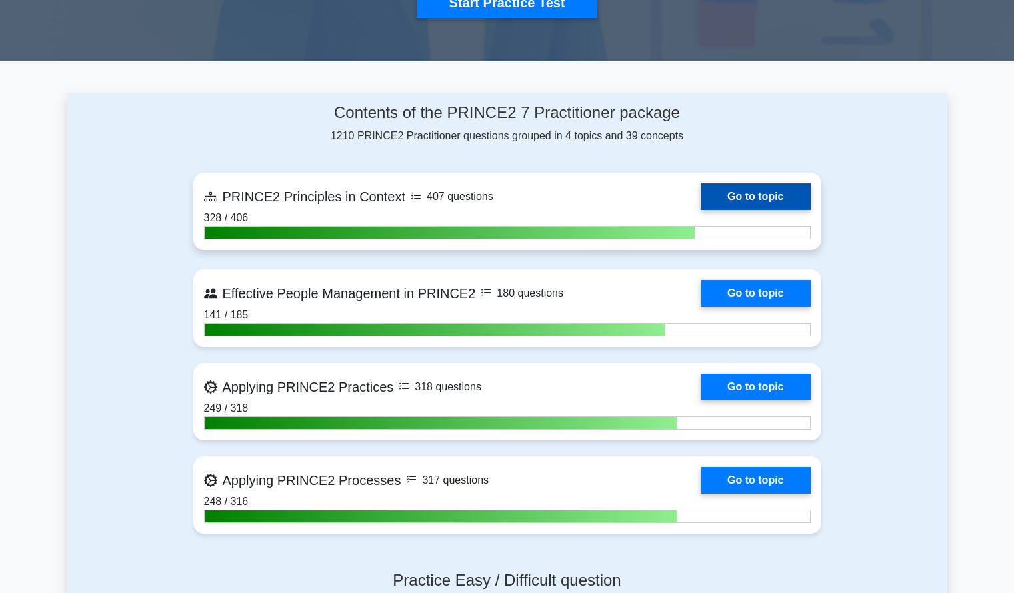
click at [789, 195] on link "Go to topic" at bounding box center [755, 196] width 109 height 27
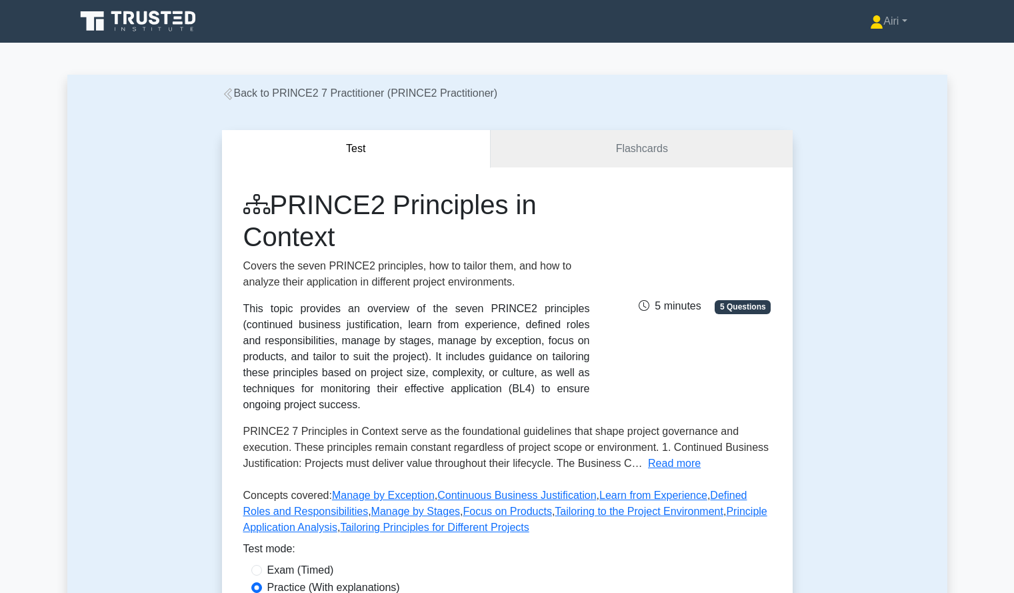
scroll to position [47, 0]
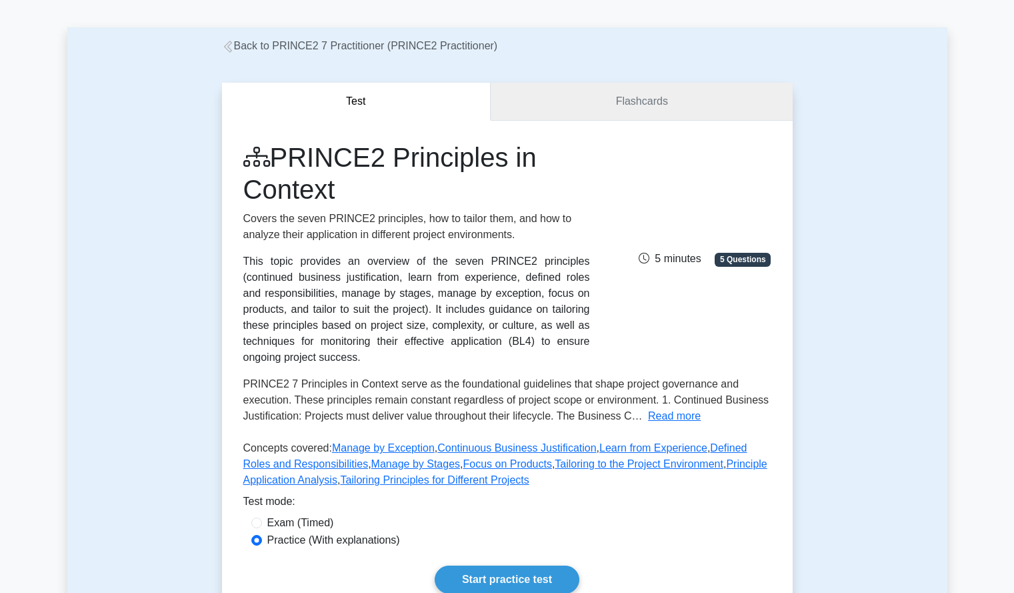
click at [623, 119] on link "Flashcards" at bounding box center [641, 102] width 301 height 38
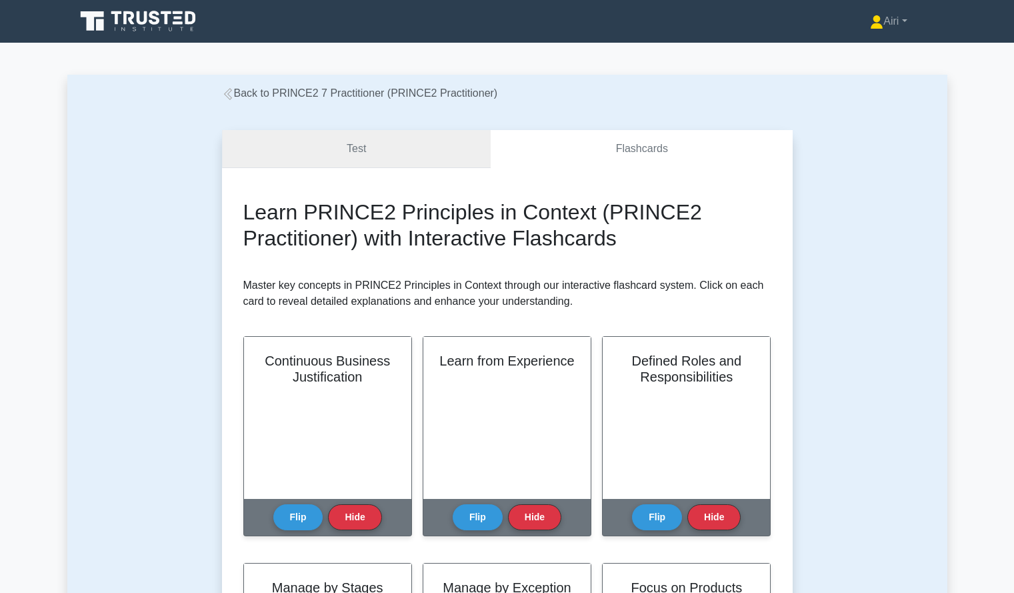
click at [399, 143] on link "Test" at bounding box center [356, 149] width 269 height 38
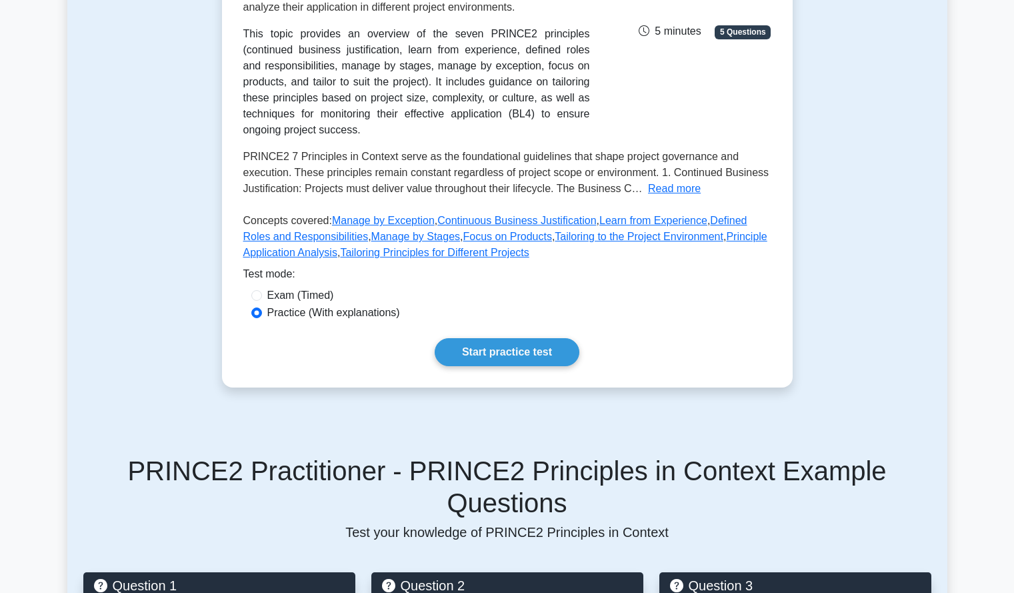
scroll to position [294, 0]
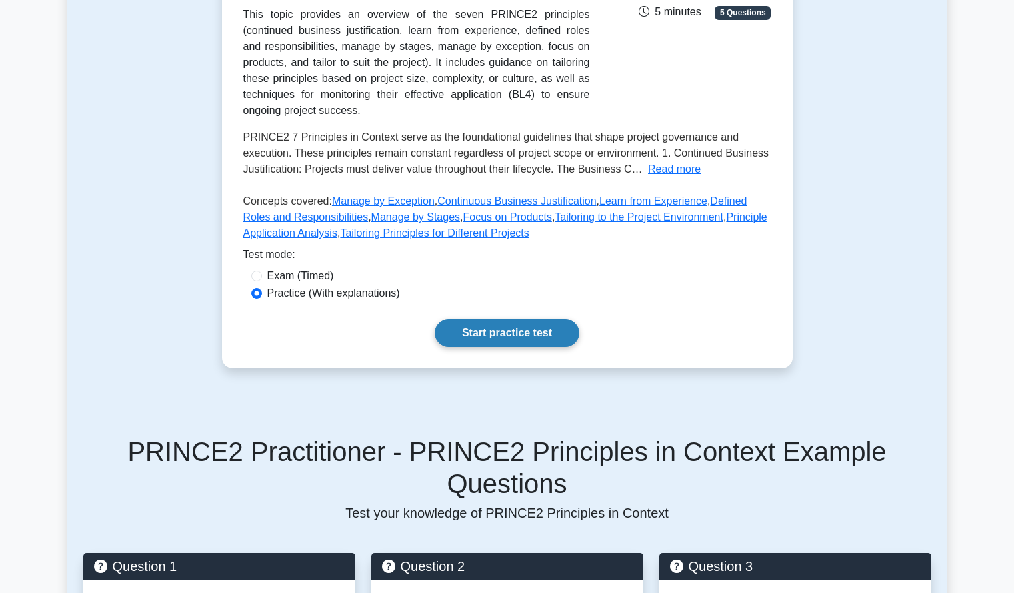
click at [465, 322] on link "Start practice test" at bounding box center [507, 333] width 145 height 28
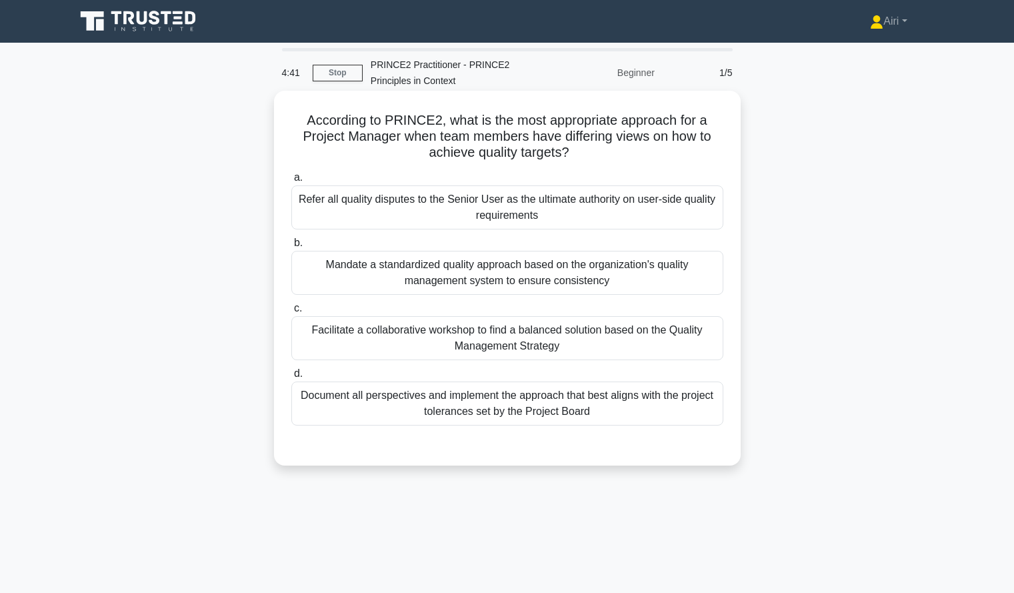
click at [701, 327] on div "Facilitate a collaborative workshop to find a balanced solution based on the Qu…" at bounding box center [507, 338] width 432 height 44
click at [291, 313] on input "c. Facilitate a collaborative workshop to find a balanced solution based on the…" at bounding box center [291, 308] width 0 height 9
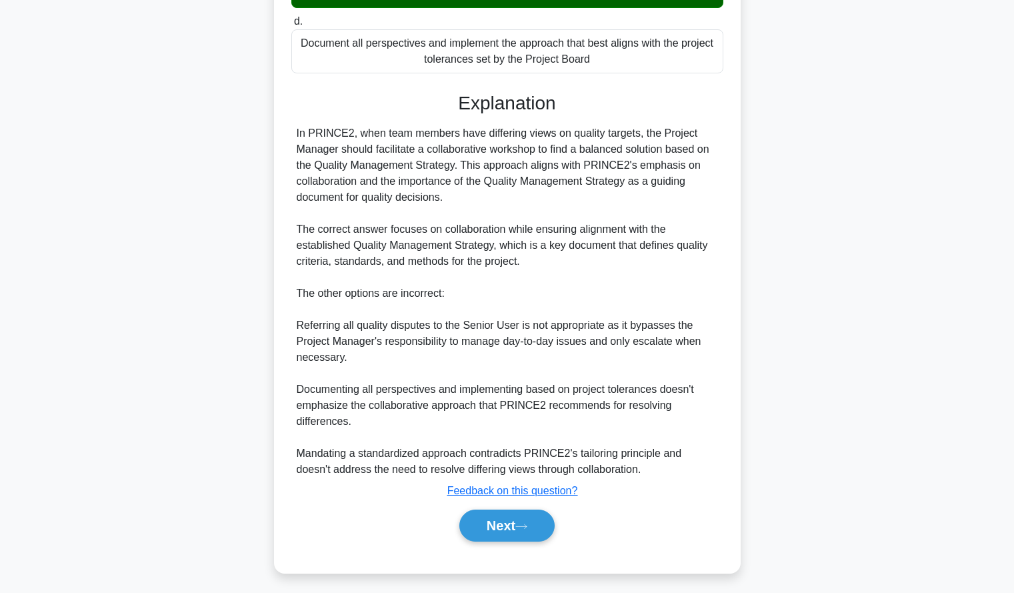
scroll to position [358, 0]
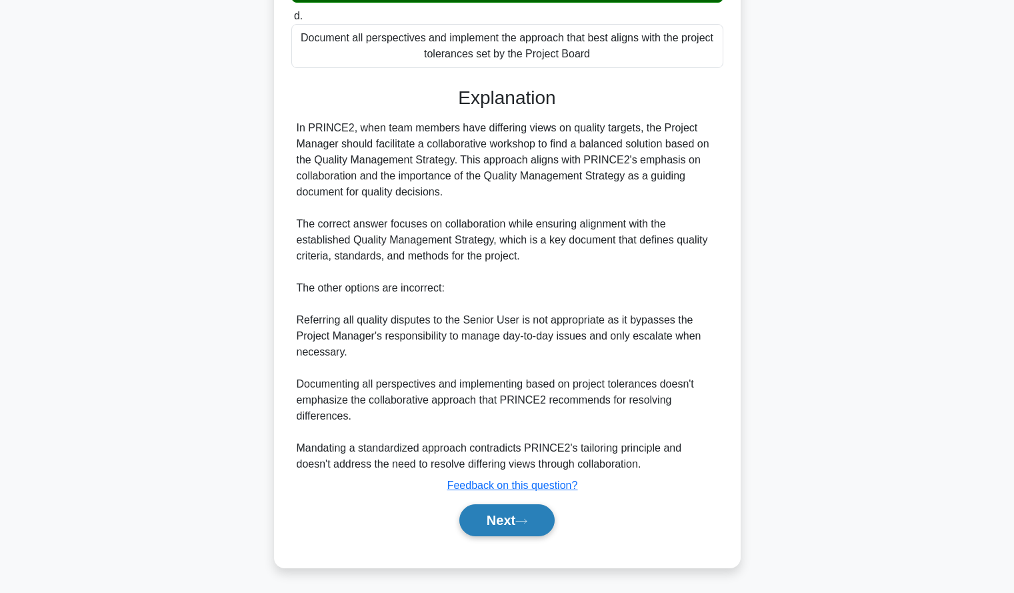
click at [498, 516] on button "Next" at bounding box center [506, 520] width 95 height 32
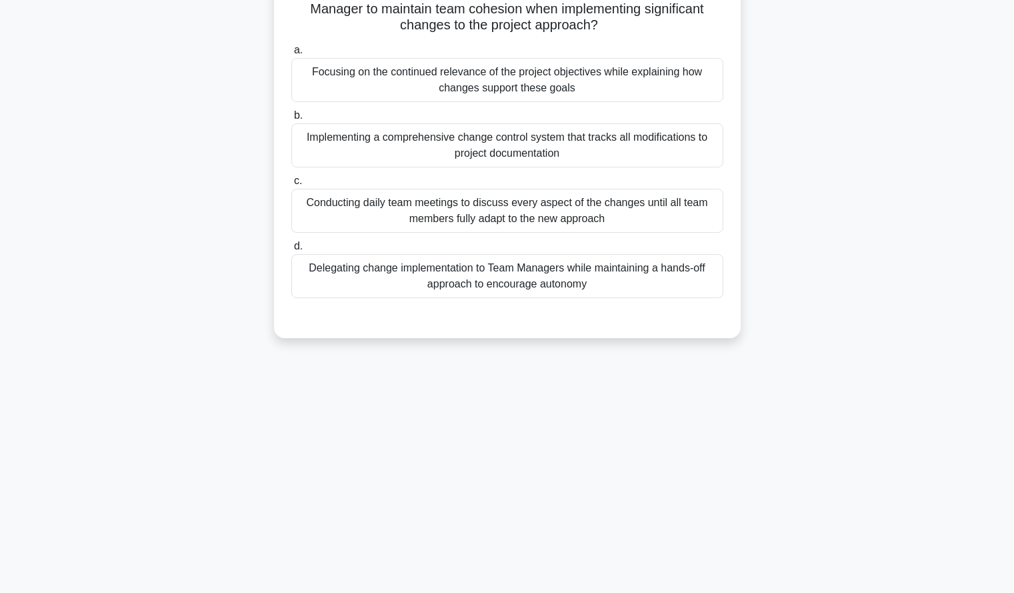
scroll to position [0, 0]
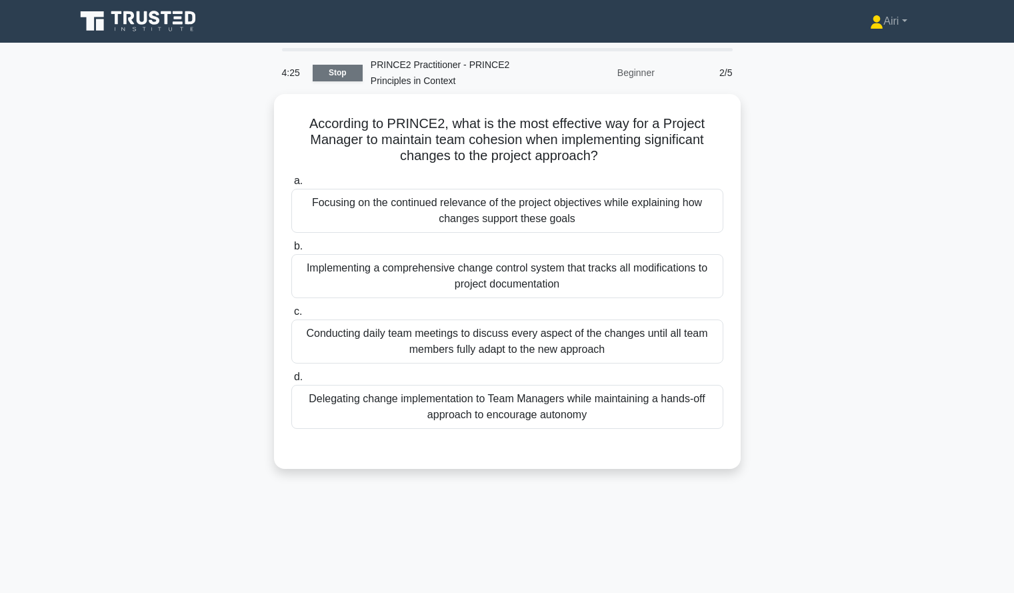
click at [350, 73] on link "Stop" at bounding box center [338, 73] width 50 height 17
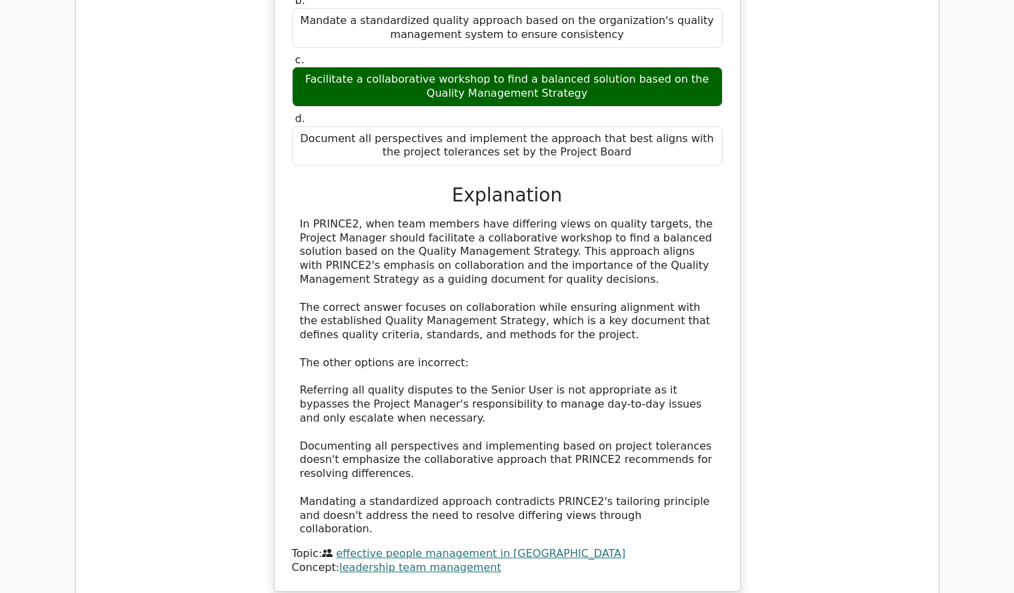
scroll to position [1192, 0]
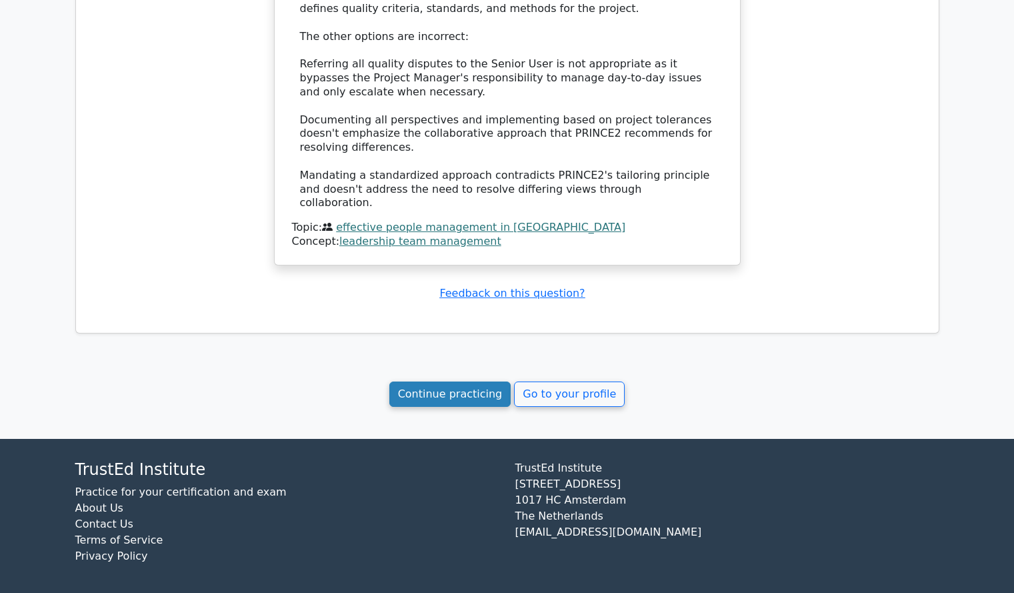
click at [459, 395] on link "Continue practicing" at bounding box center [450, 393] width 122 height 25
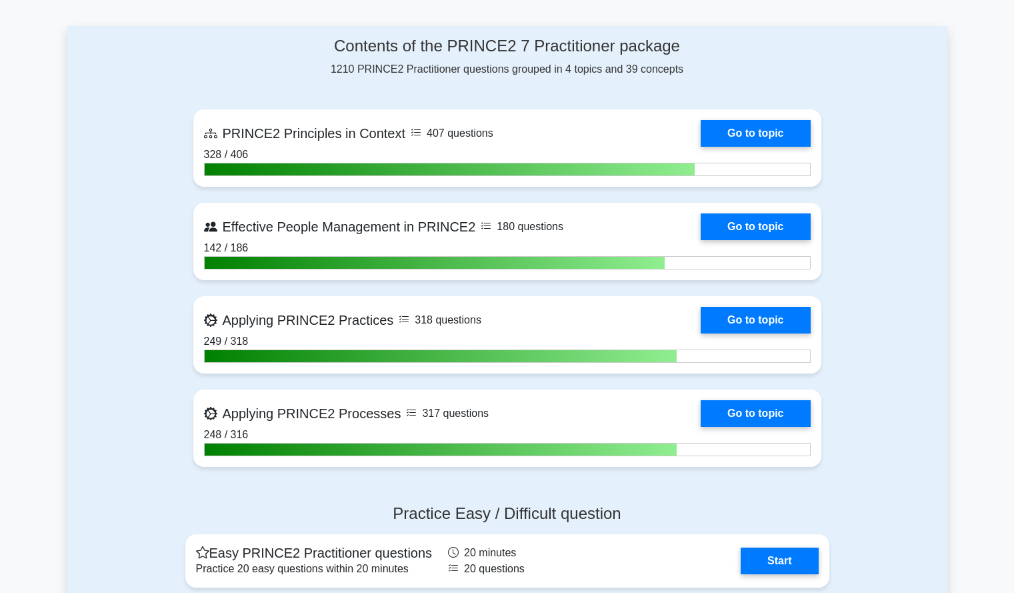
scroll to position [561, 0]
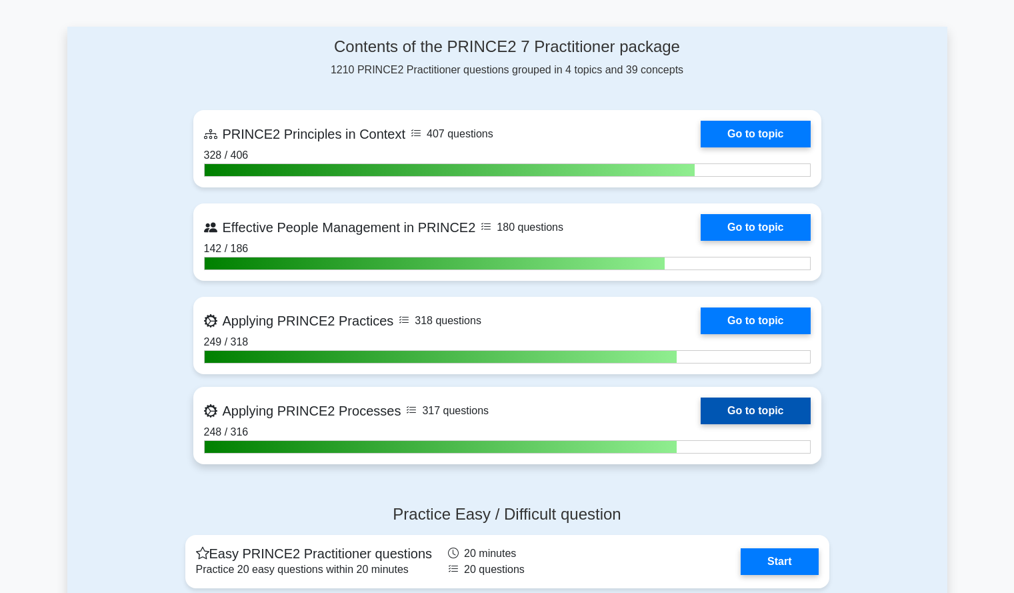
click at [787, 413] on link "Go to topic" at bounding box center [755, 410] width 109 height 27
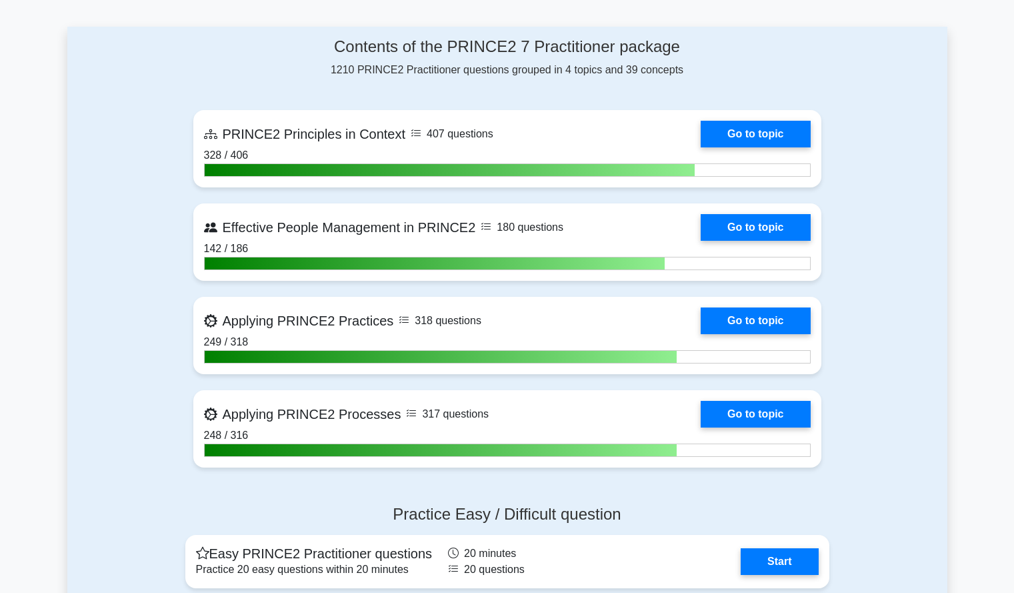
click at [103, 287] on div "Contents of the PRINCE2 7 Practitioner package 1210 PRINCE2 Practitioner questi…" at bounding box center [507, 260] width 880 height 467
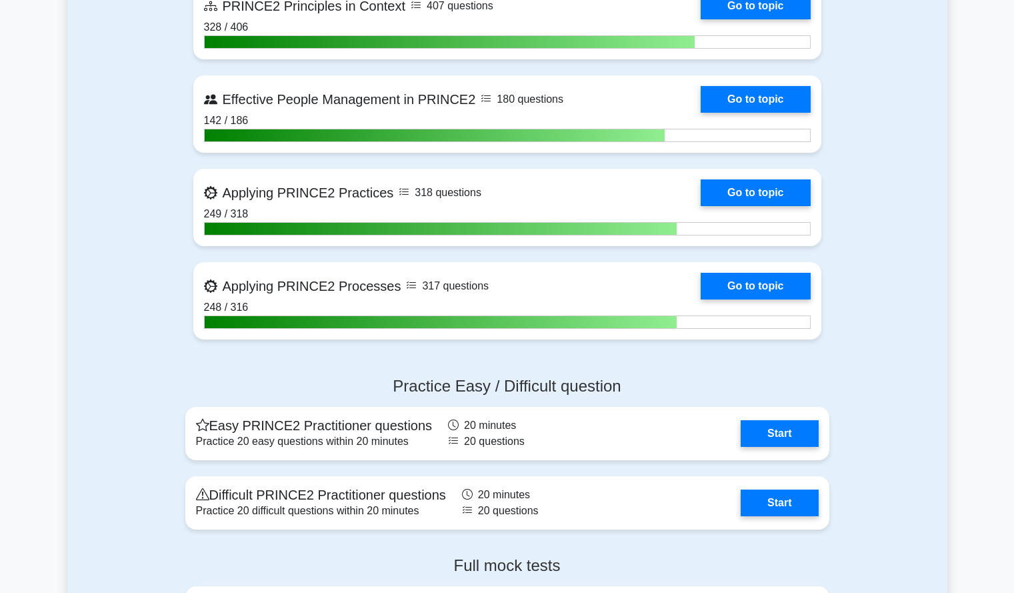
scroll to position [639, 0]
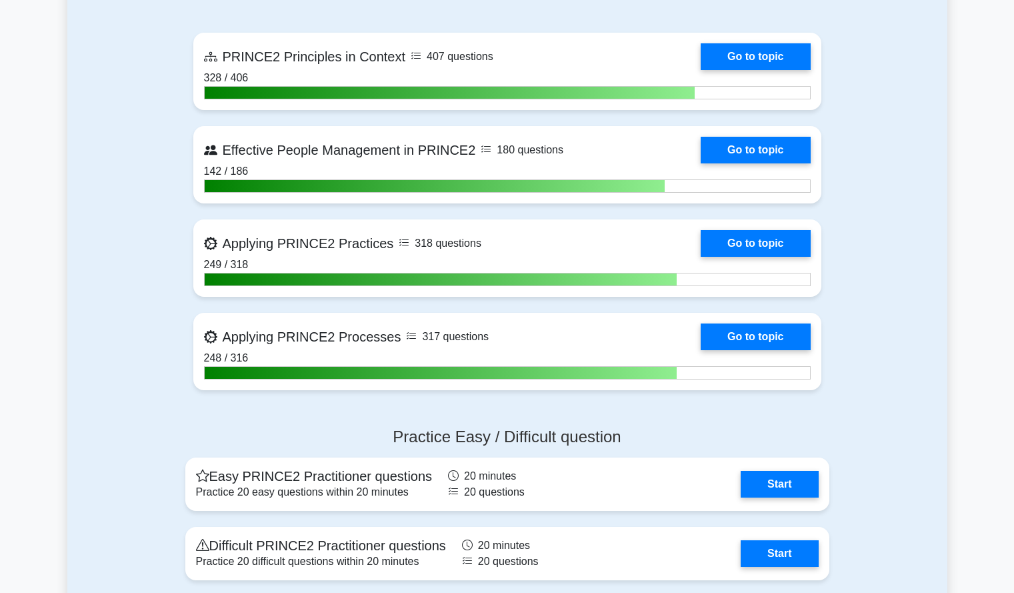
click at [110, 292] on div "Contents of the PRINCE2 7 Practitioner package 1210 PRINCE2 Practitioner questi…" at bounding box center [507, 182] width 880 height 467
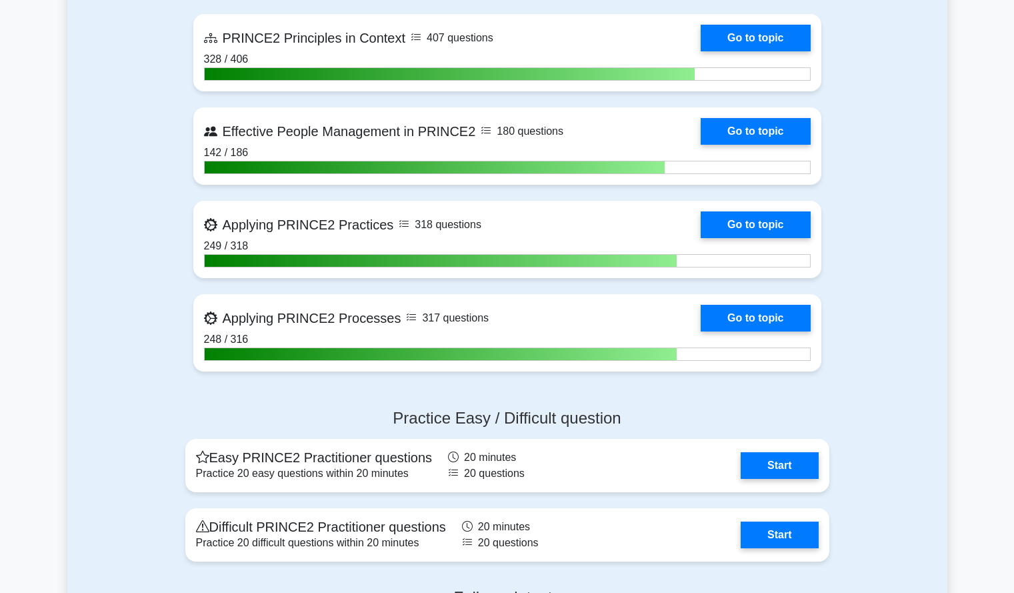
scroll to position [634, 0]
